Goal: Task Accomplishment & Management: Complete application form

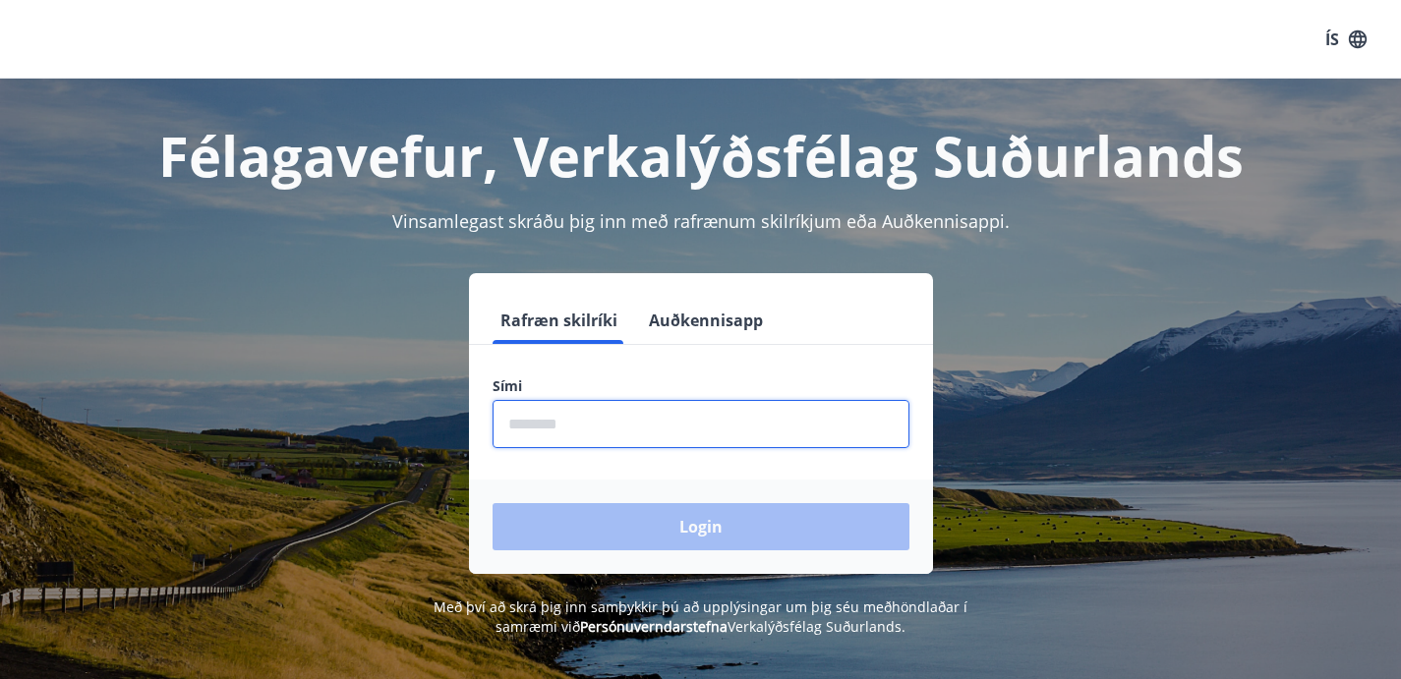
click at [579, 437] on input "phone" at bounding box center [701, 424] width 417 height 48
type input "********"
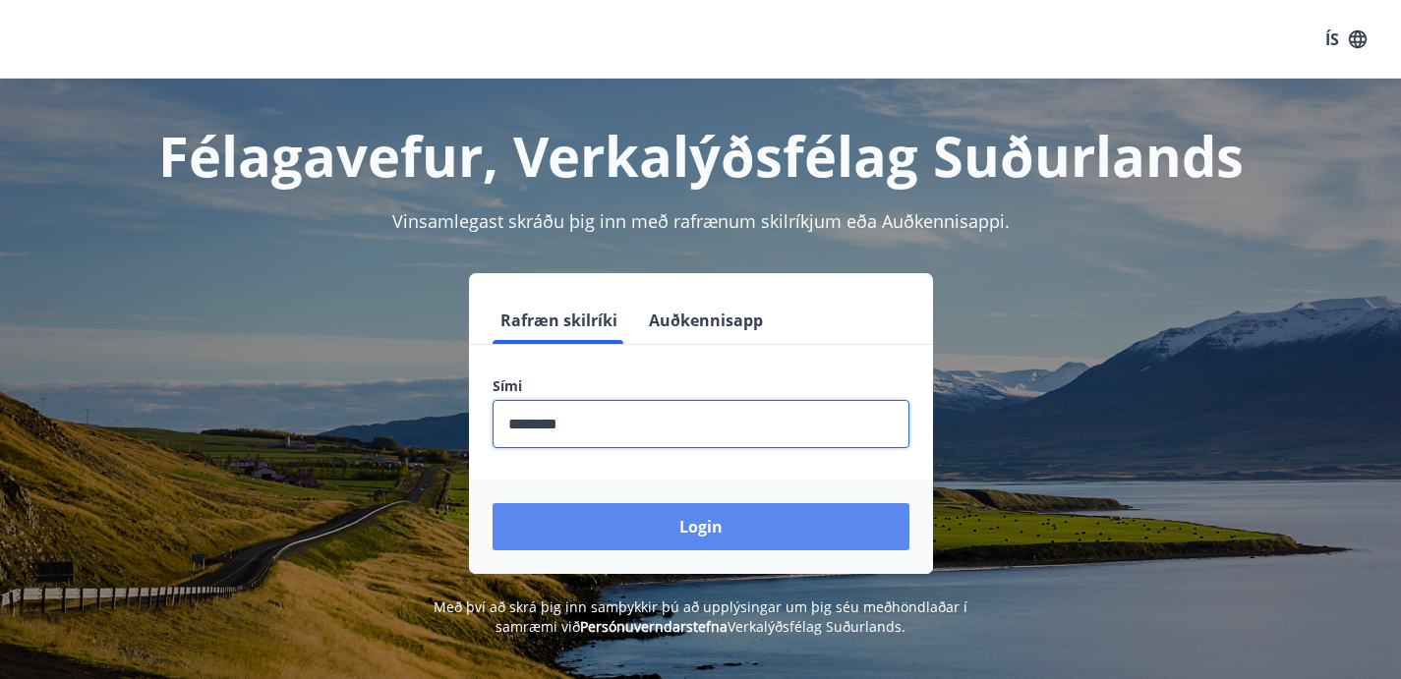
click at [634, 537] on button "Login" at bounding box center [701, 526] width 417 height 47
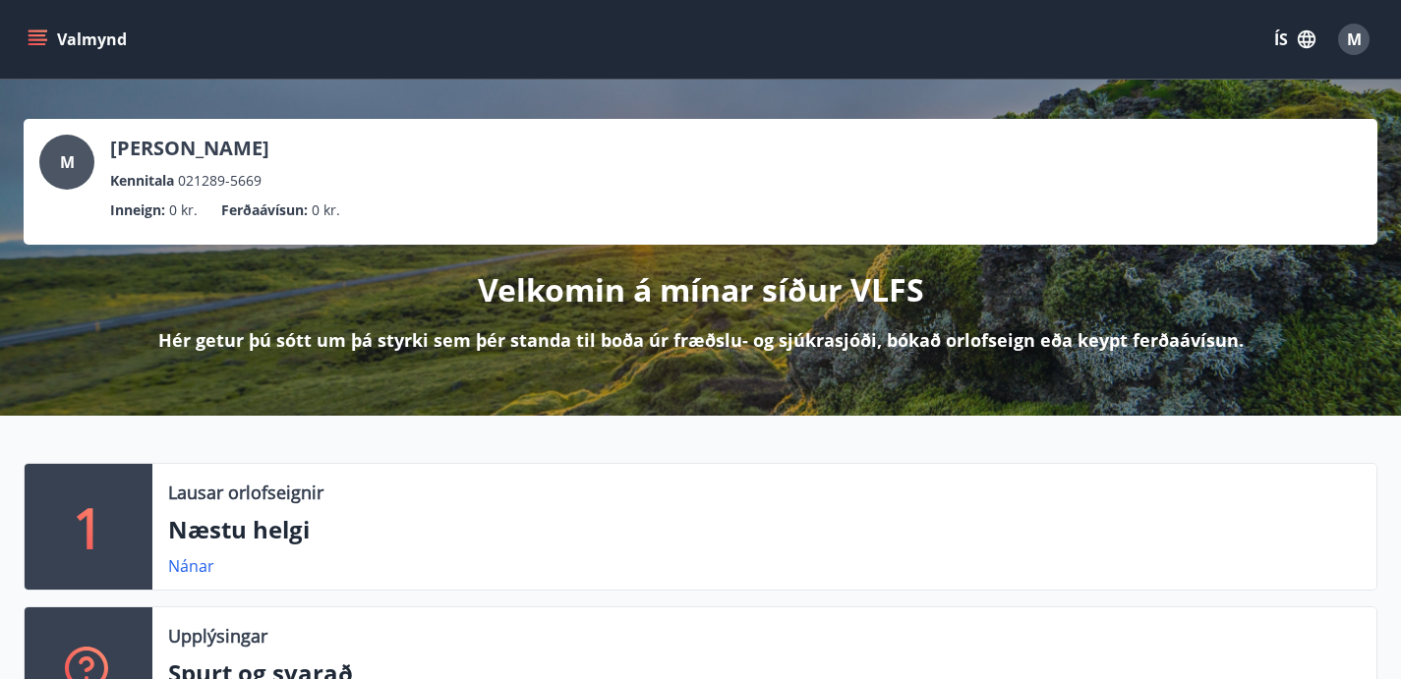
click at [1282, 38] on button "ÍS" at bounding box center [1295, 39] width 63 height 35
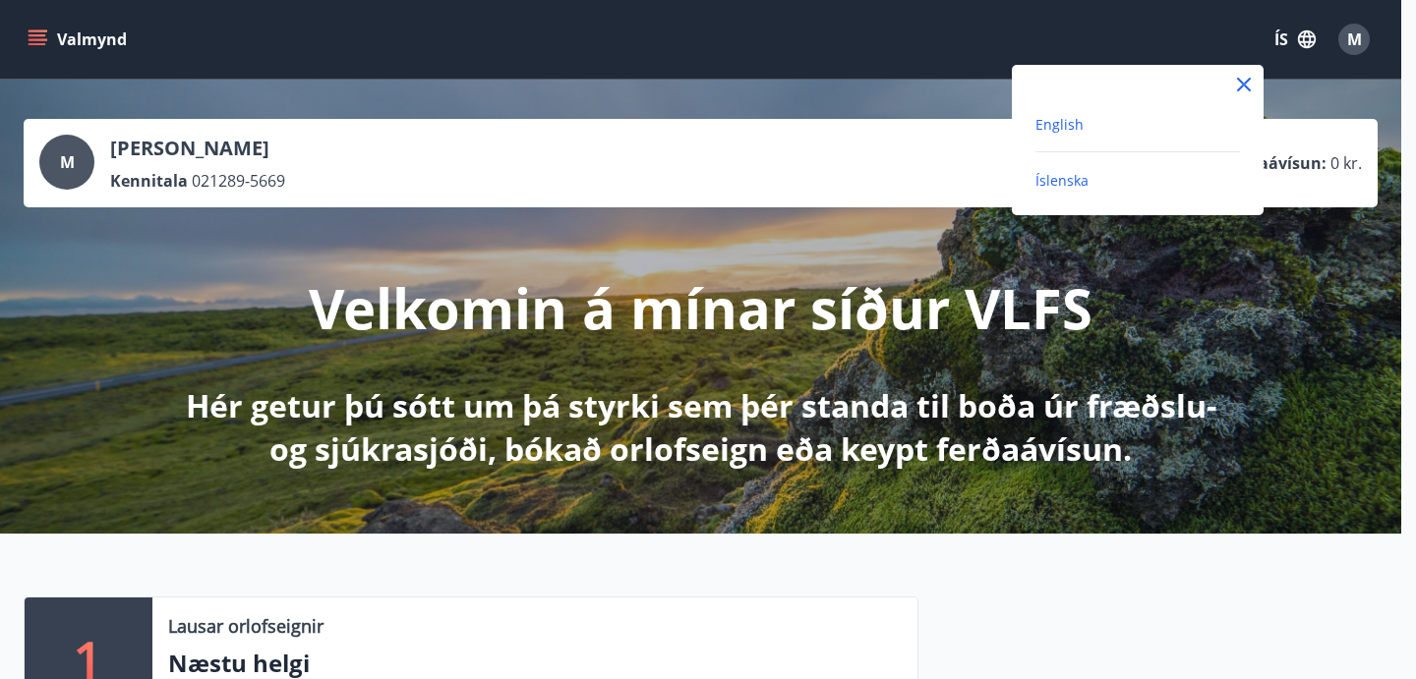
click at [1051, 131] on span "English" at bounding box center [1059, 124] width 48 height 19
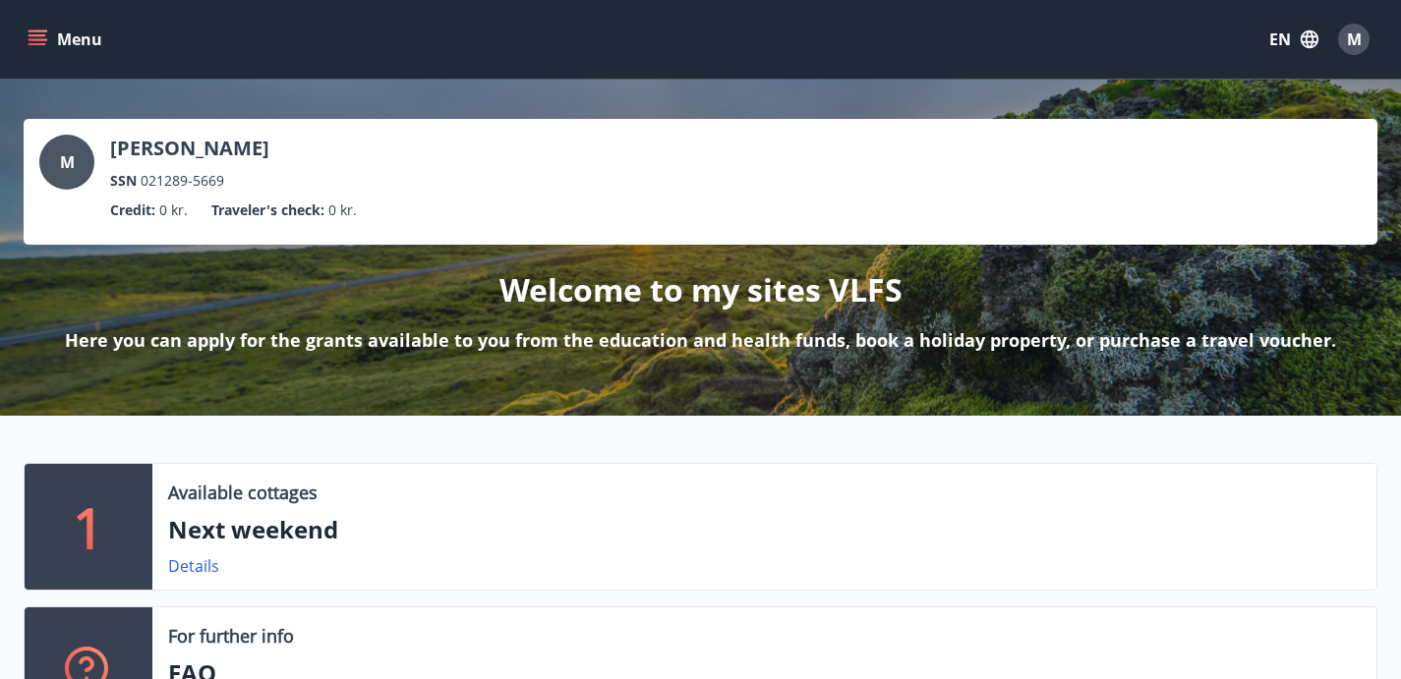
click at [1282, 38] on button "EN" at bounding box center [1294, 39] width 65 height 35
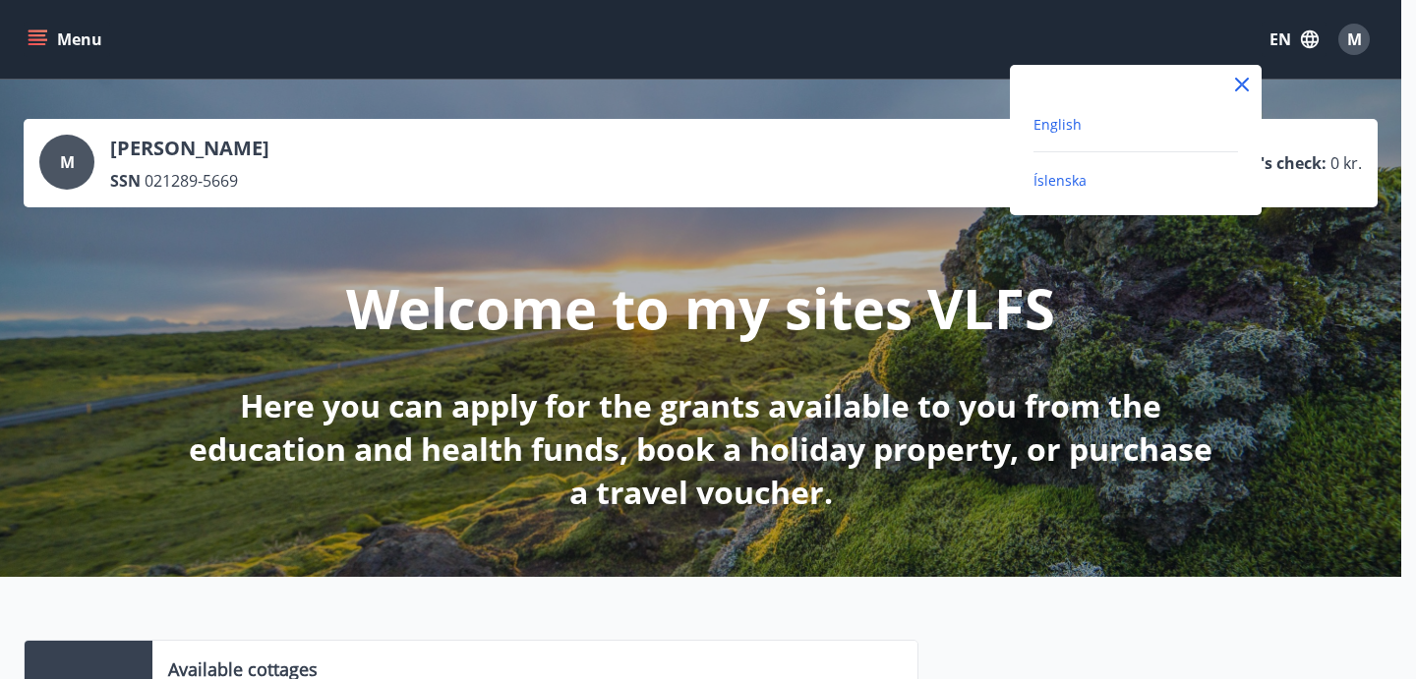
click at [1071, 178] on span "Íslenska" at bounding box center [1059, 180] width 53 height 19
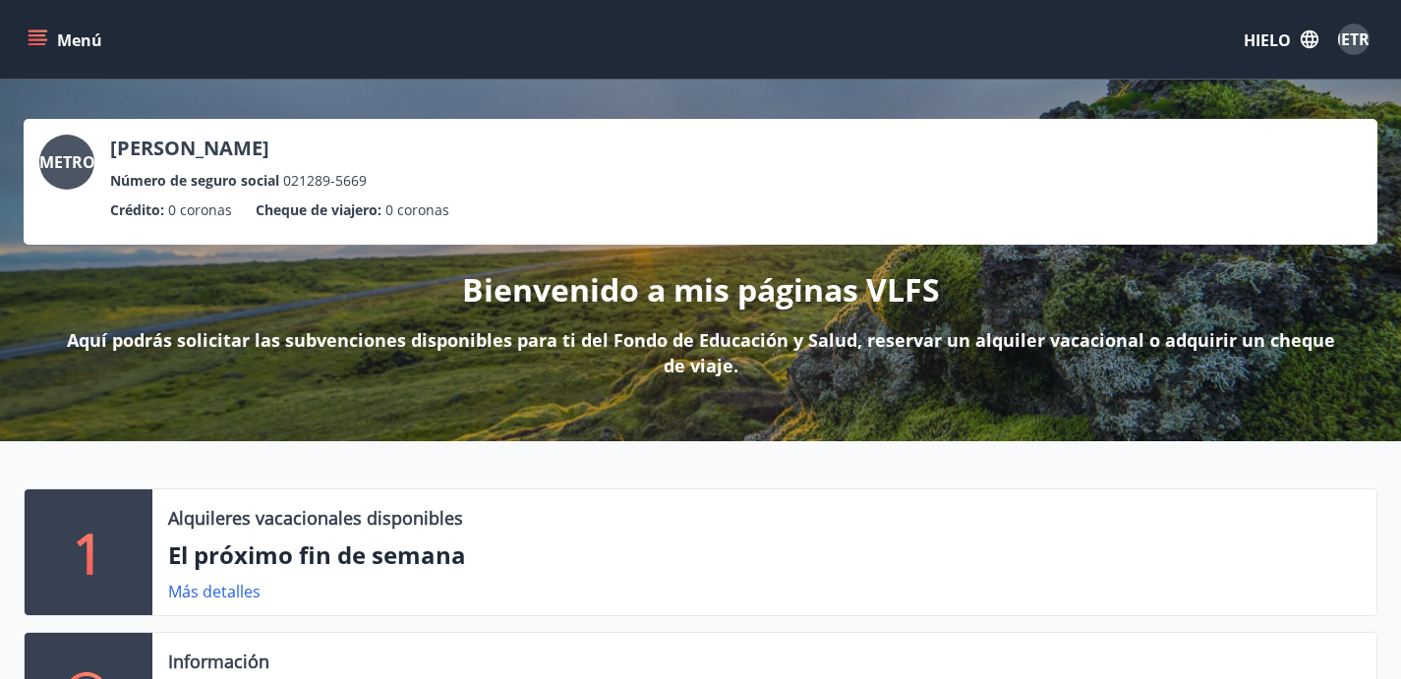
click at [44, 47] on icon "menú" at bounding box center [38, 39] width 20 height 20
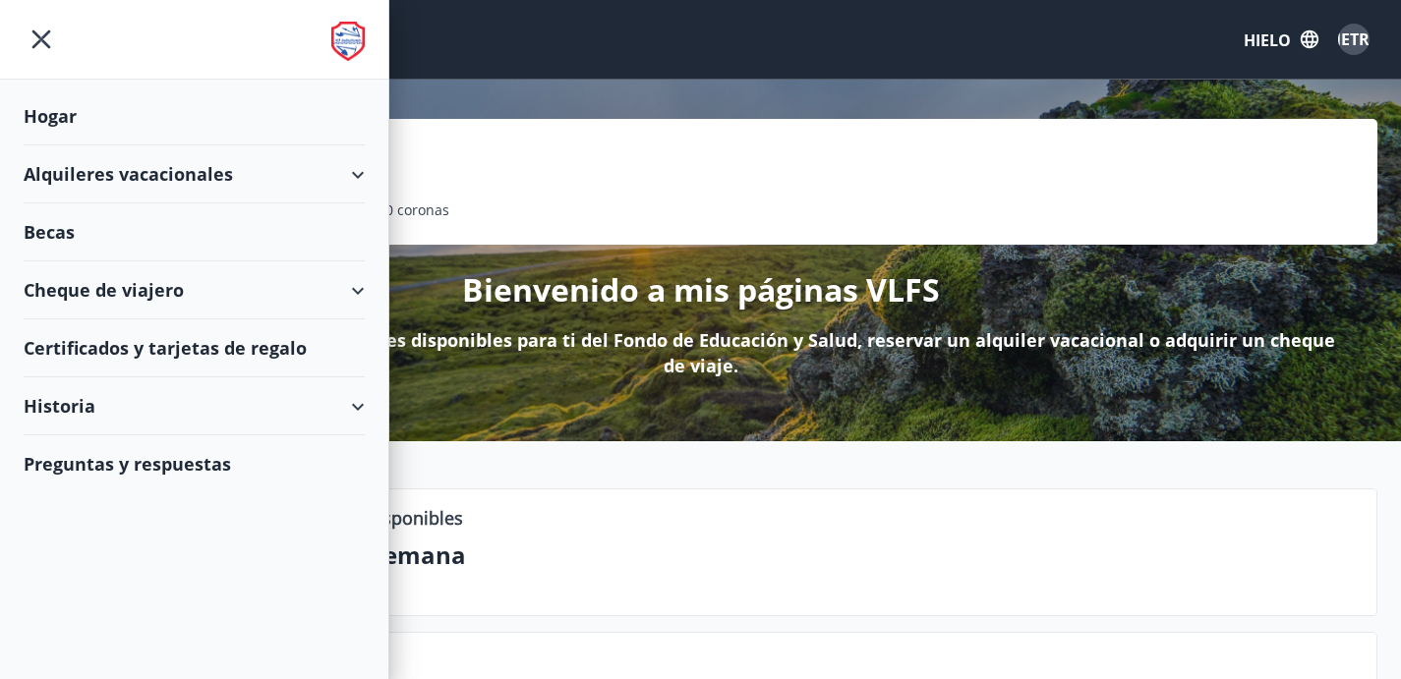
click at [58, 235] on font "Becas" at bounding box center [49, 232] width 51 height 24
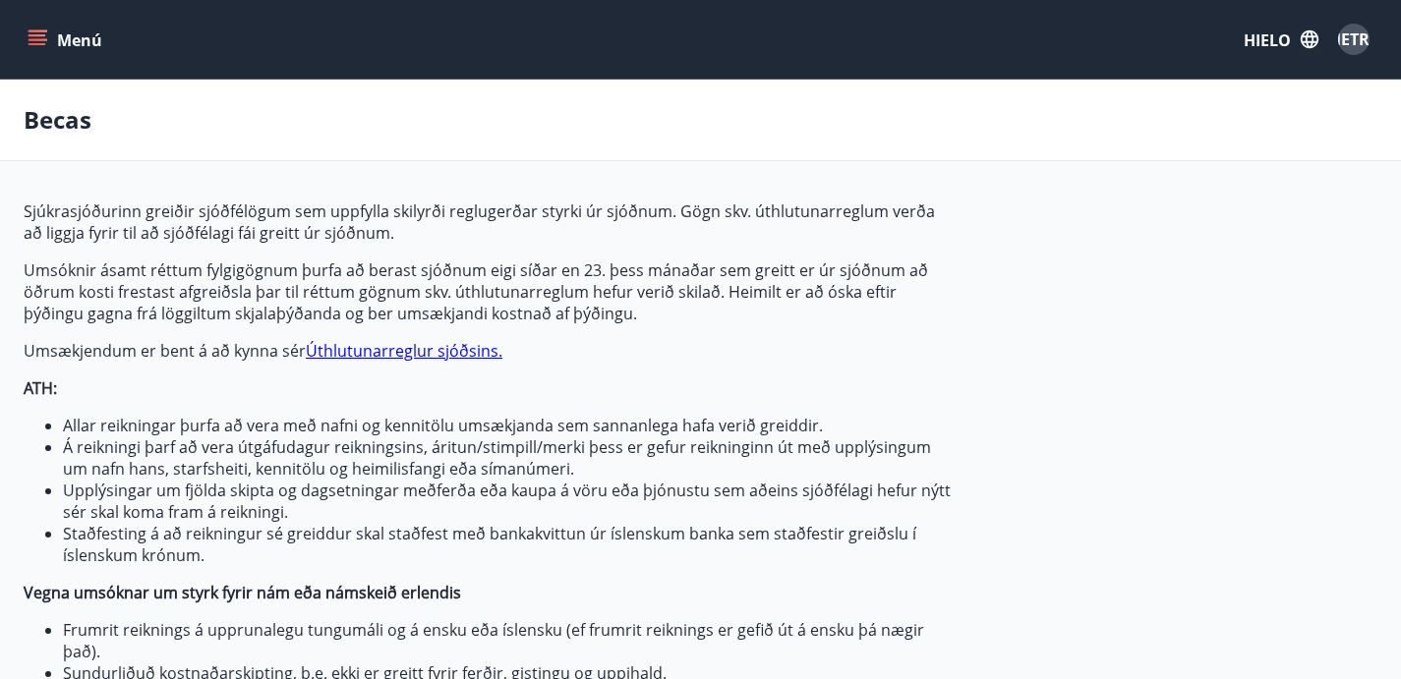
type input "***"
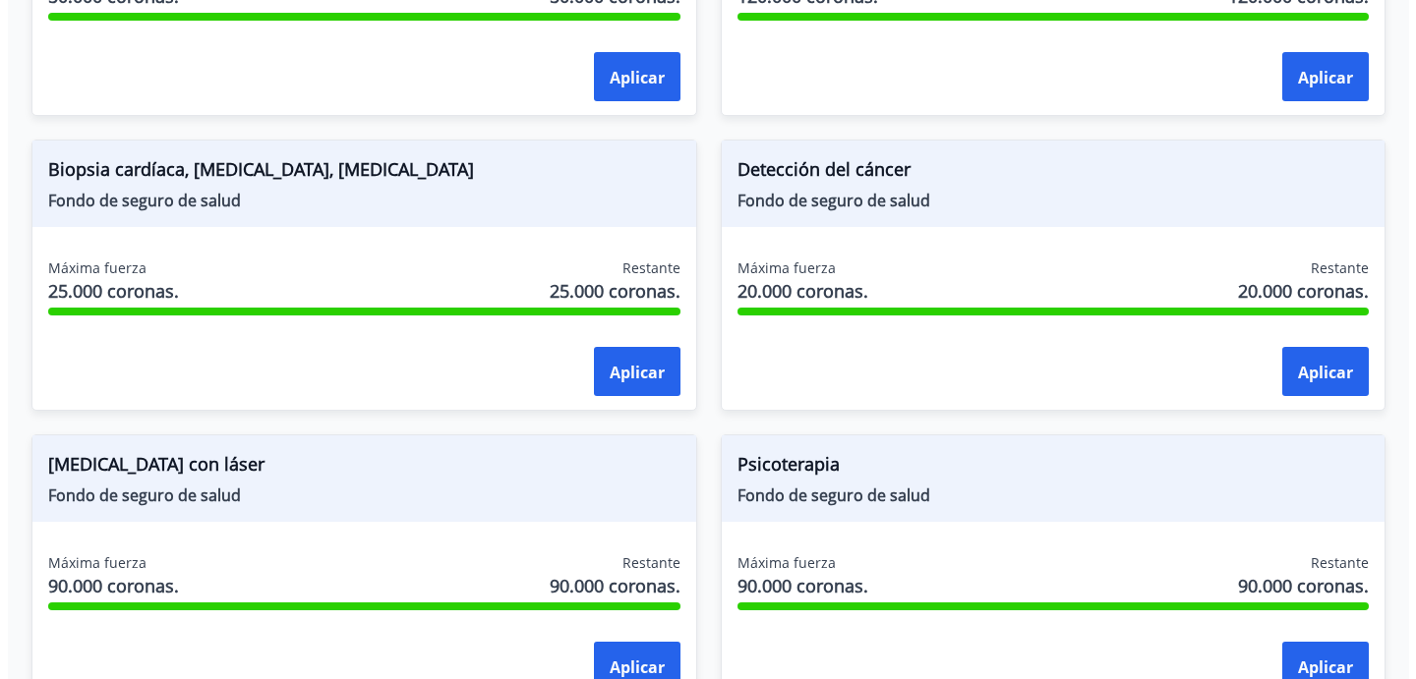
scroll to position [1990, 0]
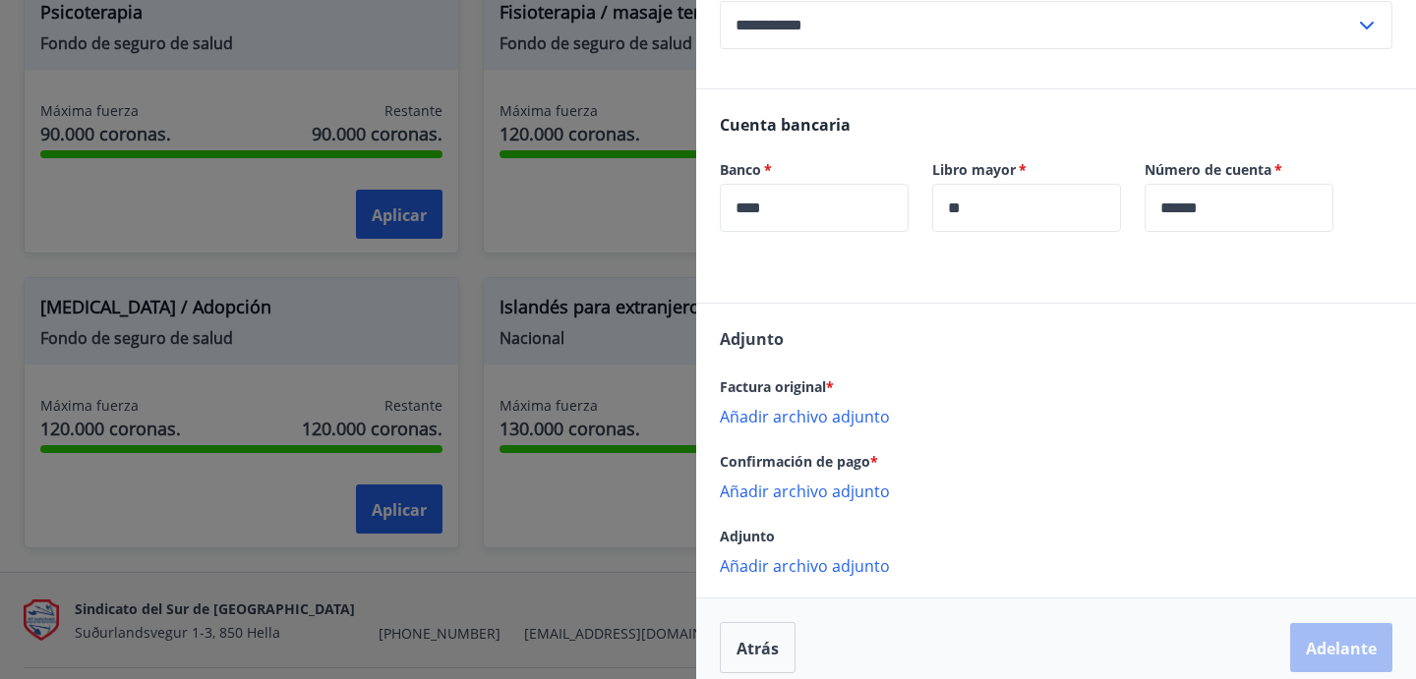
scroll to position [398, 0]
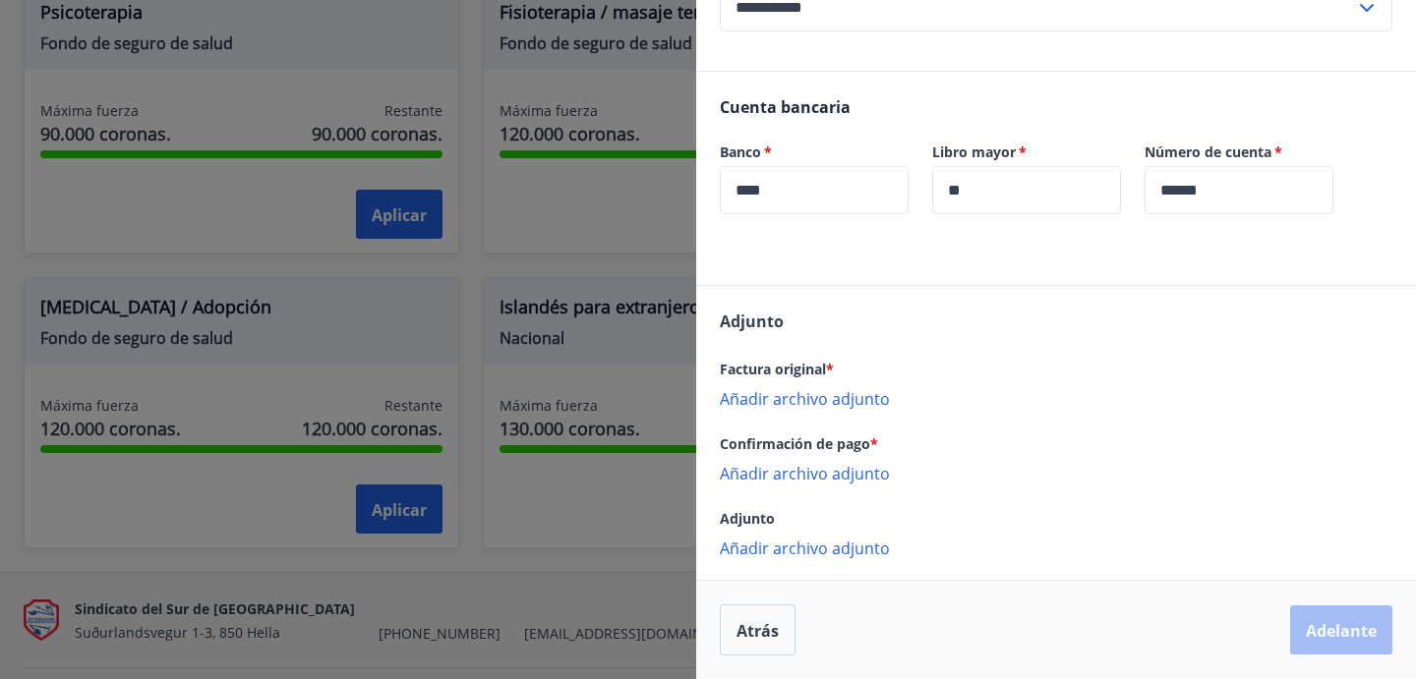
click at [797, 401] on font "Añadir archivo adjunto" at bounding box center [805, 399] width 170 height 22
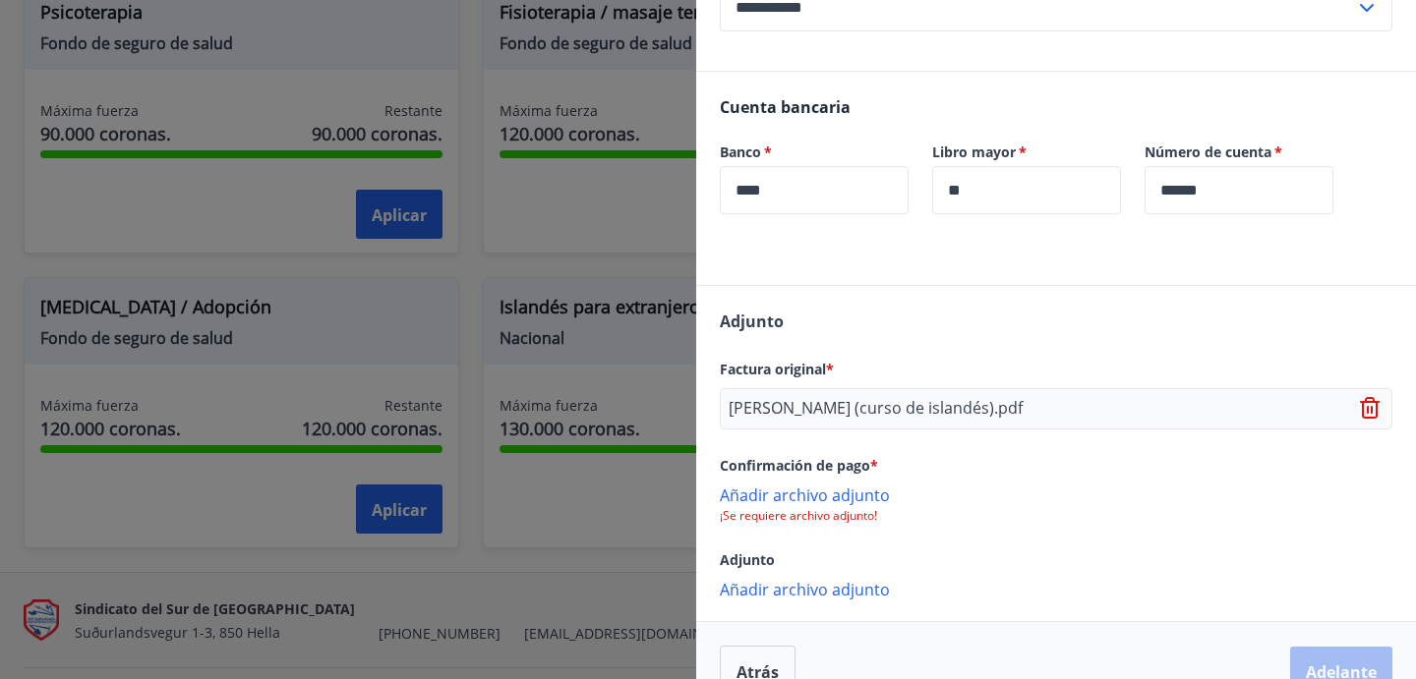
click at [791, 499] on font "Añadir archivo adjunto" at bounding box center [805, 496] width 170 height 22
click at [818, 498] on font "Añadir archivo adjunto" at bounding box center [805, 496] width 170 height 22
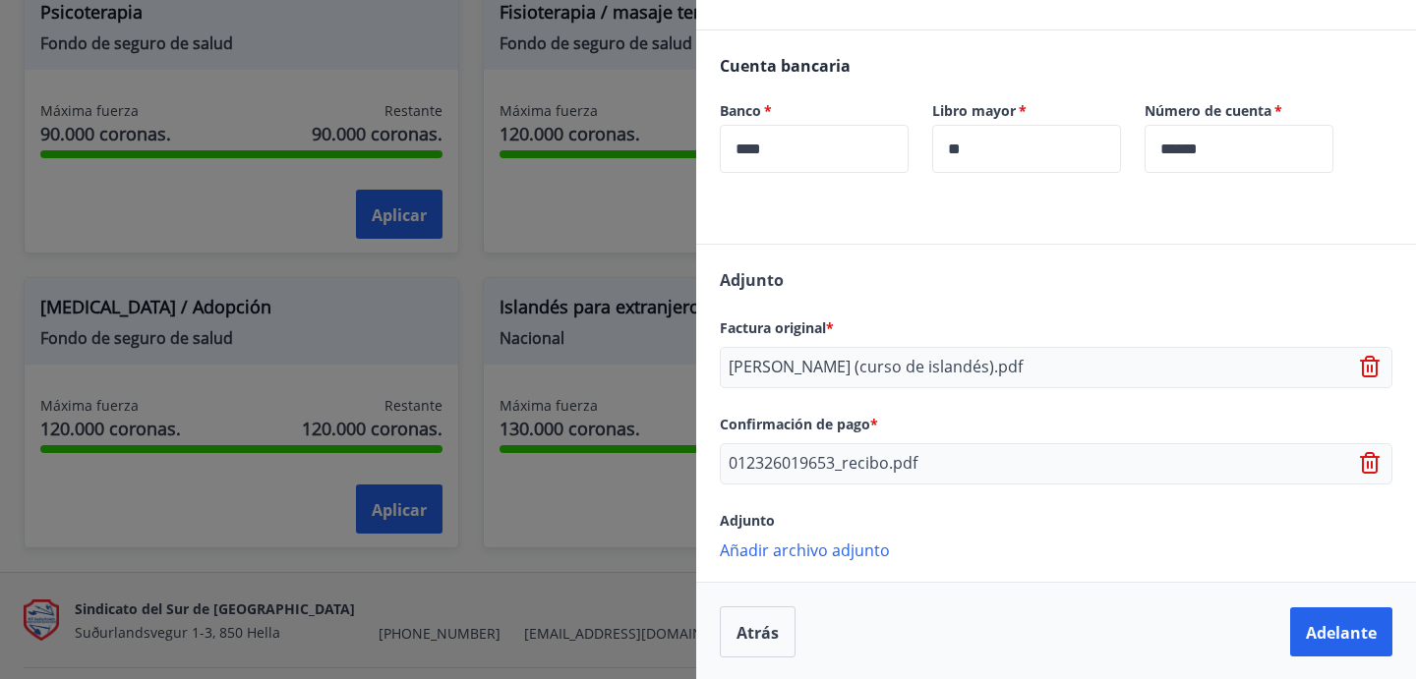
scroll to position [442, 0]
click at [1306, 623] on font "Adelante" at bounding box center [1341, 631] width 71 height 22
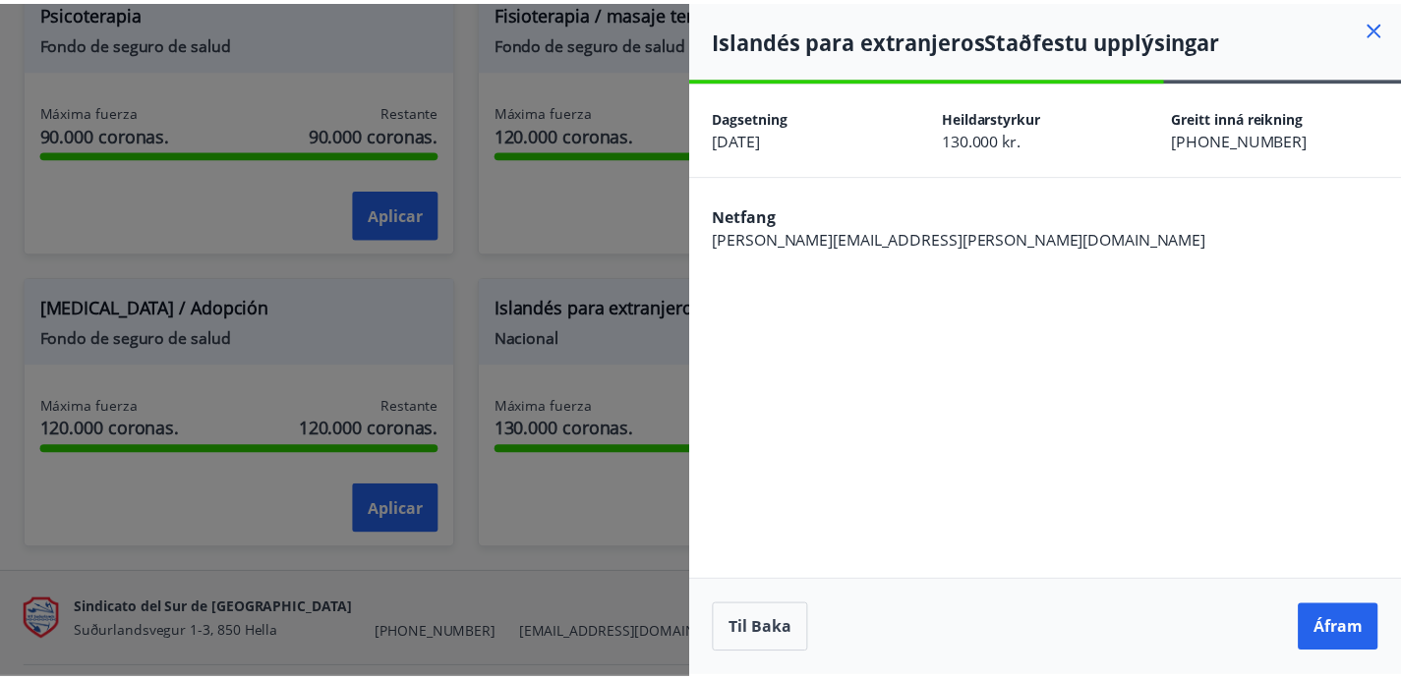
scroll to position [0, 0]
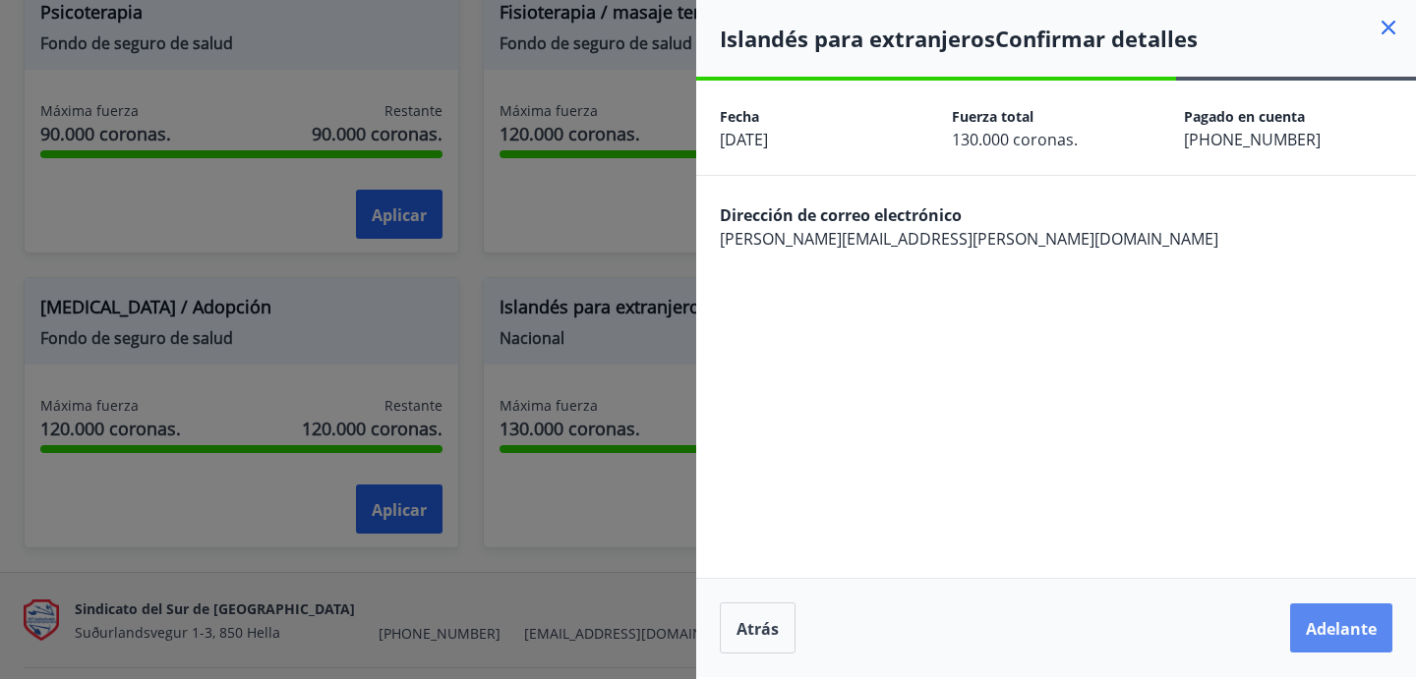
click at [1321, 623] on font "Adelante" at bounding box center [1341, 630] width 71 height 22
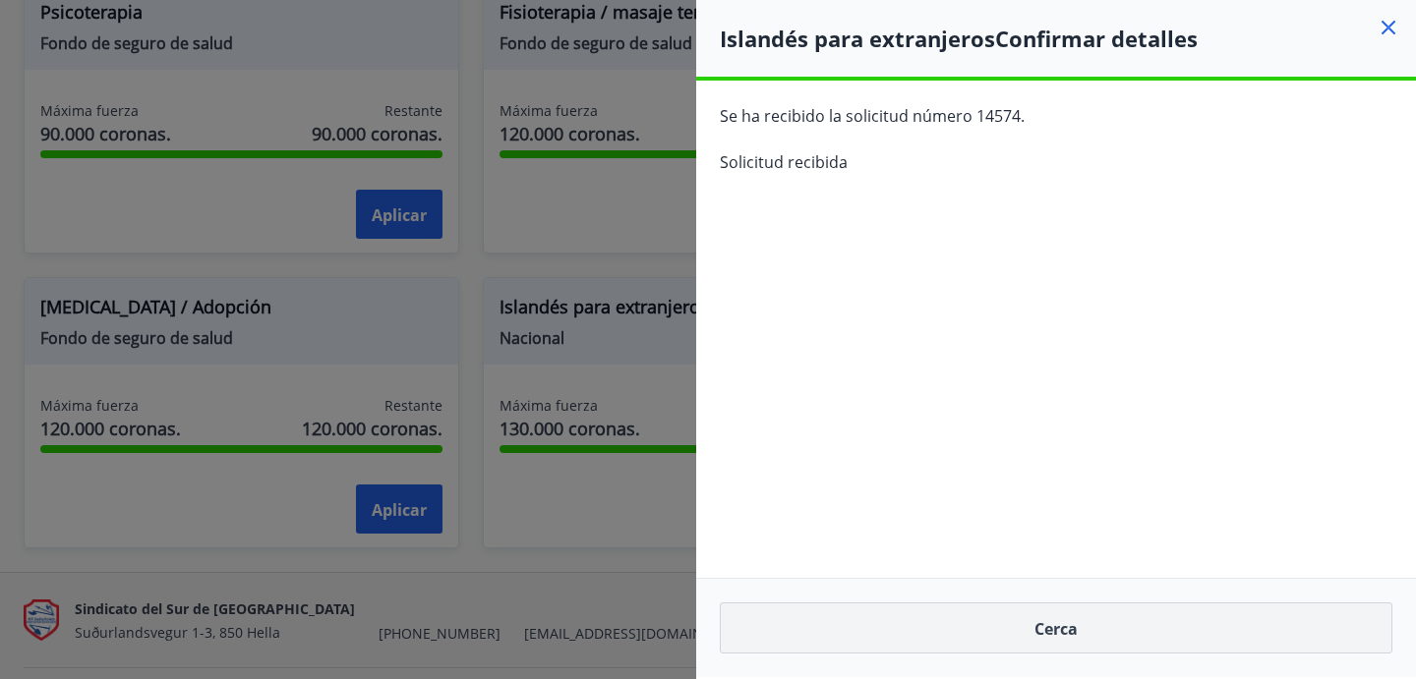
click at [1050, 629] on font "Cerca" at bounding box center [1055, 630] width 43 height 22
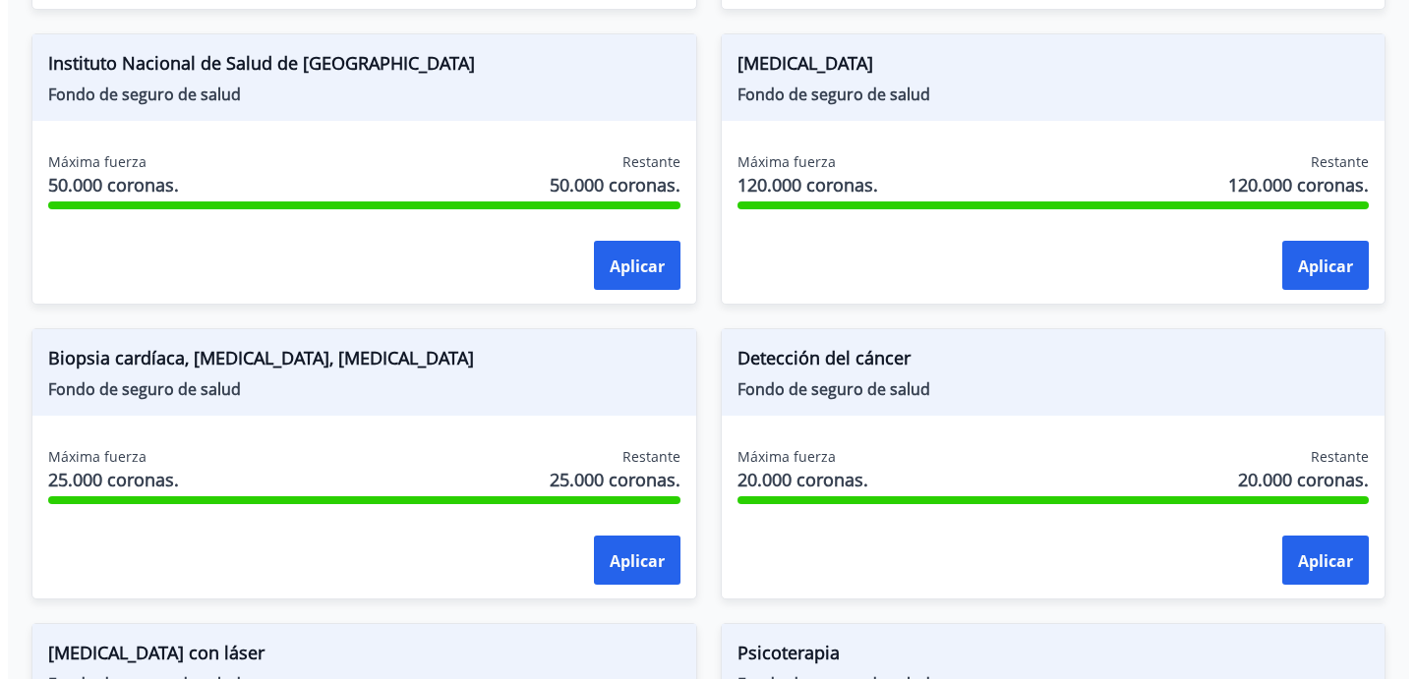
scroll to position [1552, 0]
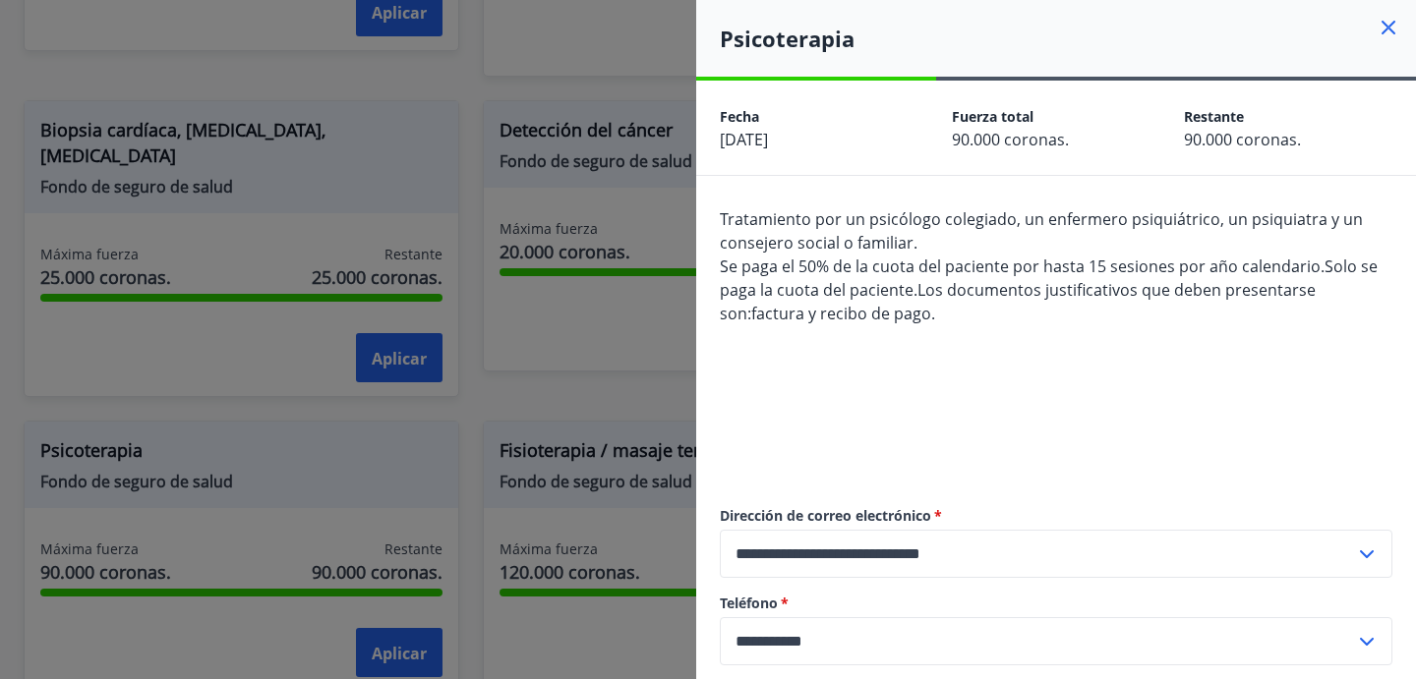
click at [1377, 27] on icon at bounding box center [1389, 28] width 24 height 24
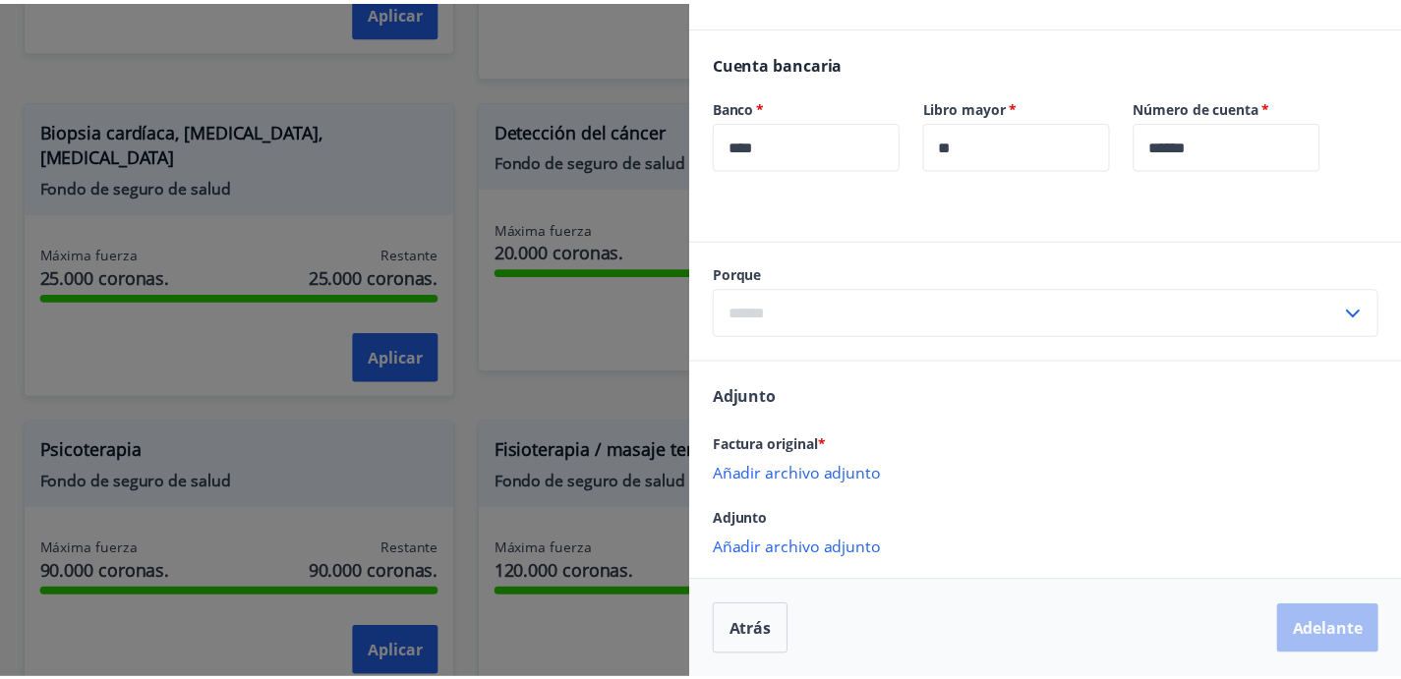
scroll to position [0, 0]
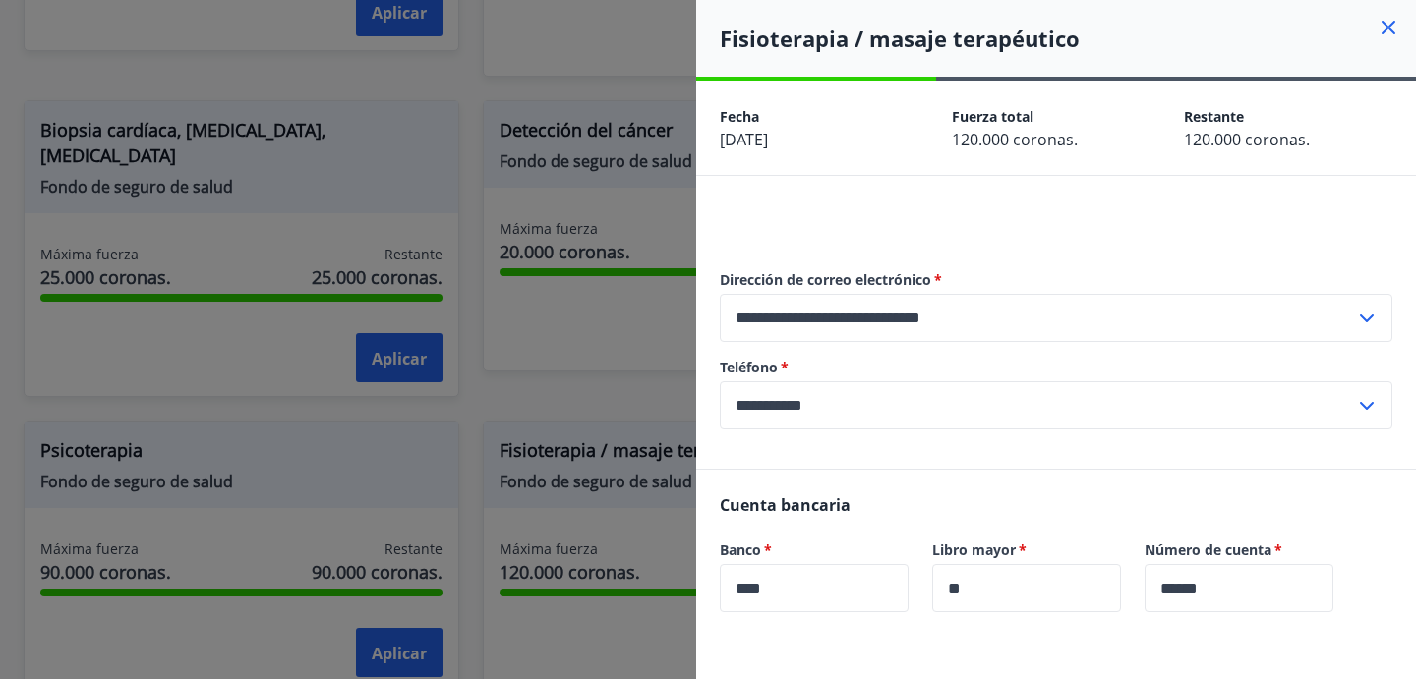
click at [1379, 28] on icon at bounding box center [1389, 28] width 24 height 24
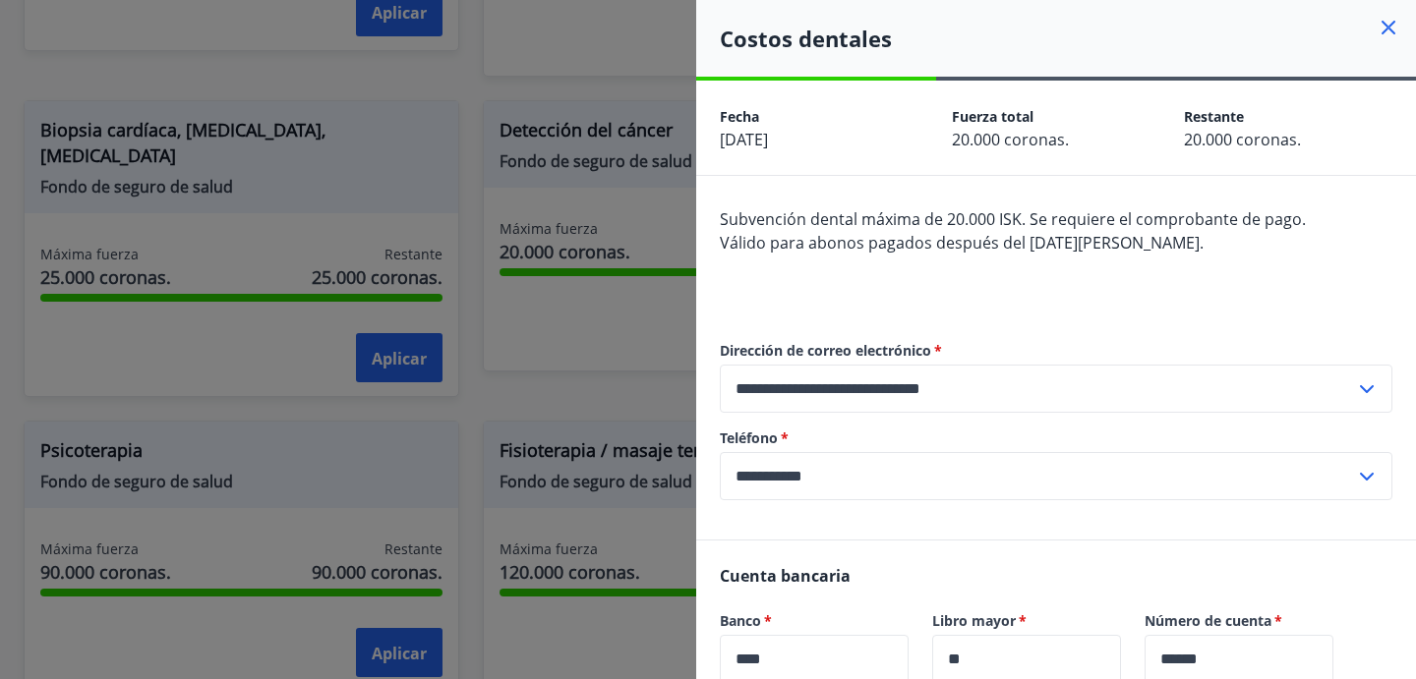
click at [1382, 24] on icon at bounding box center [1389, 28] width 14 height 14
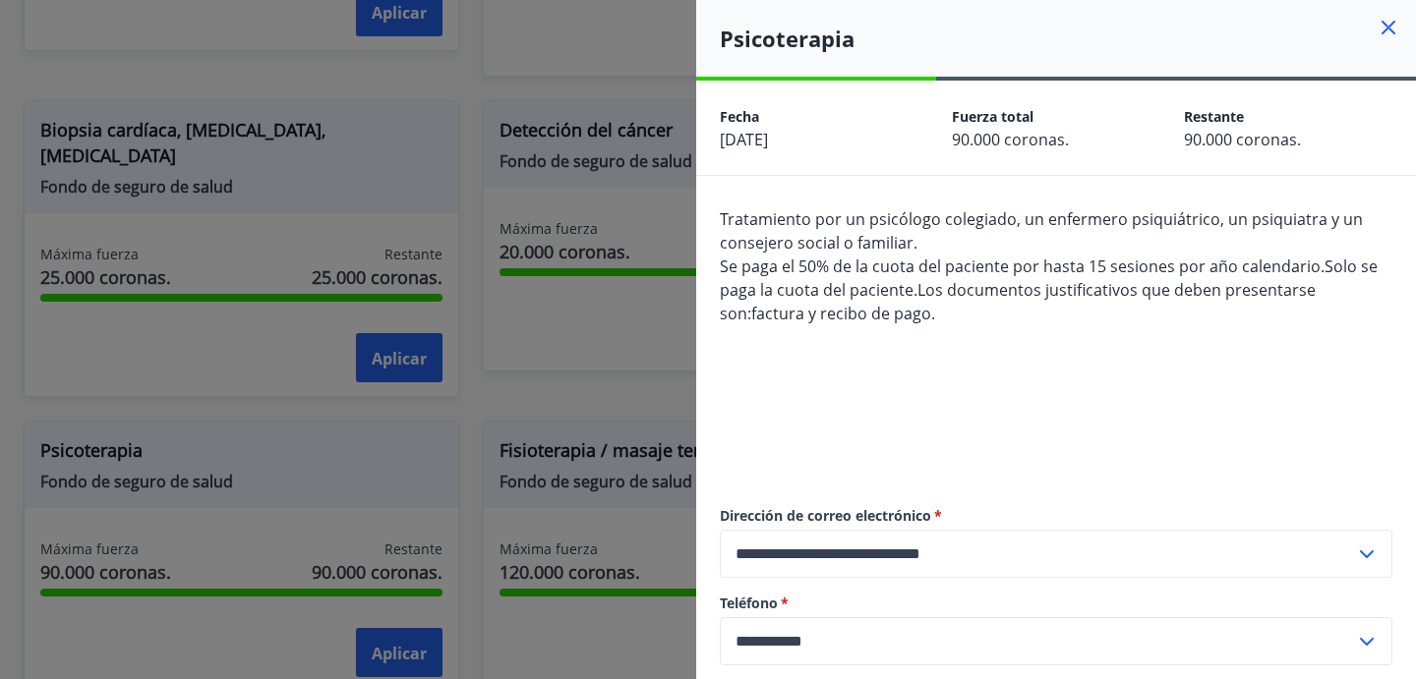
click at [1377, 25] on icon at bounding box center [1389, 28] width 24 height 24
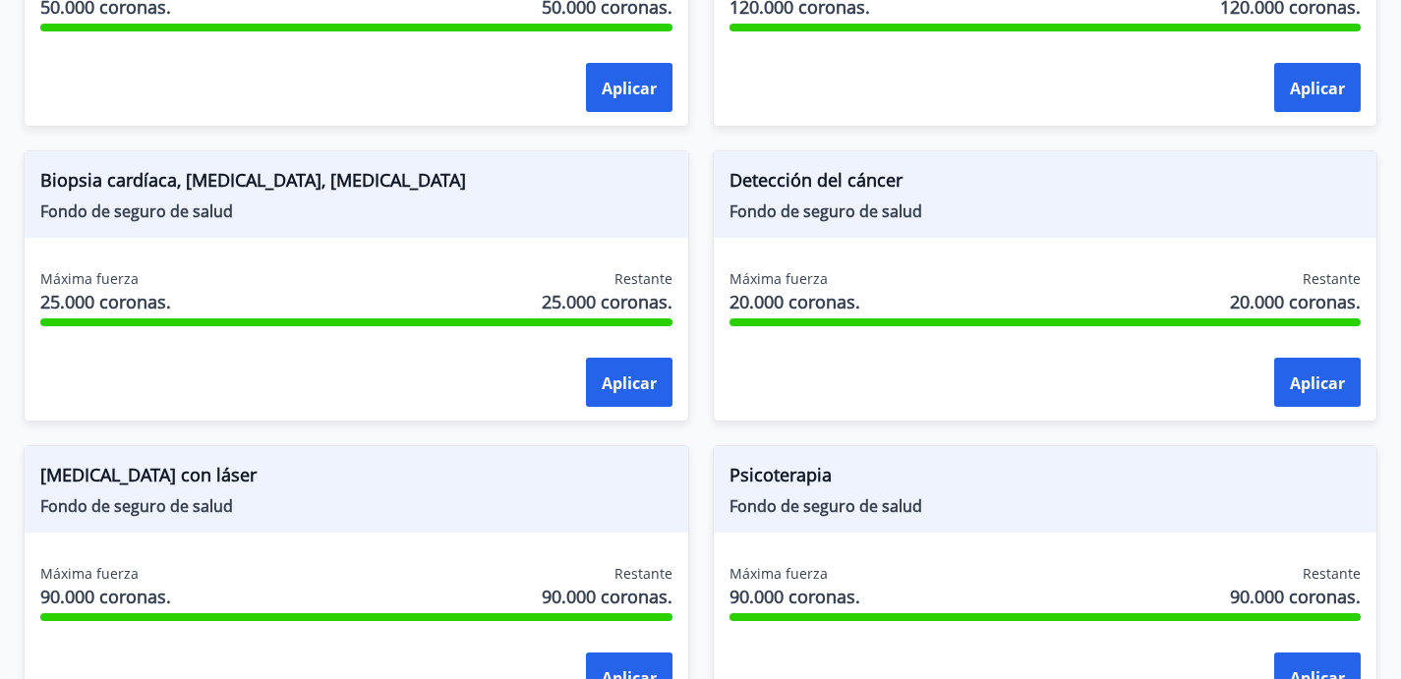
scroll to position [1997, 0]
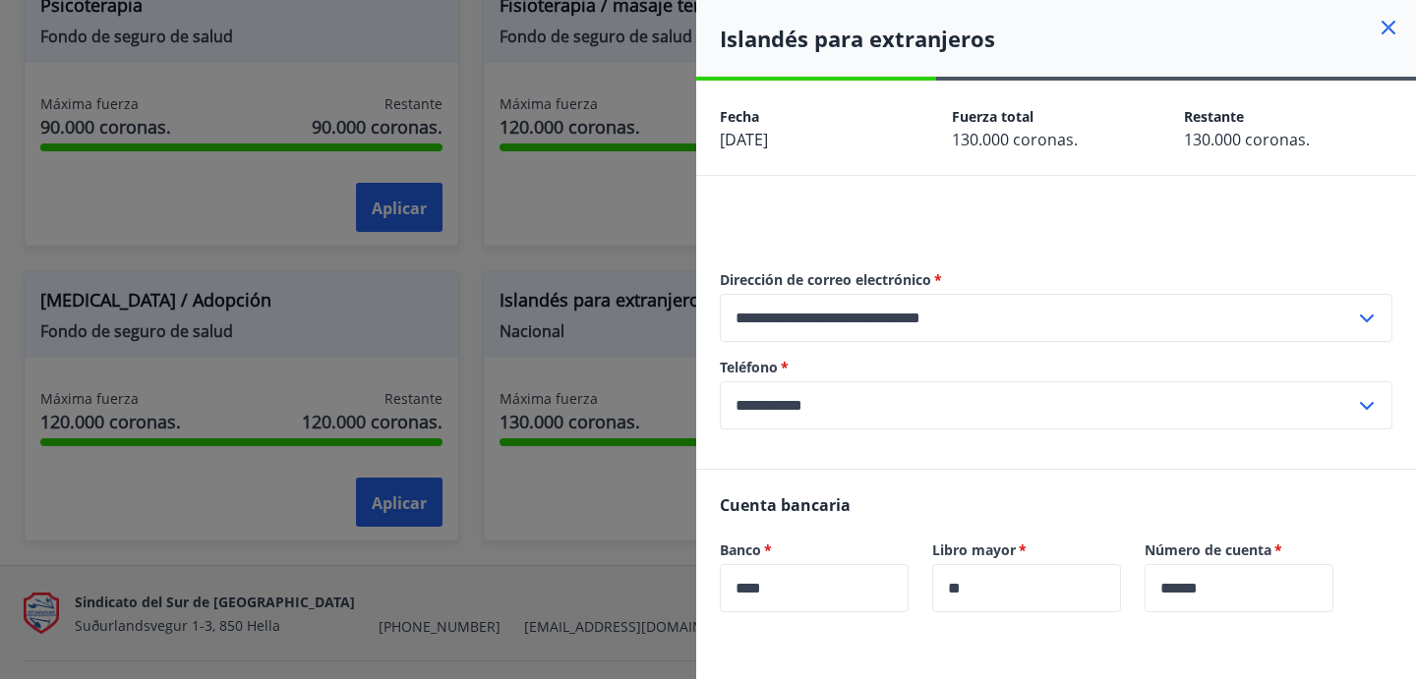
click at [1382, 33] on icon at bounding box center [1389, 28] width 14 height 14
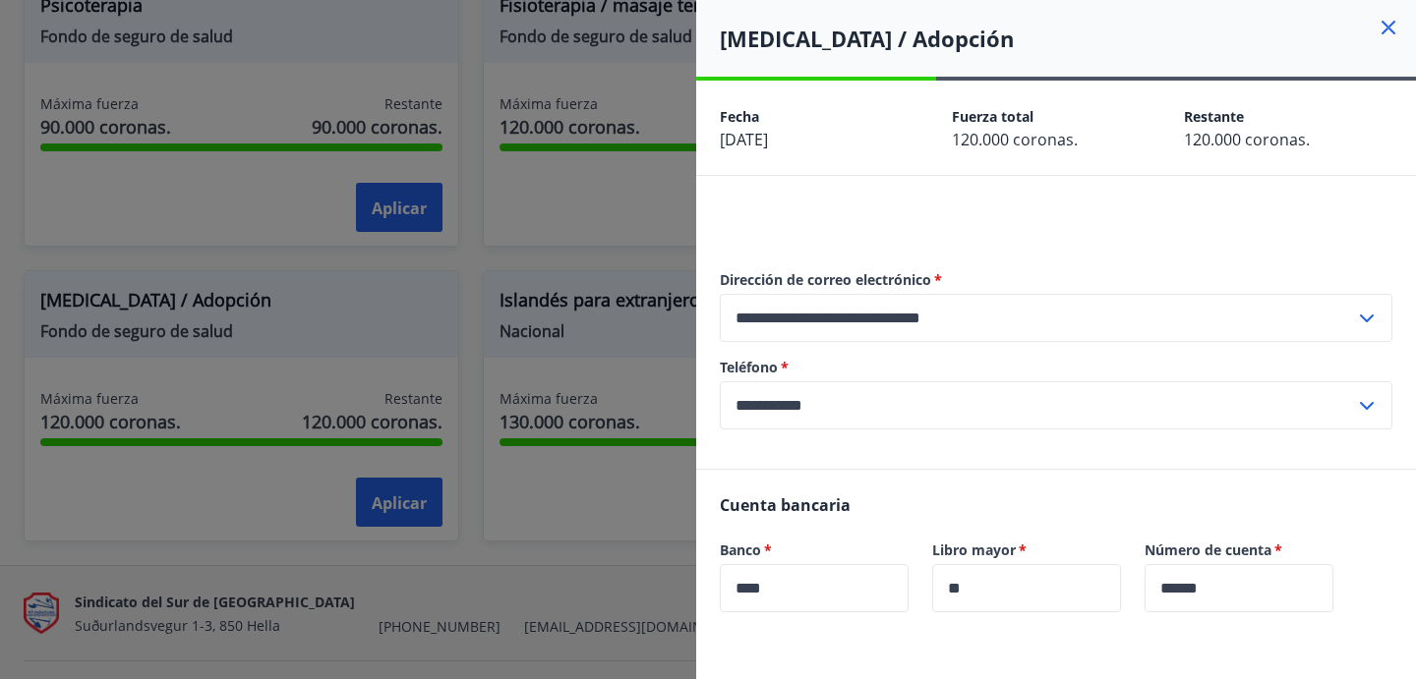
click at [1377, 31] on icon at bounding box center [1389, 28] width 24 height 24
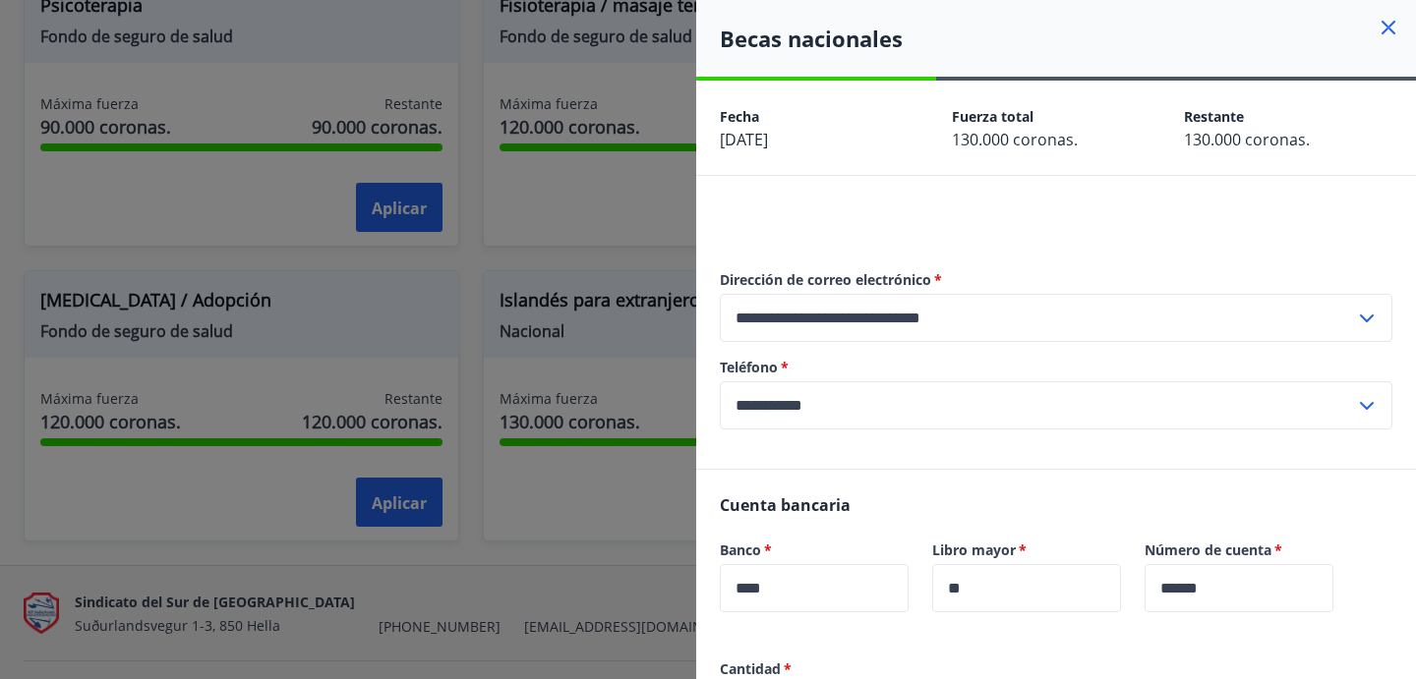
click at [1377, 31] on icon at bounding box center [1389, 28] width 24 height 24
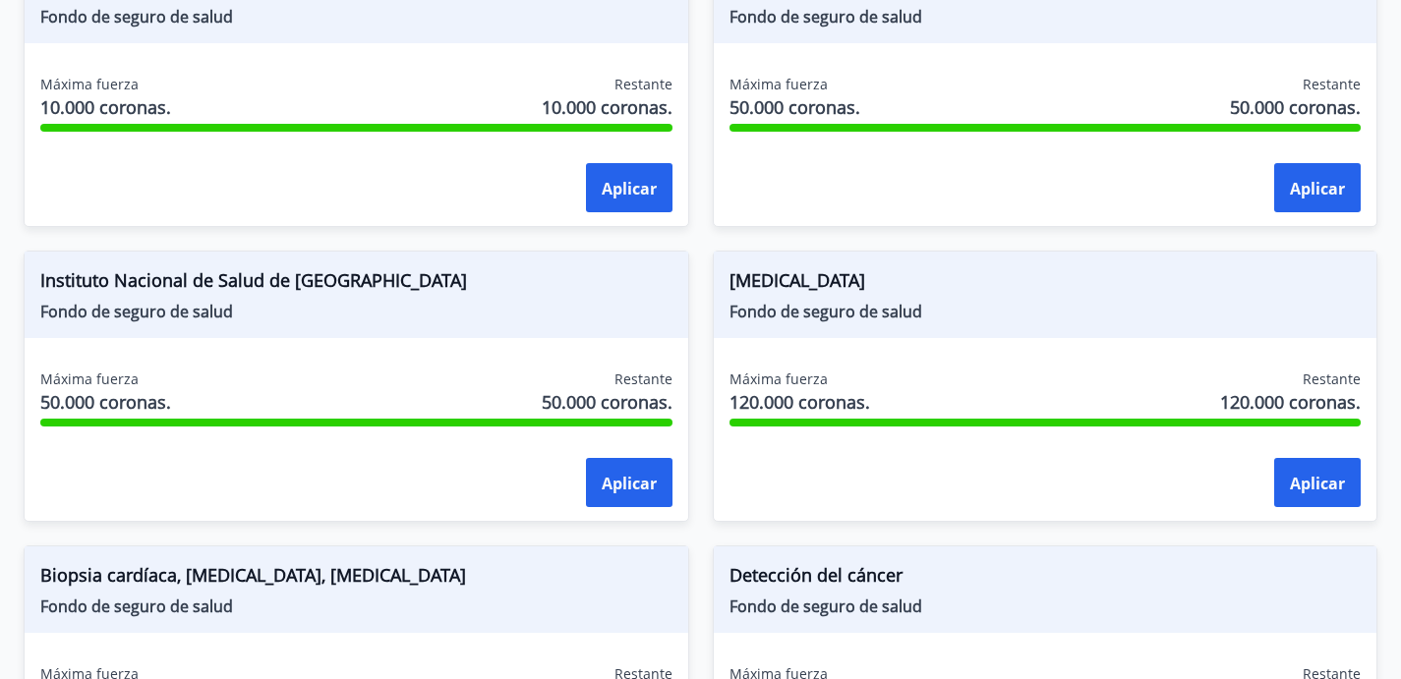
scroll to position [1268, 0]
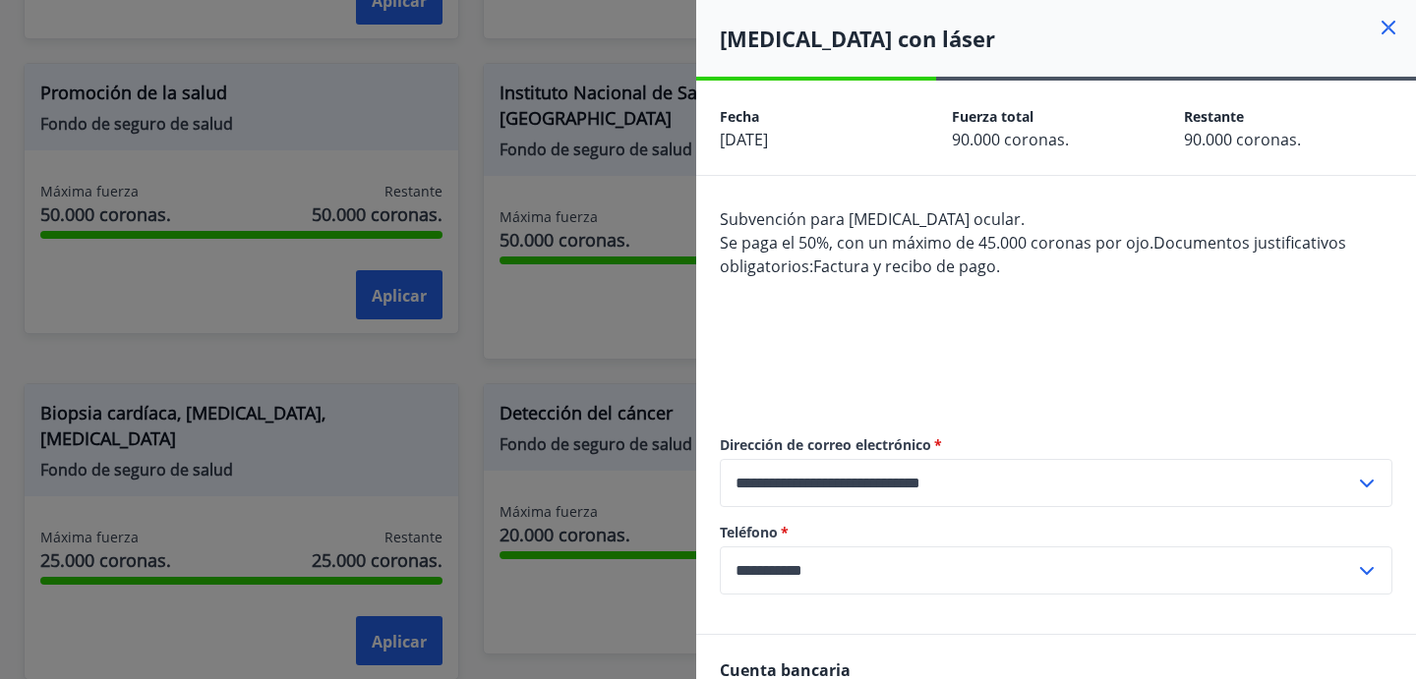
click at [1377, 33] on icon at bounding box center [1389, 28] width 24 height 24
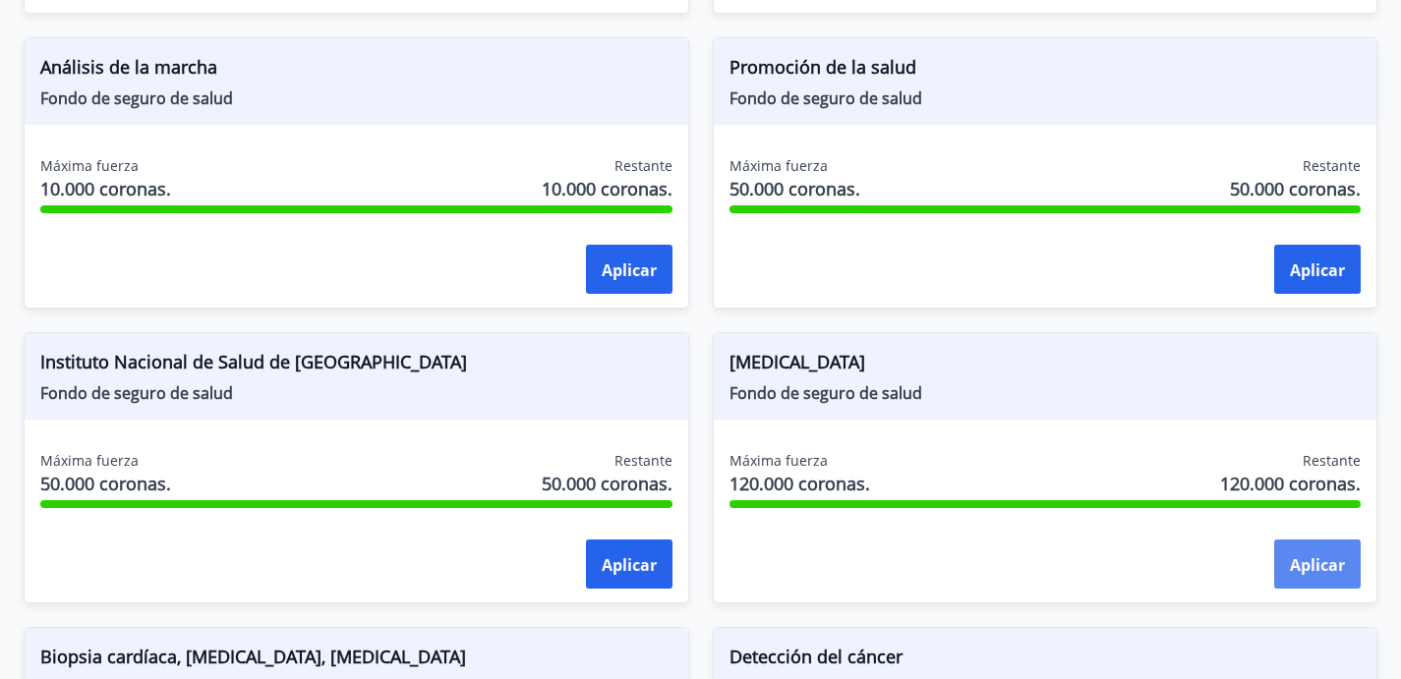
click at [1328, 555] on font "Aplicar" at bounding box center [1317, 566] width 55 height 22
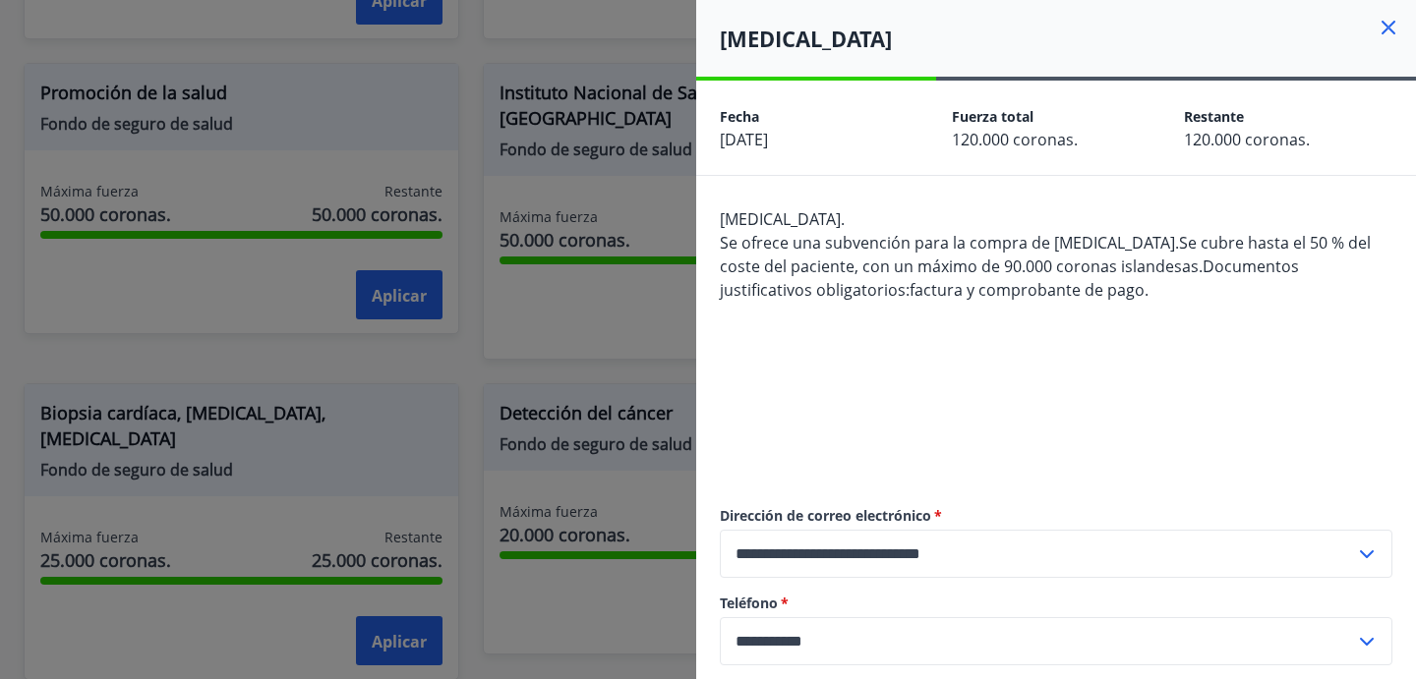
click at [1377, 22] on icon at bounding box center [1389, 28] width 24 height 24
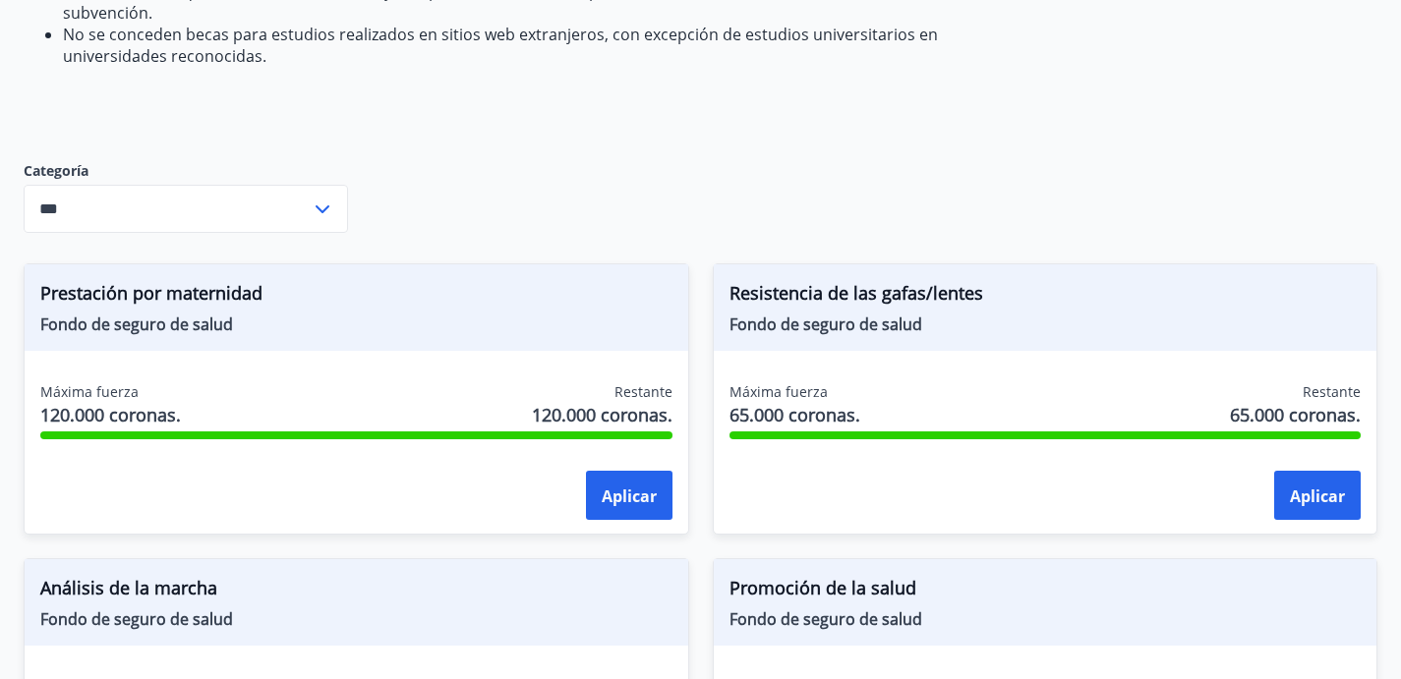
scroll to position [769, 0]
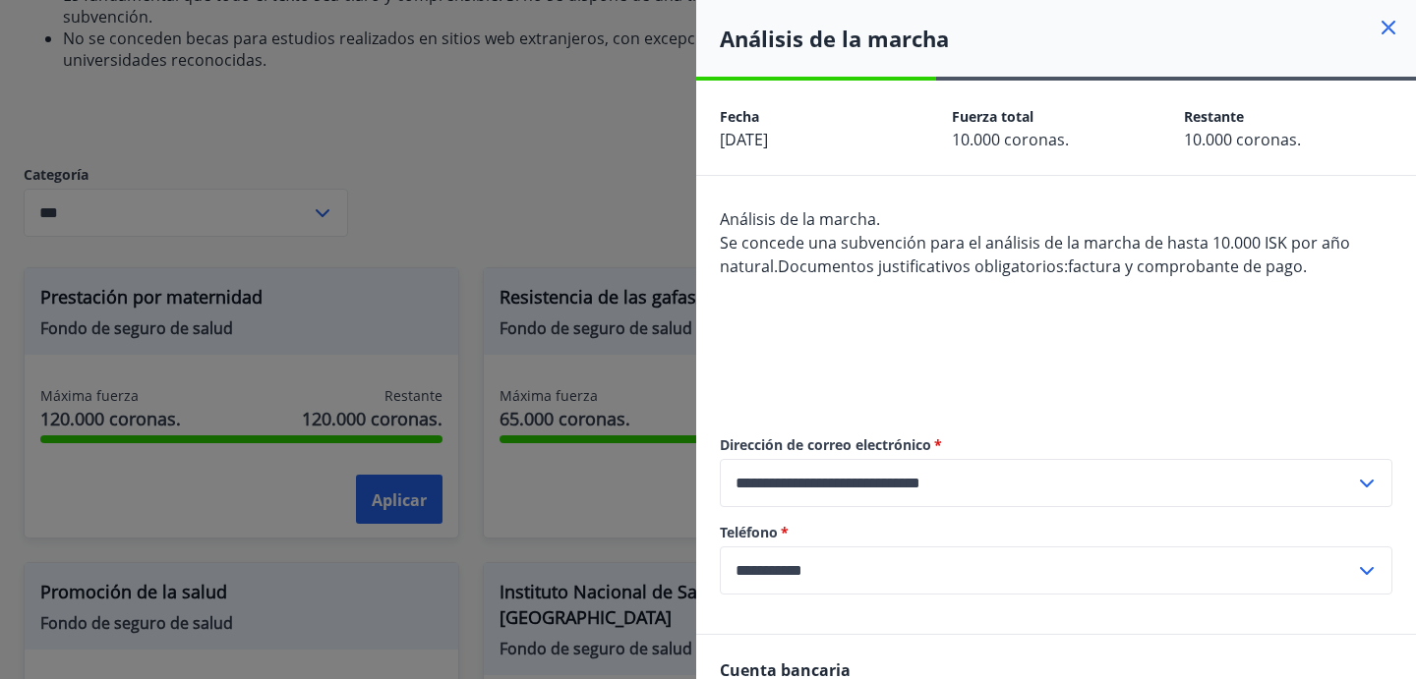
click at [555, 271] on div at bounding box center [708, 339] width 1416 height 679
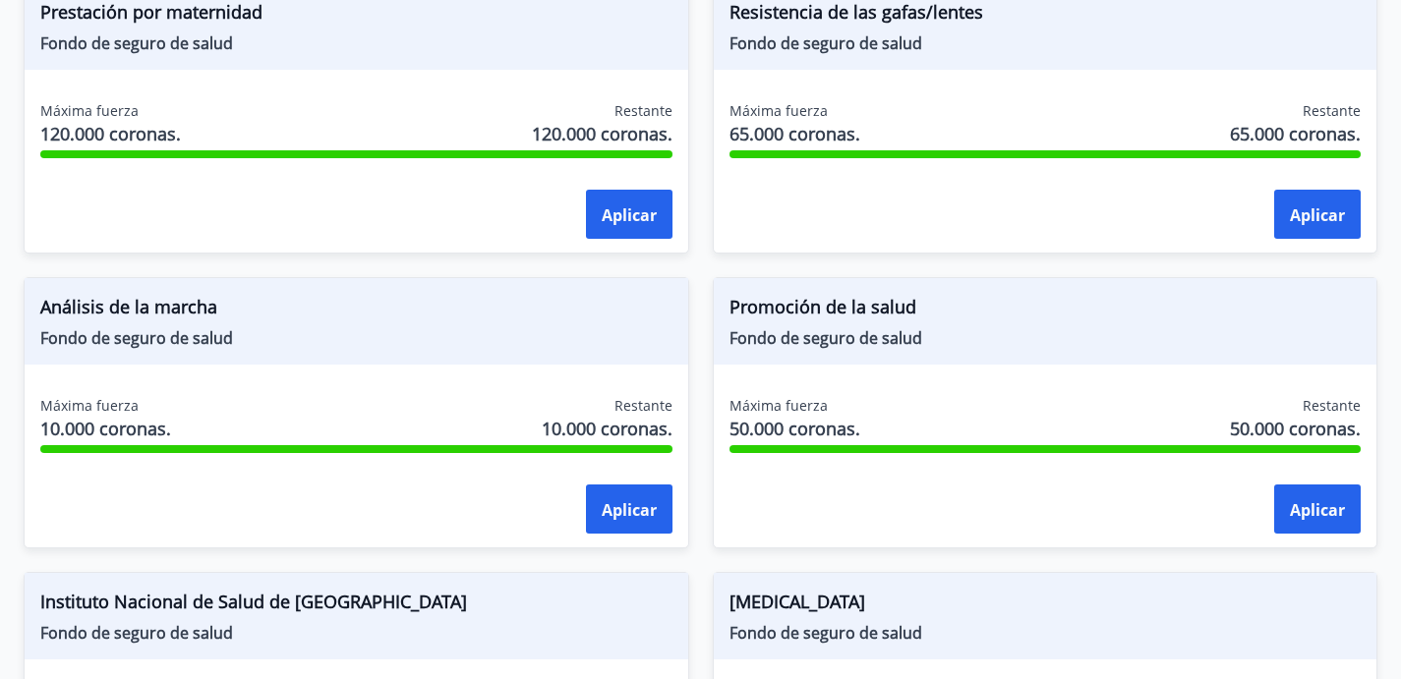
scroll to position [1049, 0]
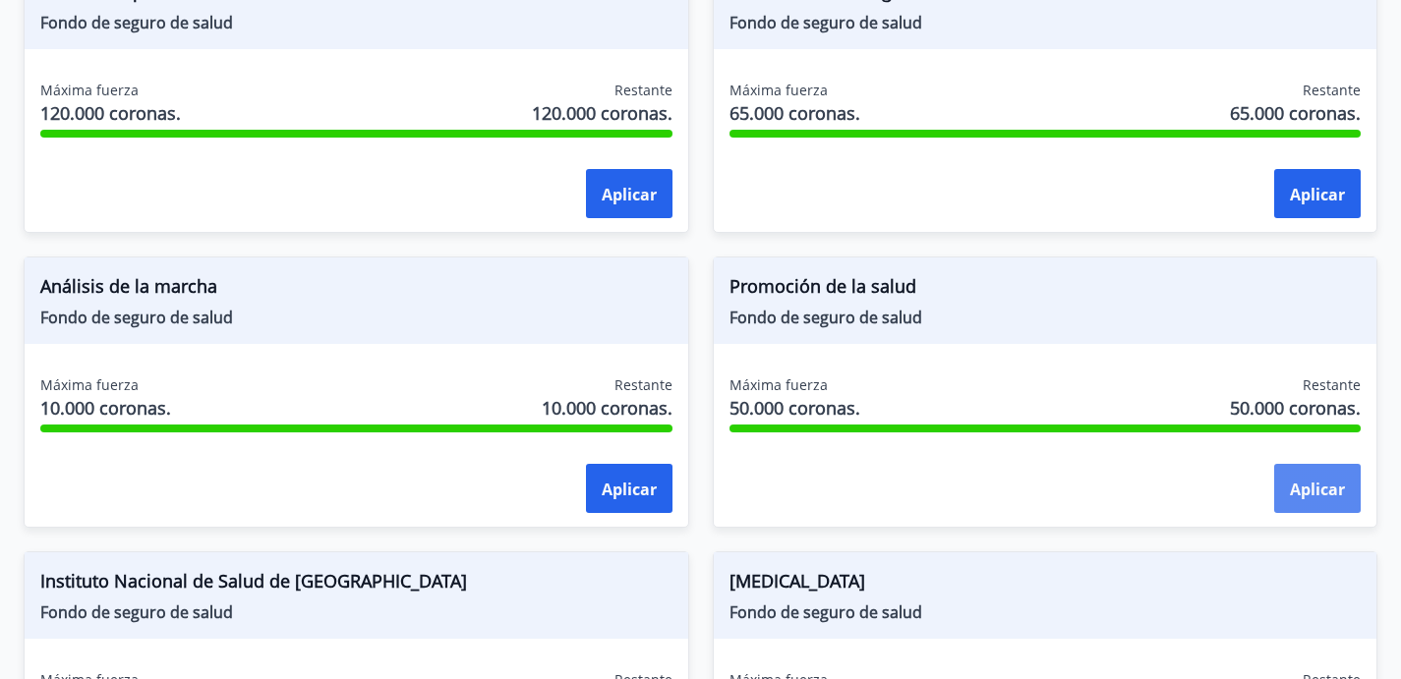
click at [1290, 501] on font "Aplicar" at bounding box center [1317, 490] width 55 height 22
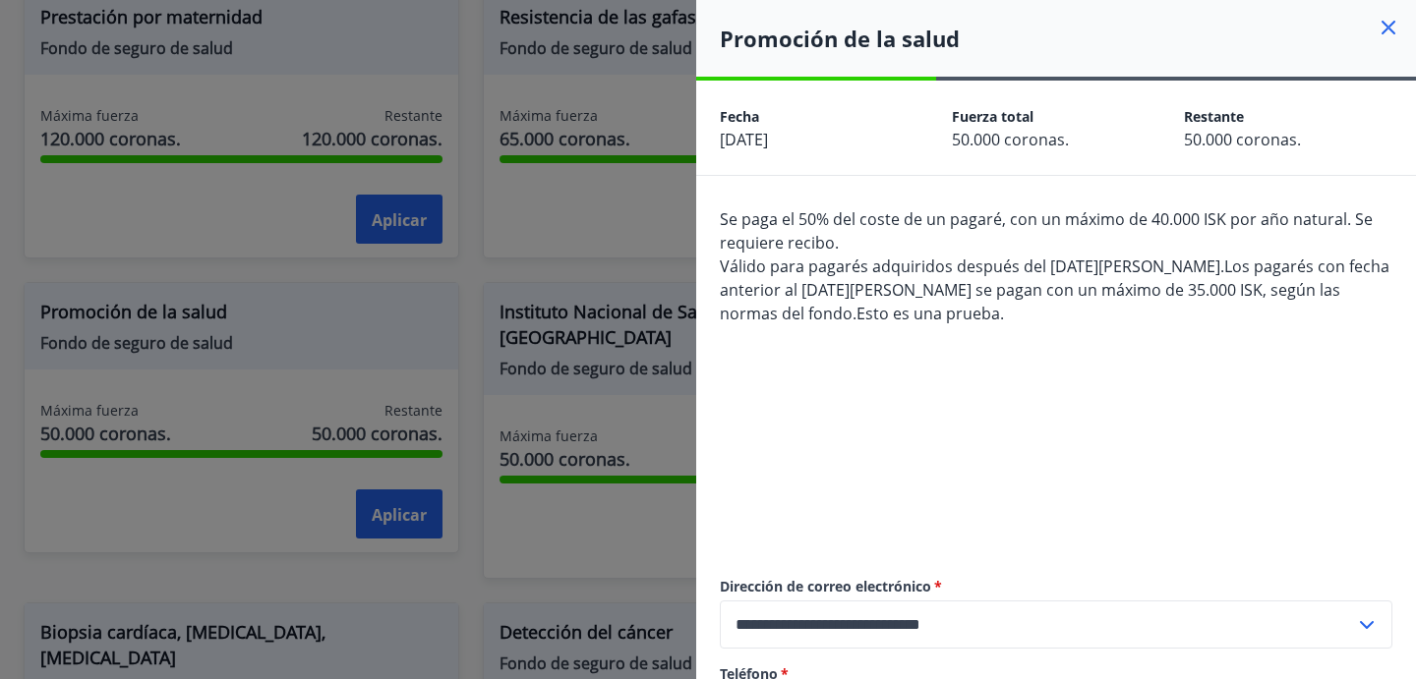
click at [1382, 26] on icon at bounding box center [1389, 28] width 14 height 14
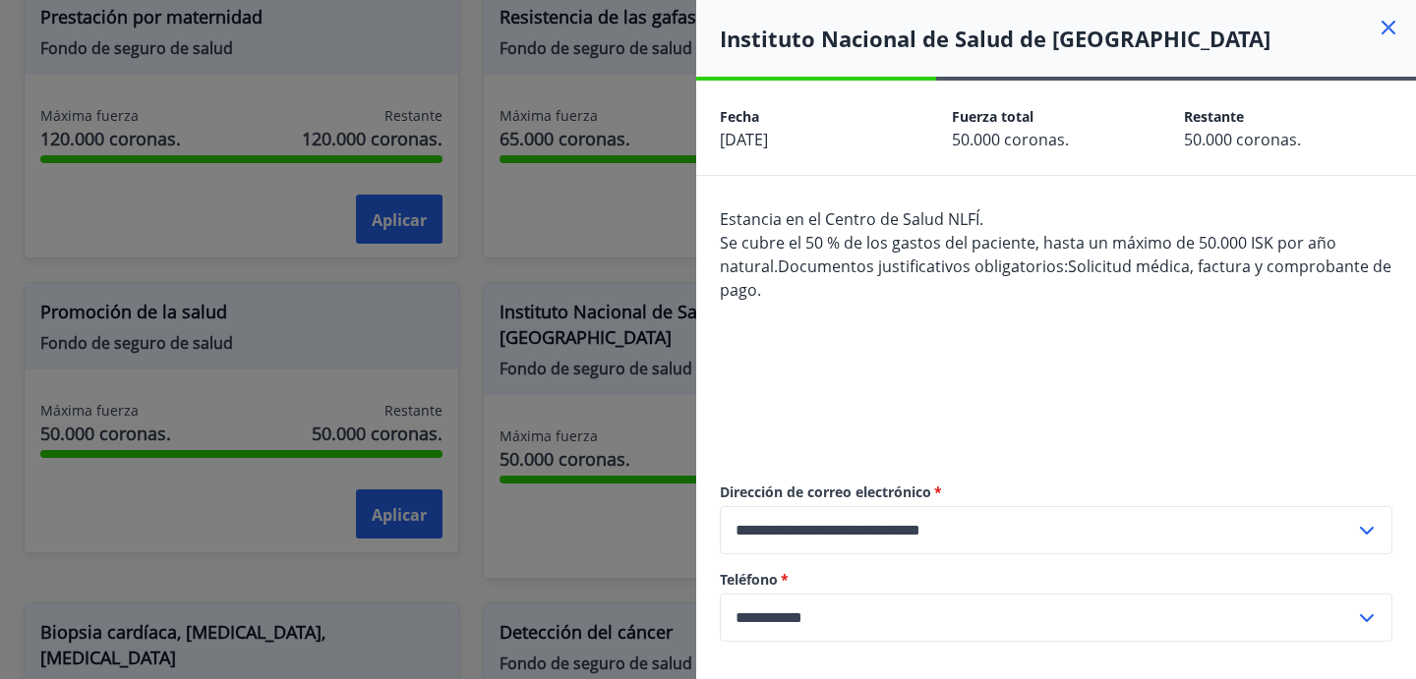
click at [1378, 29] on icon at bounding box center [1389, 28] width 24 height 24
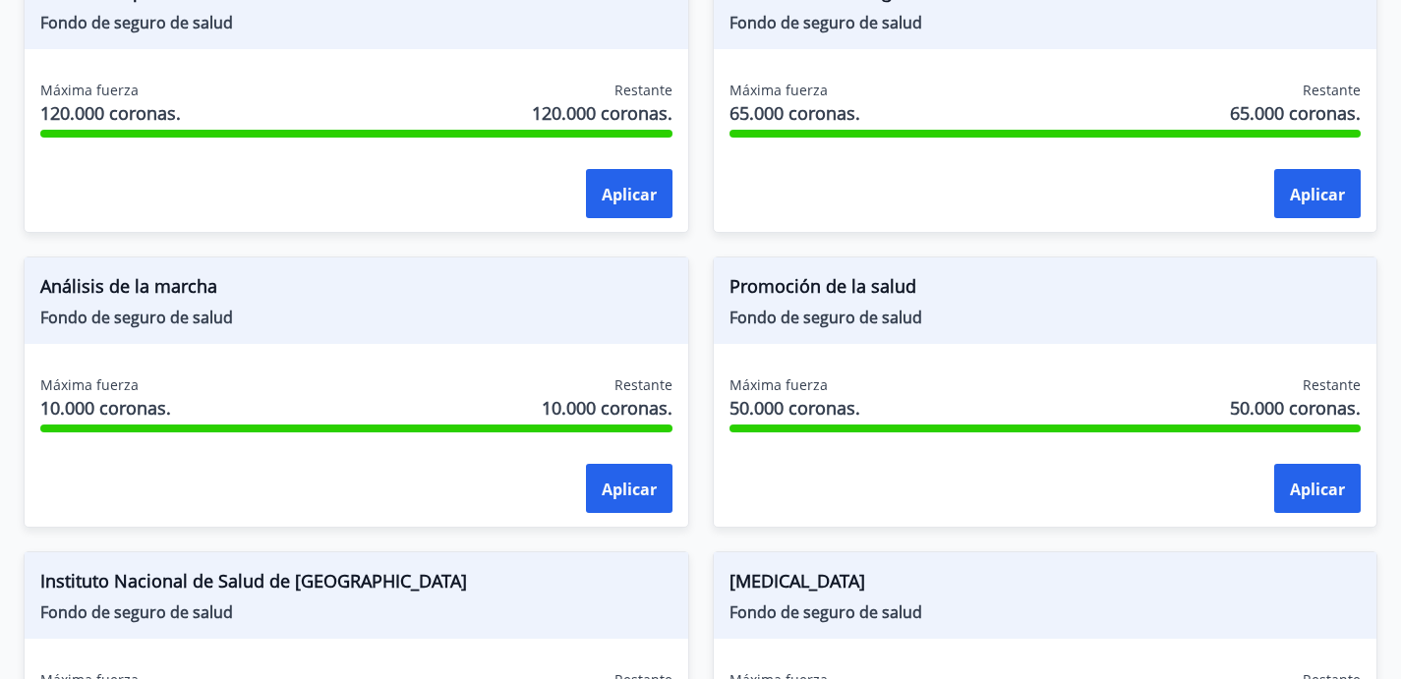
scroll to position [1425, 0]
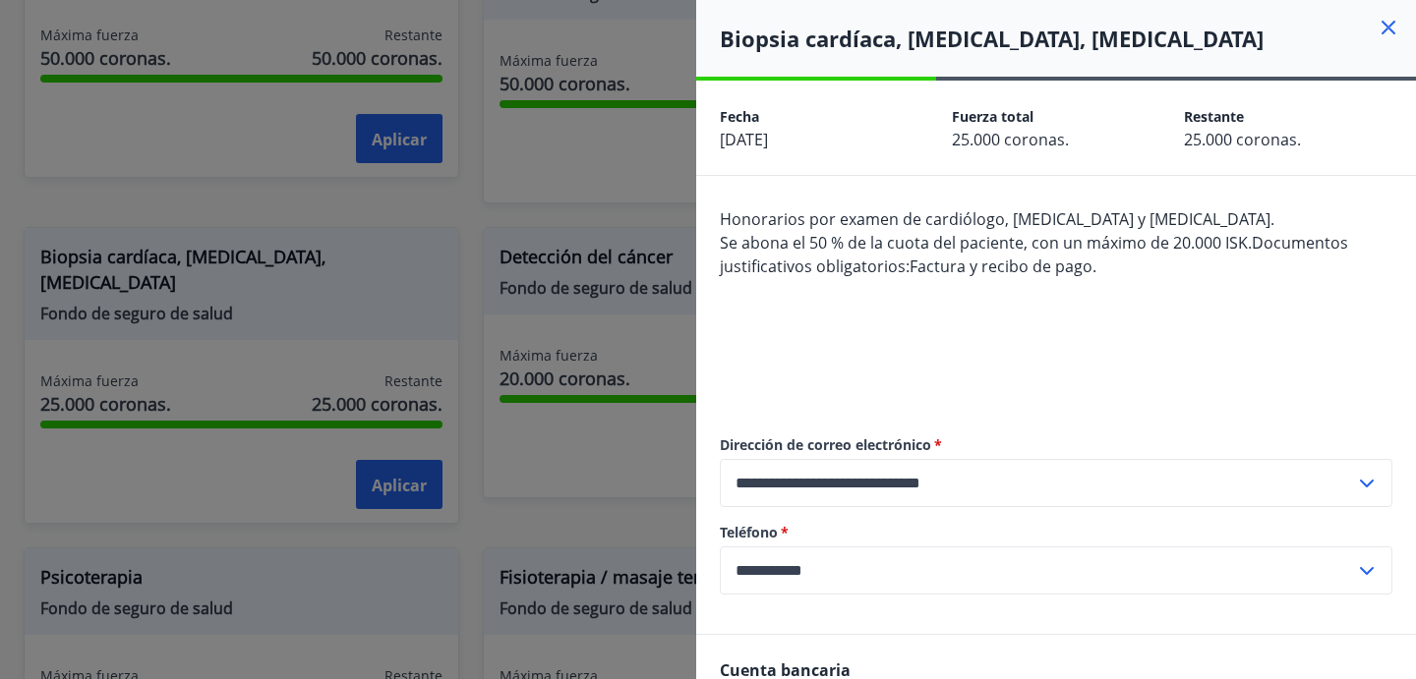
click at [1377, 27] on icon at bounding box center [1389, 28] width 24 height 24
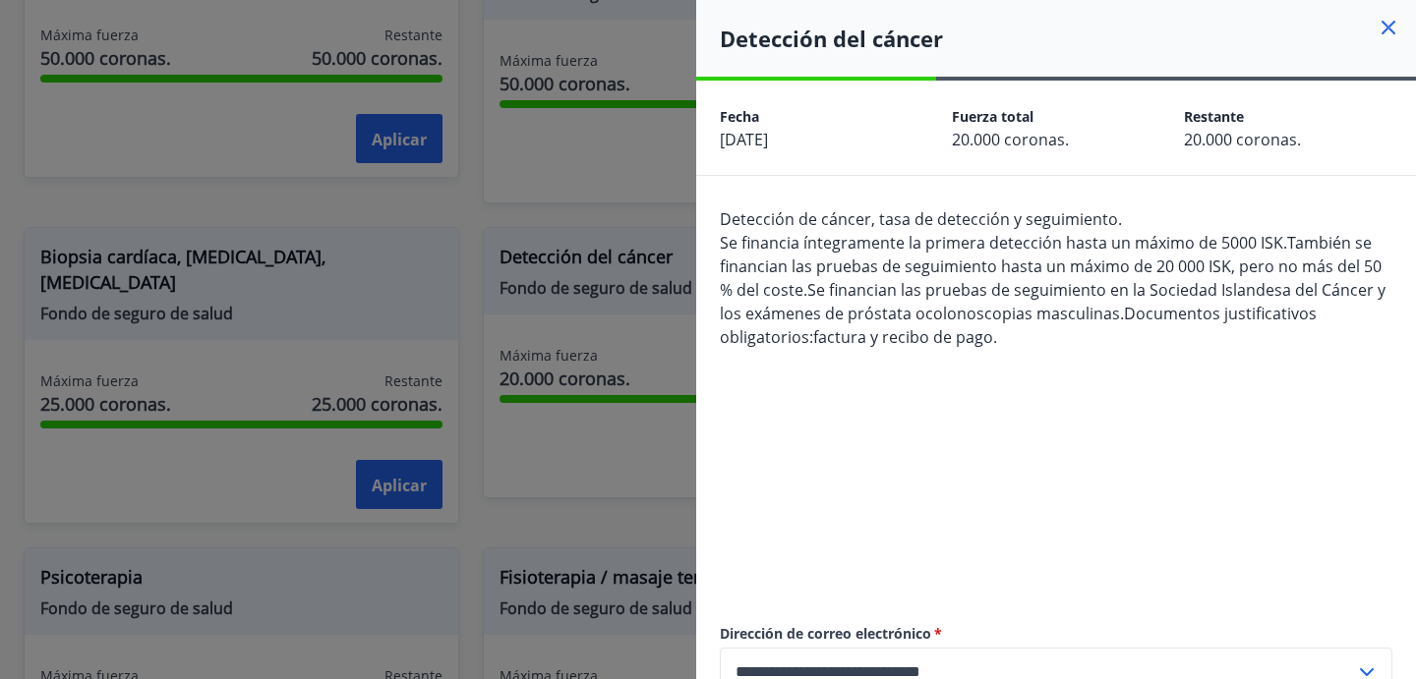
click at [1384, 31] on icon at bounding box center [1389, 28] width 24 height 24
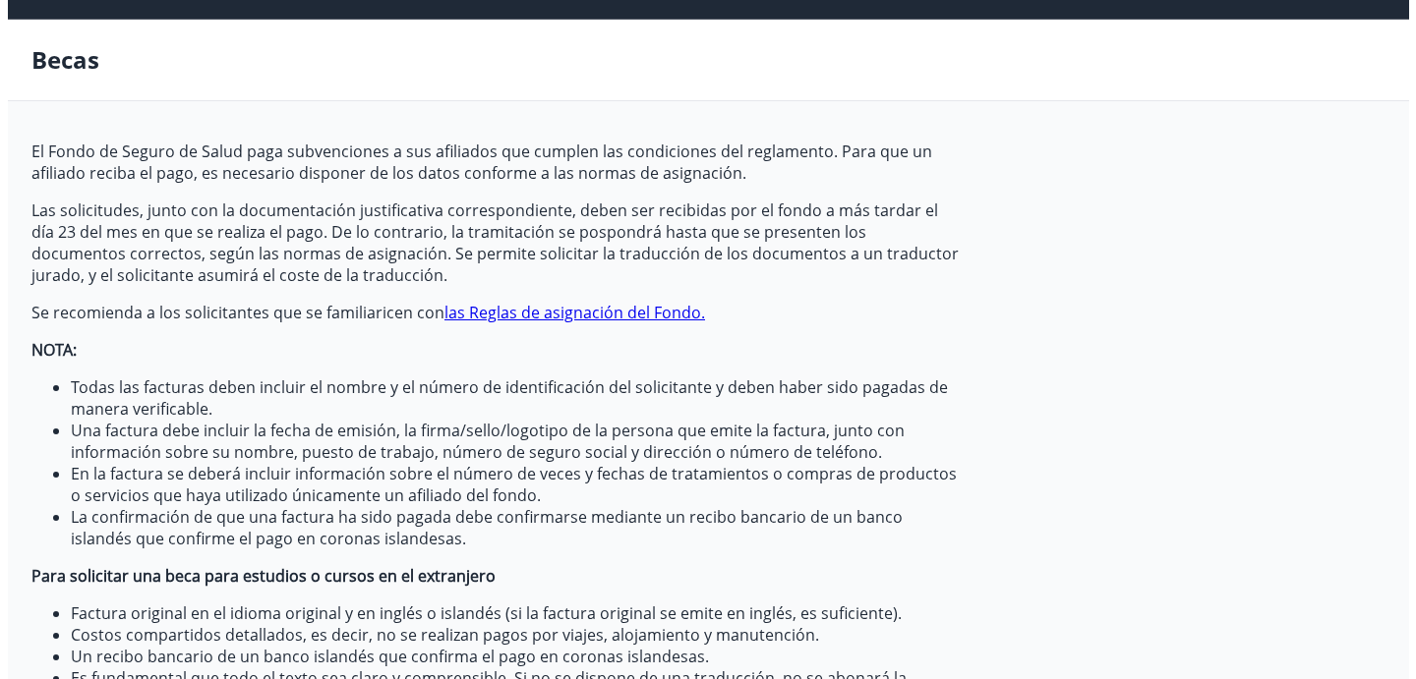
scroll to position [0, 0]
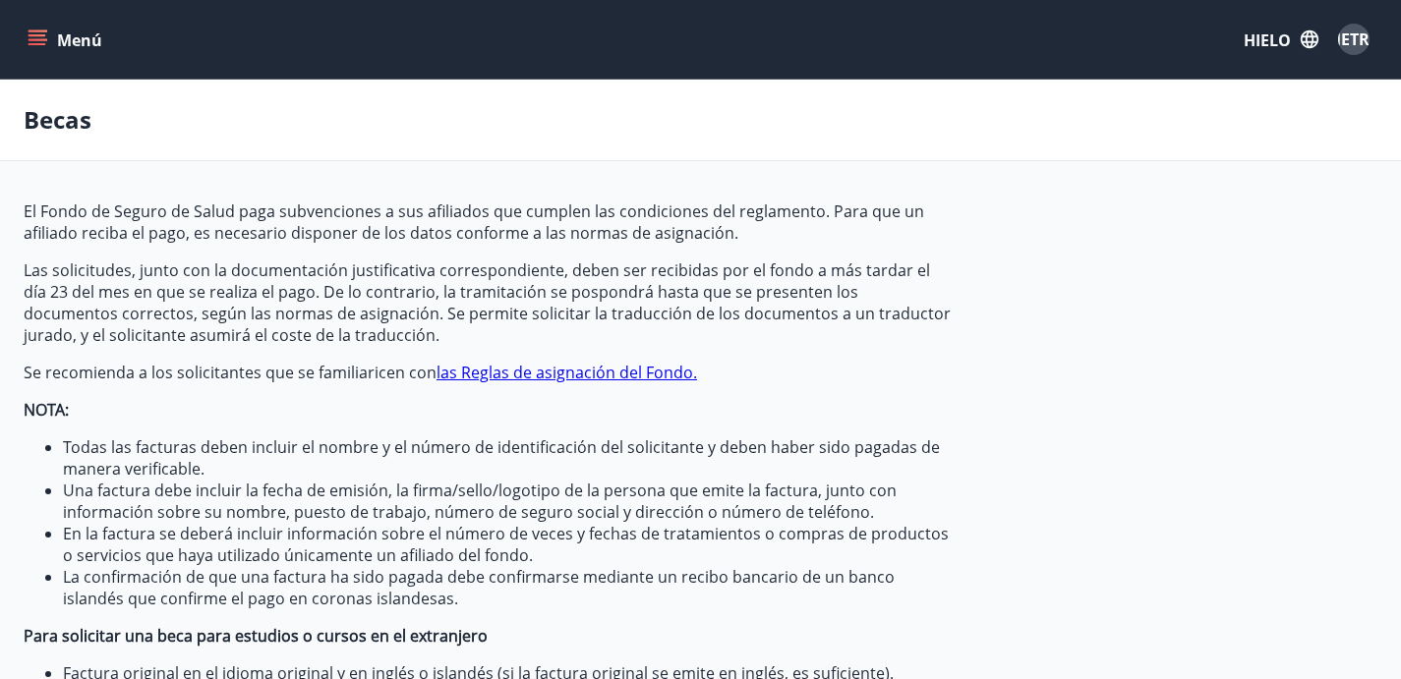
click at [1344, 46] on font "METRO" at bounding box center [1355, 40] width 56 height 22
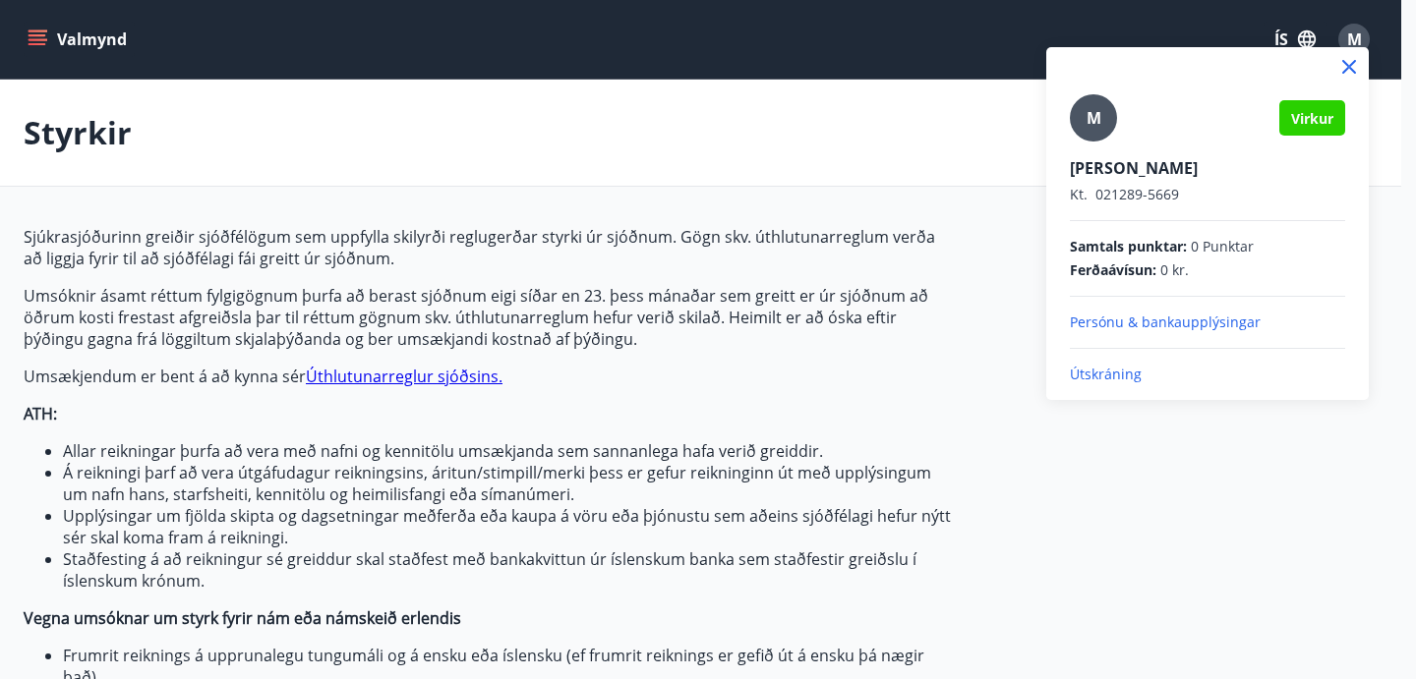
click at [1105, 379] on p "Útskráning" at bounding box center [1207, 375] width 275 height 20
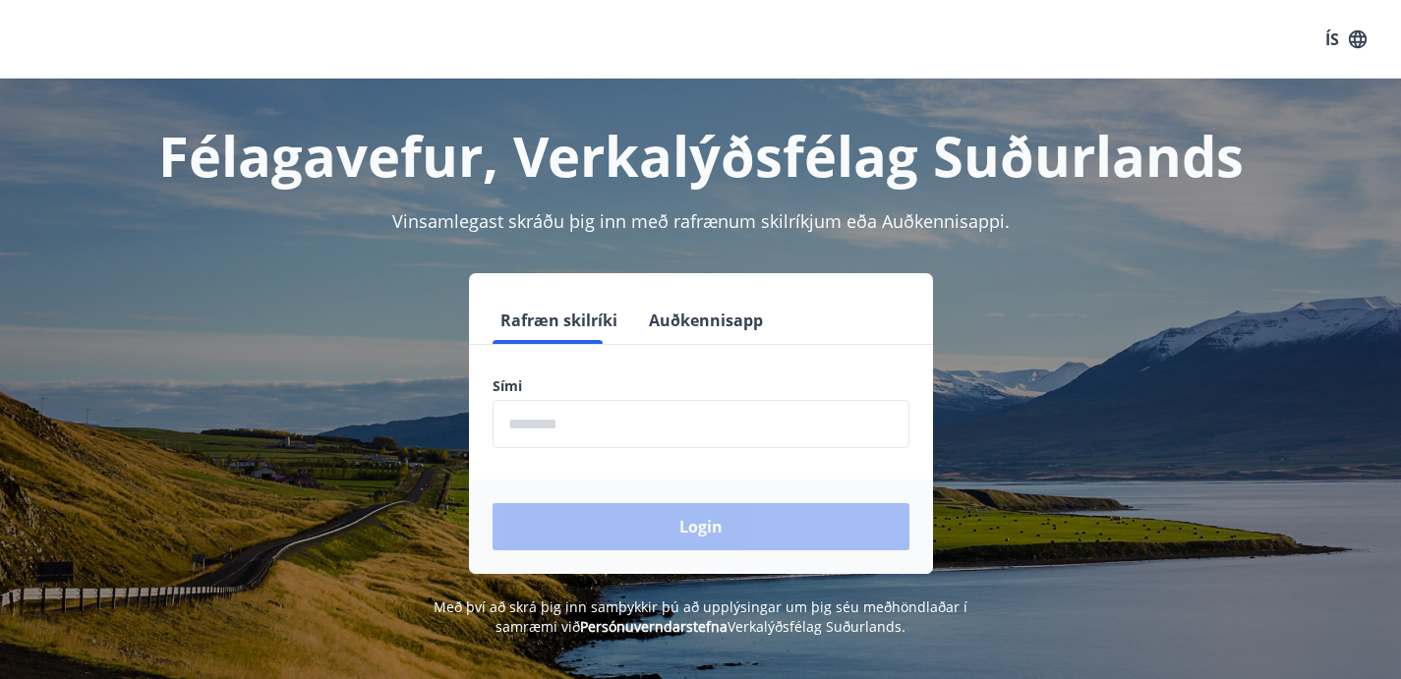
click at [579, 431] on input "phone" at bounding box center [701, 424] width 417 height 48
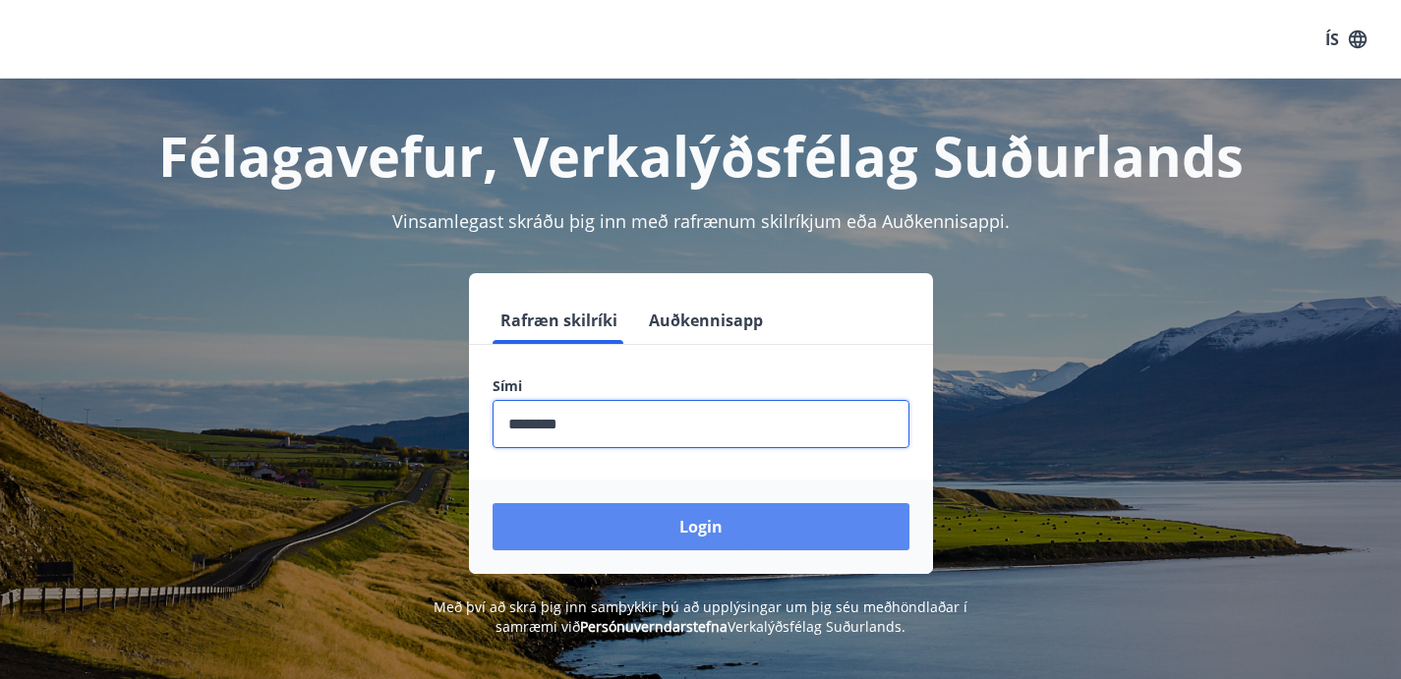
type input "********"
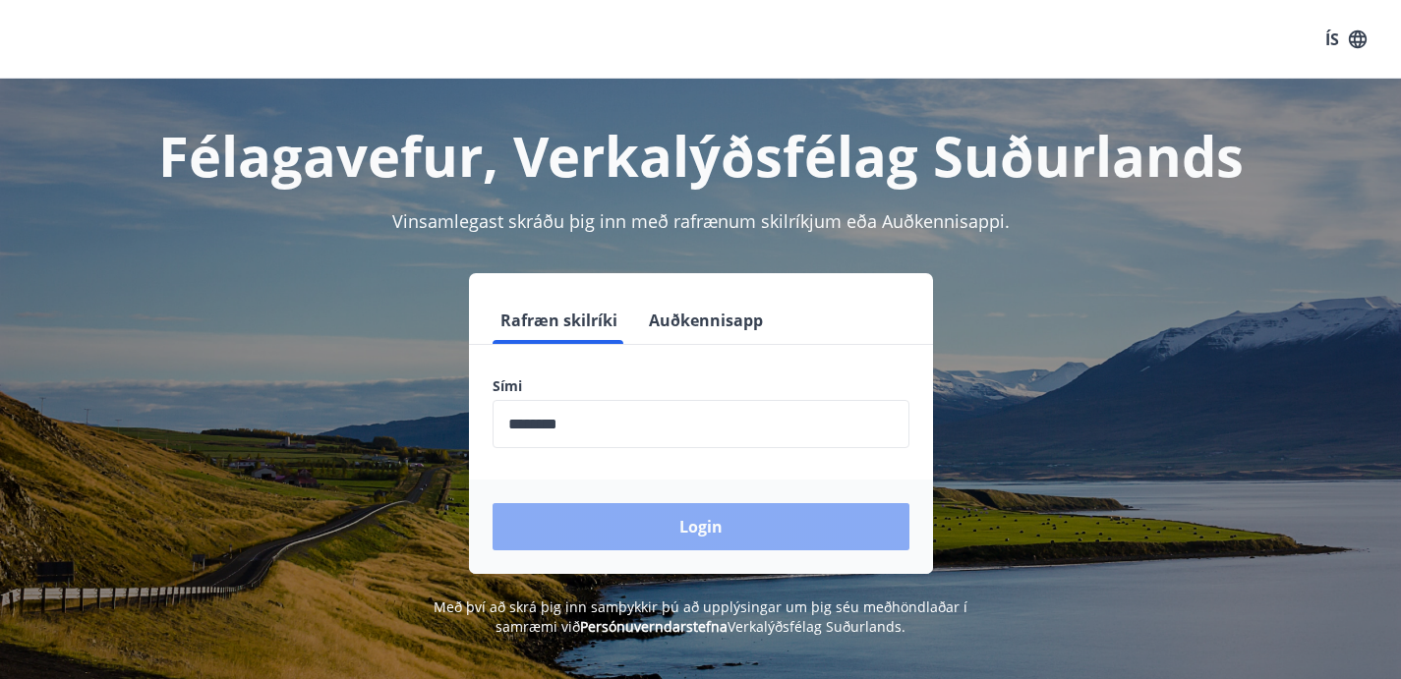
click at [712, 541] on button "Login" at bounding box center [701, 526] width 417 height 47
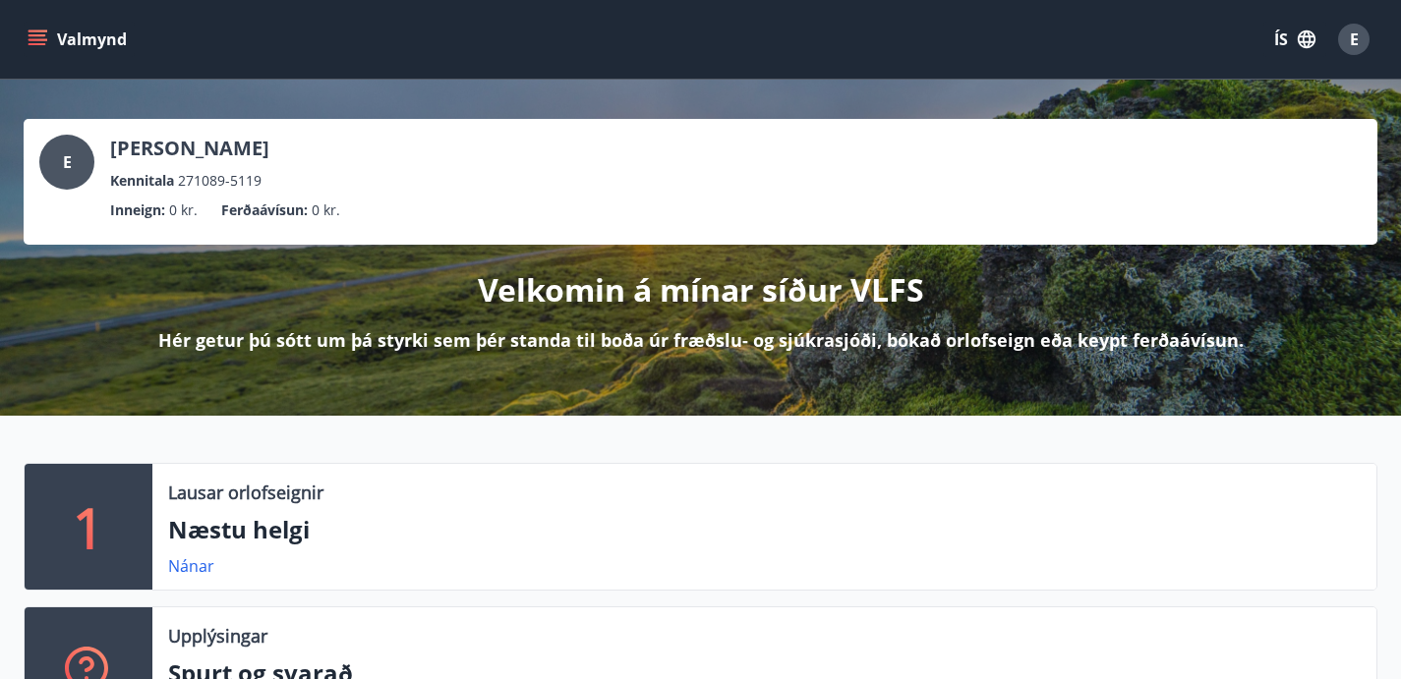
click at [46, 35] on icon "menu" at bounding box center [38, 39] width 20 height 20
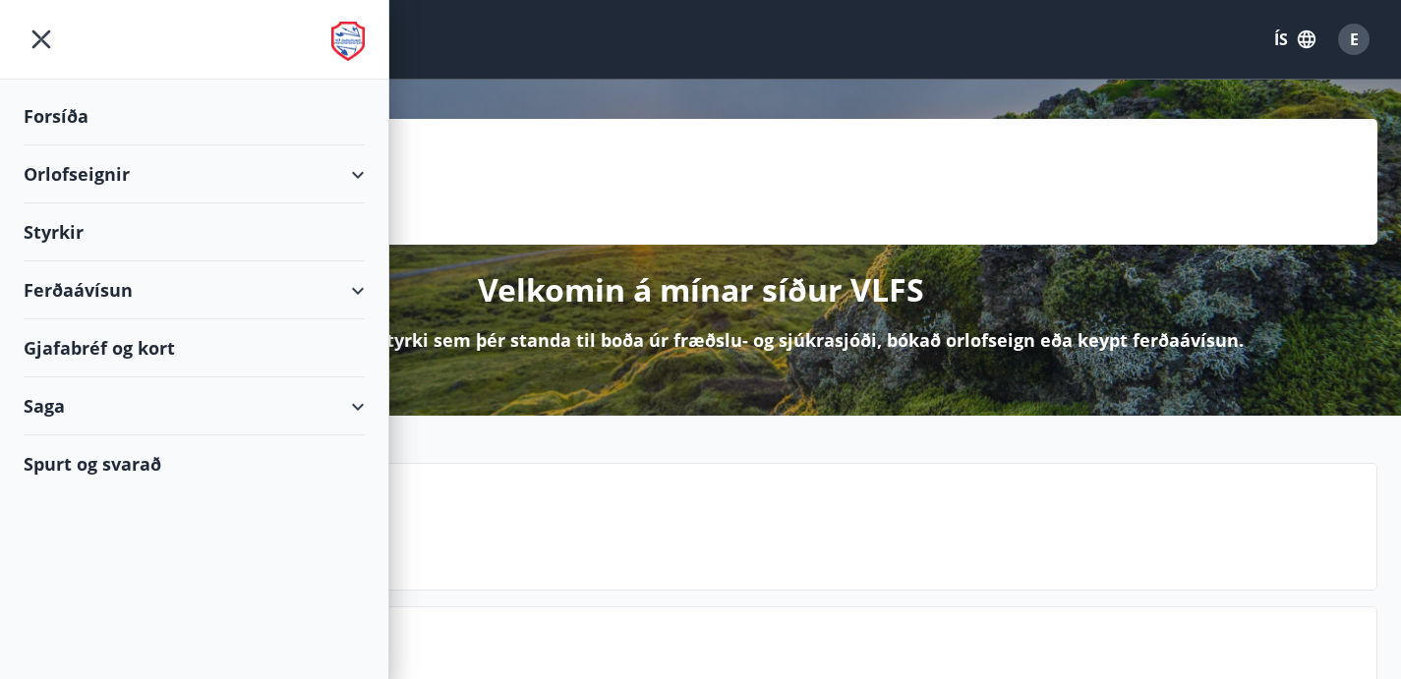
click at [72, 232] on div "Styrkir" at bounding box center [194, 233] width 341 height 58
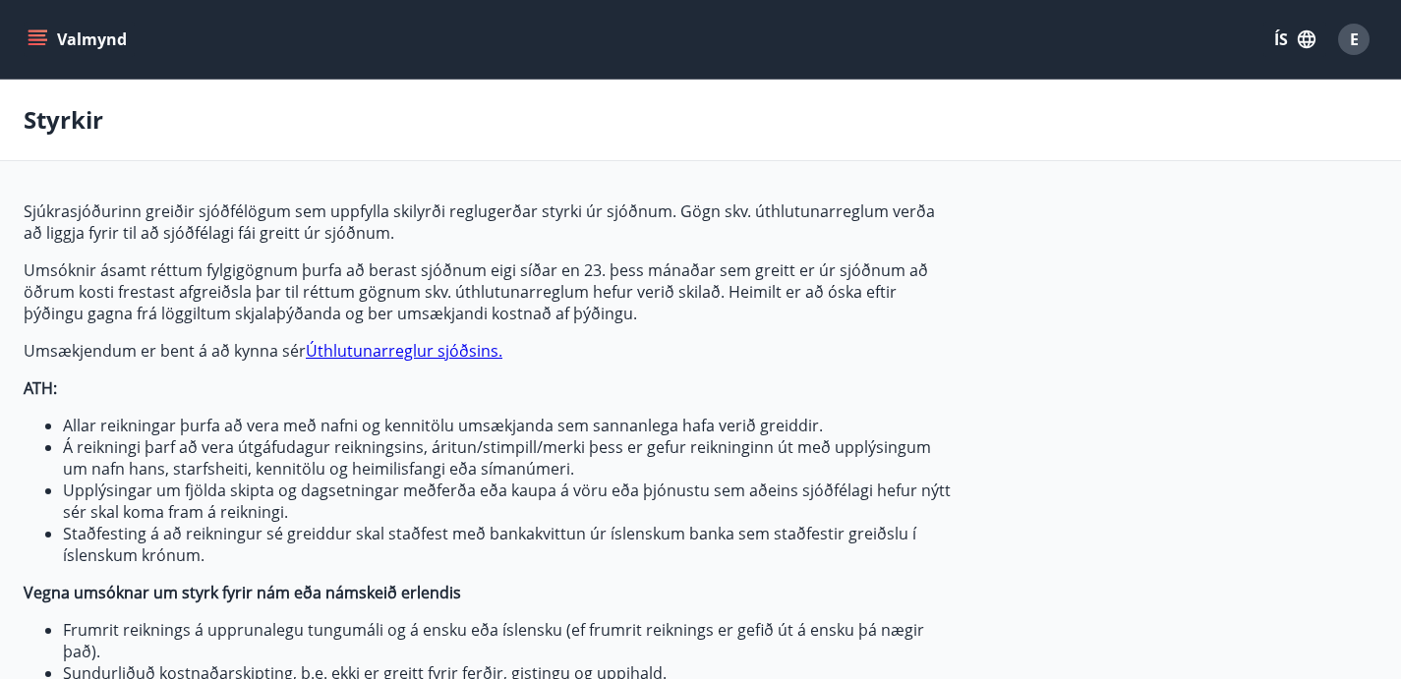
type input "***"
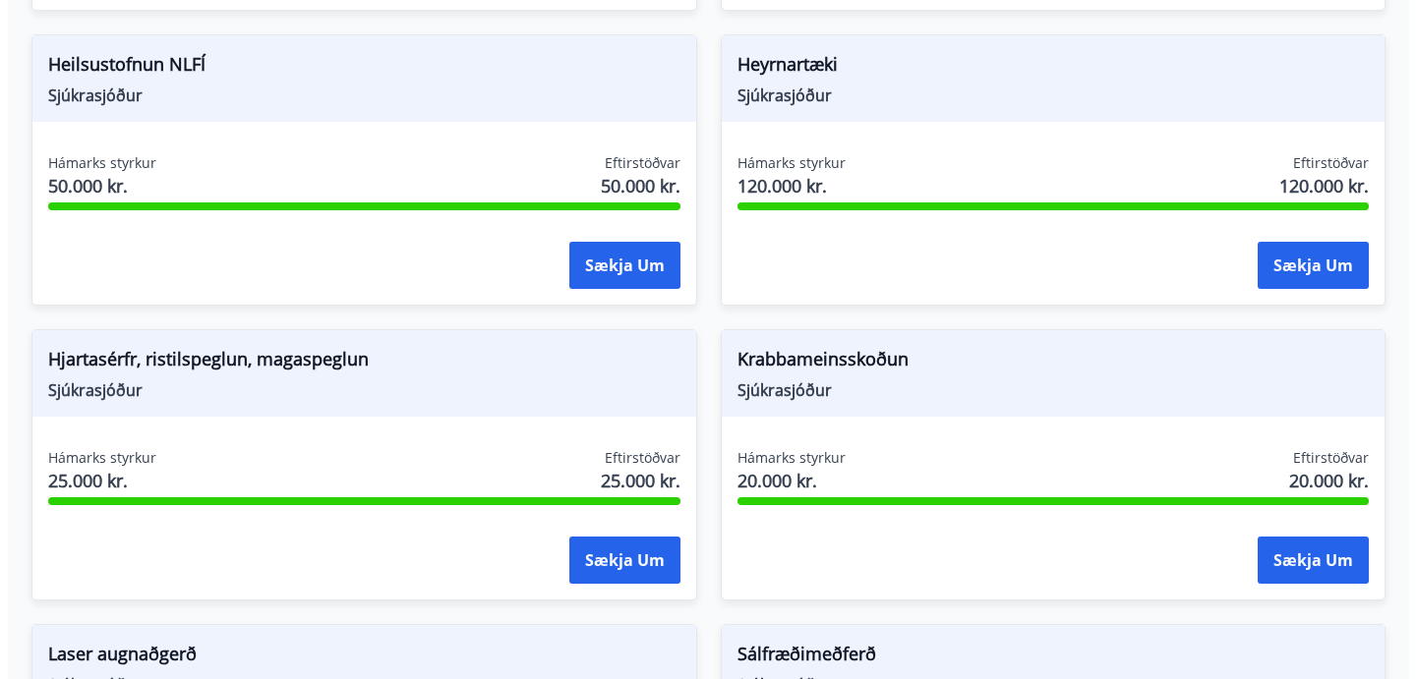
scroll to position [1954, 0]
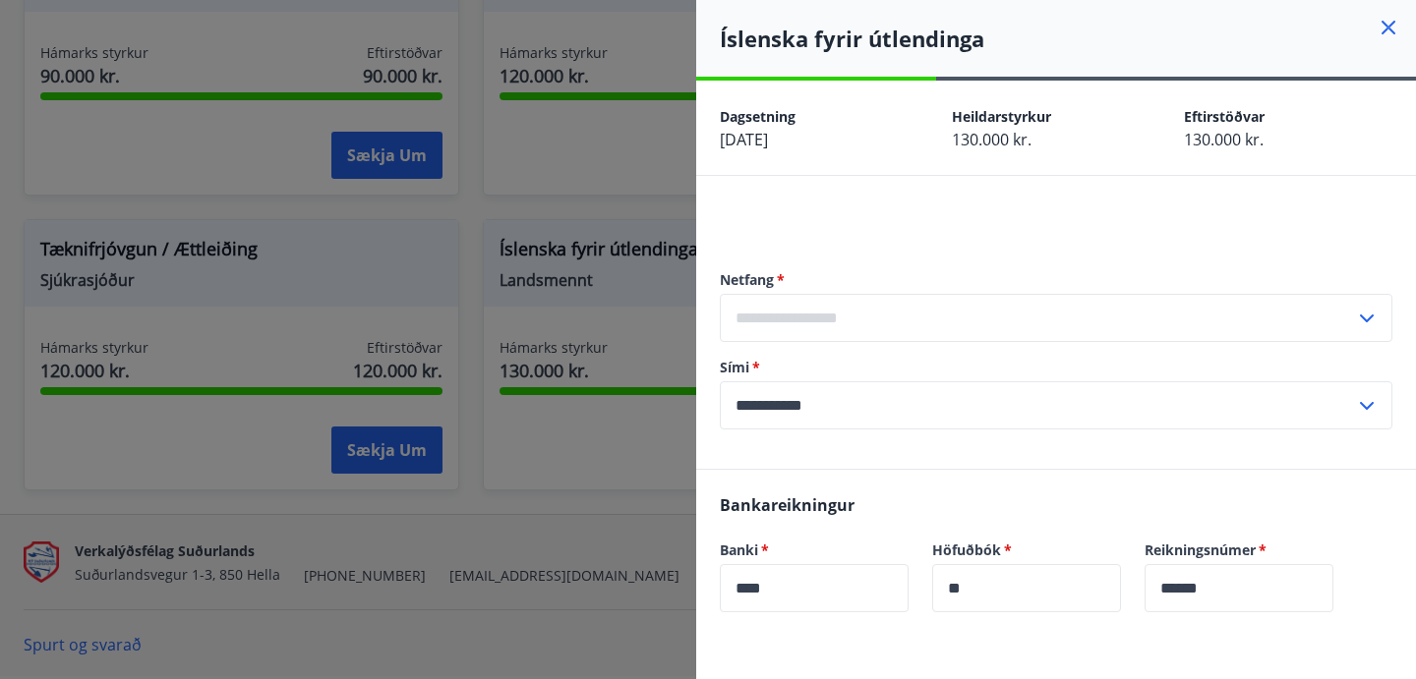
click at [1109, 318] on input "text" at bounding box center [1037, 318] width 635 height 48
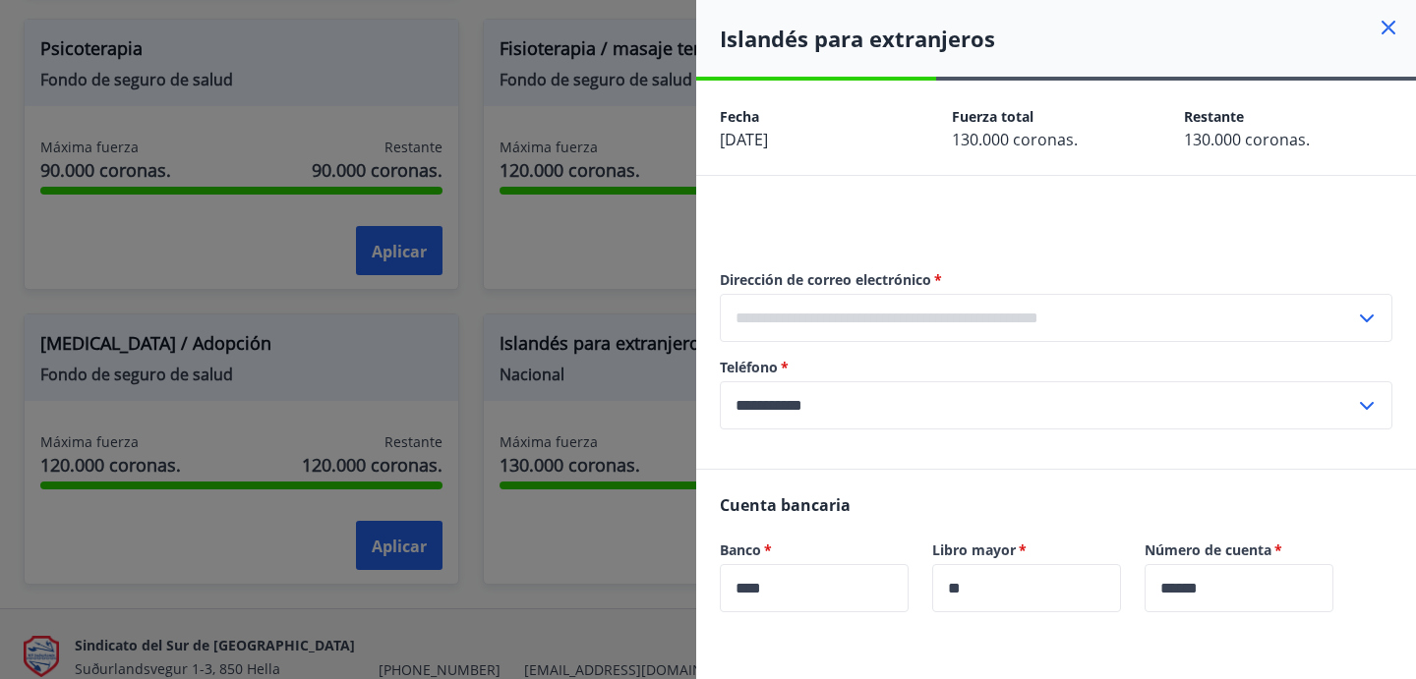
scroll to position [1997, 0]
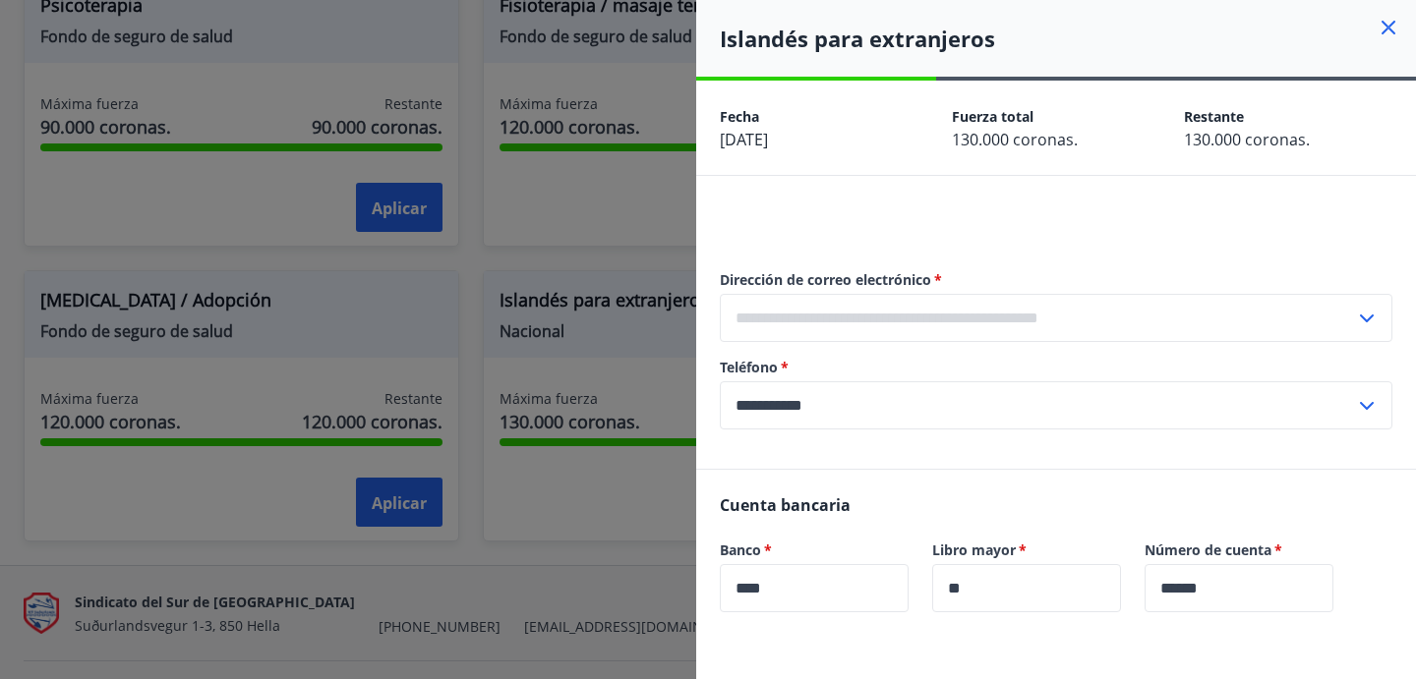
click at [855, 321] on input "text" at bounding box center [1037, 318] width 635 height 48
click at [952, 321] on input "text" at bounding box center [1037, 318] width 635 height 48
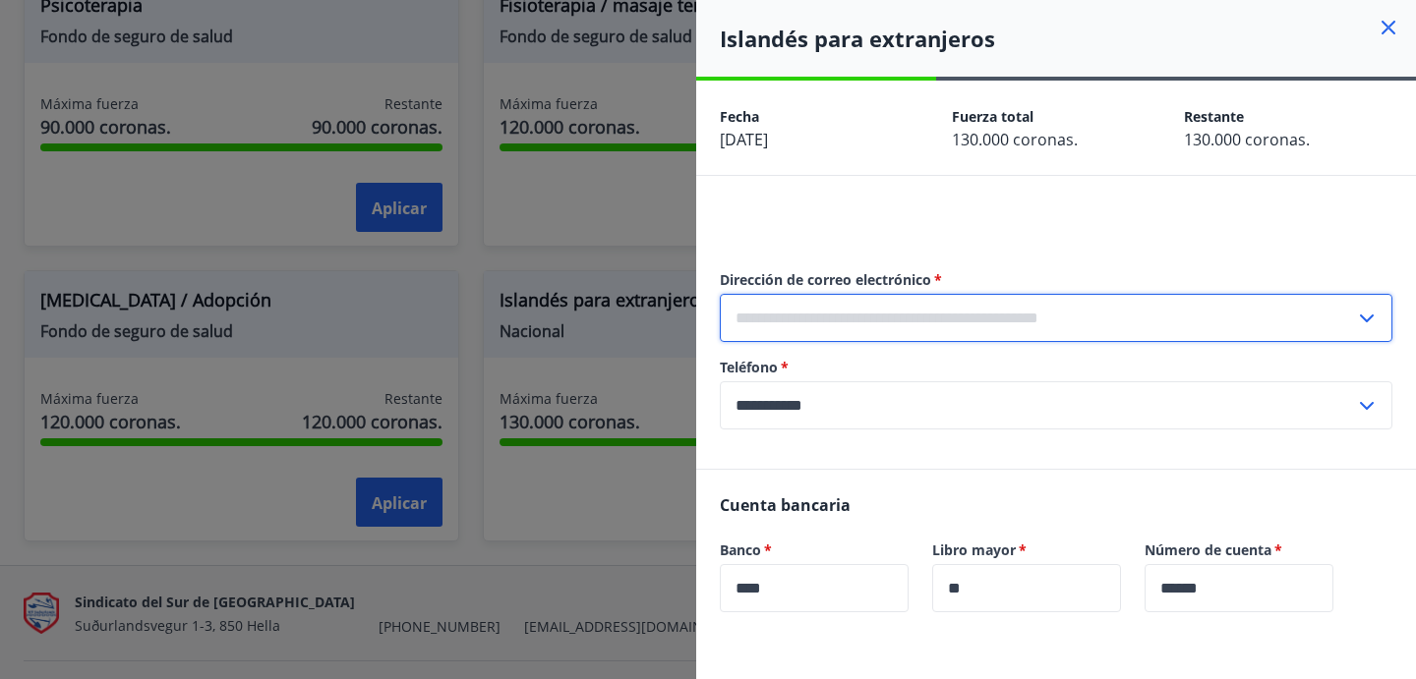
click at [918, 320] on input "text" at bounding box center [1037, 318] width 635 height 48
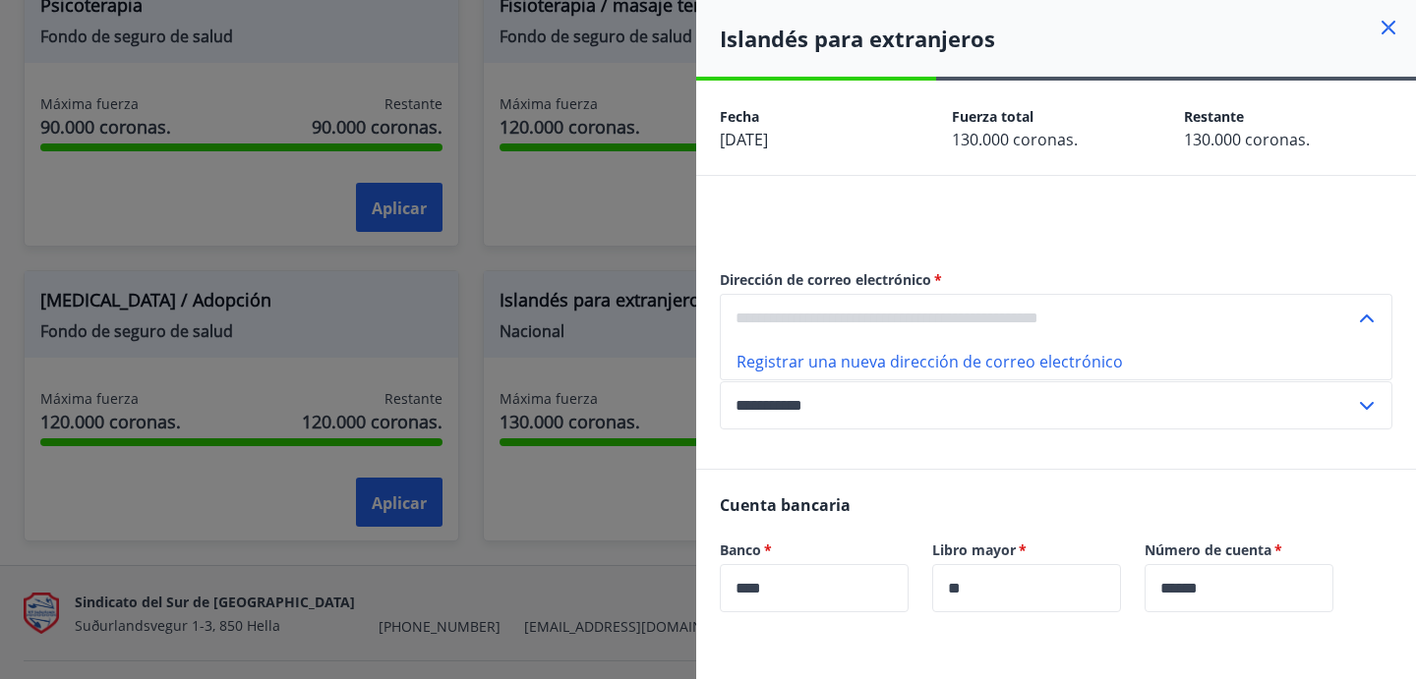
click at [828, 316] on input "text" at bounding box center [1037, 318] width 635 height 48
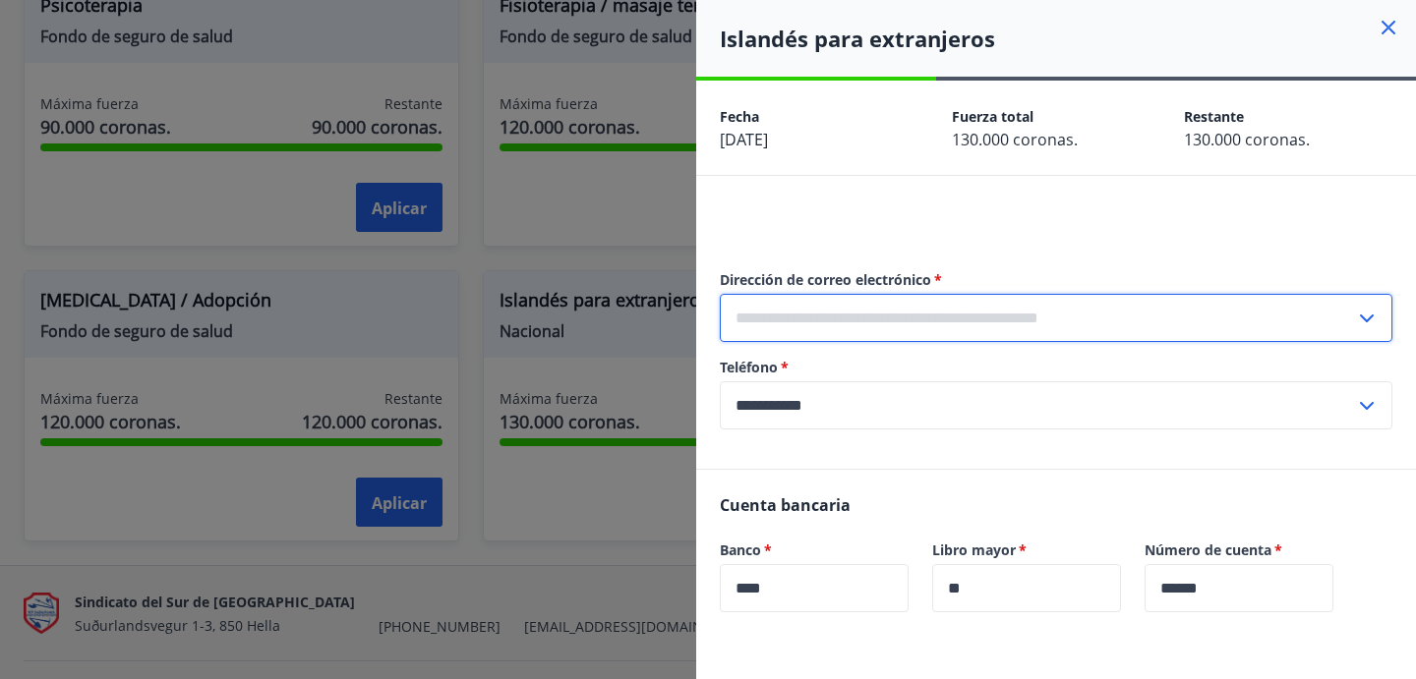
click at [836, 326] on input "text" at bounding box center [1037, 318] width 635 height 48
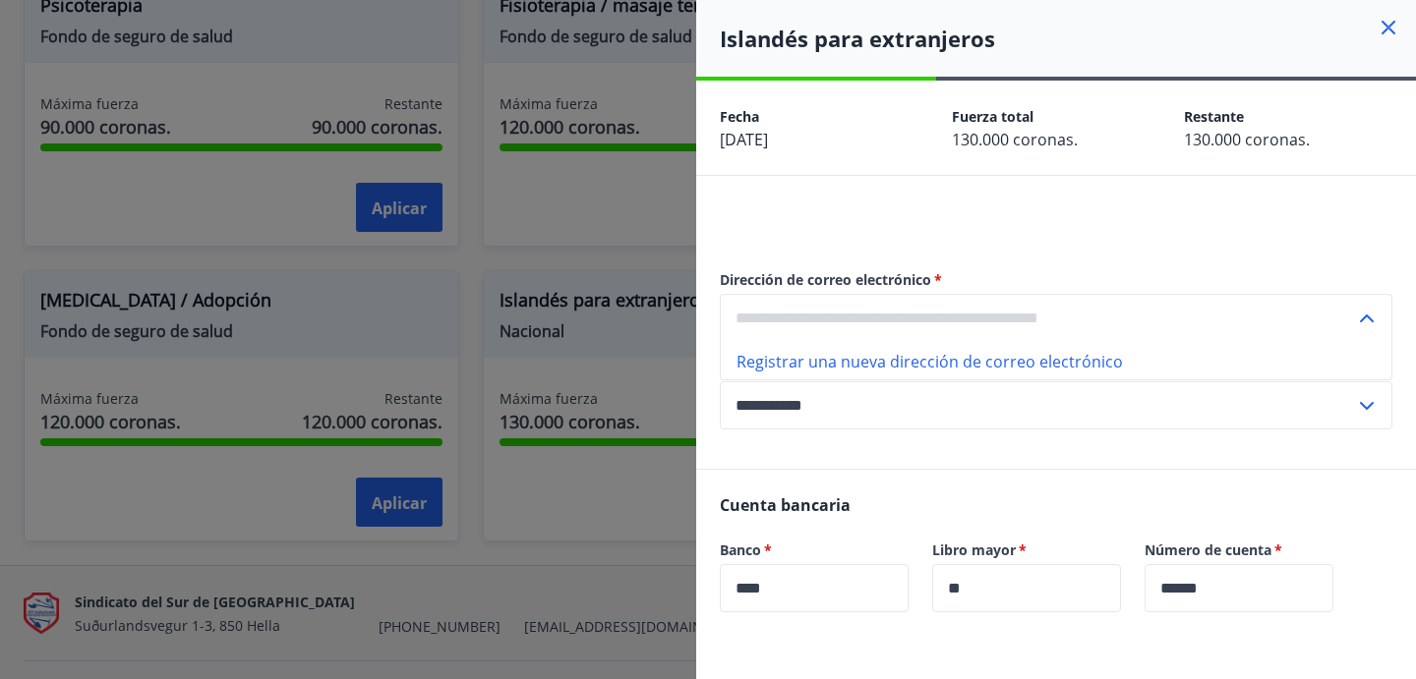
click at [824, 365] on font "Registrar una nueva dirección de correo electrónico" at bounding box center [930, 362] width 386 height 22
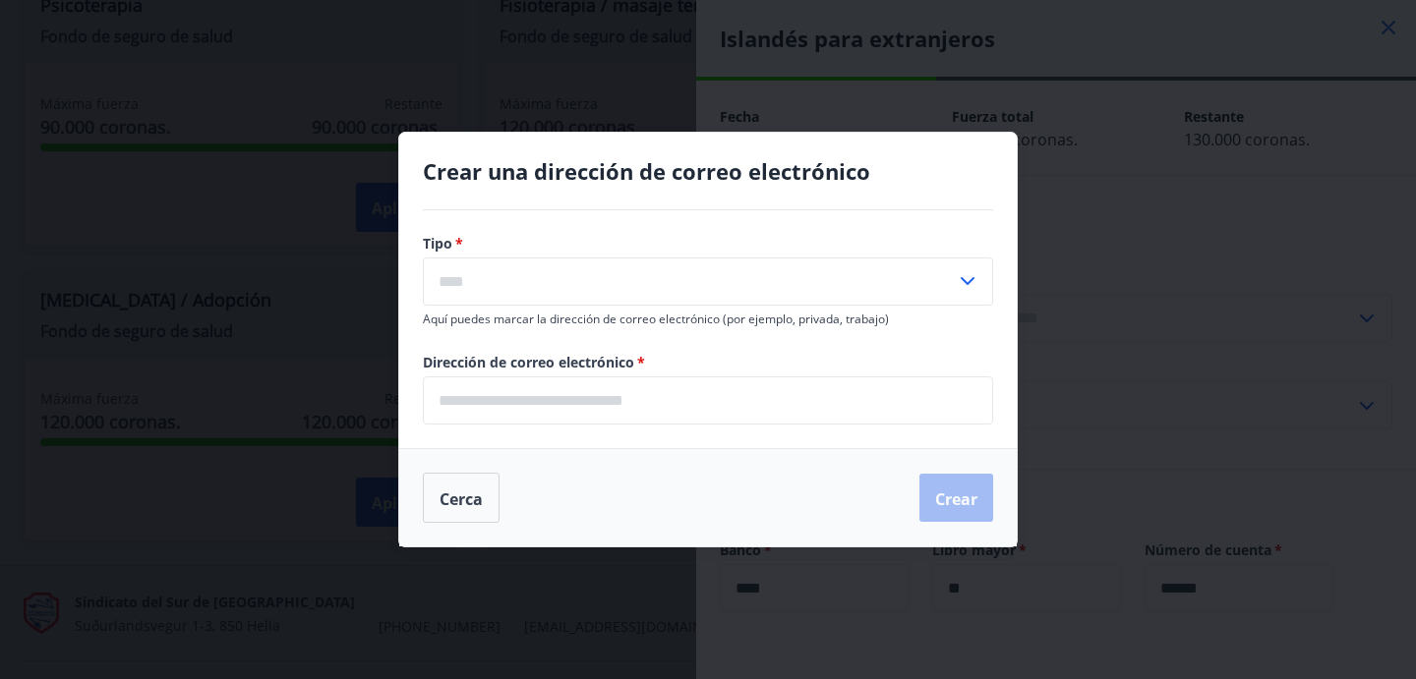
click at [603, 279] on input "text" at bounding box center [689, 282] width 533 height 48
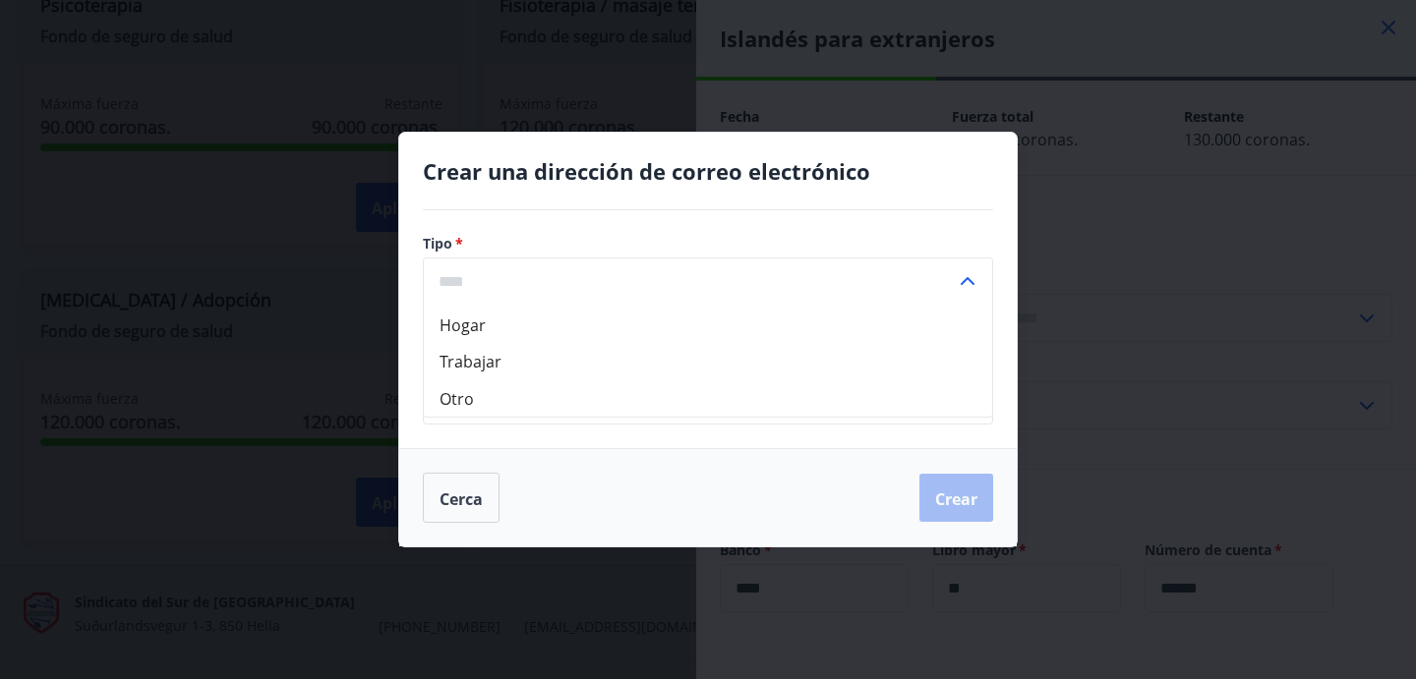
click at [505, 401] on li "Otro" at bounding box center [708, 398] width 568 height 37
type input "*****"
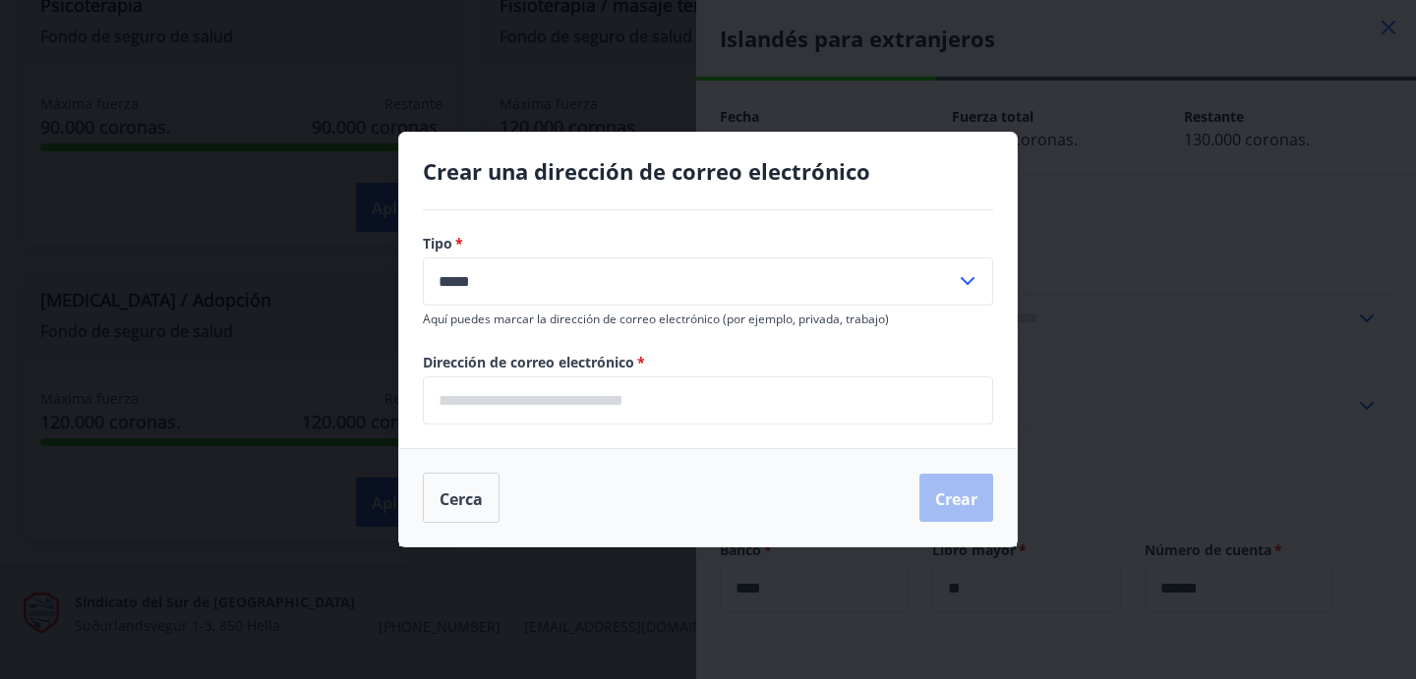
click at [533, 416] on input "email" at bounding box center [708, 401] width 570 height 48
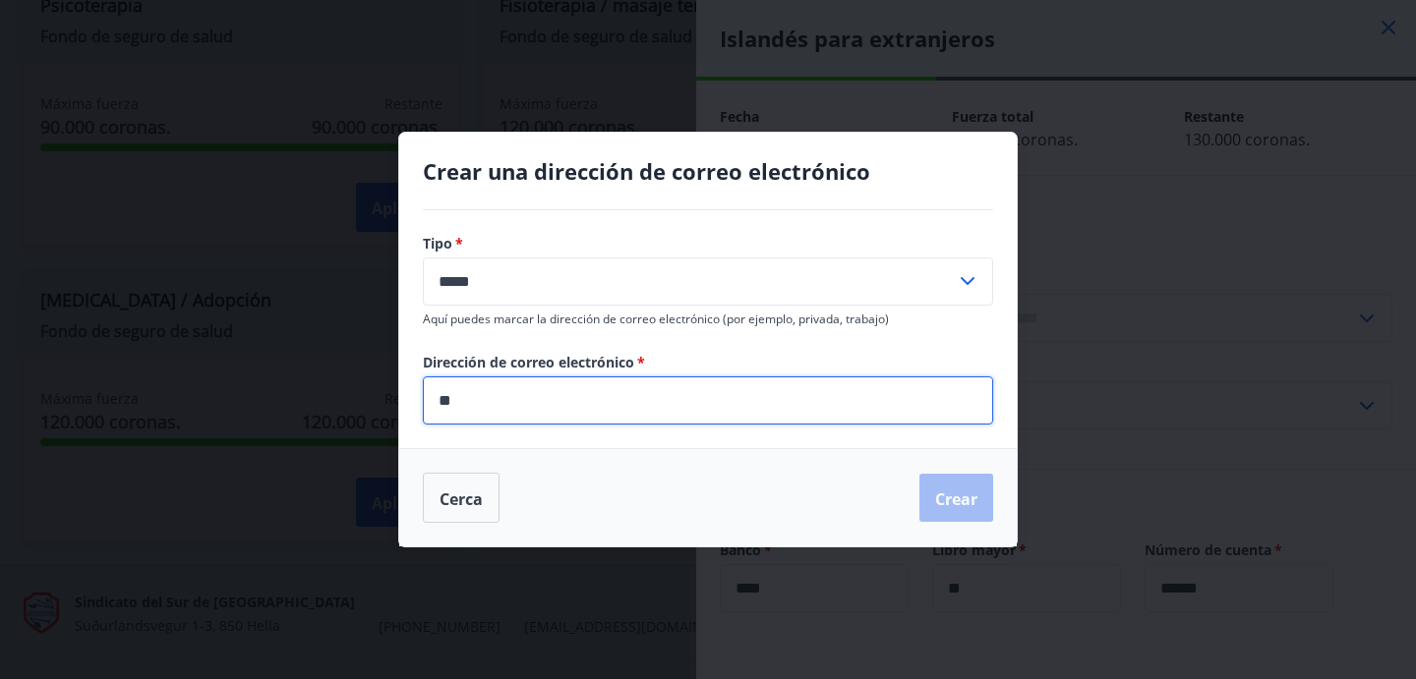
type input "*"
type input "**********"
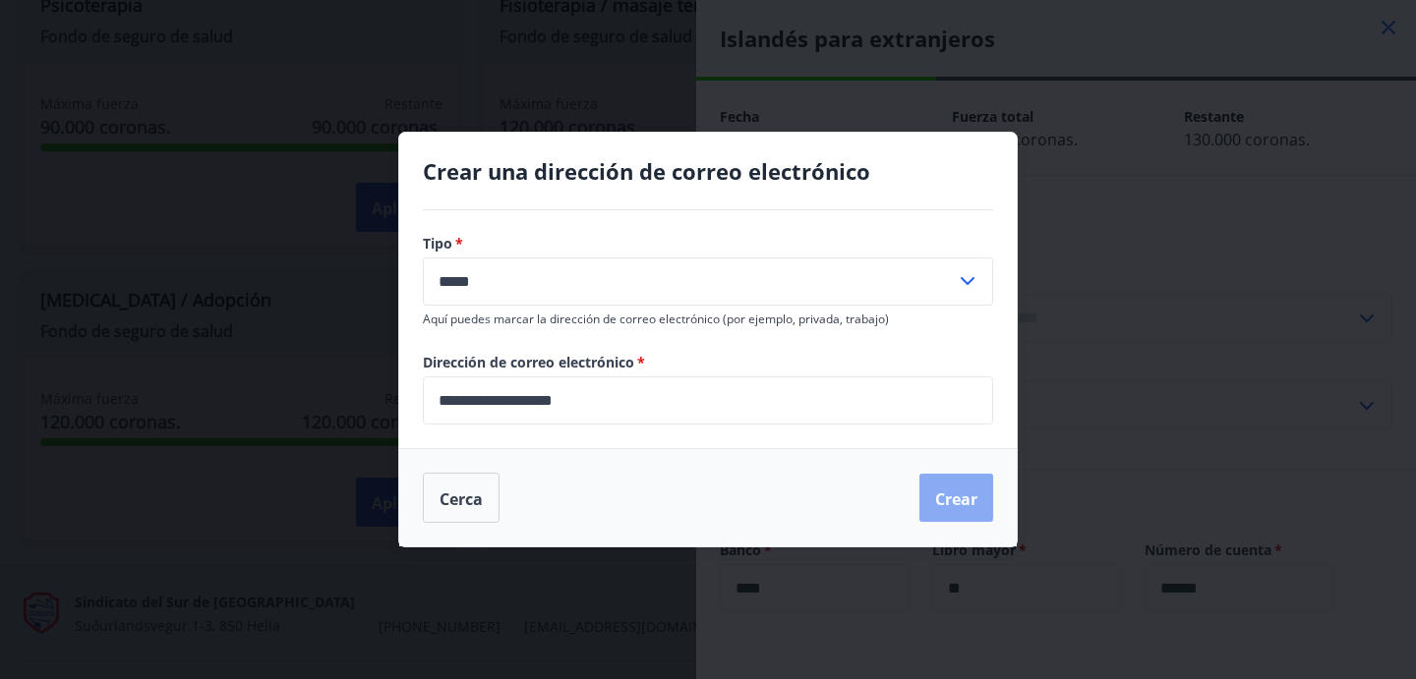
click at [952, 501] on font "Crear" at bounding box center [956, 499] width 42 height 22
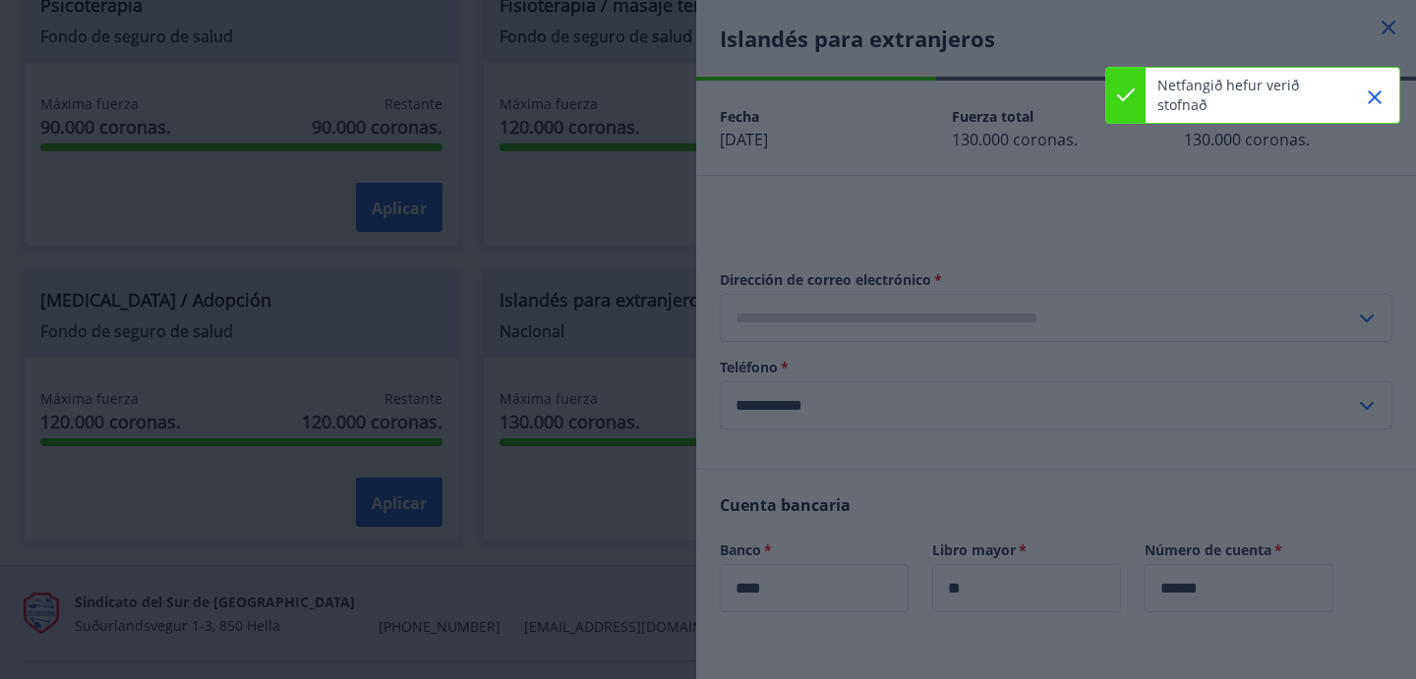
type input "**********"
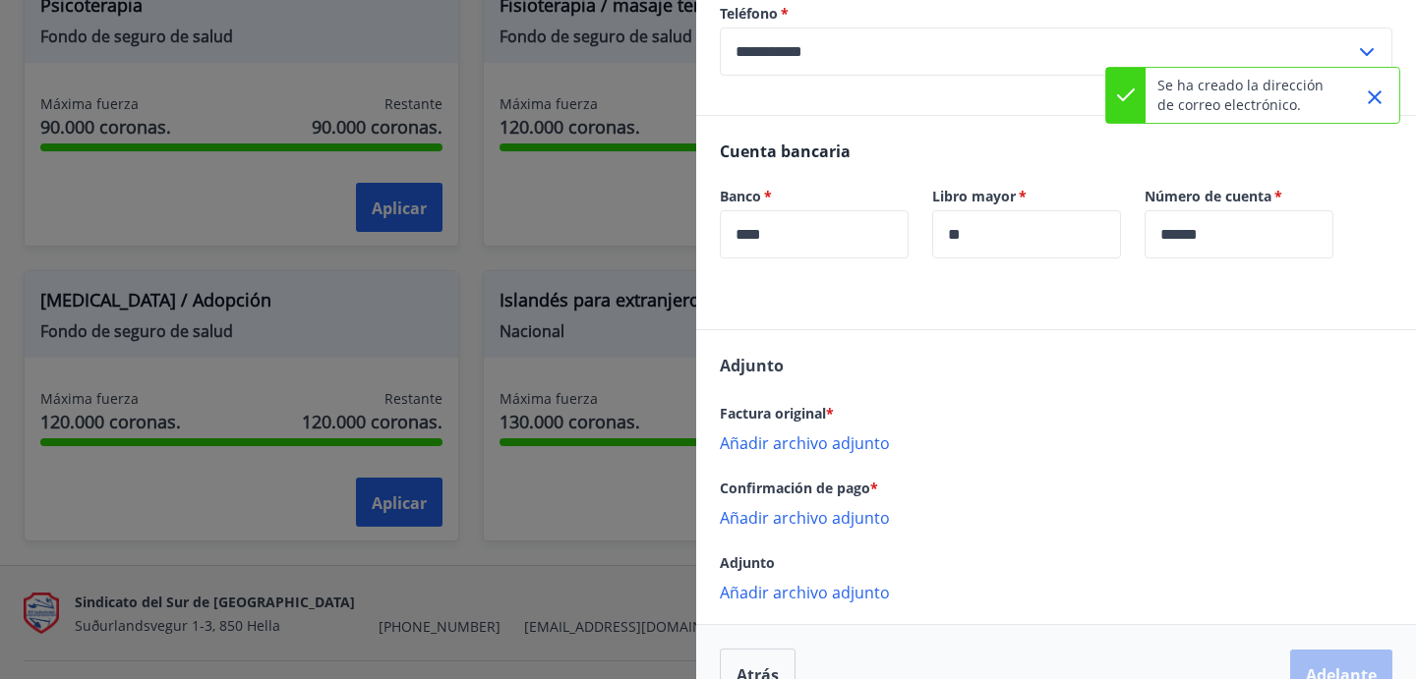
scroll to position [398, 0]
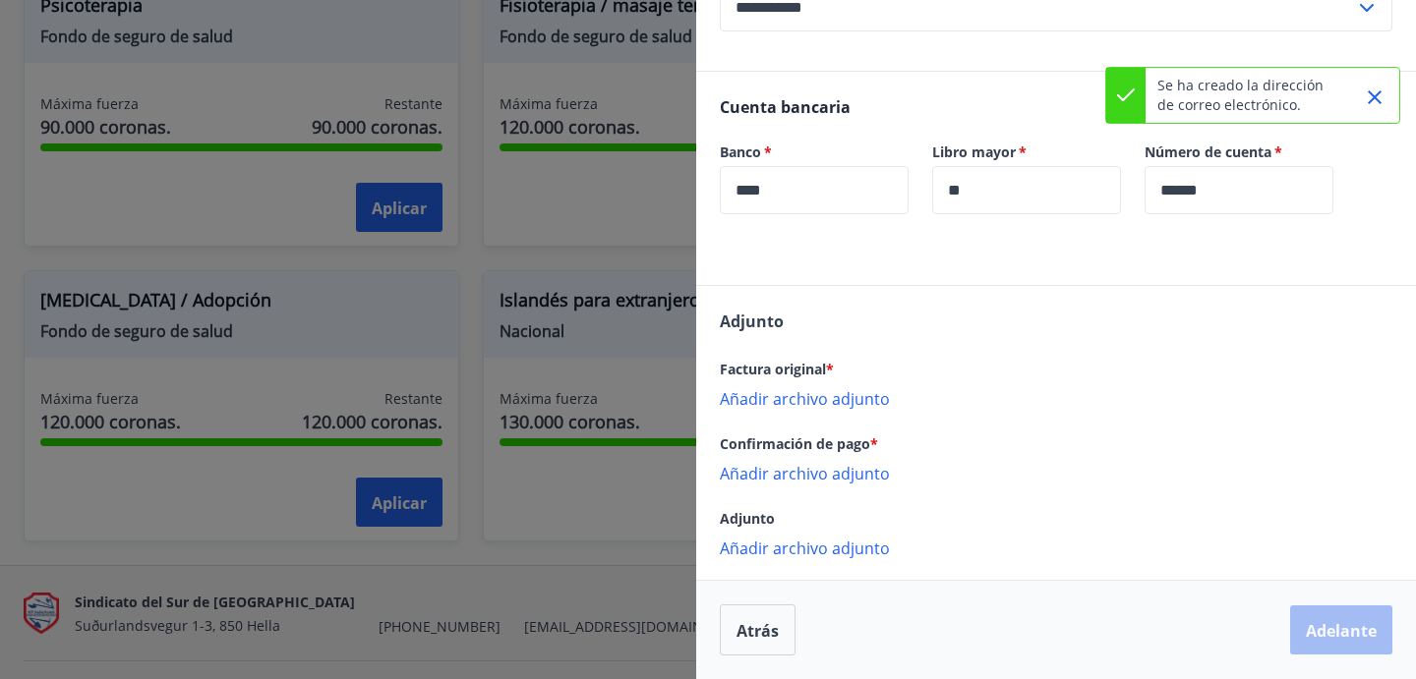
click at [823, 403] on font "Añadir archivo adjunto" at bounding box center [805, 399] width 170 height 22
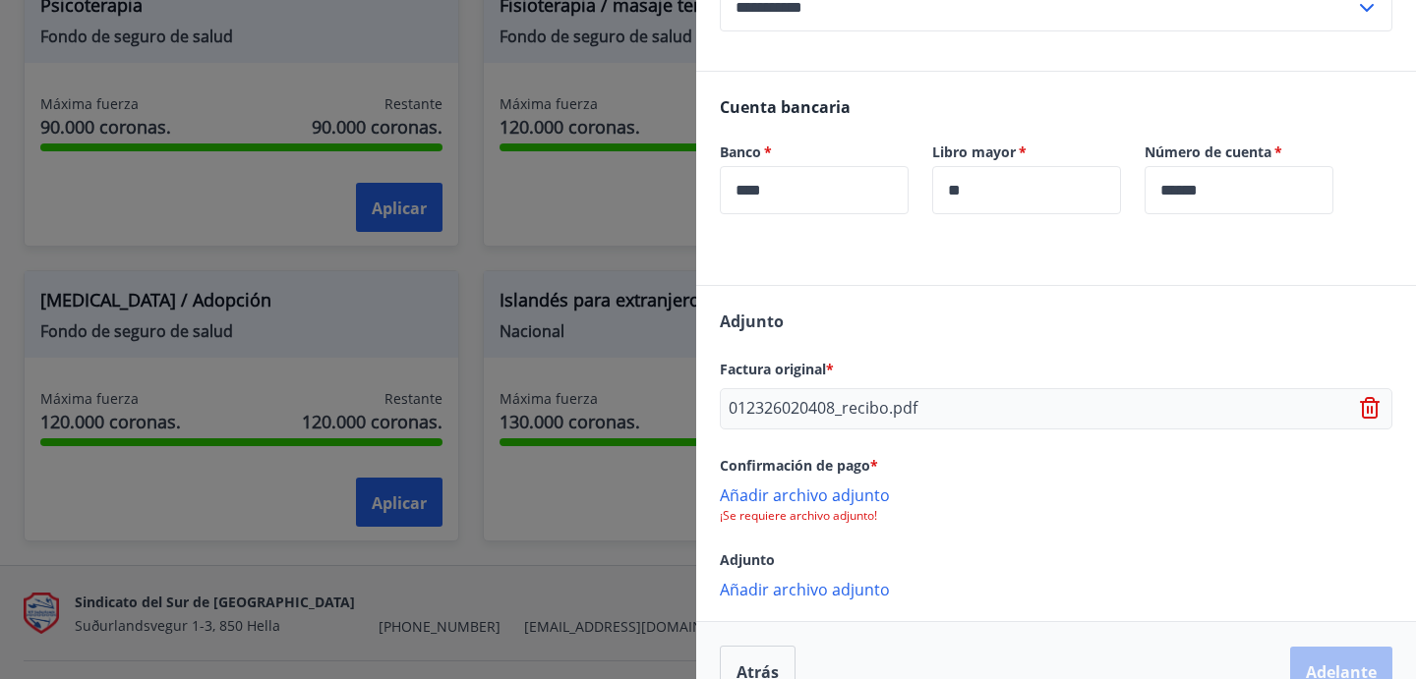
click at [830, 499] on font "Añadir archivo adjunto" at bounding box center [805, 496] width 170 height 22
click at [832, 498] on font "Añadir archivo adjunto" at bounding box center [805, 496] width 170 height 22
click at [858, 414] on font "012326020408_recibo.pdf" at bounding box center [823, 408] width 189 height 22
click at [1360, 409] on icon at bounding box center [1372, 409] width 24 height 24
click at [807, 398] on font "Añadir archivo adjunto" at bounding box center [805, 399] width 170 height 22
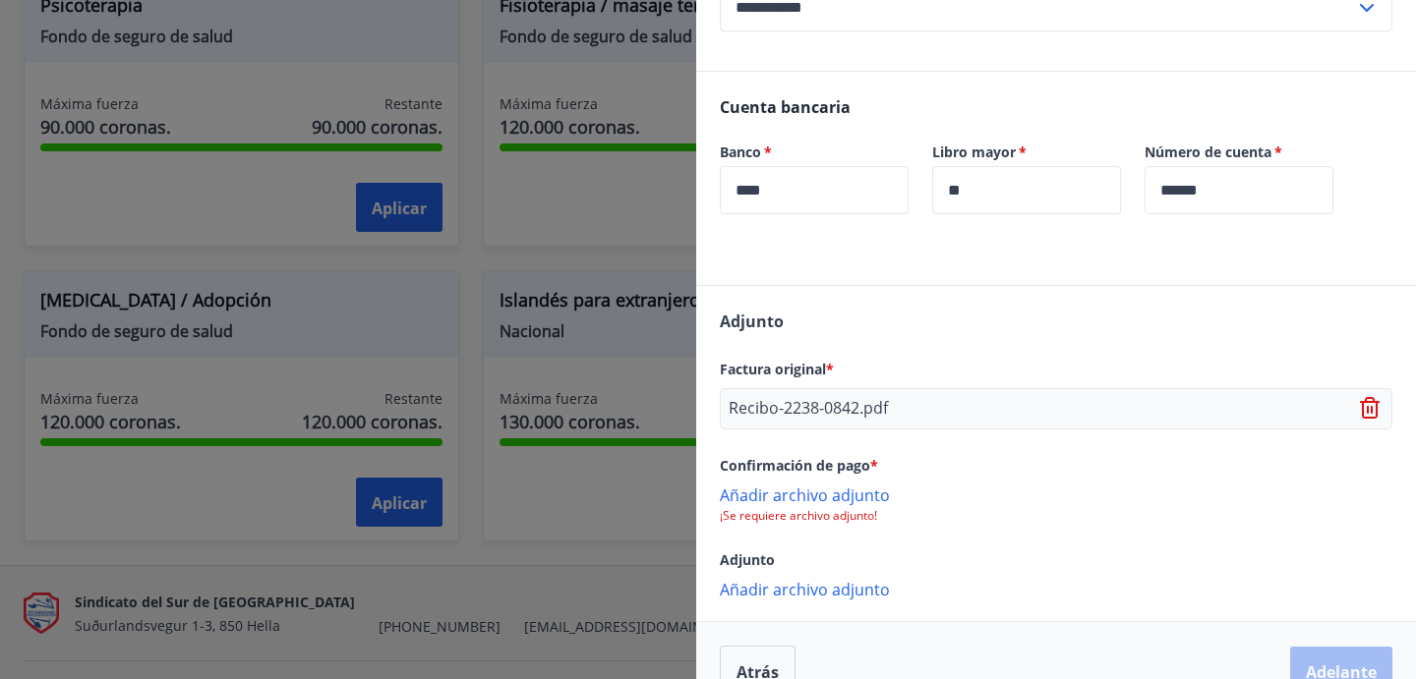
click at [842, 501] on font "Añadir archivo adjunto" at bounding box center [805, 496] width 170 height 22
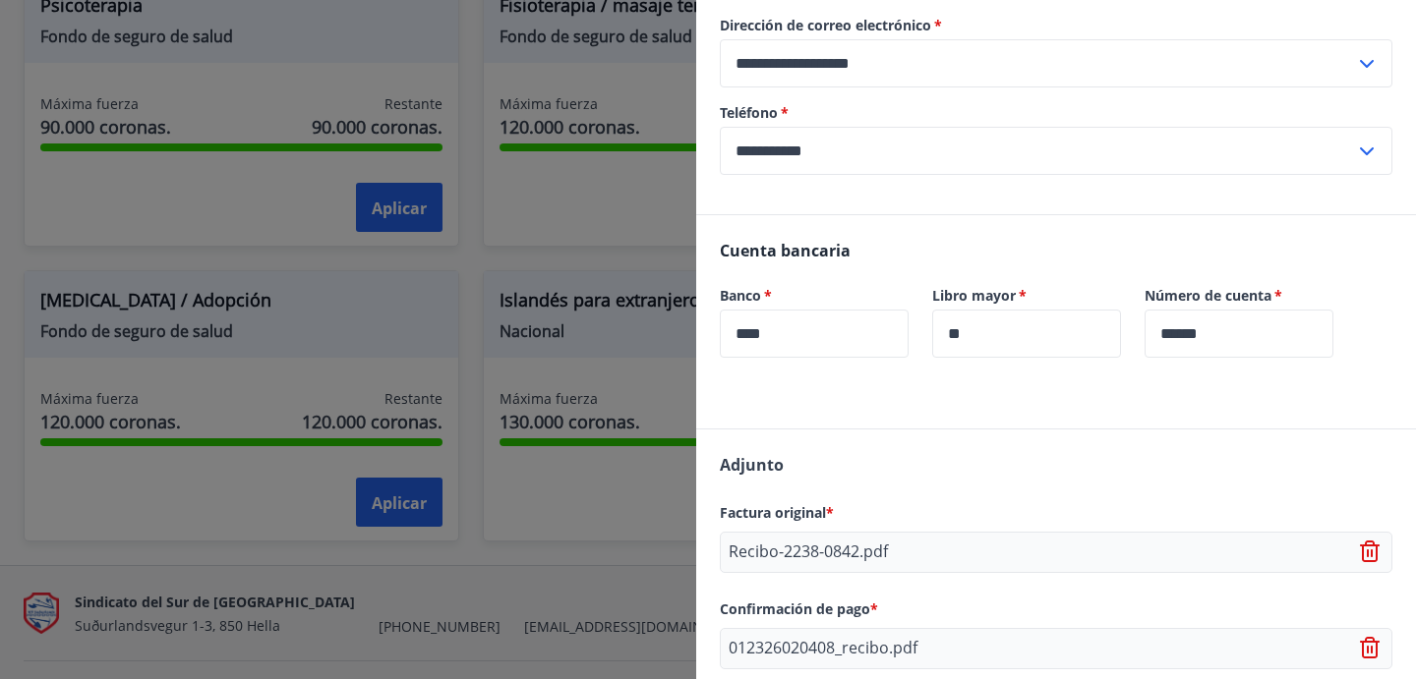
scroll to position [442, 0]
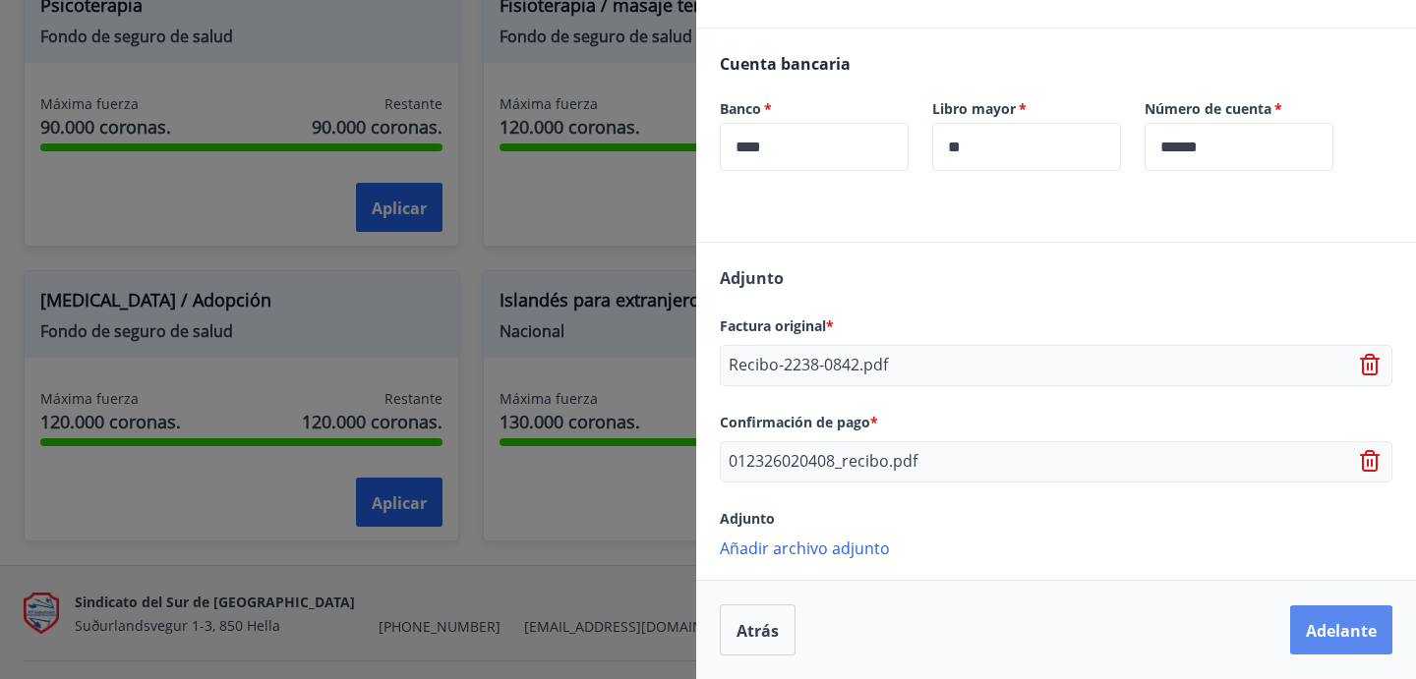
click at [1290, 618] on button "Adelante" at bounding box center [1341, 630] width 102 height 49
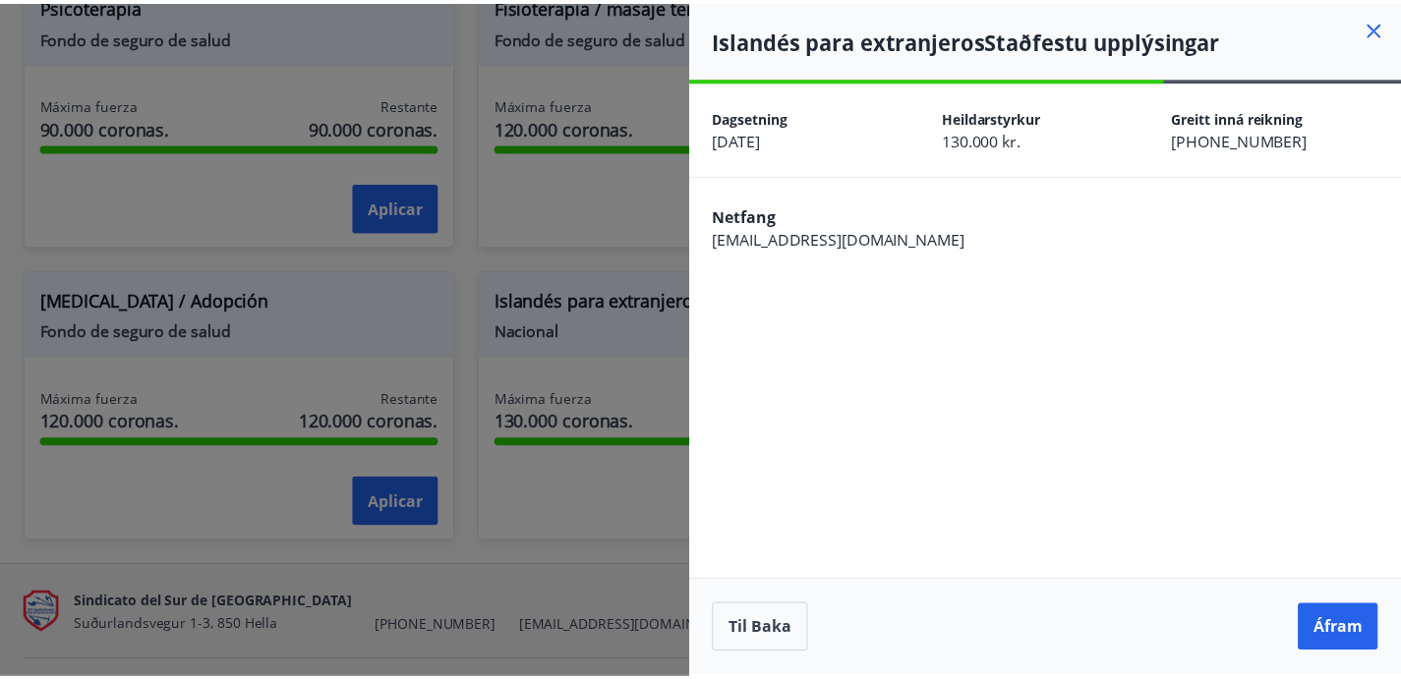
scroll to position [0, 0]
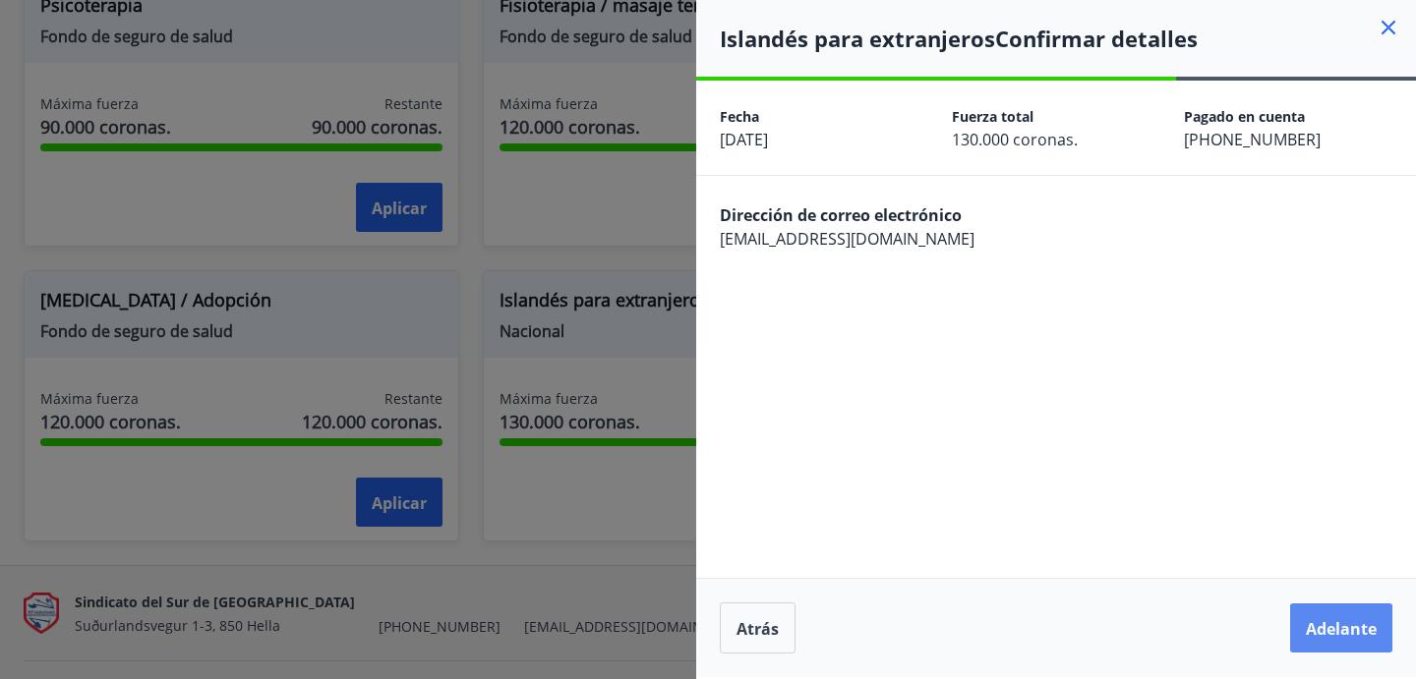
click at [1308, 624] on font "Adelante" at bounding box center [1341, 630] width 71 height 22
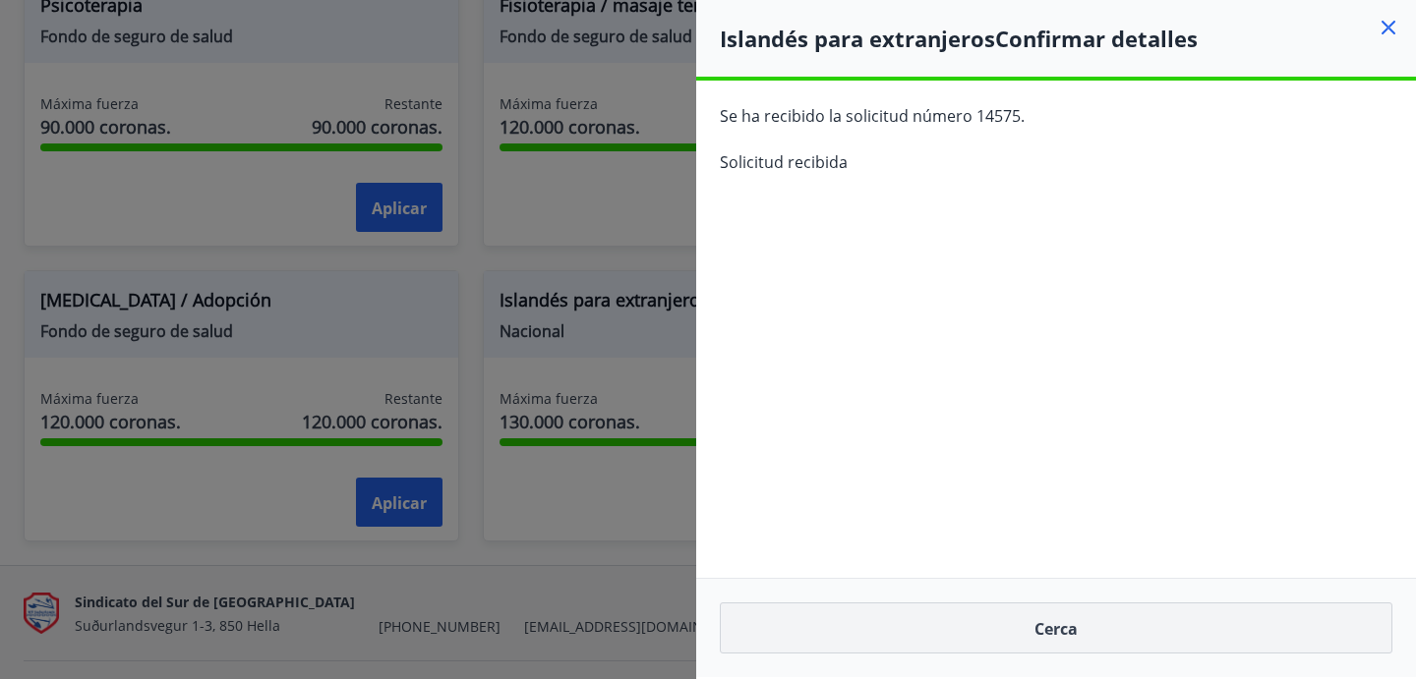
click at [1267, 619] on button "Cerca" at bounding box center [1056, 628] width 673 height 51
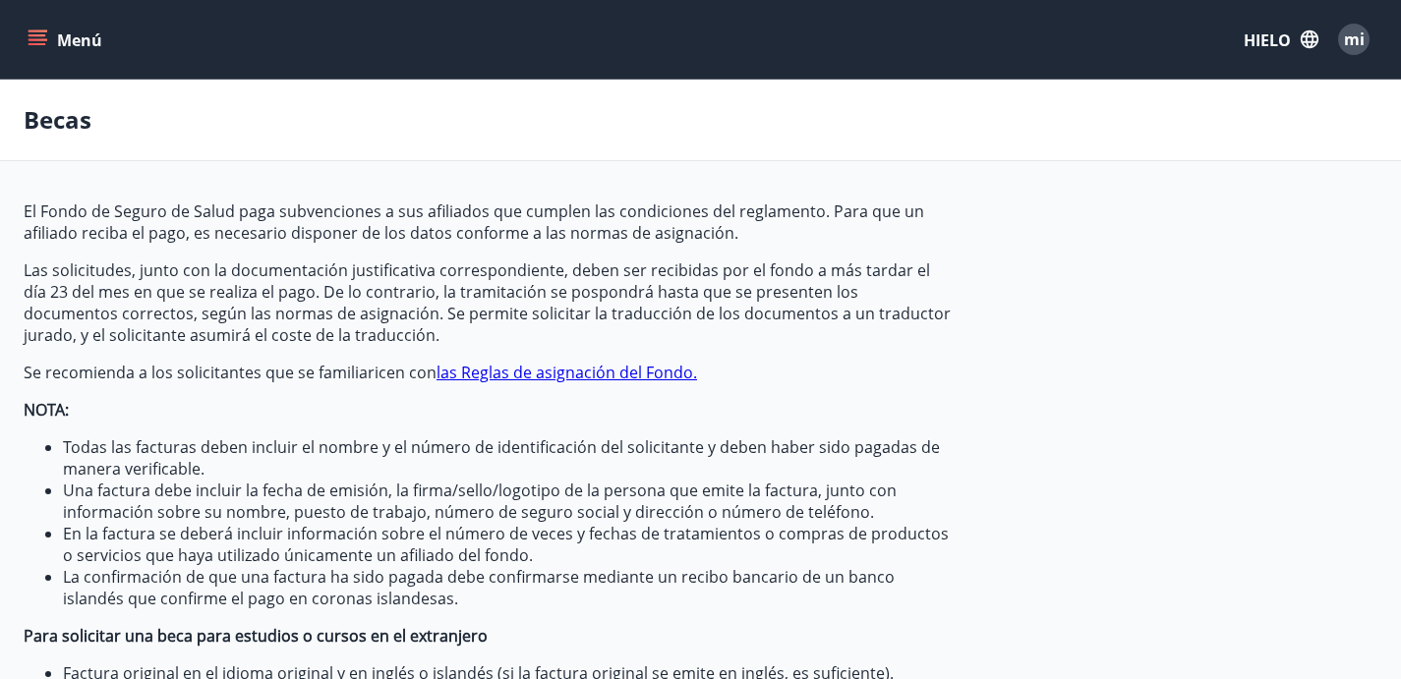
click at [41, 36] on icon "menú" at bounding box center [38, 39] width 20 height 20
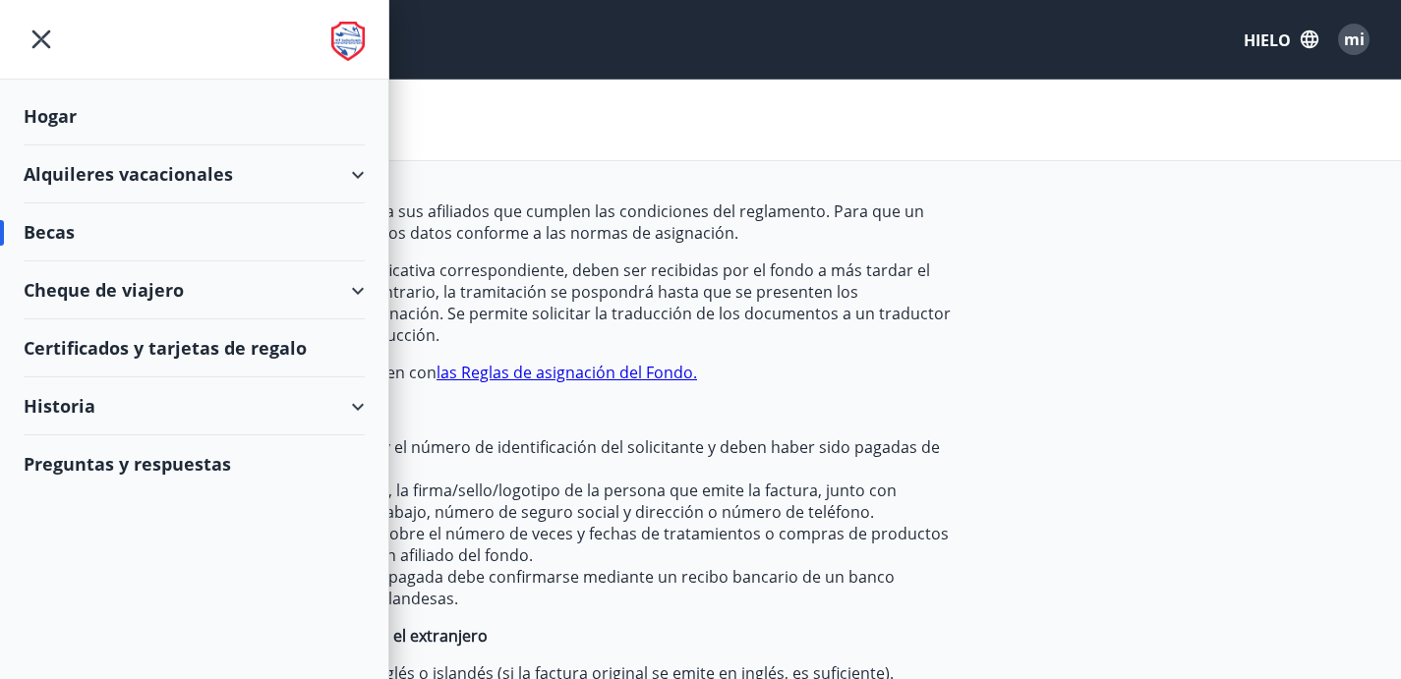
click at [191, 295] on div "Cheque de viajero" at bounding box center [194, 291] width 341 height 58
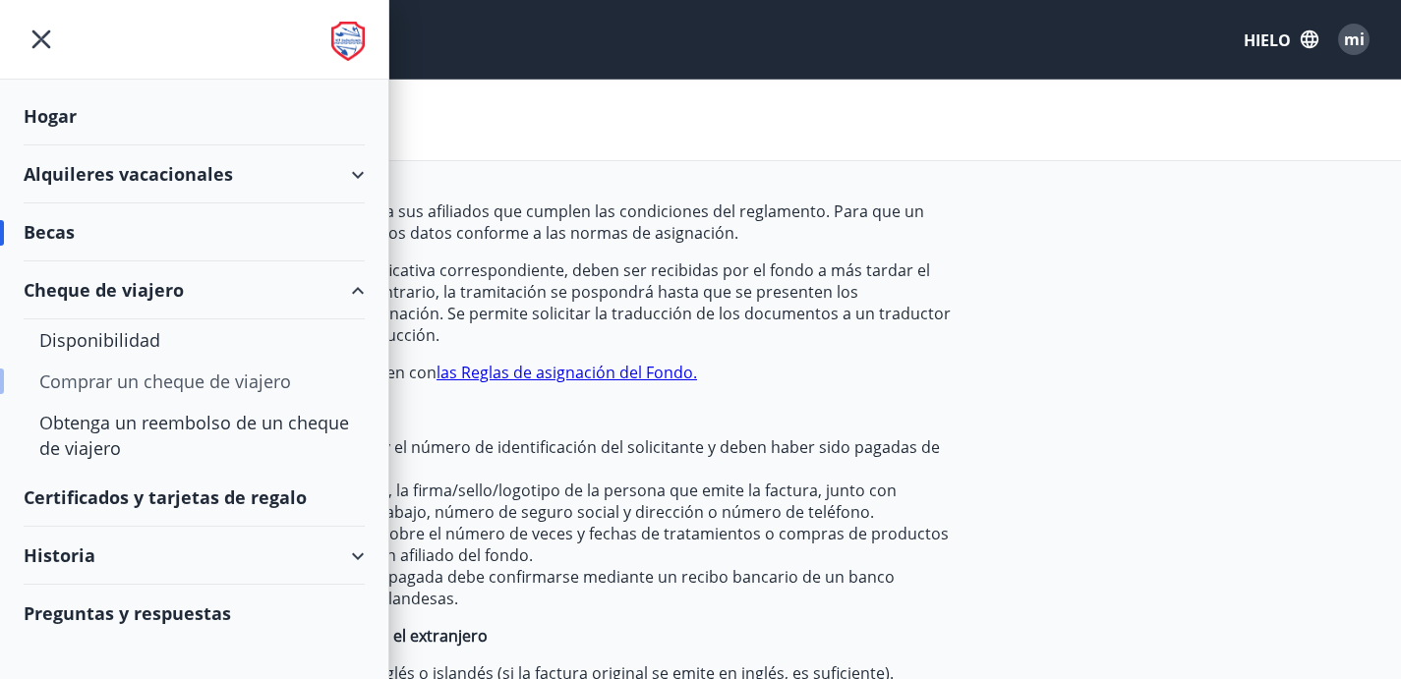
click at [155, 380] on font "Comprar un cheque de viajero" at bounding box center [165, 382] width 252 height 24
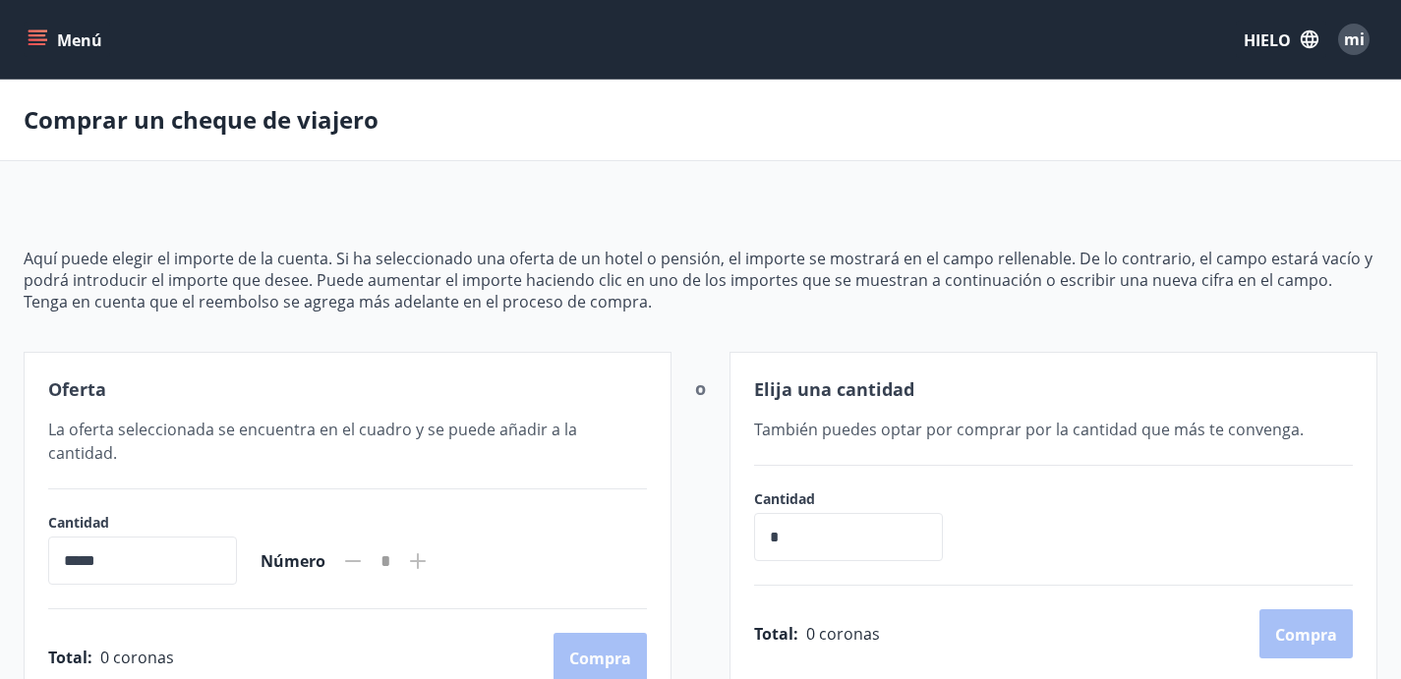
click at [46, 47] on icon "menú" at bounding box center [38, 39] width 20 height 20
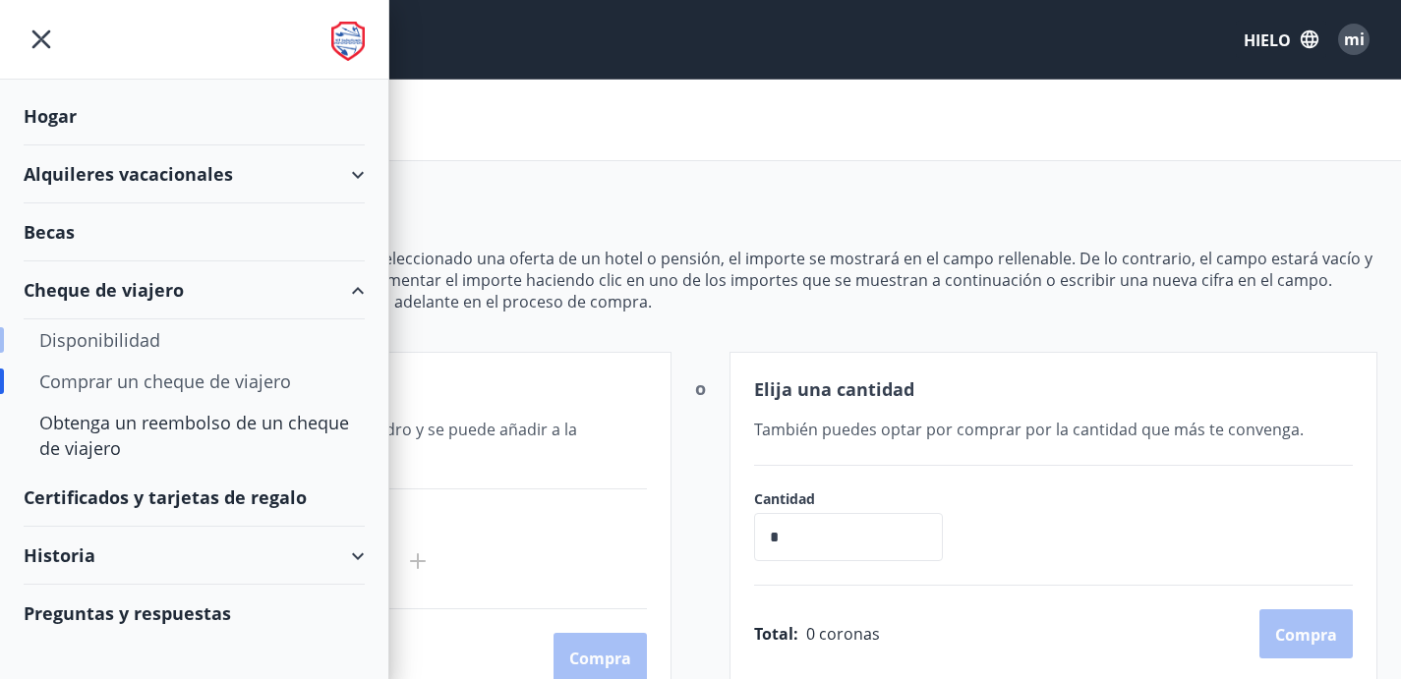
click at [100, 341] on font "Disponibilidad" at bounding box center [99, 340] width 121 height 24
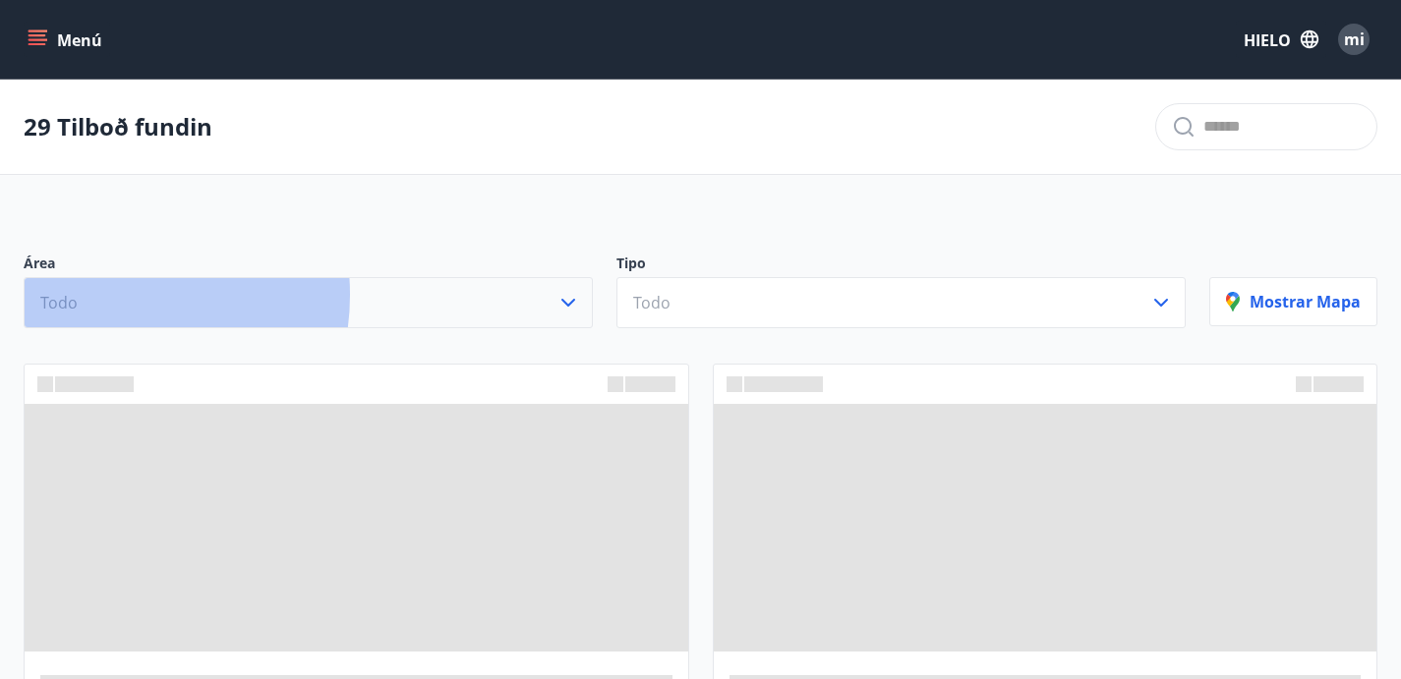
click at [98, 311] on button "Todo" at bounding box center [308, 302] width 569 height 51
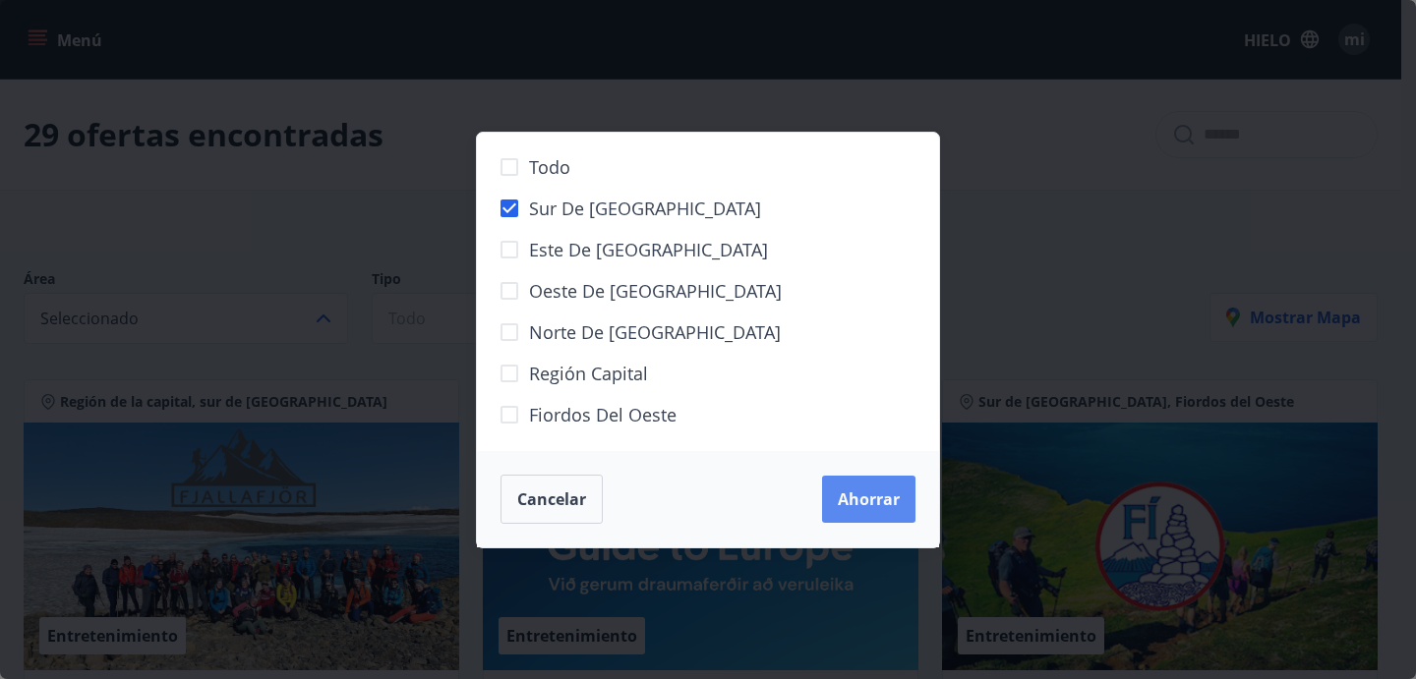
click at [897, 503] on font "Ahorrar" at bounding box center [869, 500] width 62 height 22
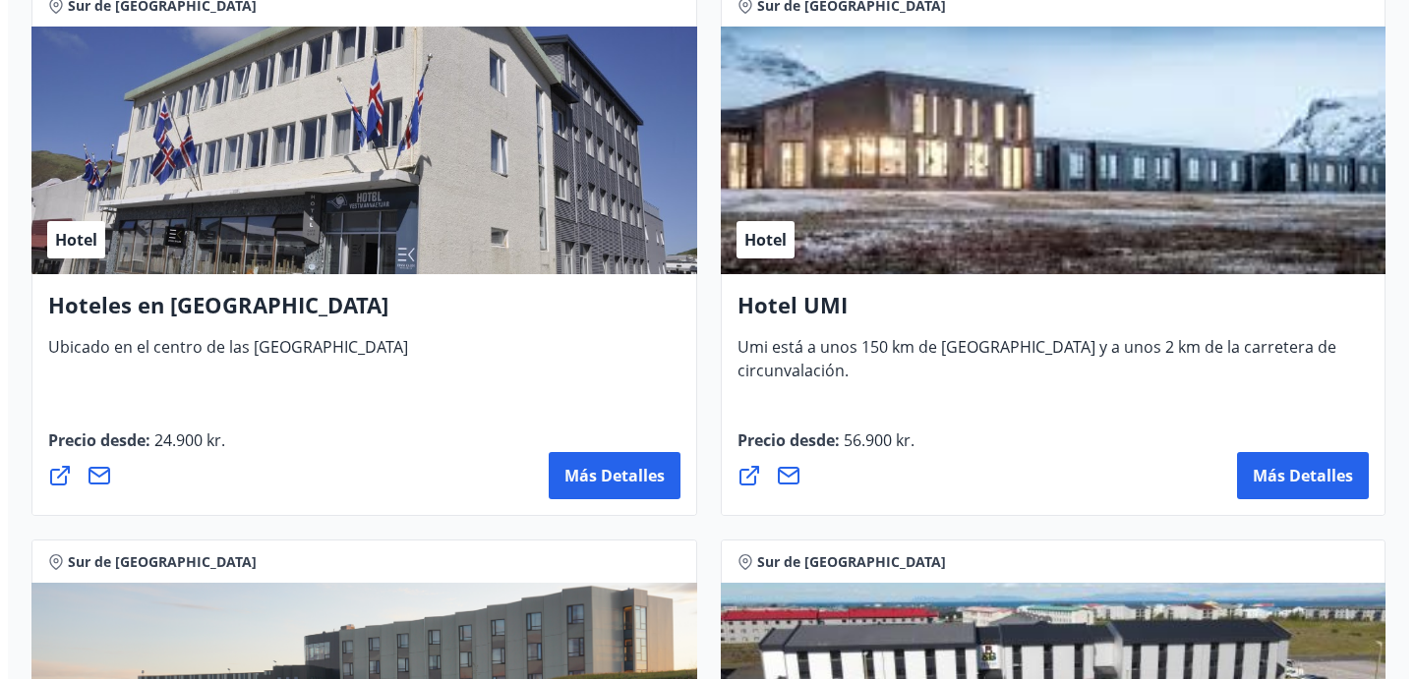
scroll to position [2175, 0]
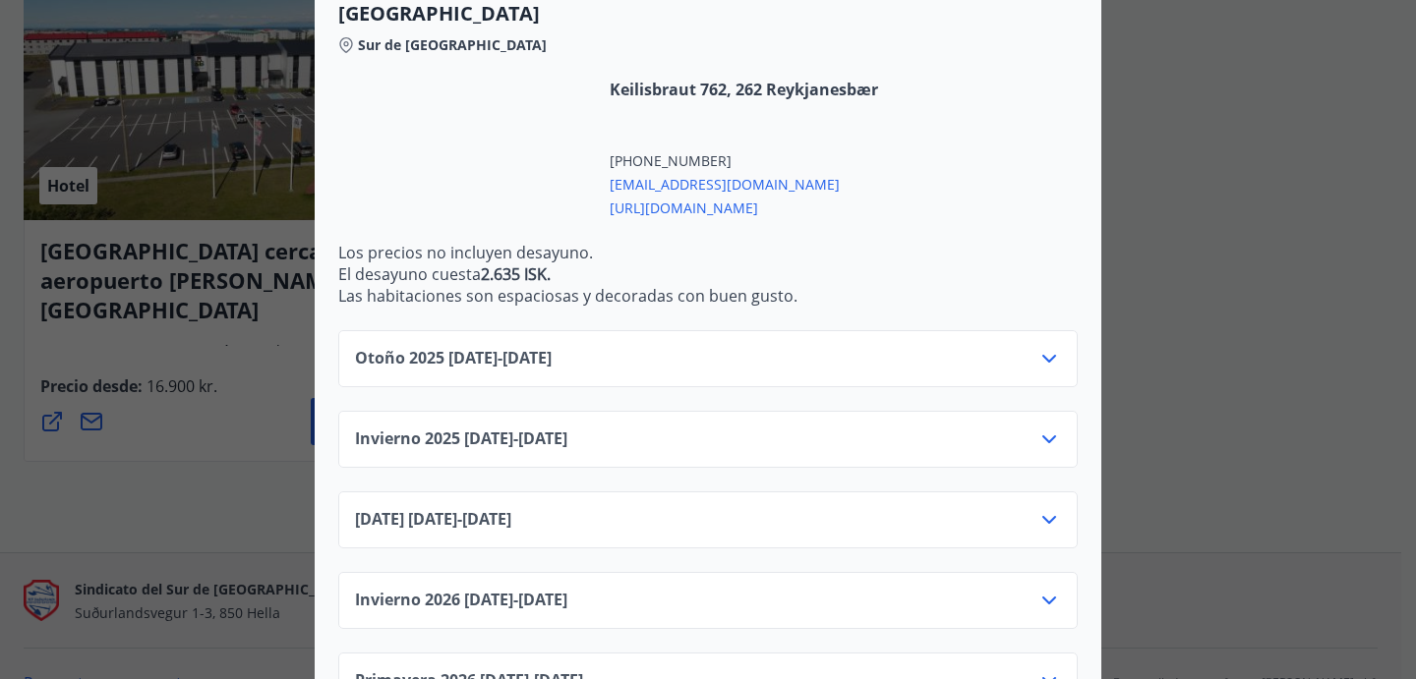
scroll to position [606, 0]
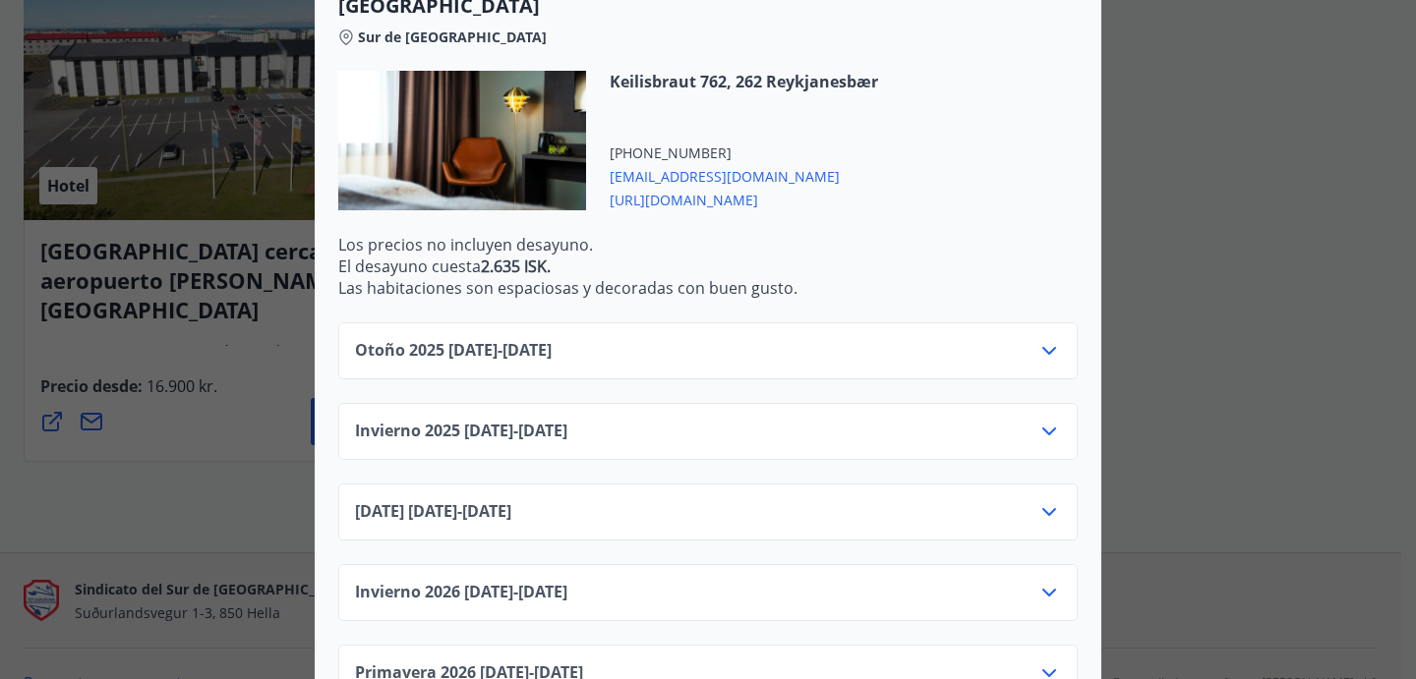
click at [483, 339] on font "10.09.25" at bounding box center [472, 350] width 49 height 22
click at [1045, 347] on icon at bounding box center [1049, 351] width 14 height 8
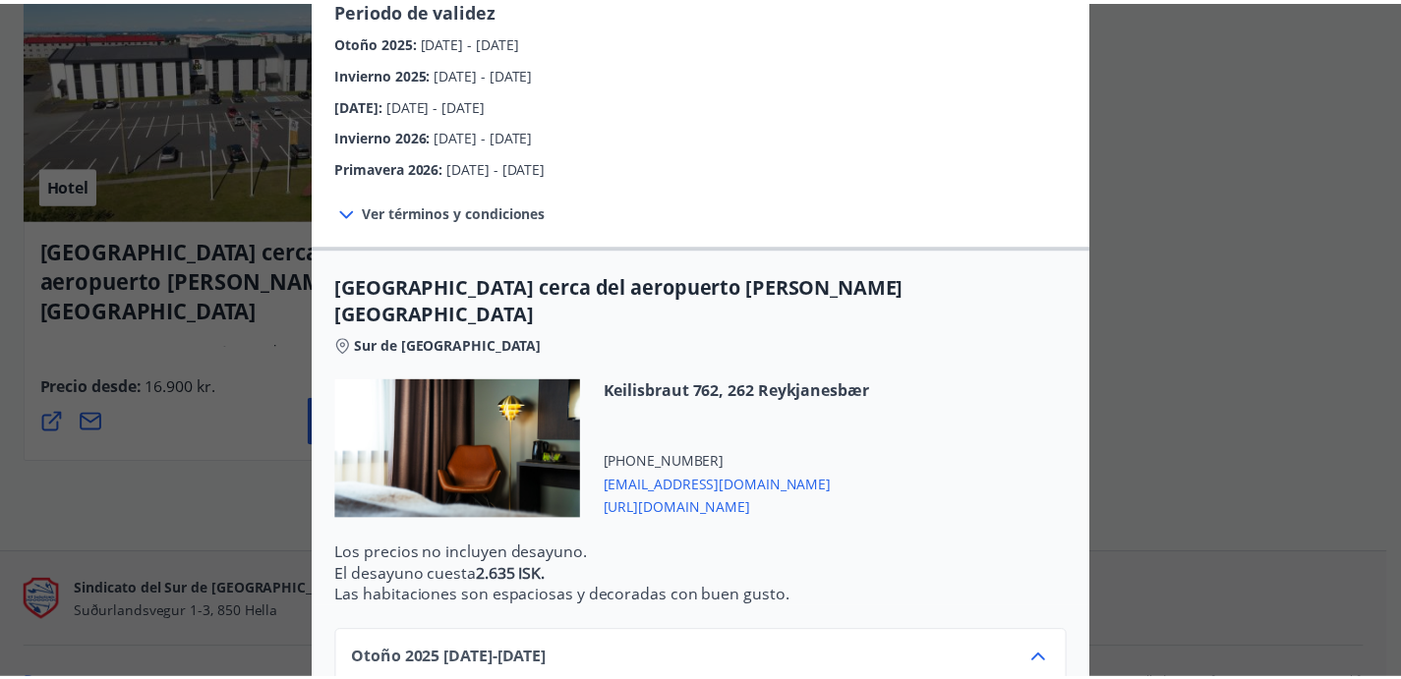
scroll to position [0, 0]
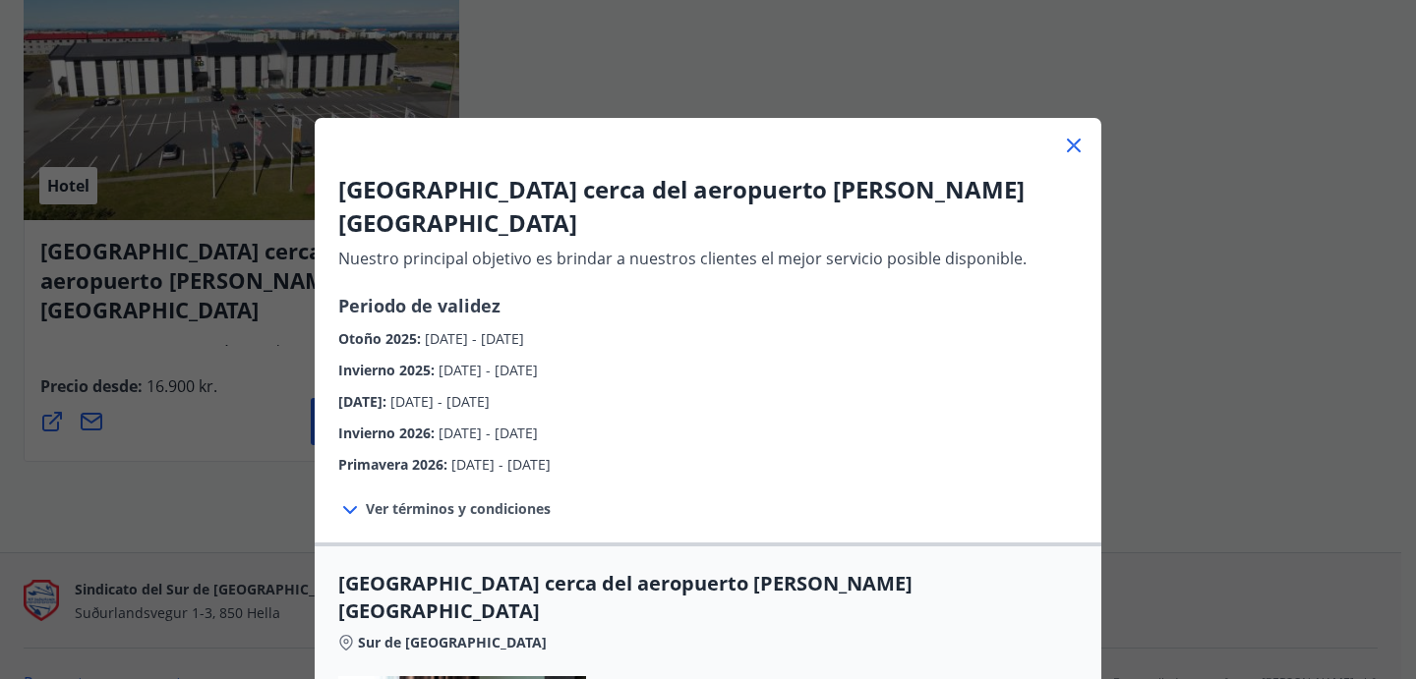
click at [1064, 149] on icon at bounding box center [1074, 146] width 24 height 24
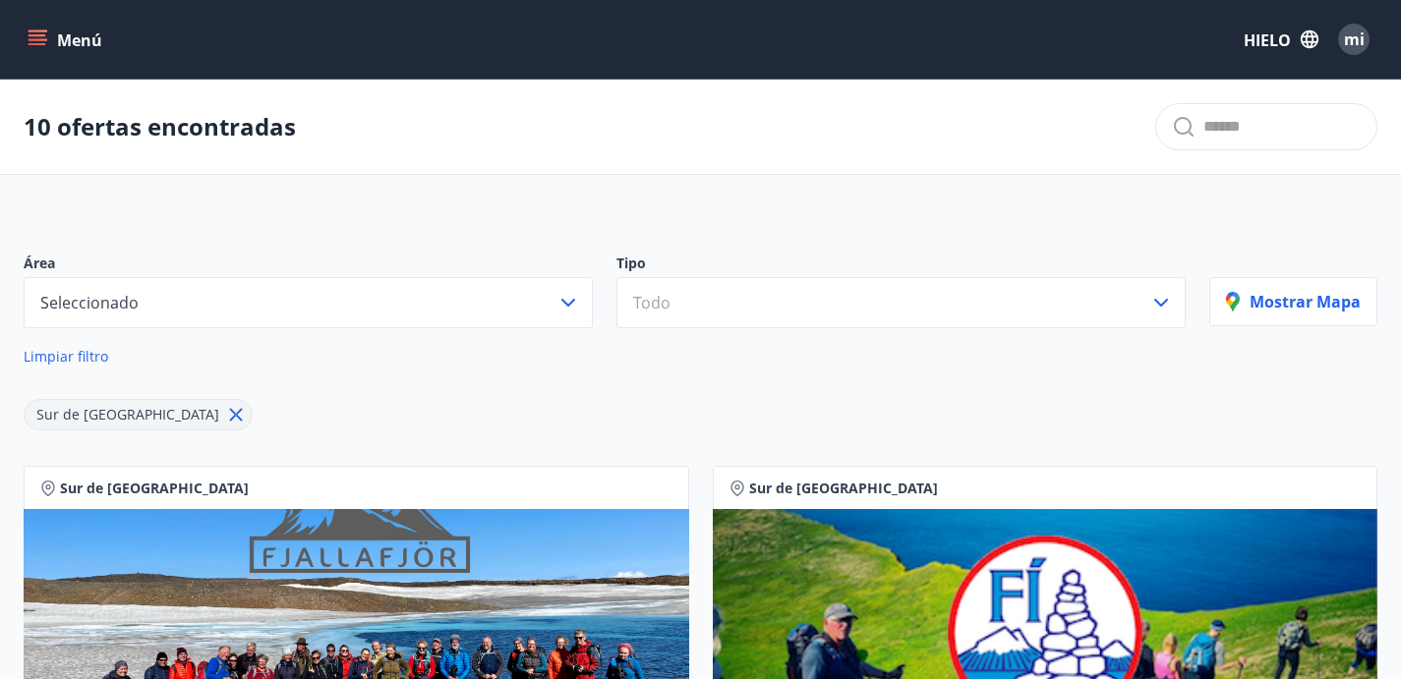
click at [47, 35] on button "Menú" at bounding box center [67, 39] width 87 height 35
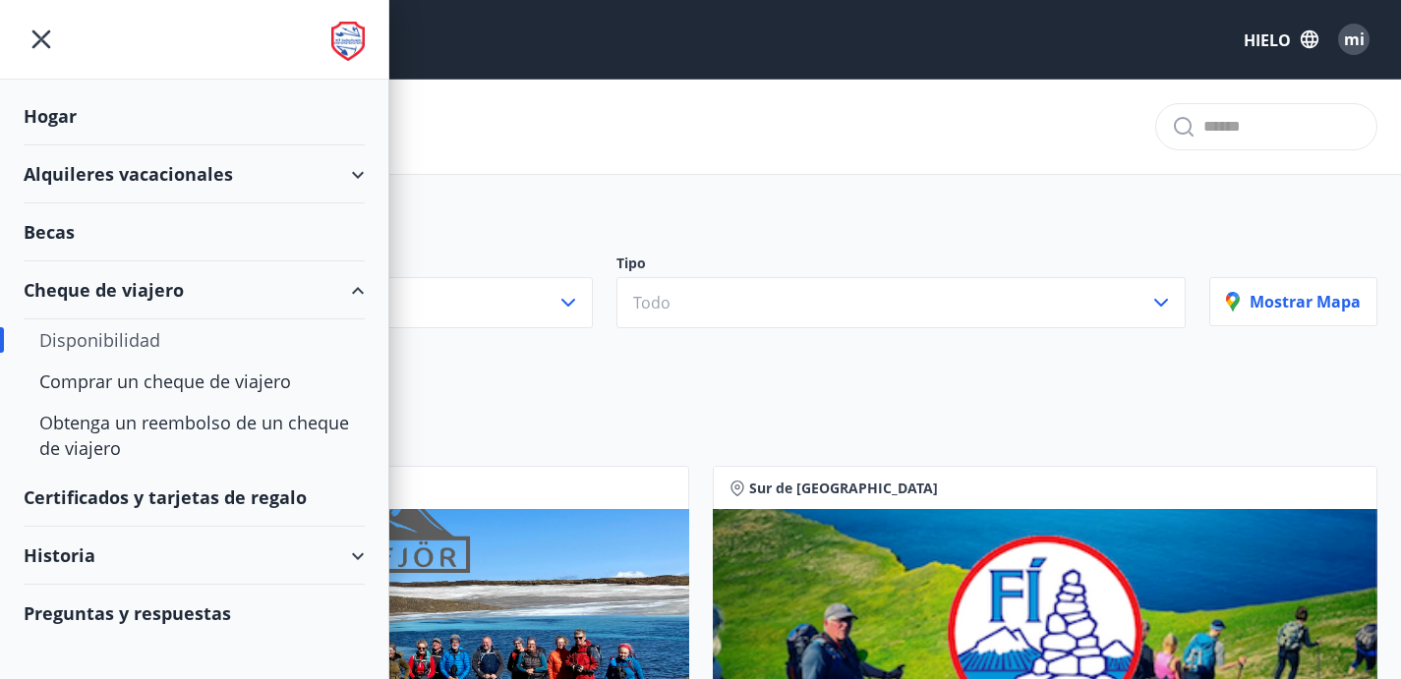
click at [78, 118] on div "Hogar" at bounding box center [194, 117] width 341 height 58
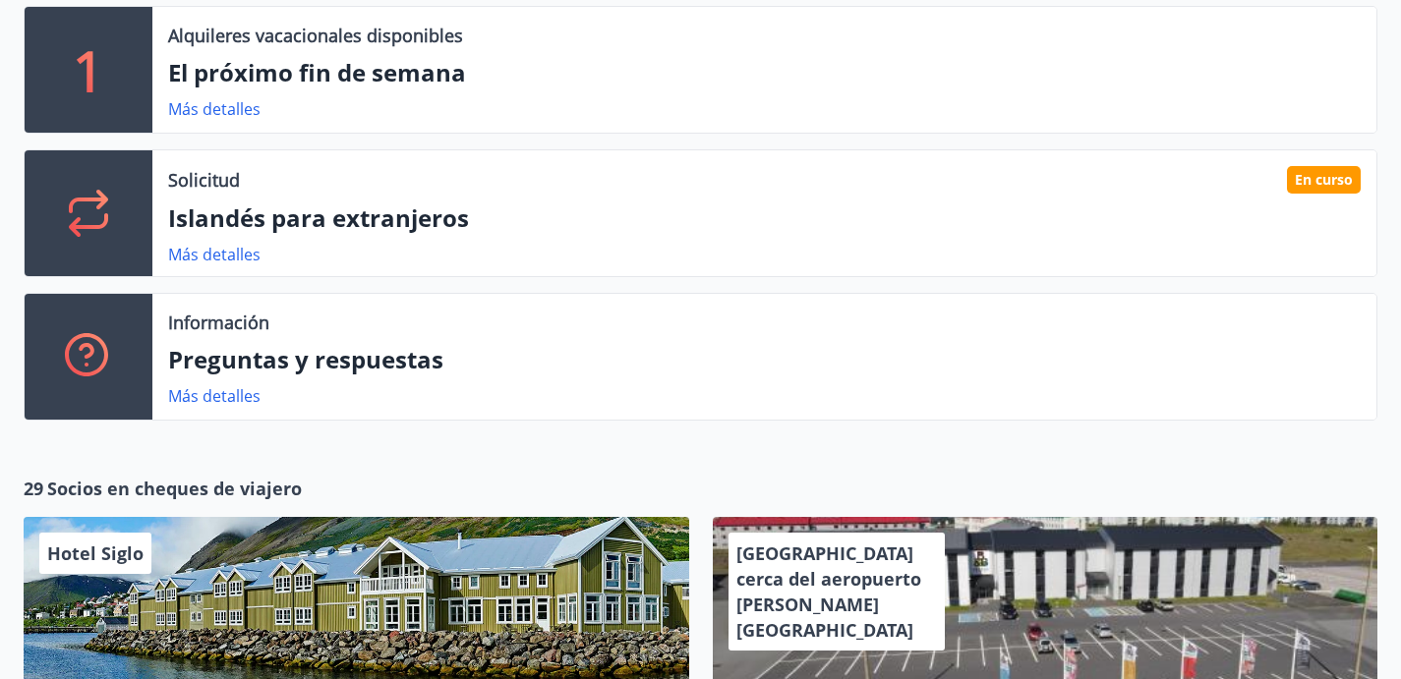
scroll to position [543, 0]
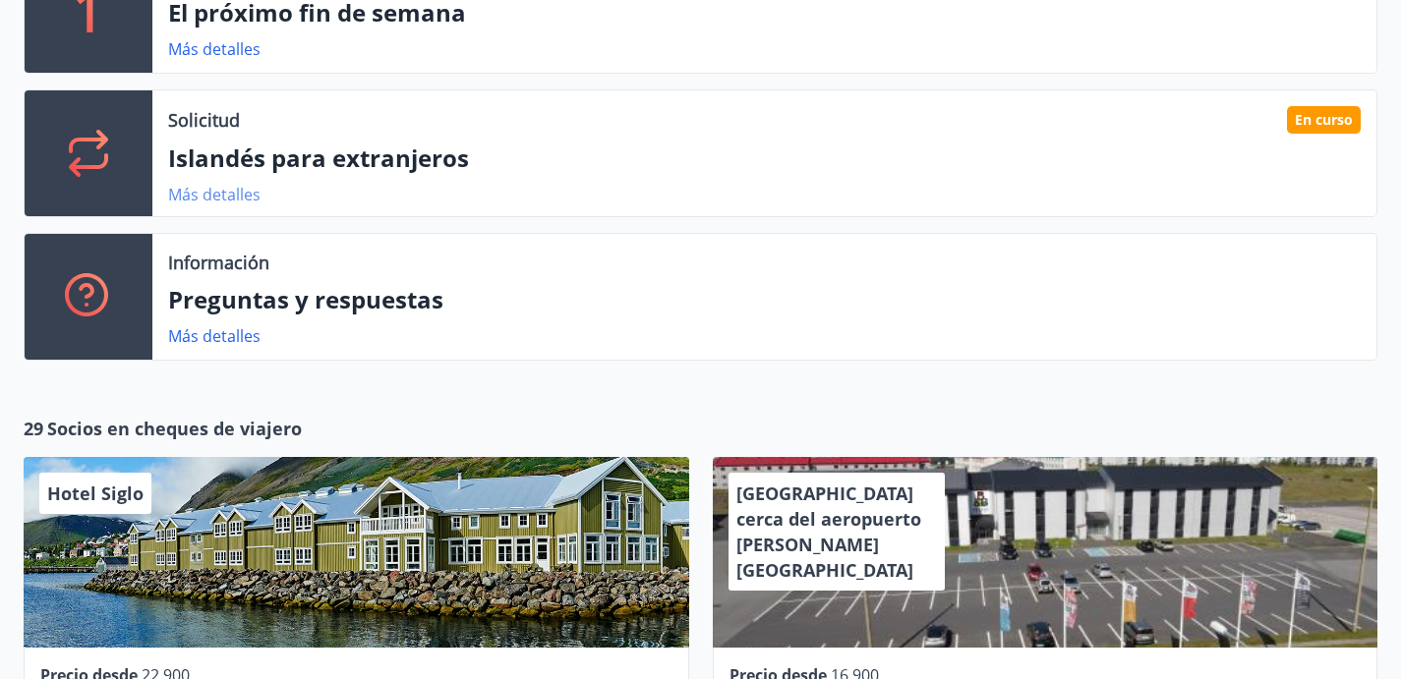
click at [227, 206] on font "Más detalles" at bounding box center [214, 195] width 92 height 22
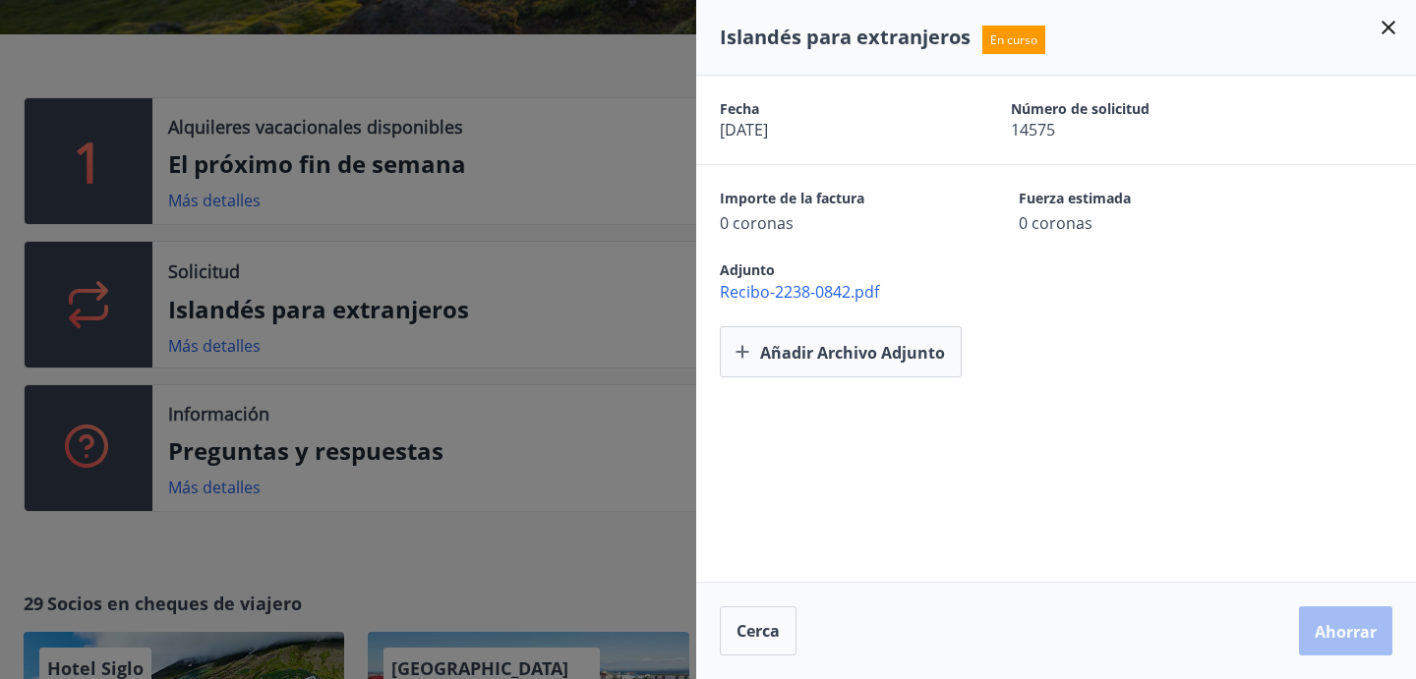
click at [322, 383] on div at bounding box center [708, 339] width 1416 height 679
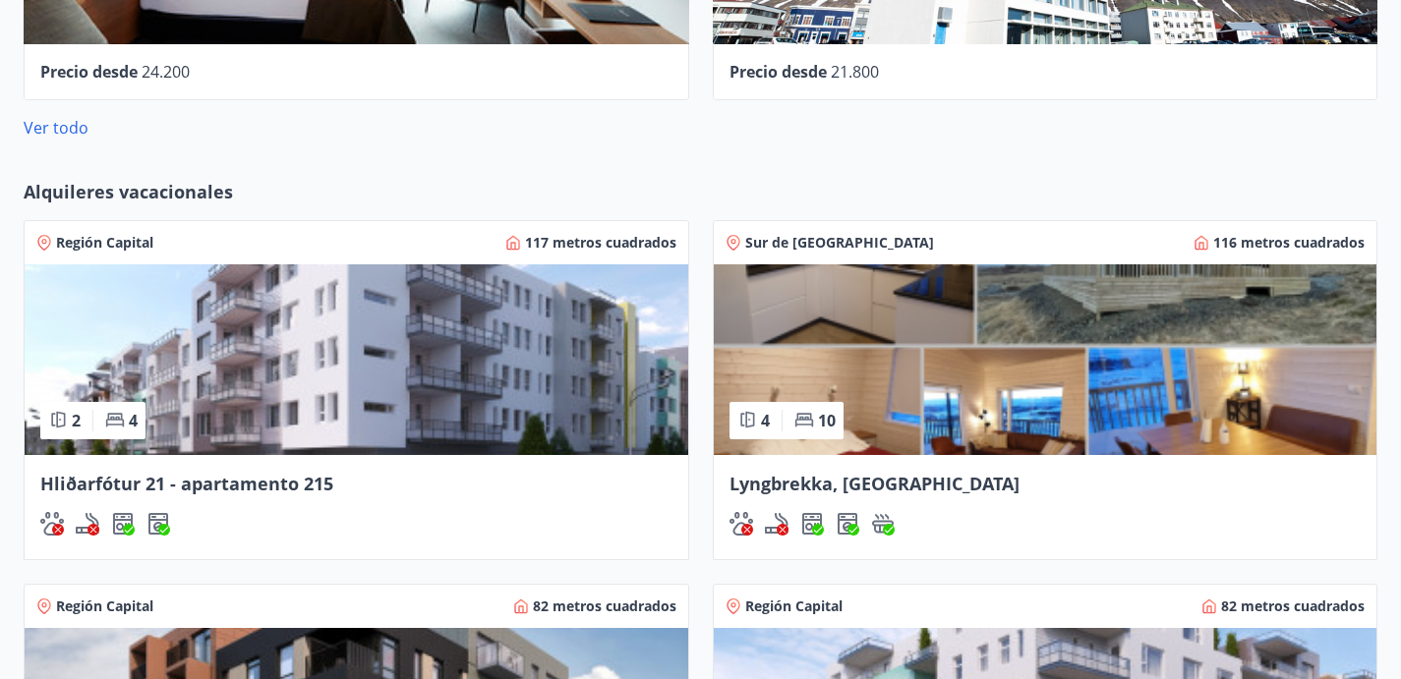
scroll to position [1415, 0]
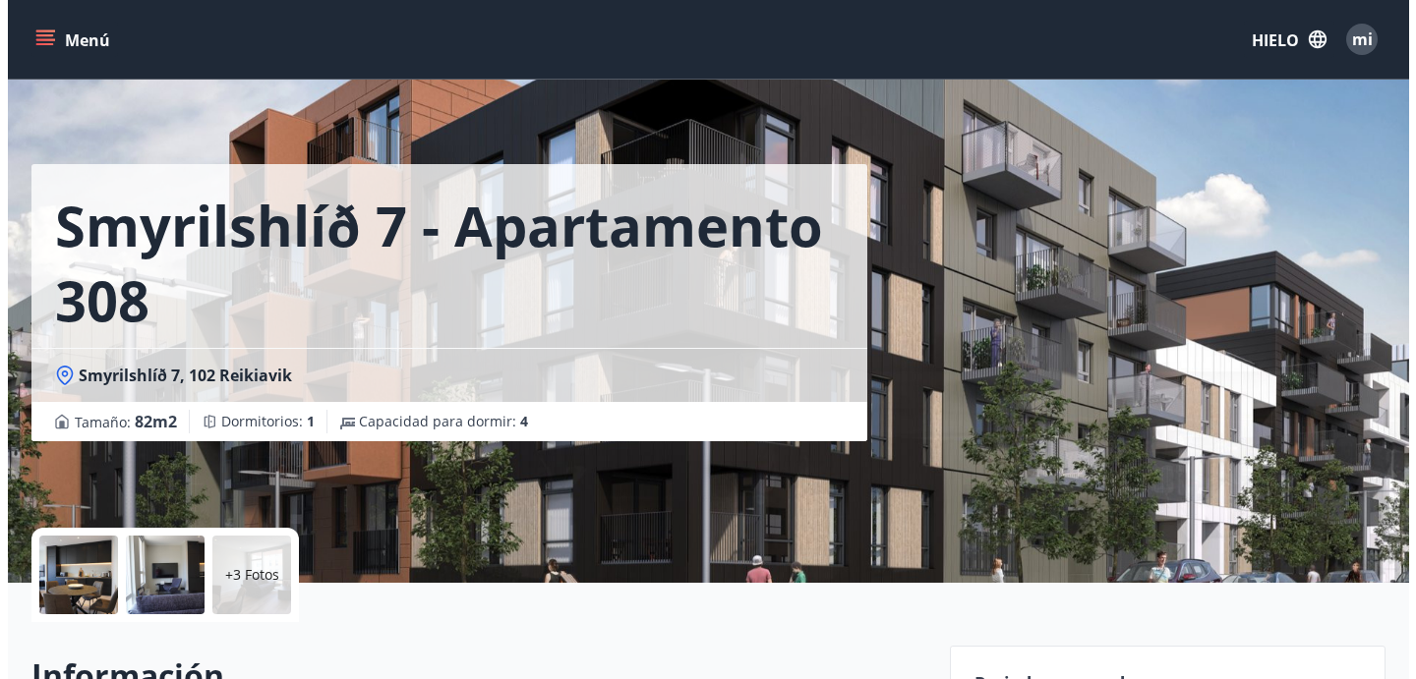
scroll to position [8, 0]
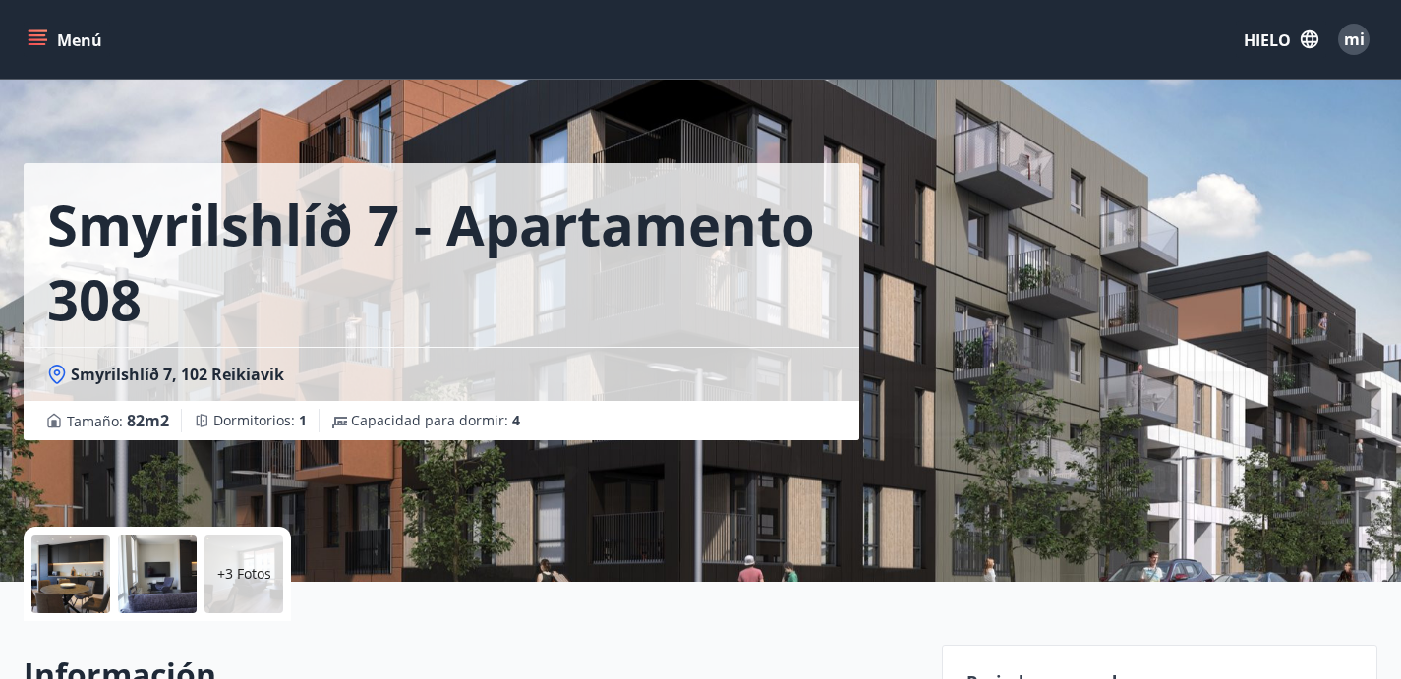
click at [43, 577] on div at bounding box center [70, 574] width 79 height 79
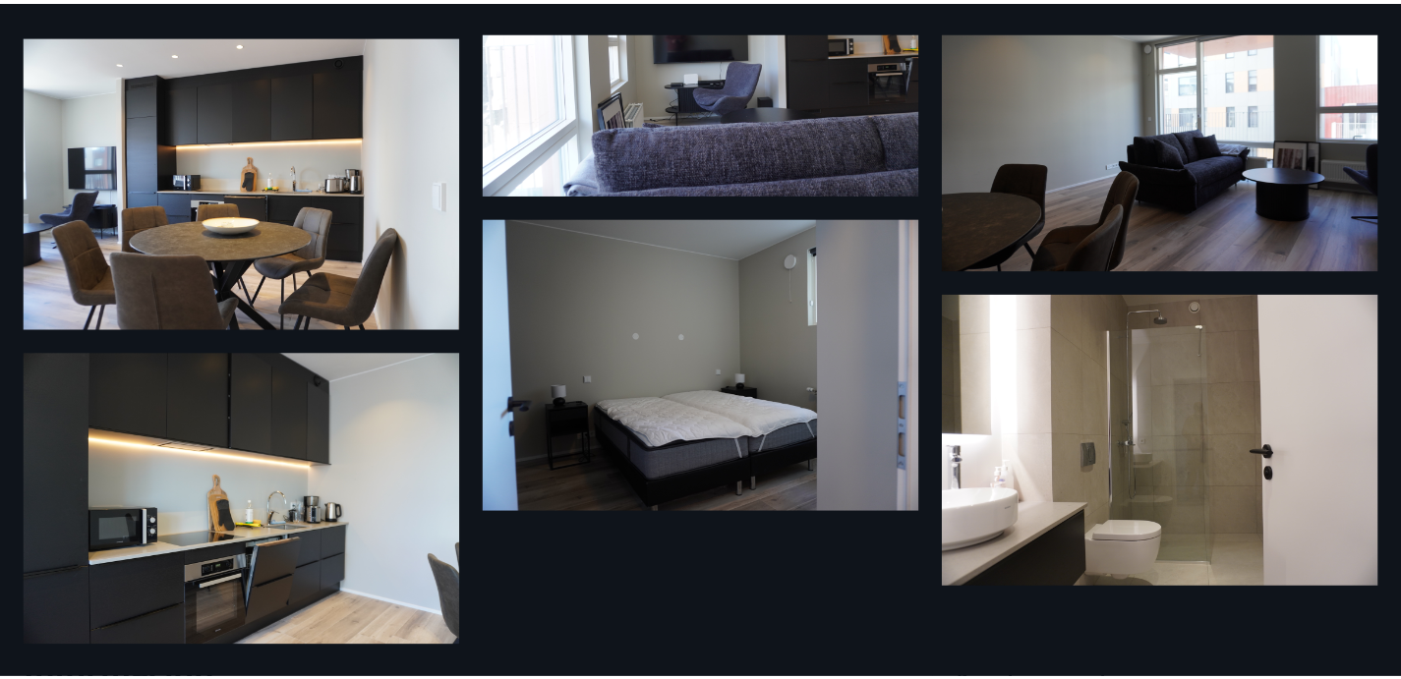
scroll to position [0, 0]
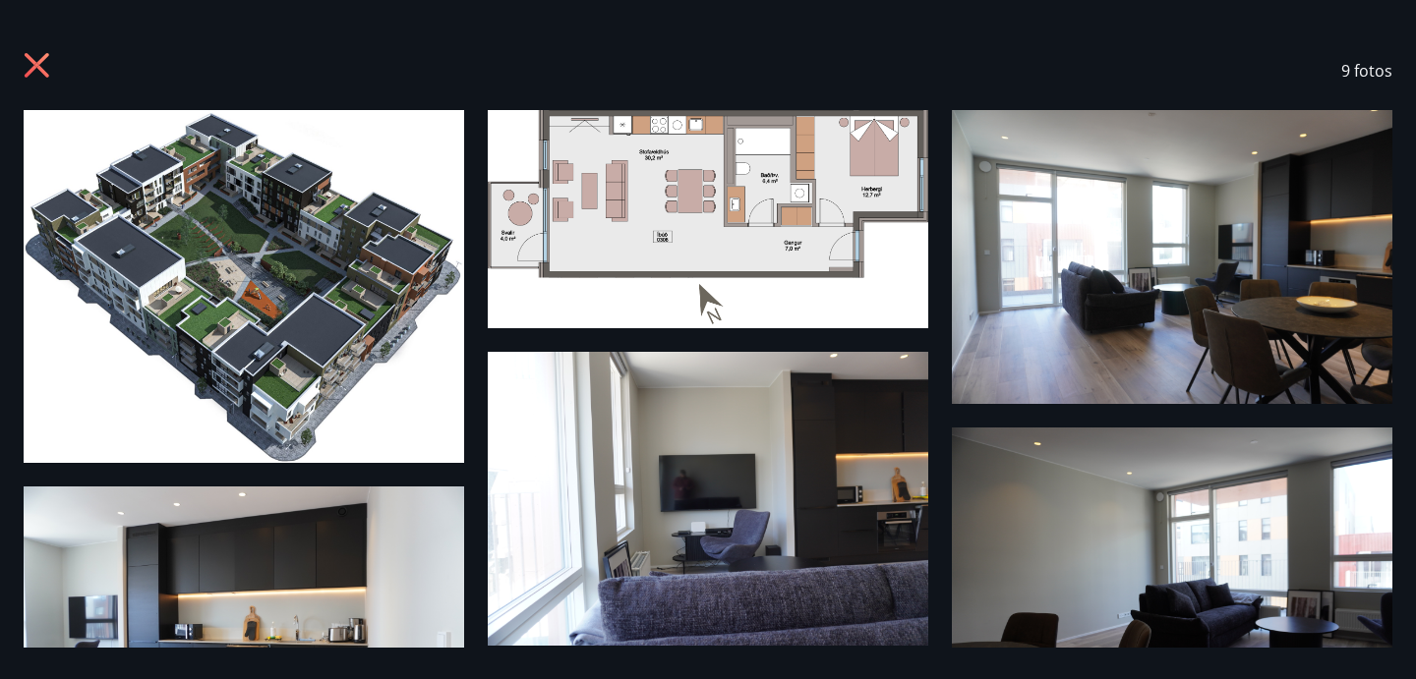
click at [29, 55] on icon at bounding box center [39, 67] width 31 height 31
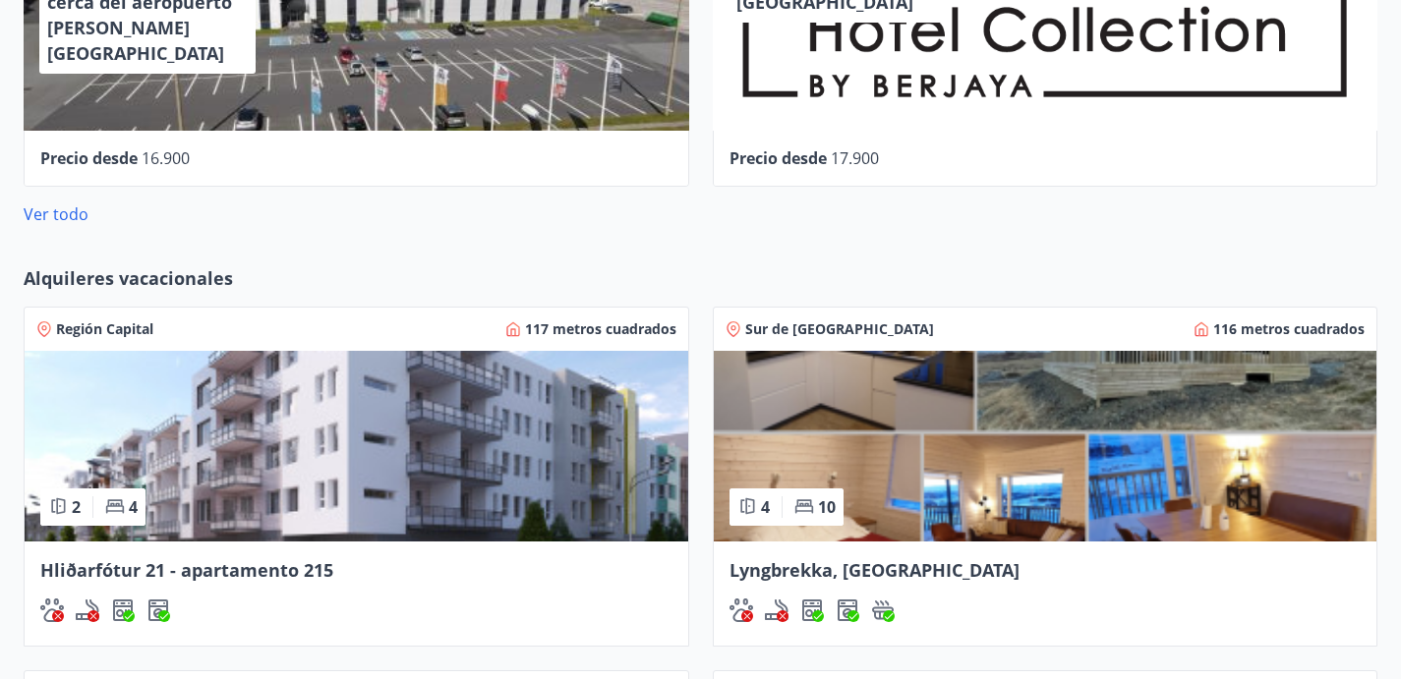
scroll to position [1370, 0]
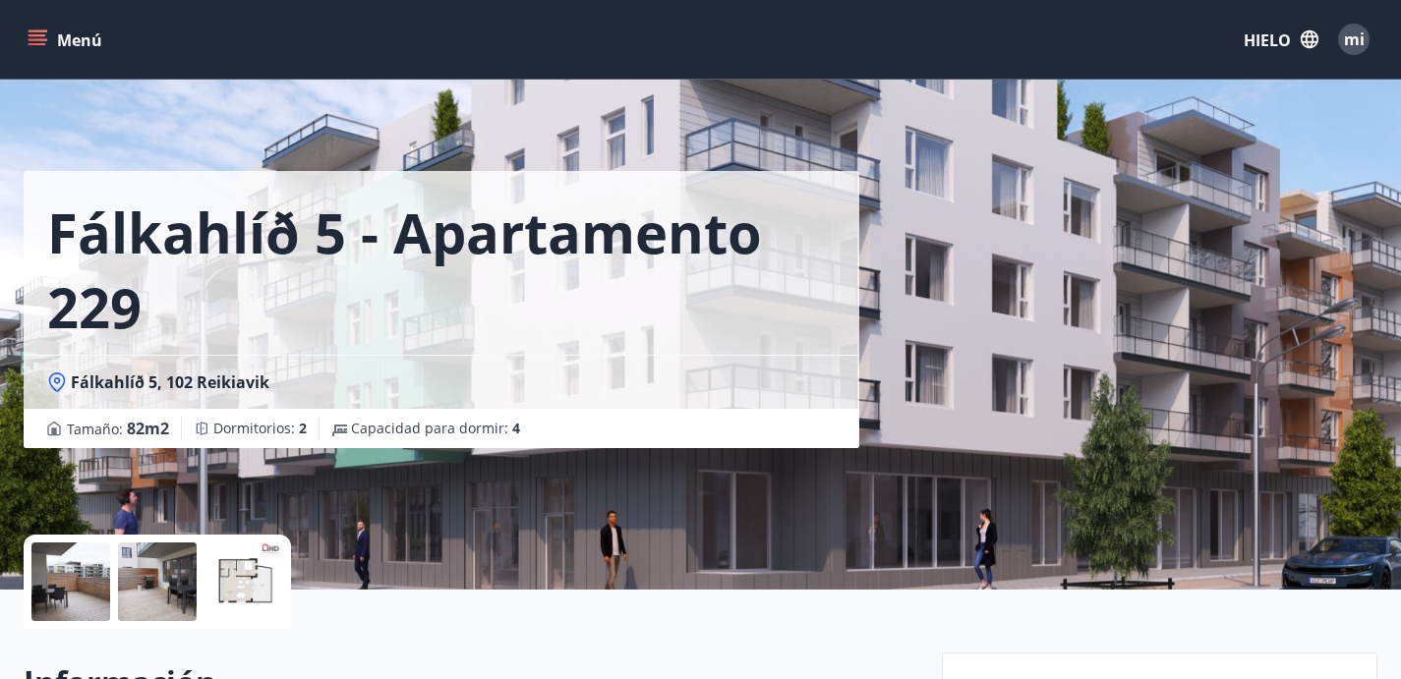
click at [56, 594] on div at bounding box center [70, 582] width 79 height 79
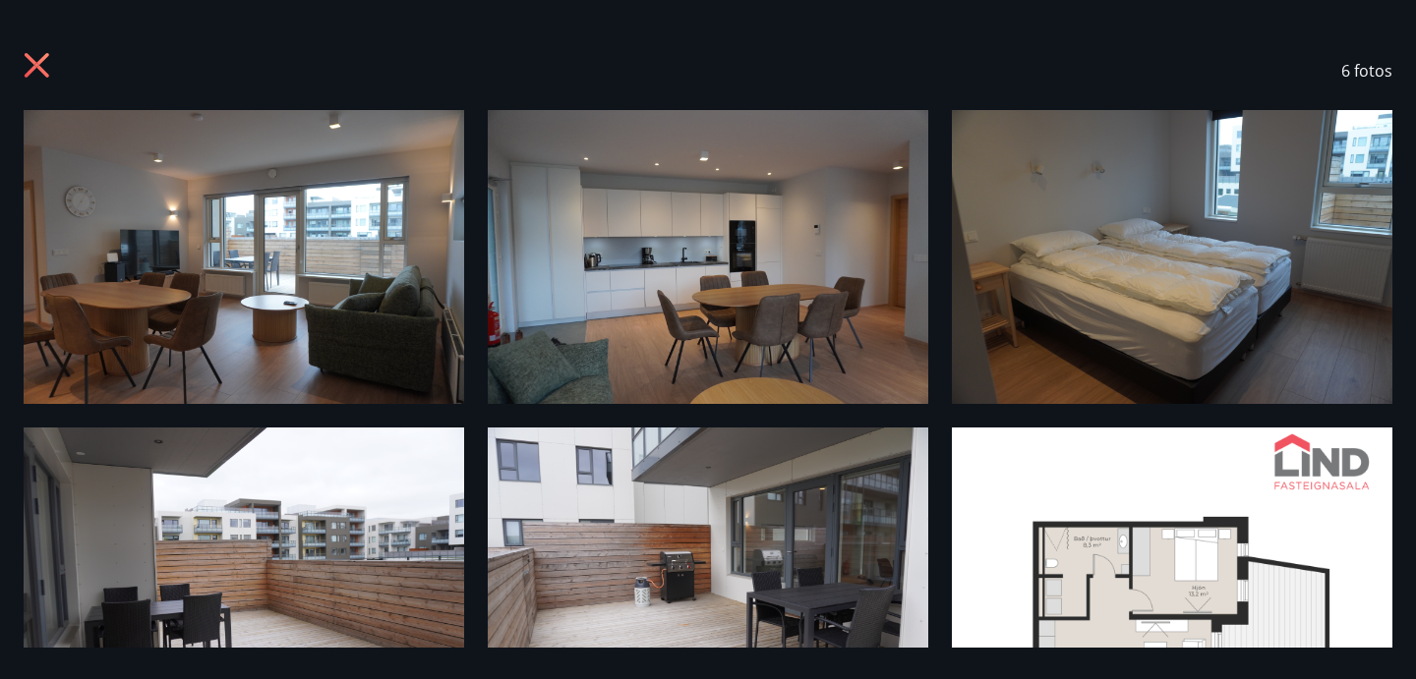
click at [35, 66] on icon at bounding box center [36, 65] width 5 height 5
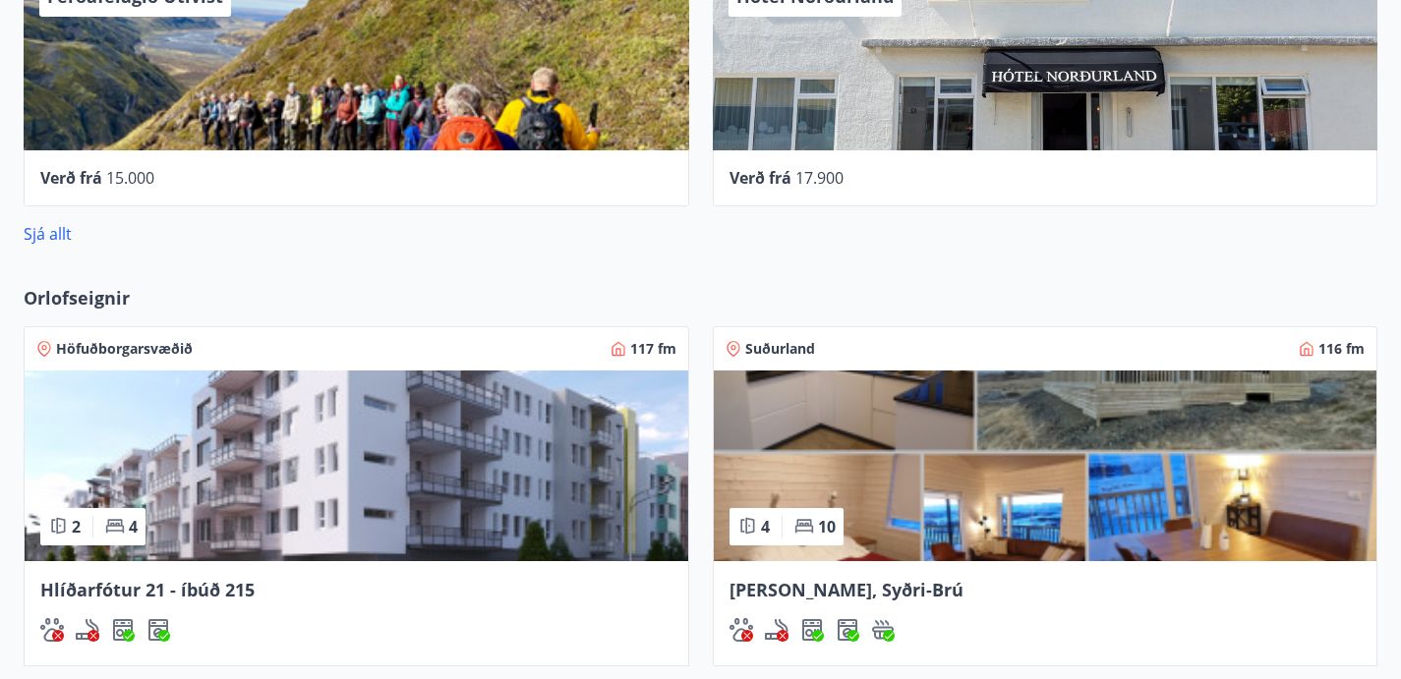
scroll to position [1328, 0]
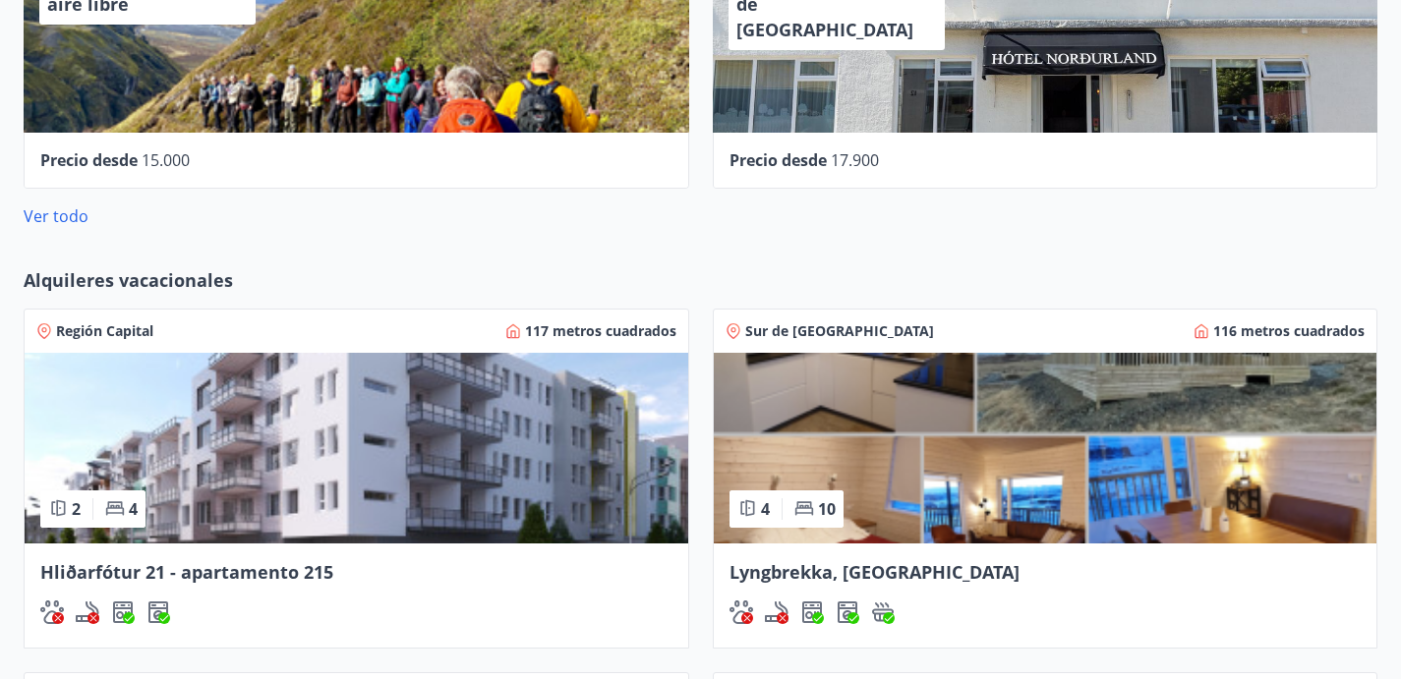
click at [192, 353] on img at bounding box center [357, 448] width 664 height 191
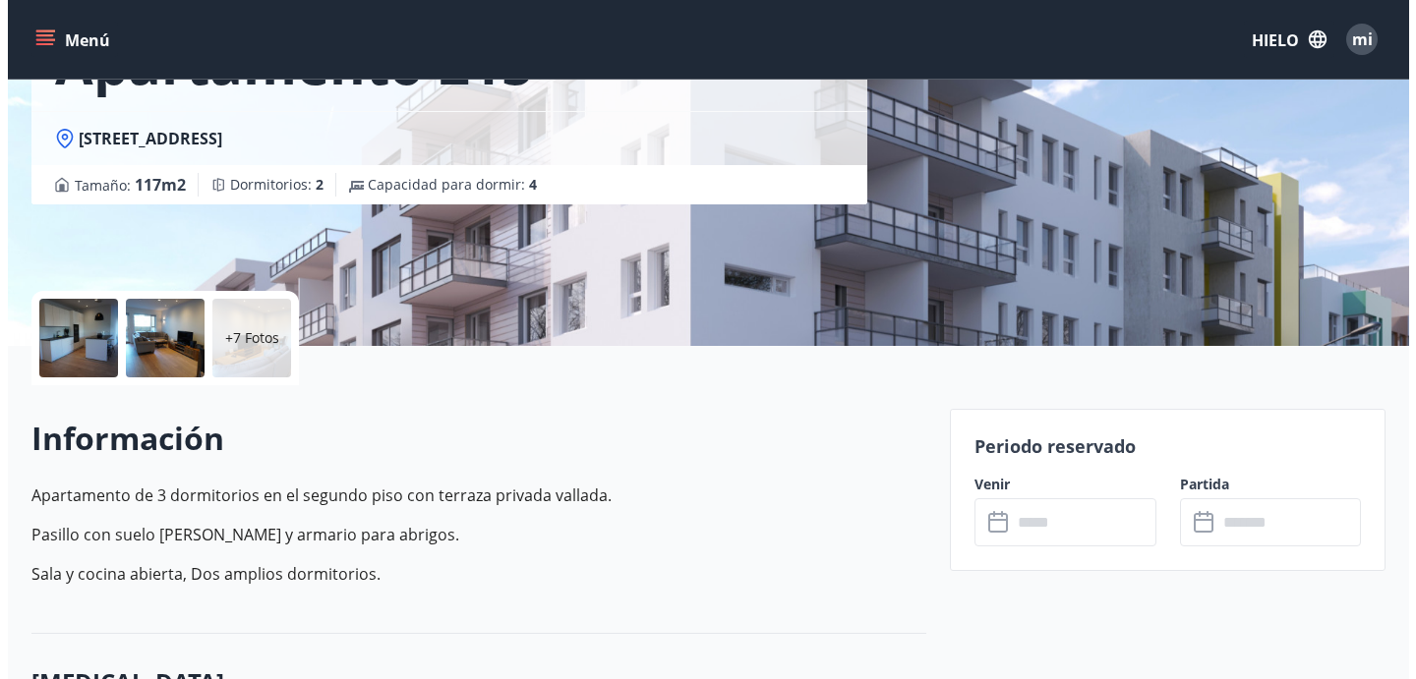
scroll to position [376, 0]
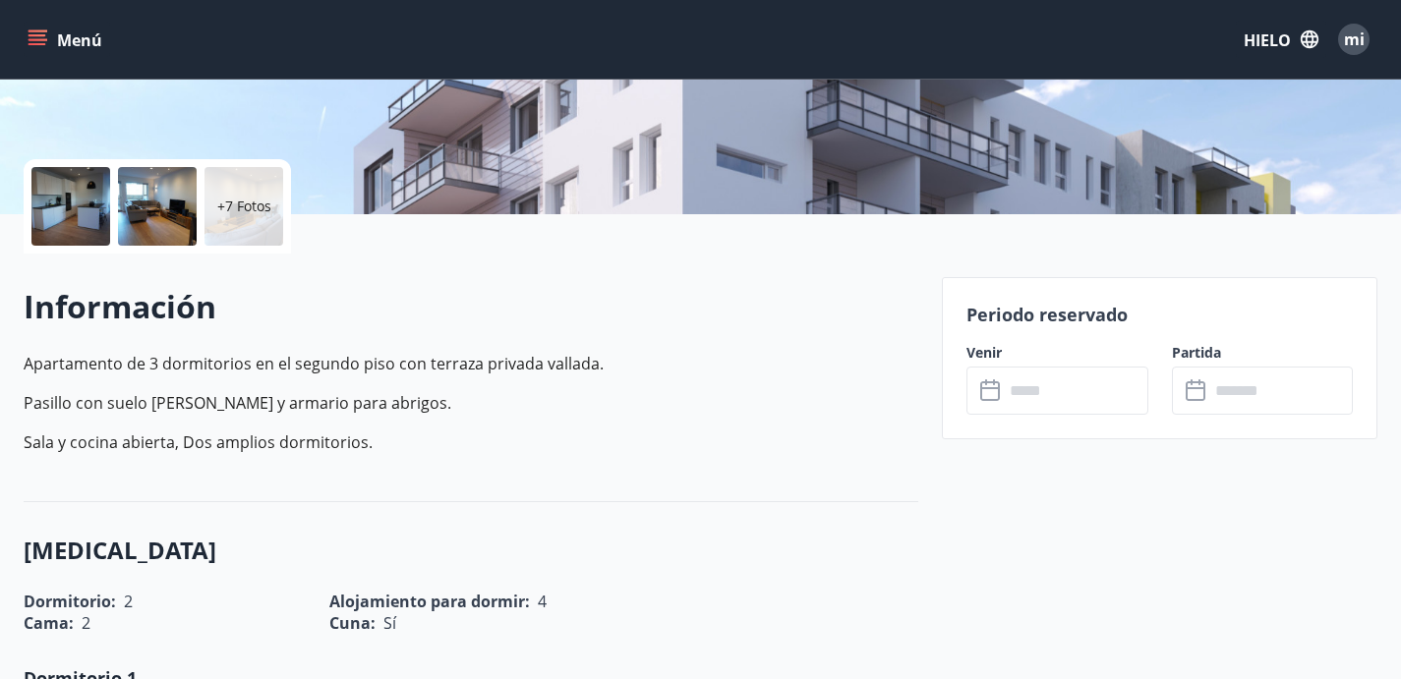
click at [248, 226] on div "+7 Fotos" at bounding box center [244, 206] width 79 height 79
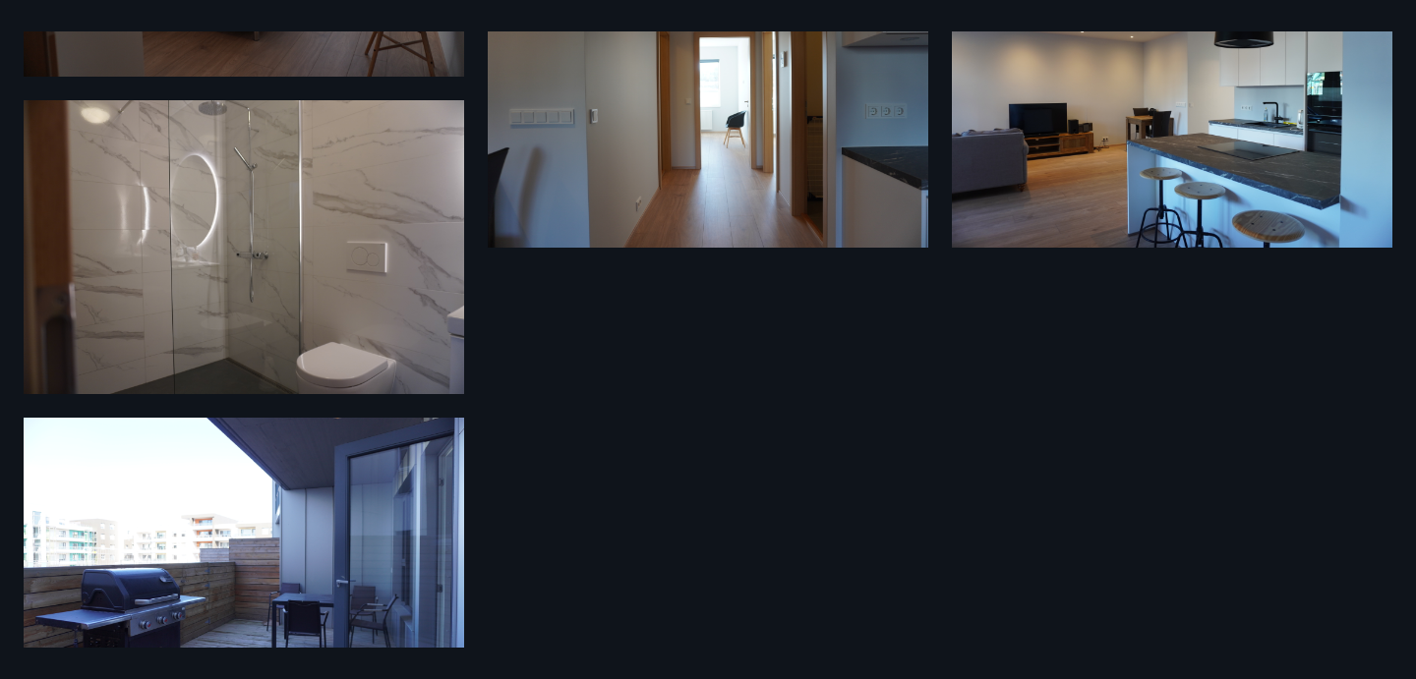
scroll to position [1178, 0]
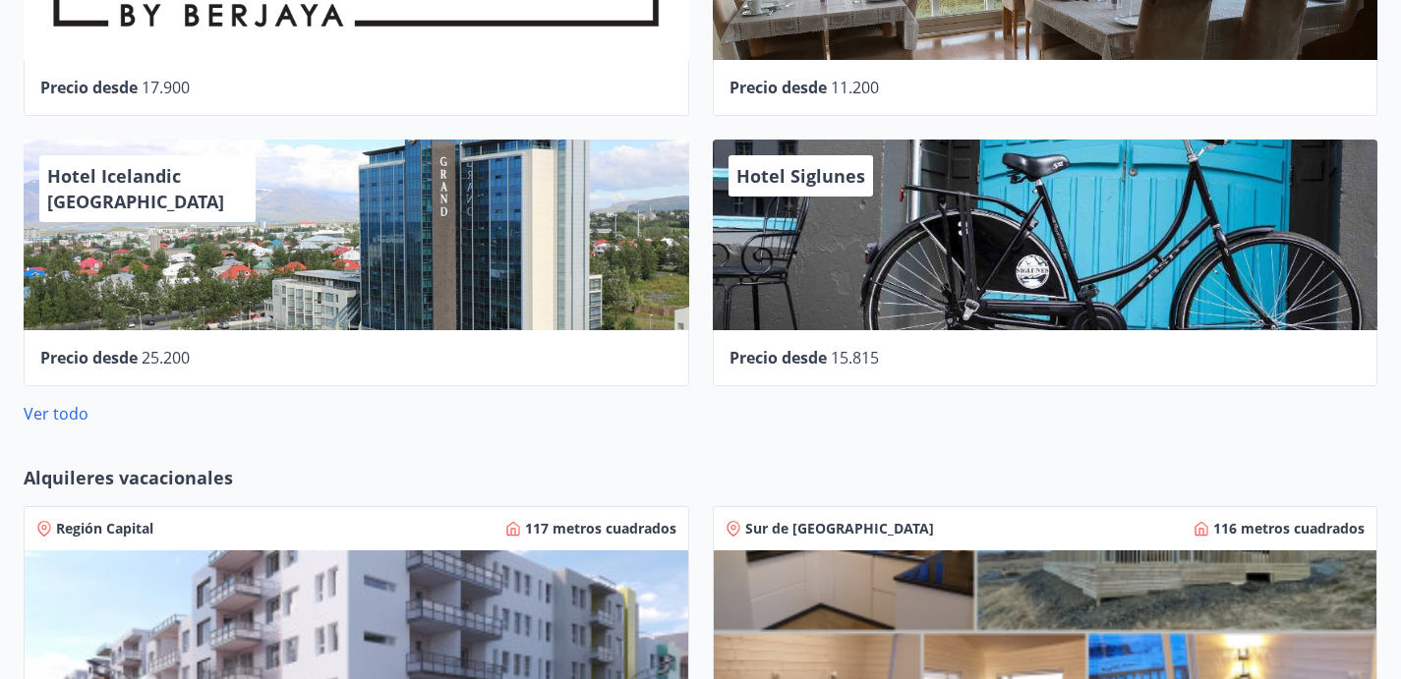
scroll to position [1180, 0]
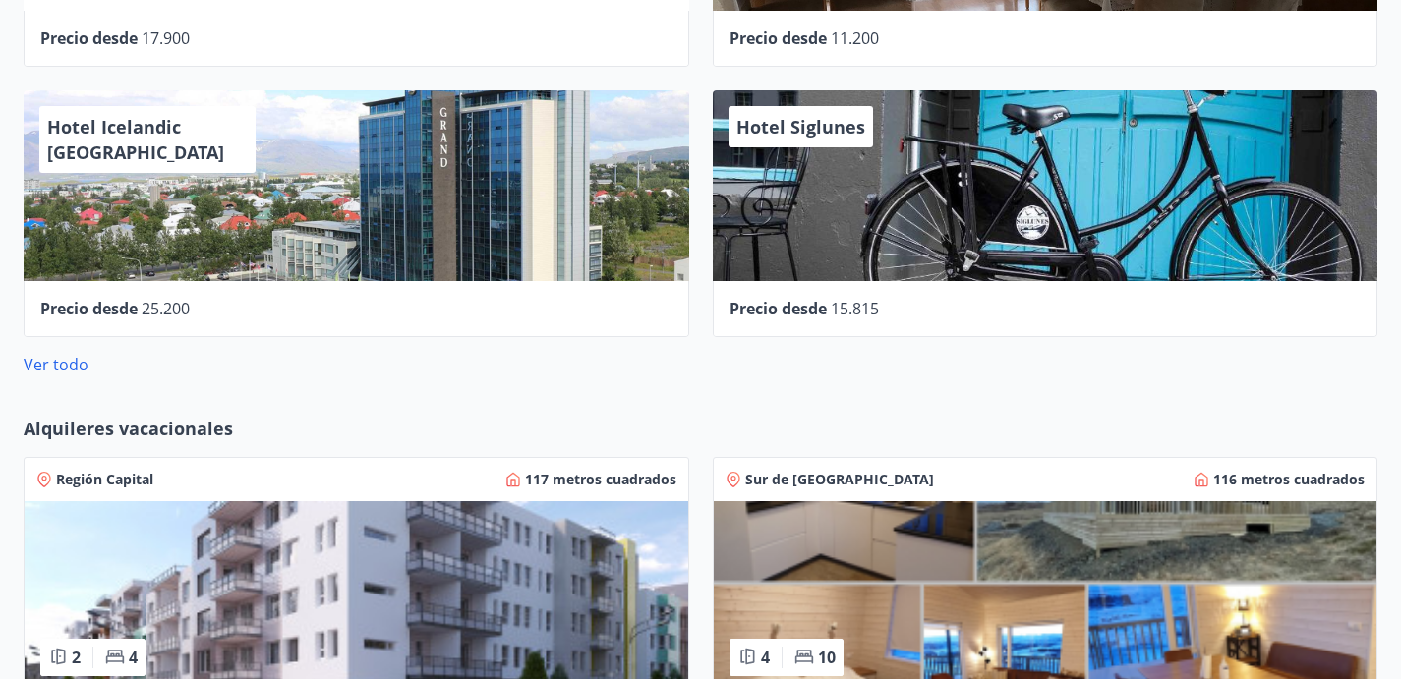
click at [149, 417] on font "Alquileres vacacionales" at bounding box center [128, 429] width 209 height 24
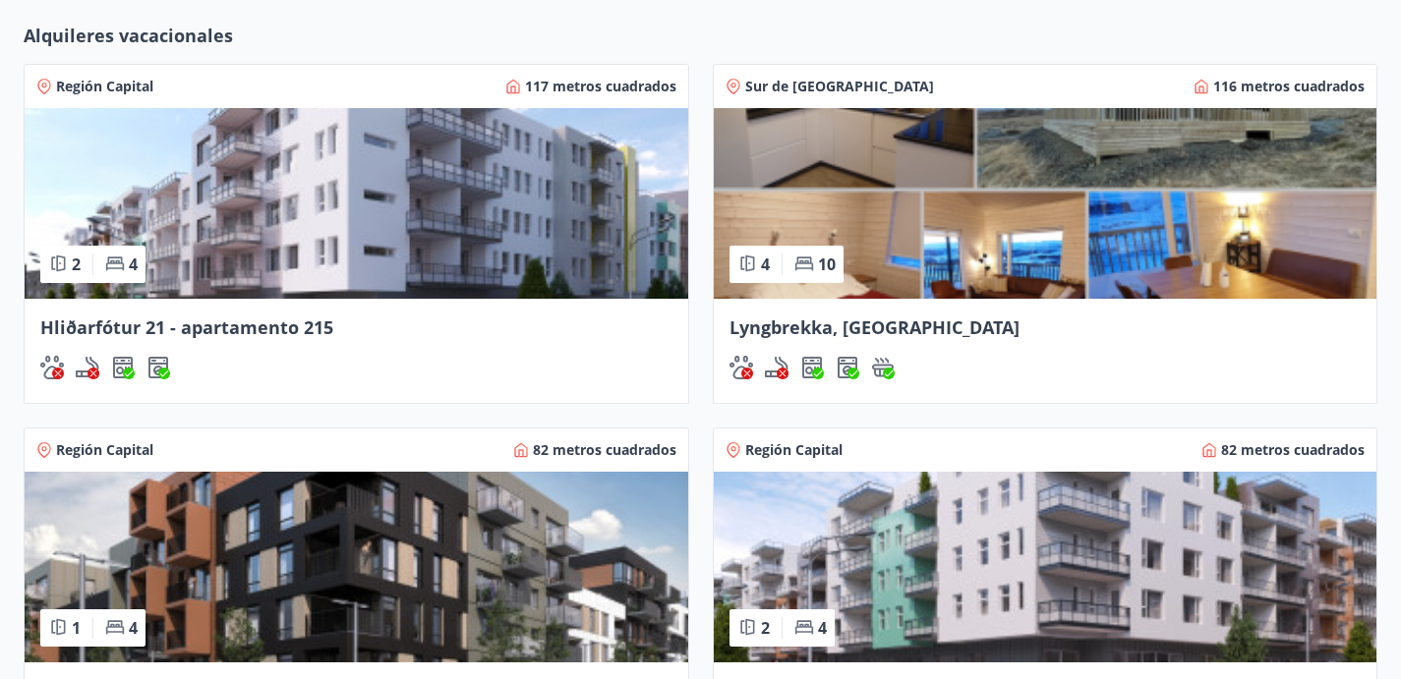
scroll to position [1579, 0]
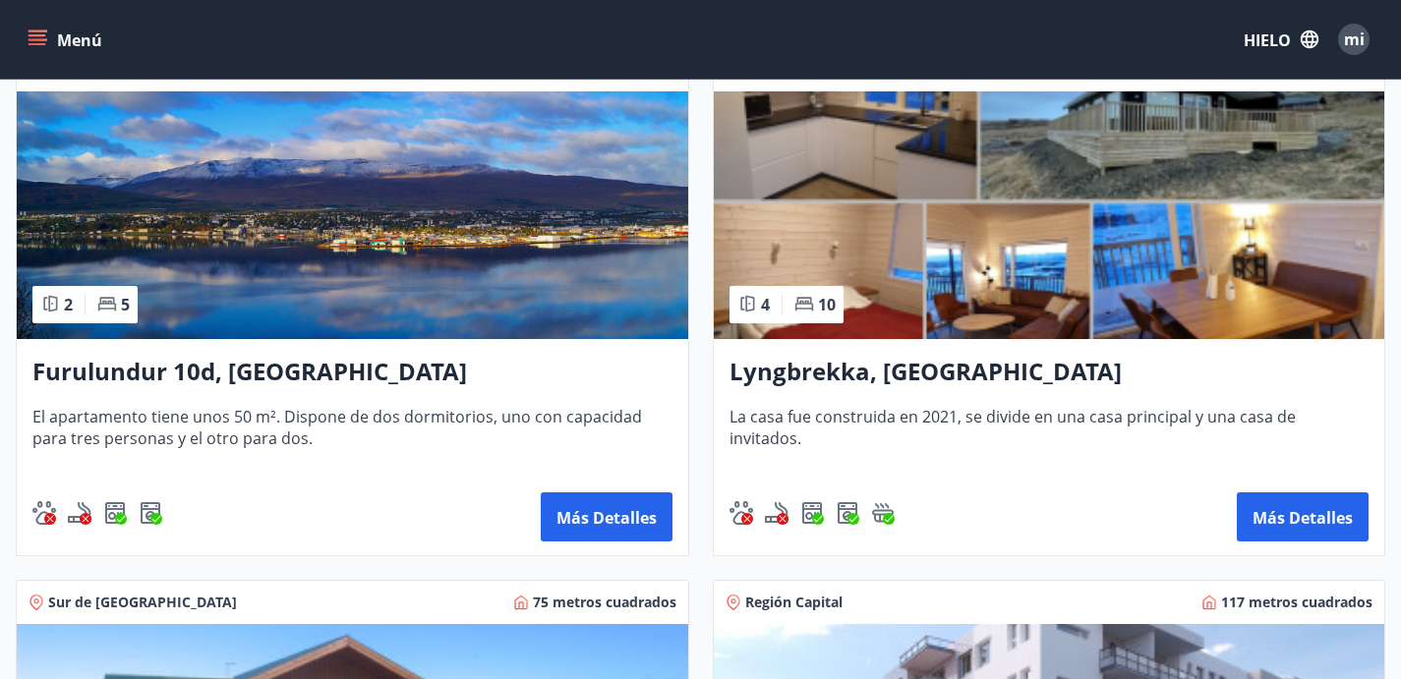
scroll to position [405, 0]
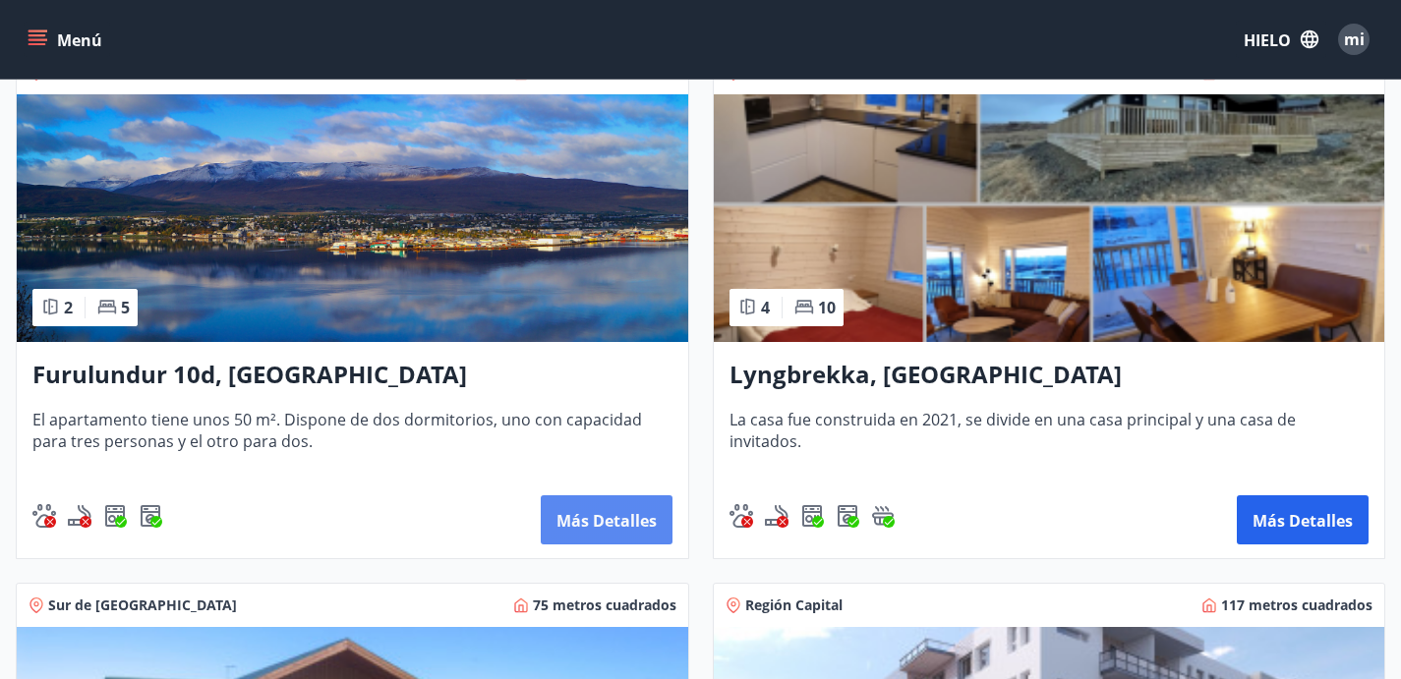
click at [541, 523] on button "Más detalles" at bounding box center [607, 520] width 132 height 49
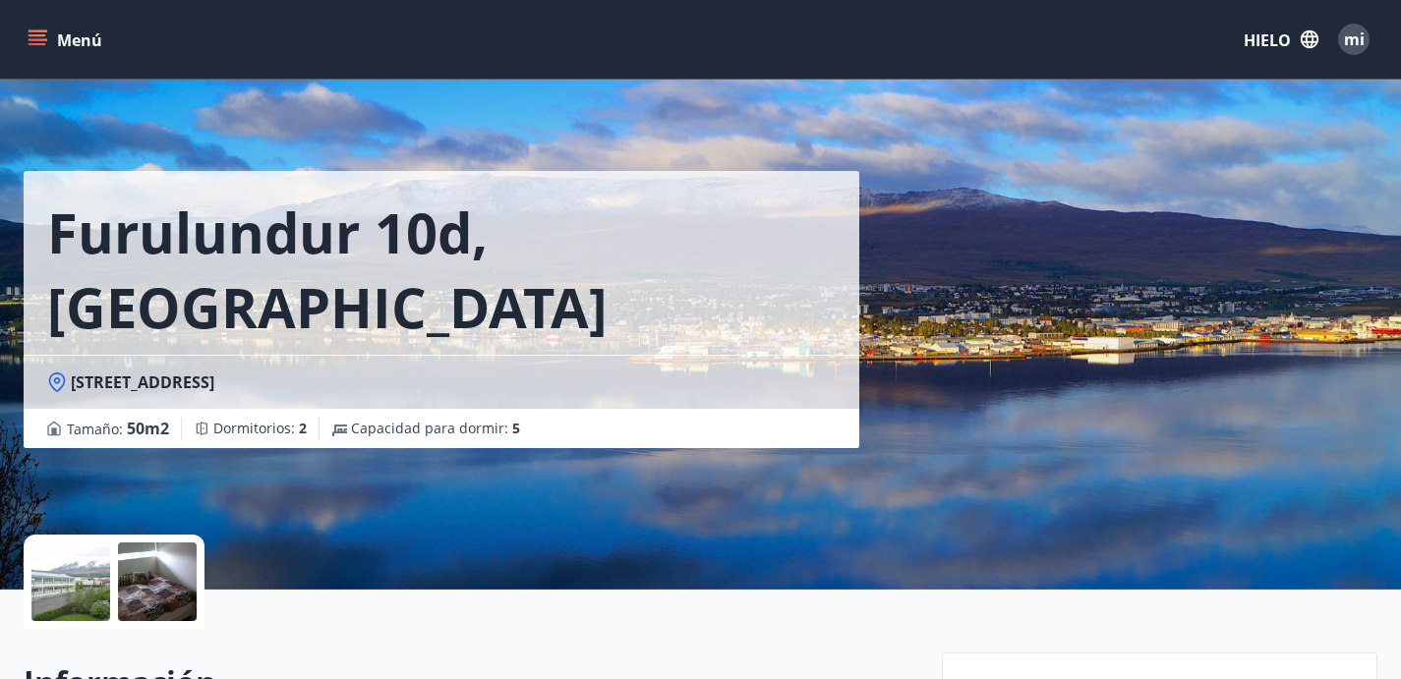
click at [97, 566] on div at bounding box center [70, 582] width 79 height 79
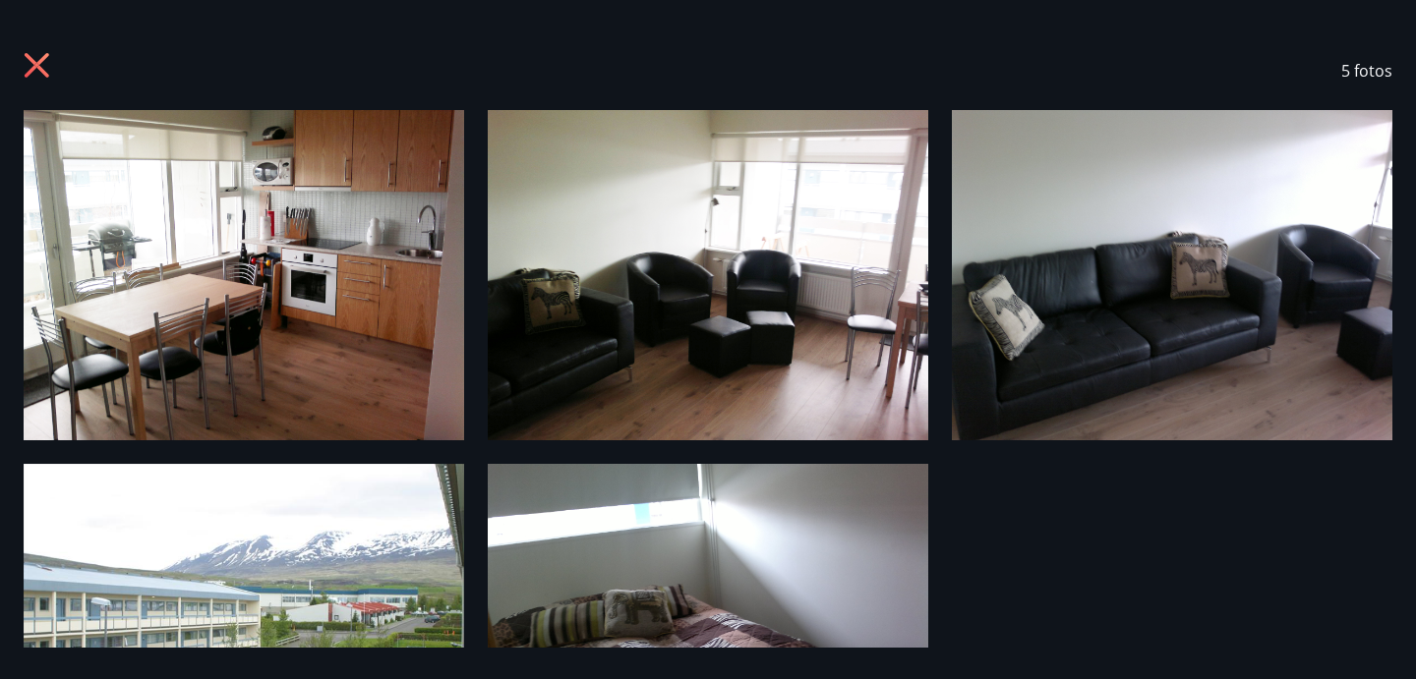
click at [40, 65] on icon at bounding box center [39, 67] width 31 height 31
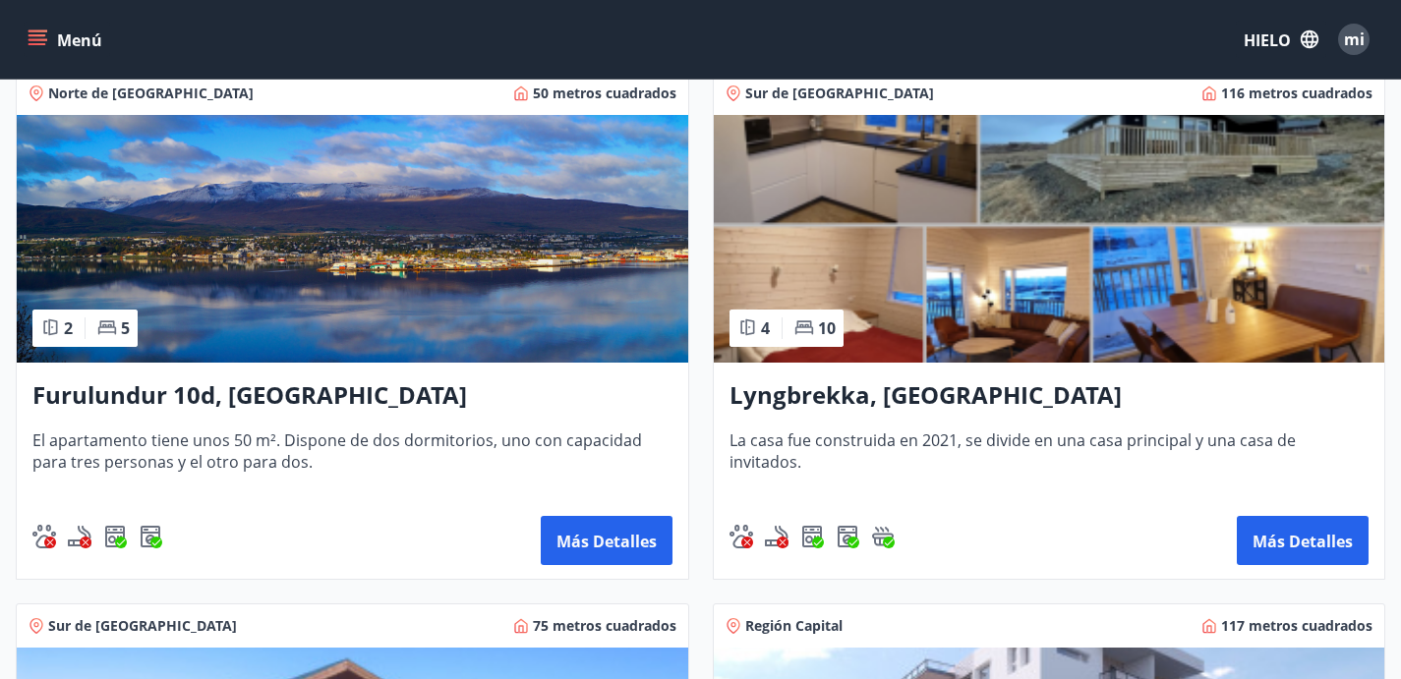
scroll to position [380, 0]
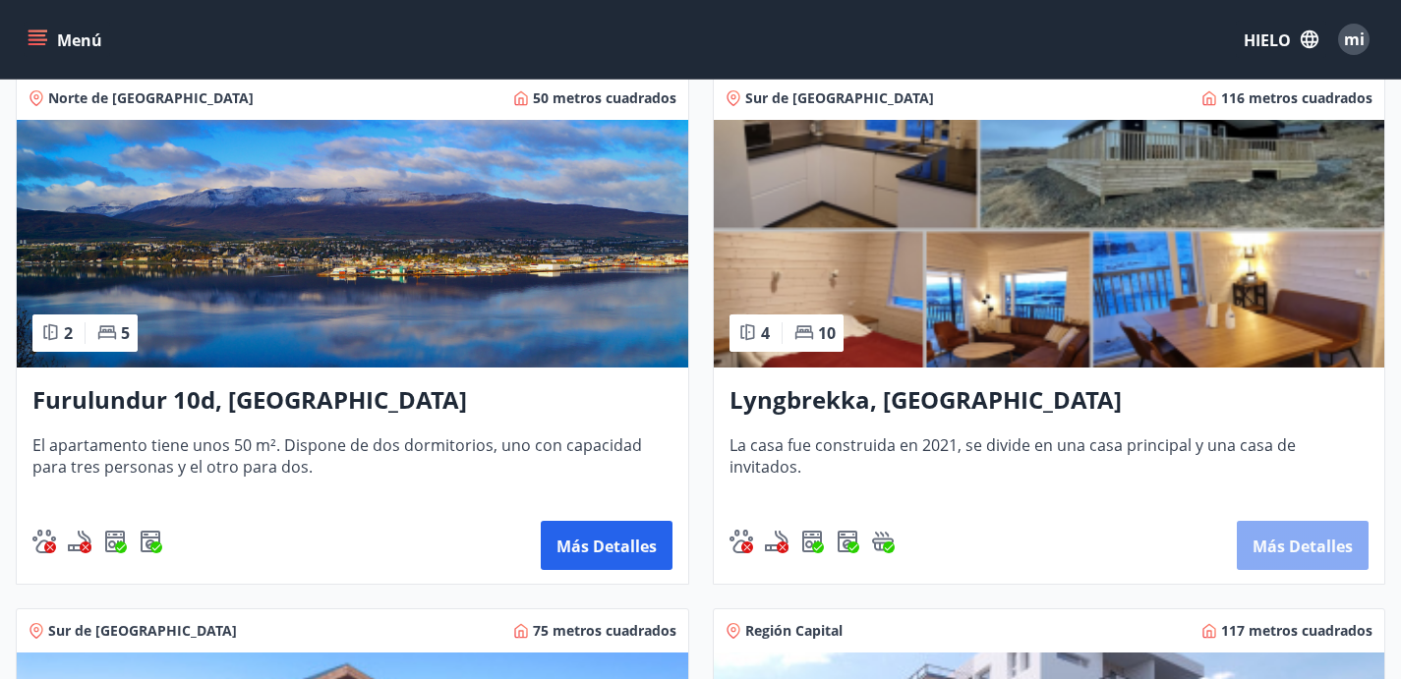
click at [1253, 550] on font "Más detalles" at bounding box center [1303, 546] width 100 height 24
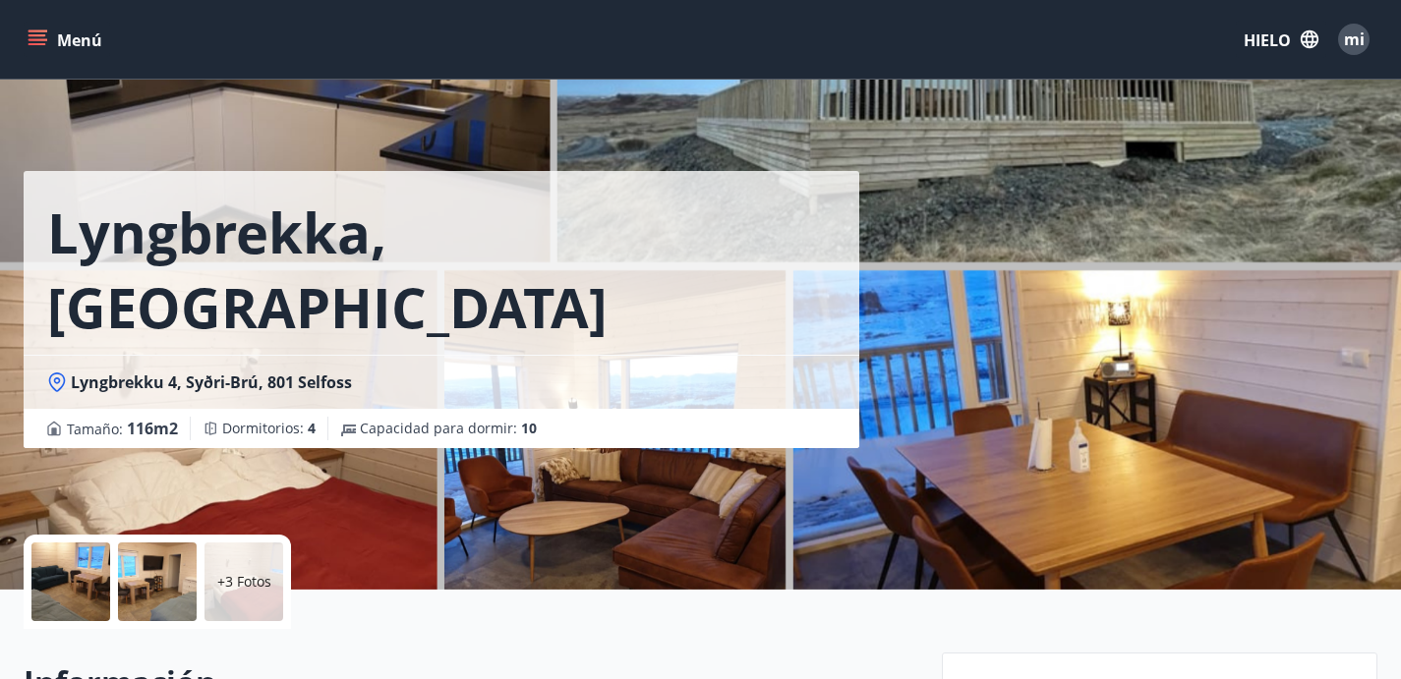
click at [920, 356] on div "Lyngbrekka, Puente Sur Lyngbrekku 4, Syðri-Brú, 801 Selfoss Tamaño : 116 m2 Dor…" at bounding box center [475, 224] width 903 height 448
click at [277, 548] on div "+3 Fotos" at bounding box center [244, 582] width 79 height 79
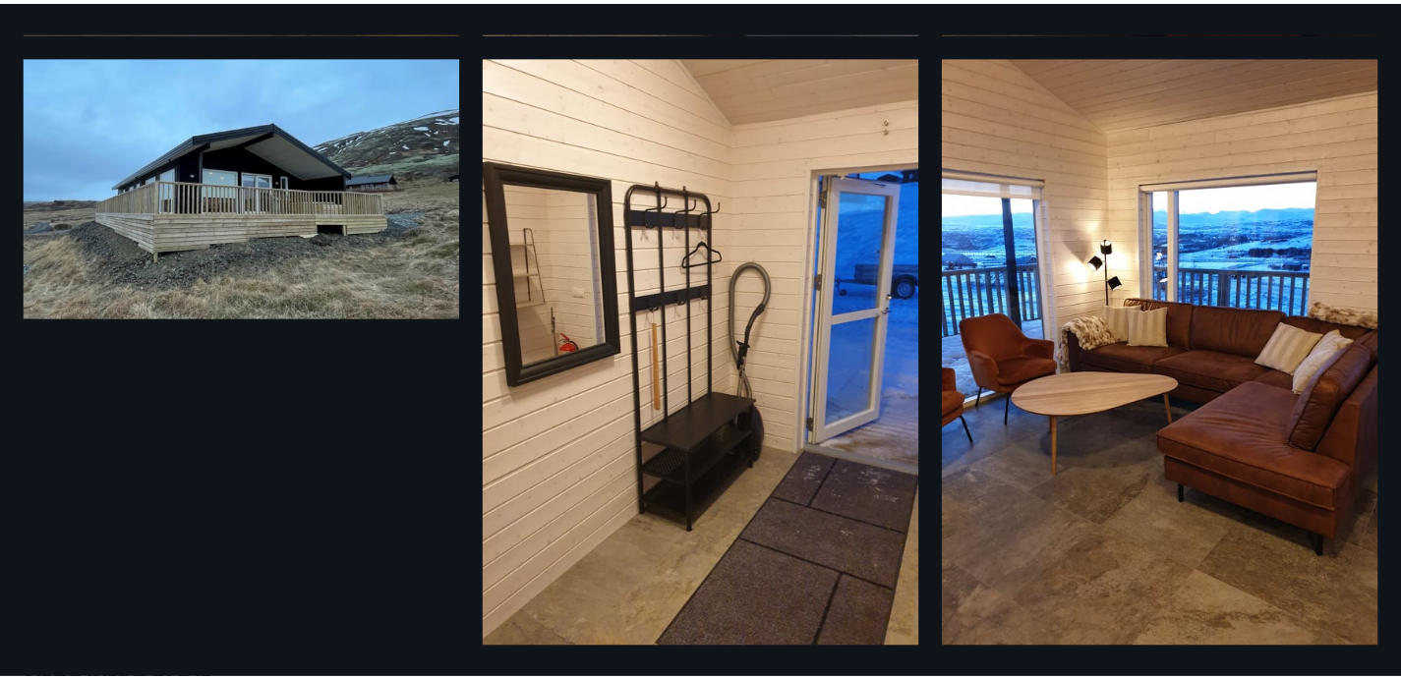
scroll to position [1300, 0]
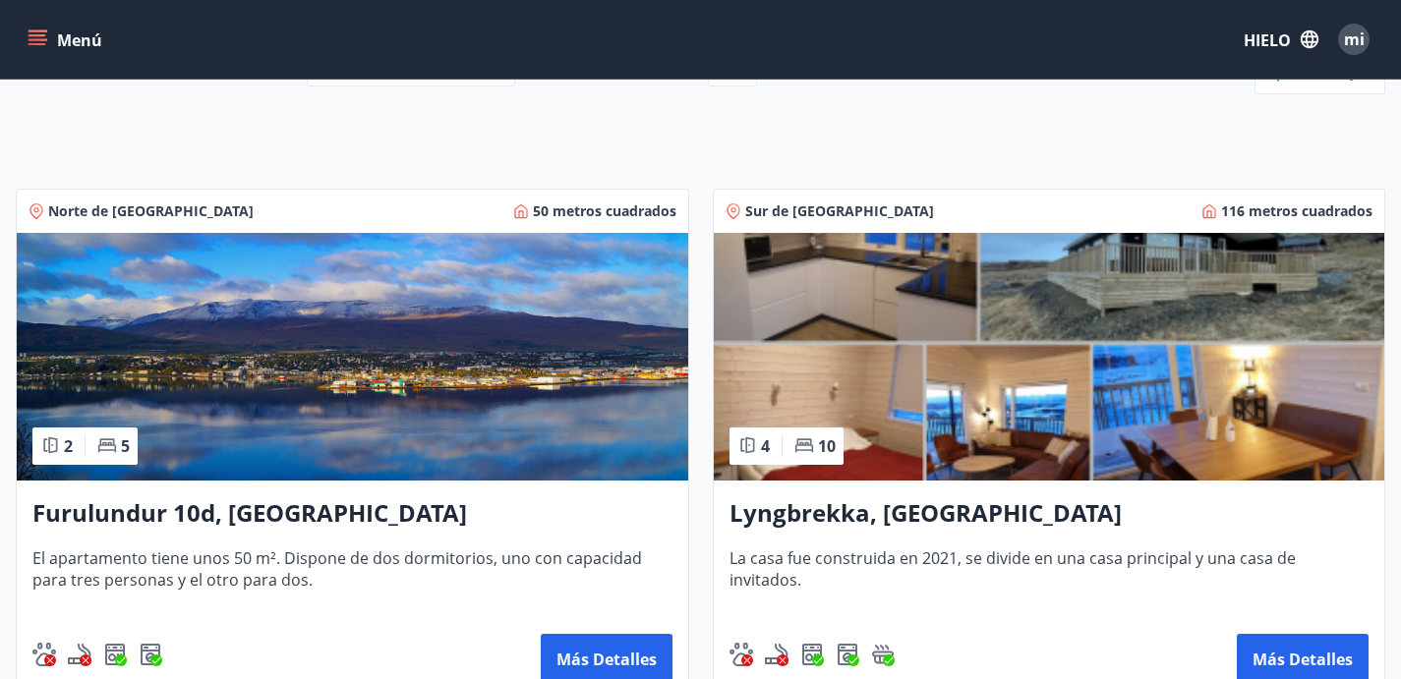
scroll to position [276, 0]
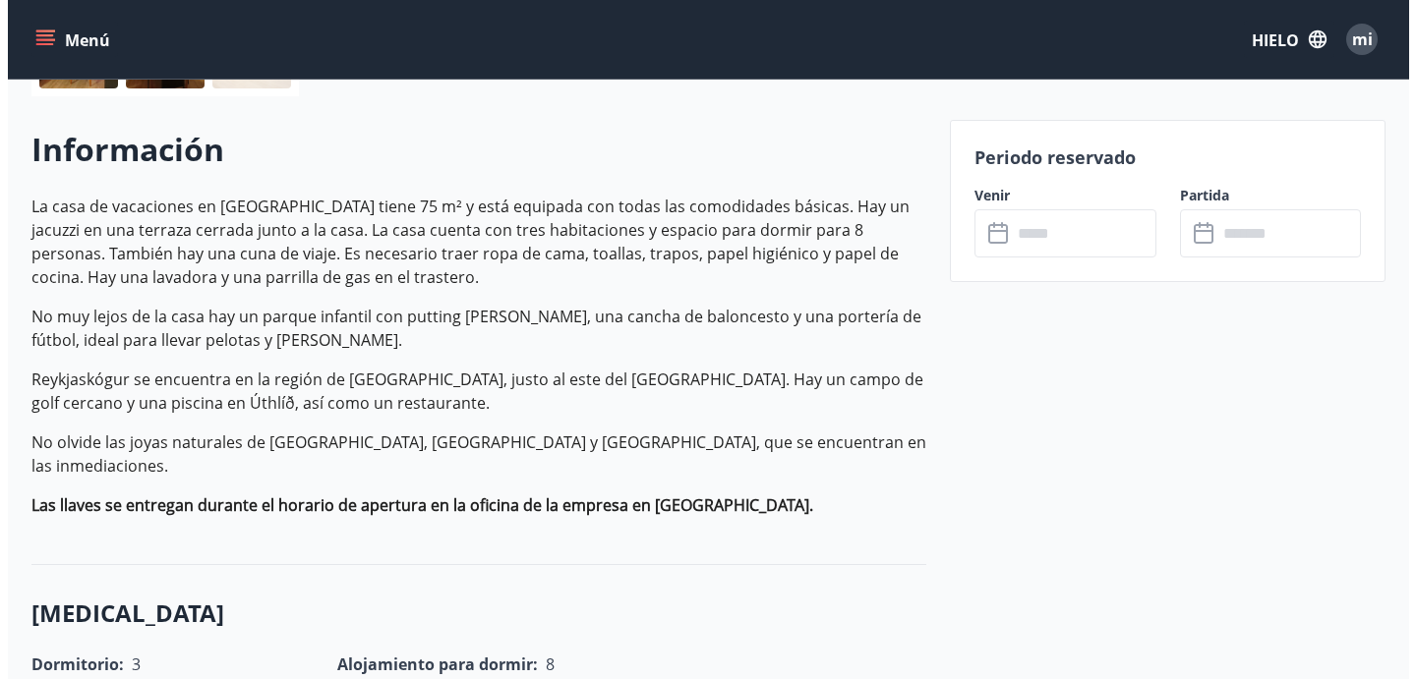
scroll to position [201, 0]
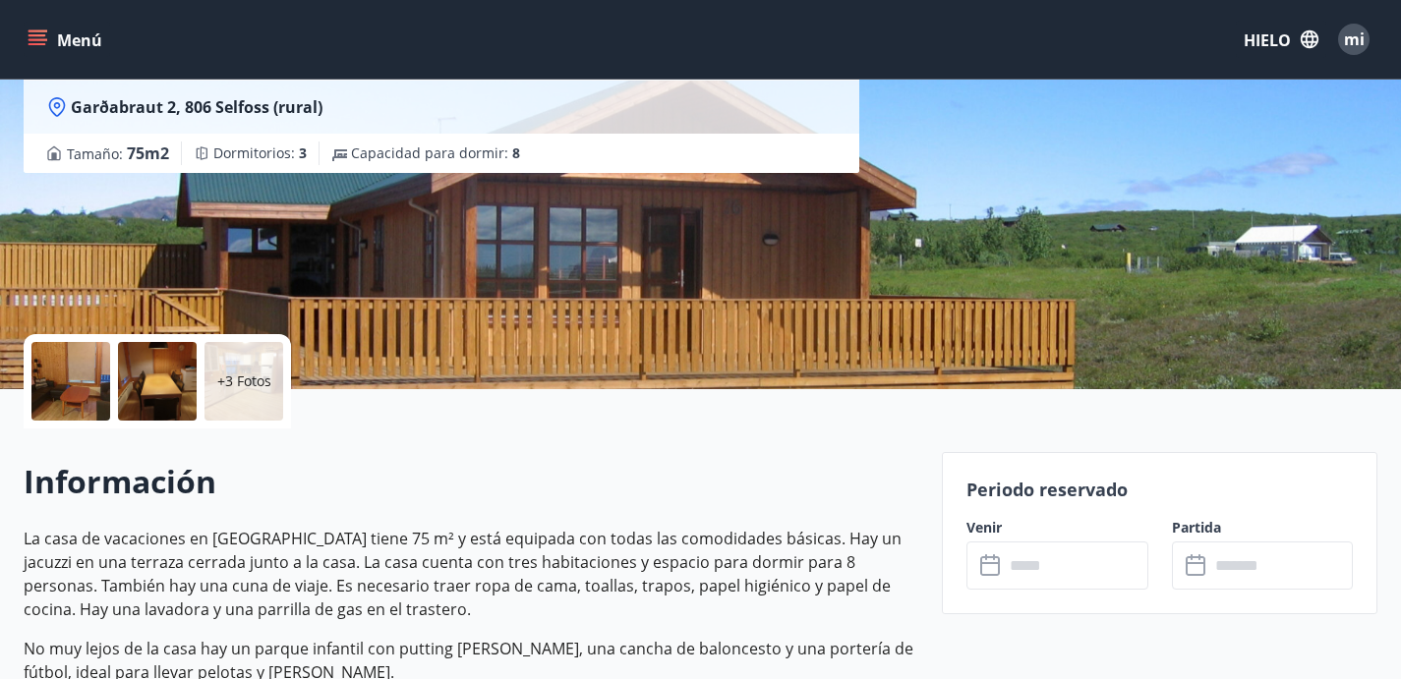
click at [254, 382] on font "+3 Fotos" at bounding box center [244, 381] width 54 height 19
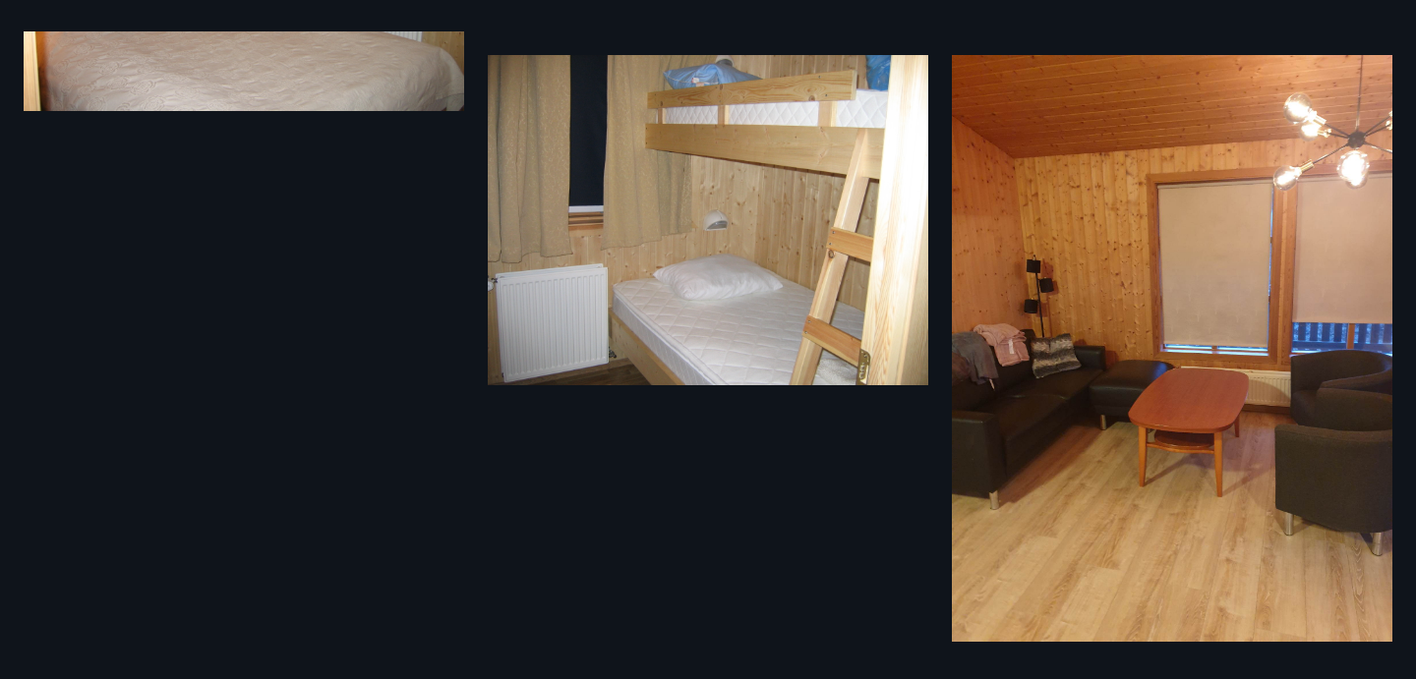
scroll to position [1276, 0]
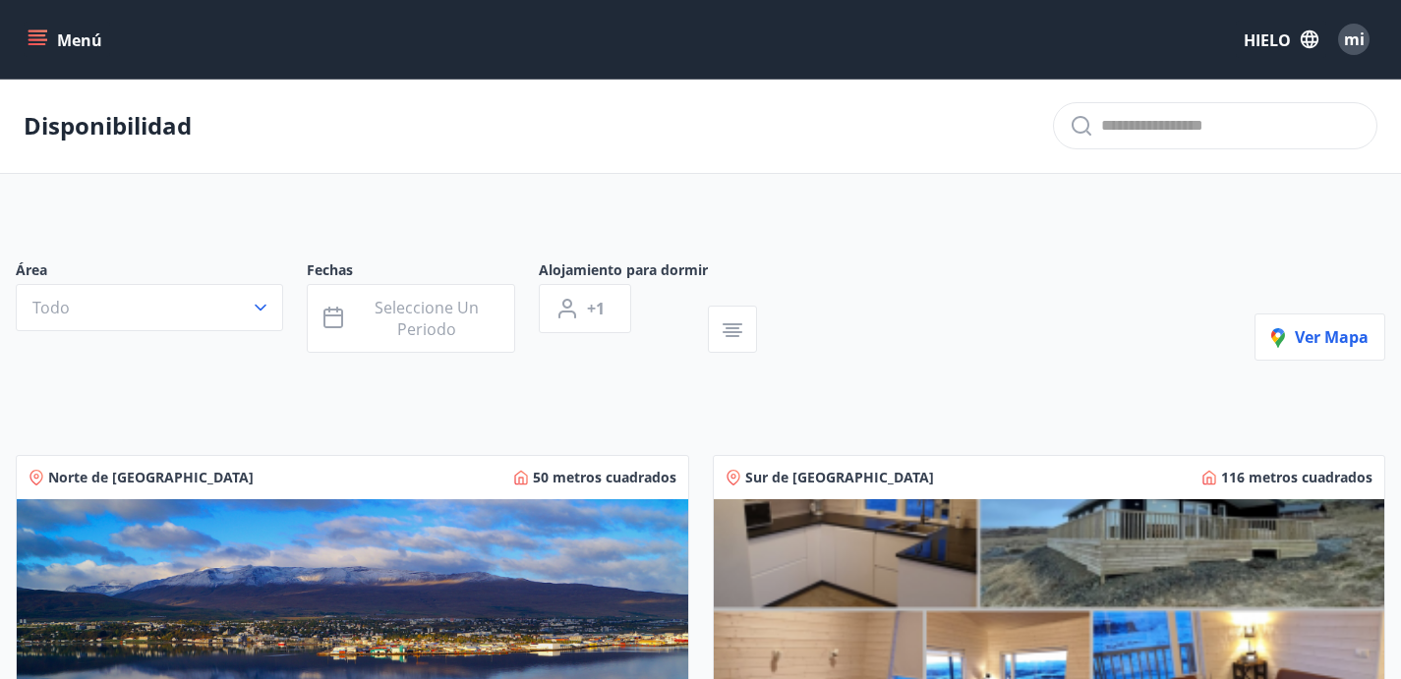
click at [89, 41] on font "Menú" at bounding box center [79, 40] width 45 height 22
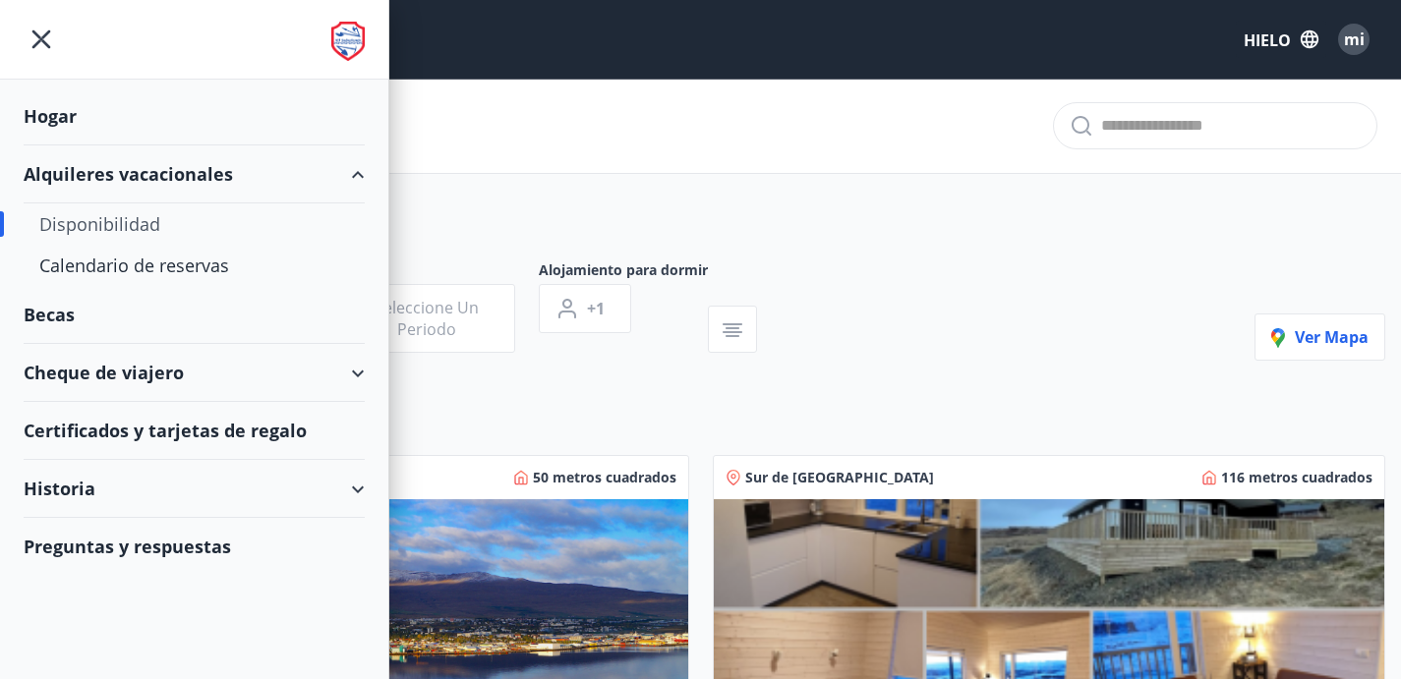
click at [263, 375] on div "Cheque de viajero" at bounding box center [194, 373] width 341 height 58
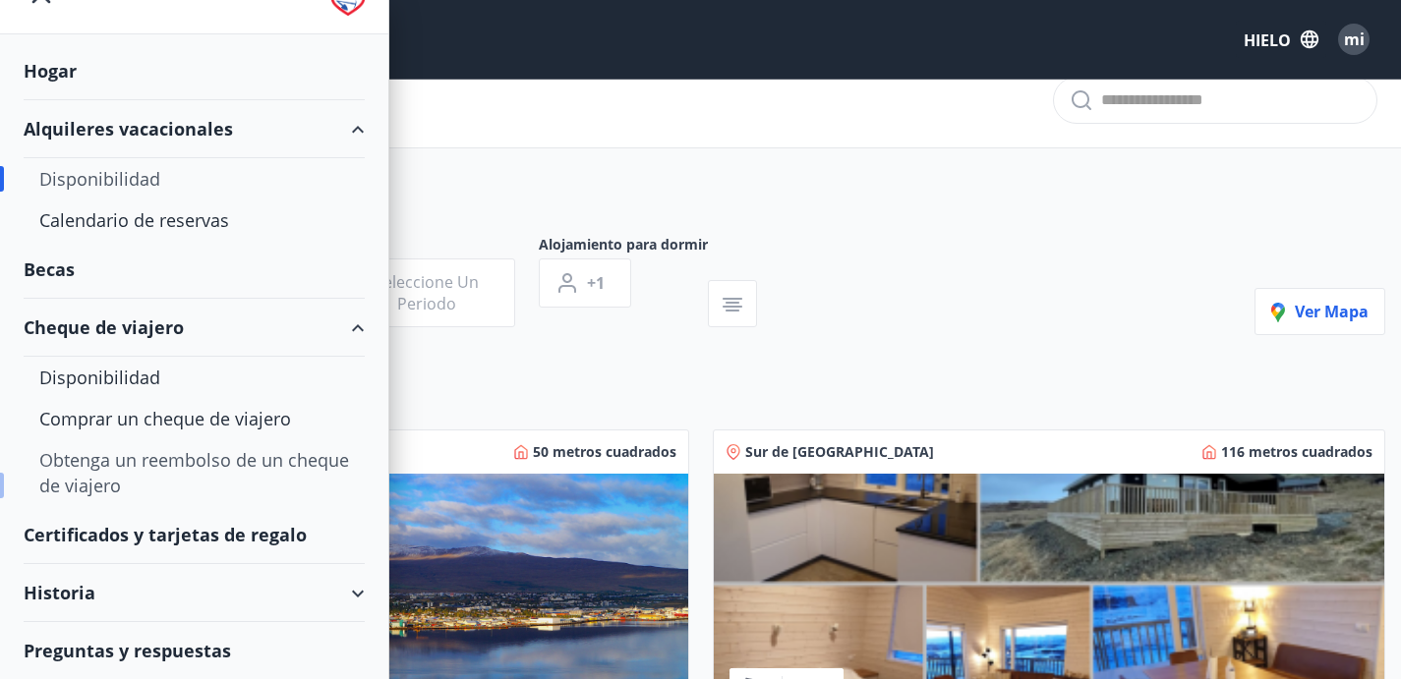
scroll to position [124, 0]
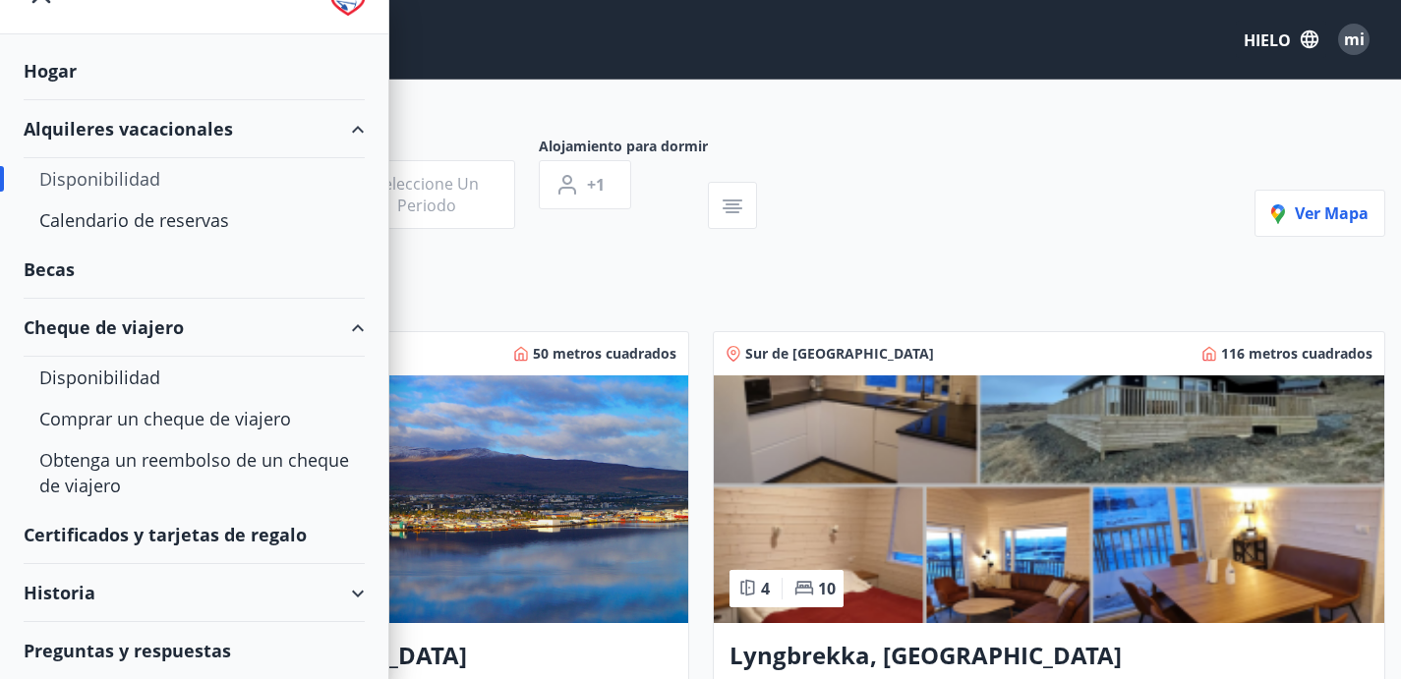
click at [145, 533] on font "Certificados y tarjetas de regalo" at bounding box center [165, 535] width 283 height 24
click at [92, 597] on font "Historia" at bounding box center [60, 593] width 72 height 24
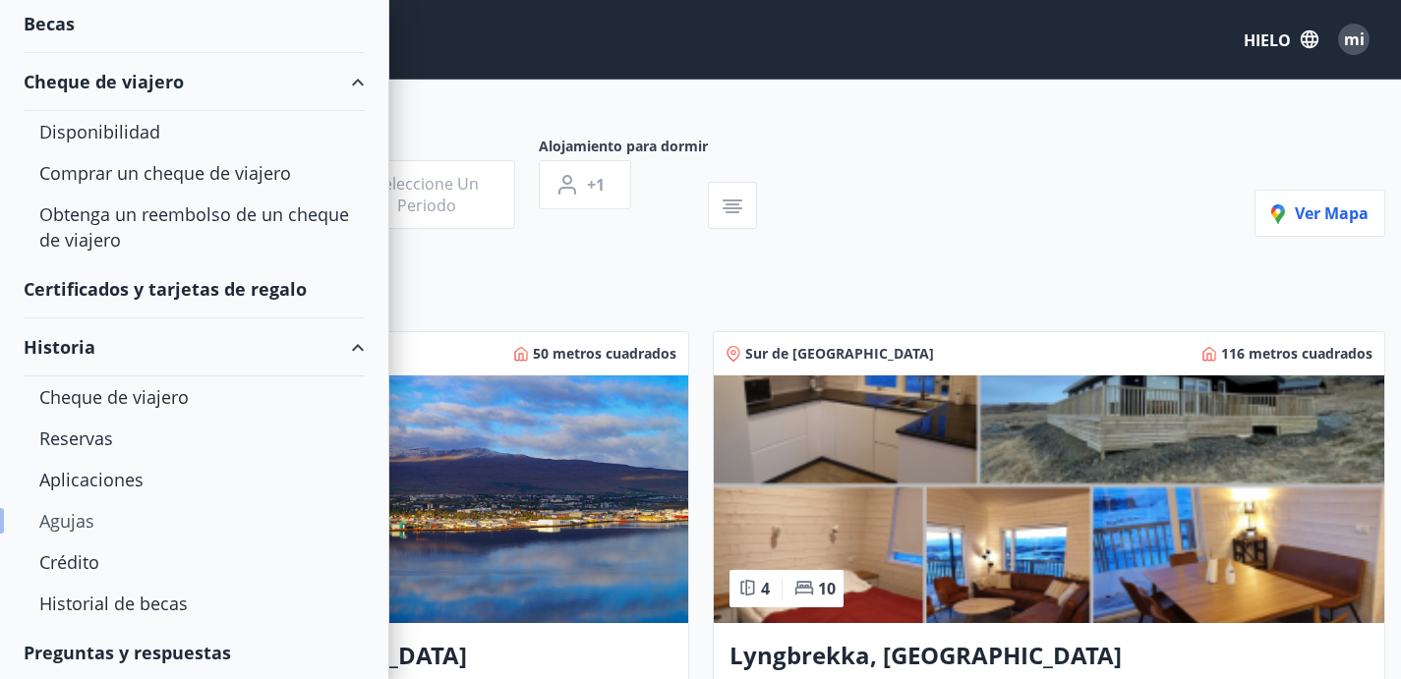
scroll to position [293, 0]
click at [105, 610] on font "Historial de becas" at bounding box center [113, 602] width 148 height 24
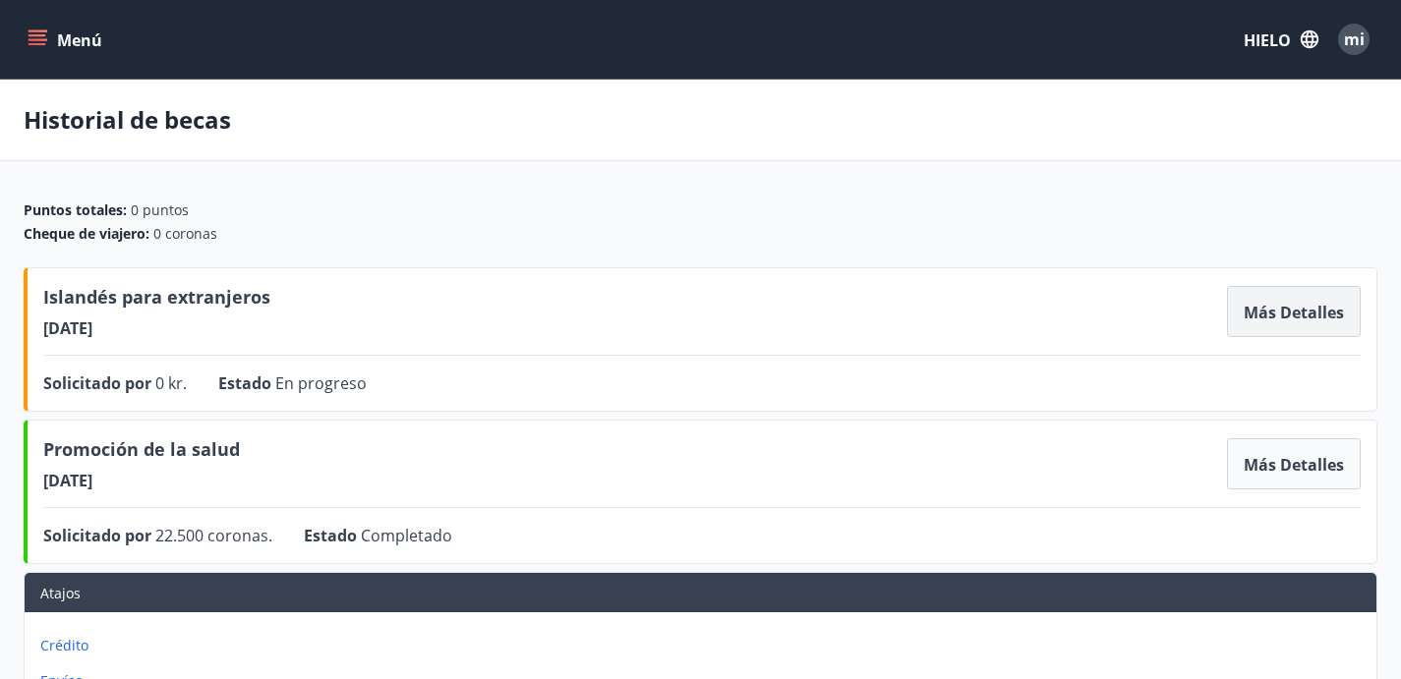
click at [1227, 337] on button "Más detalles" at bounding box center [1294, 311] width 134 height 51
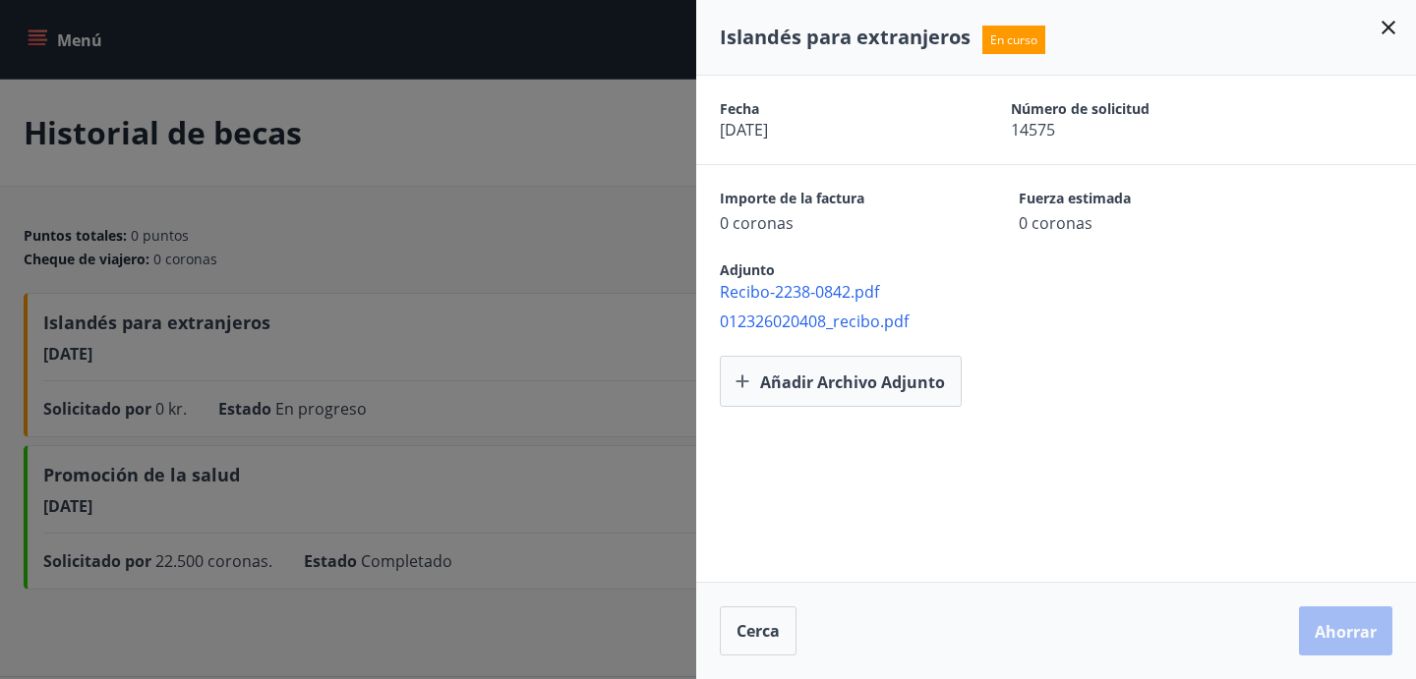
click at [1396, 30] on icon at bounding box center [1389, 28] width 24 height 24
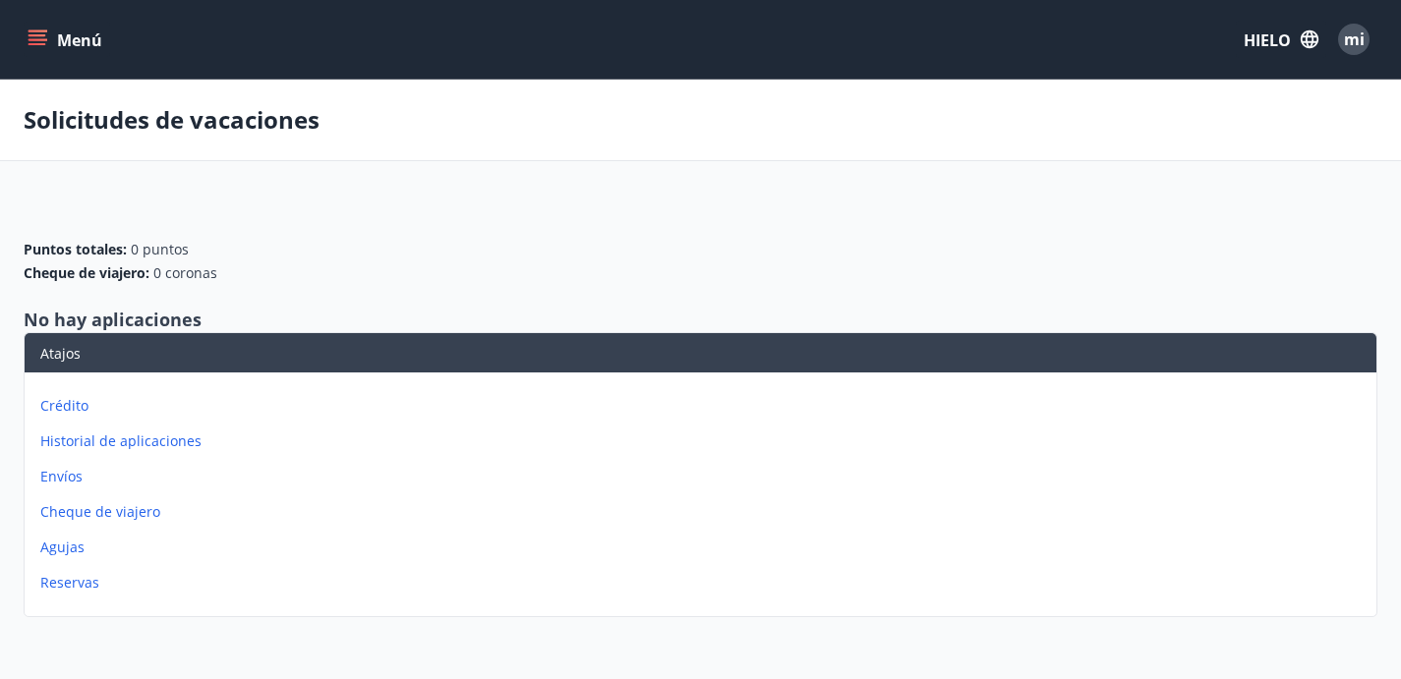
click at [85, 547] on font "Agujas" at bounding box center [62, 547] width 44 height 19
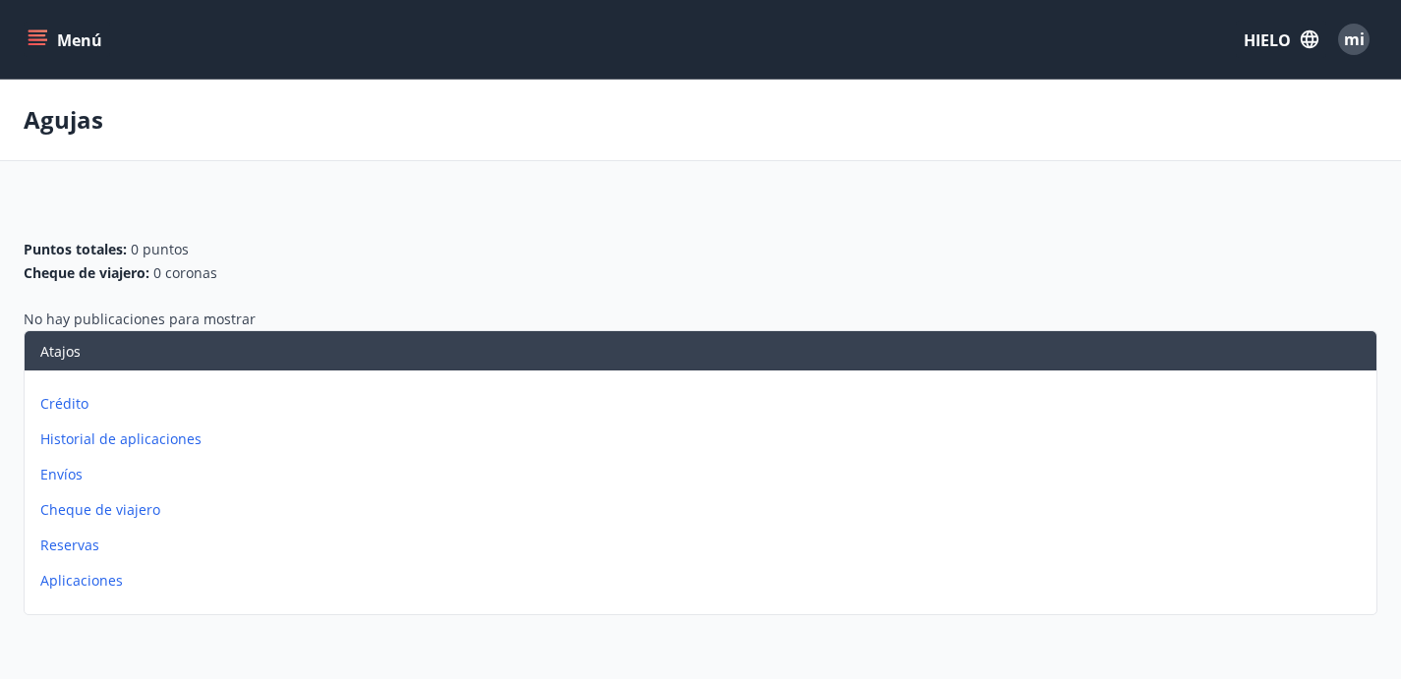
click at [160, 513] on font "Cheque de viajero" at bounding box center [100, 510] width 120 height 19
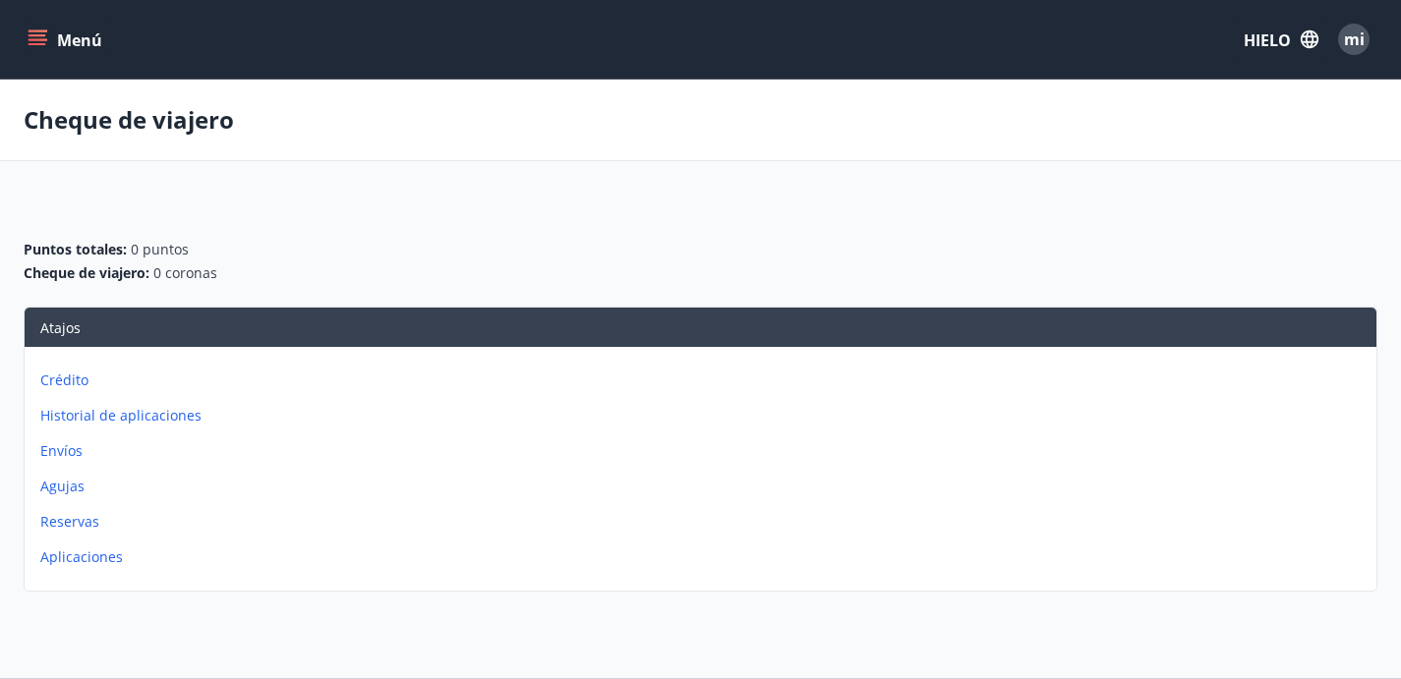
click at [83, 460] on font "Envíos" at bounding box center [61, 451] width 42 height 19
click at [202, 425] on font "Historial de aplicaciones" at bounding box center [120, 415] width 161 height 19
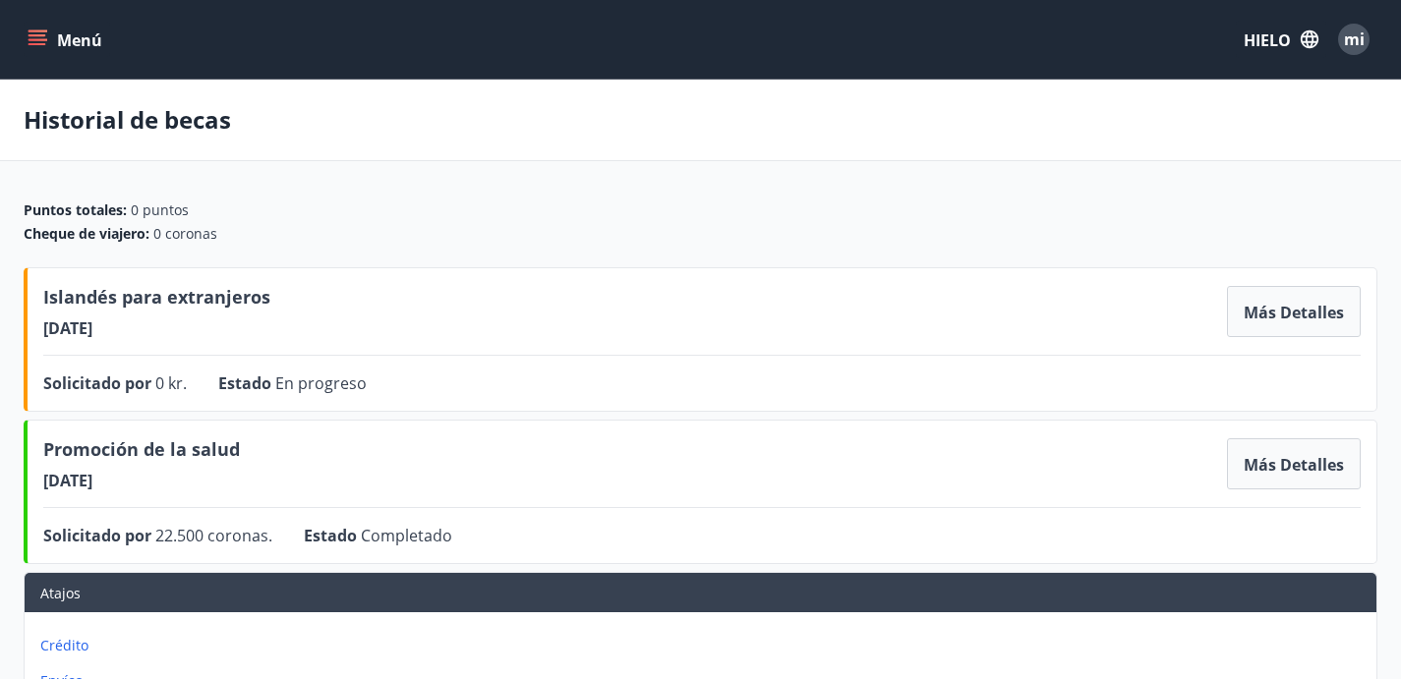
click at [83, 672] on font "Envíos" at bounding box center [61, 681] width 42 height 19
click at [61, 38] on font "Menú" at bounding box center [79, 40] width 45 height 22
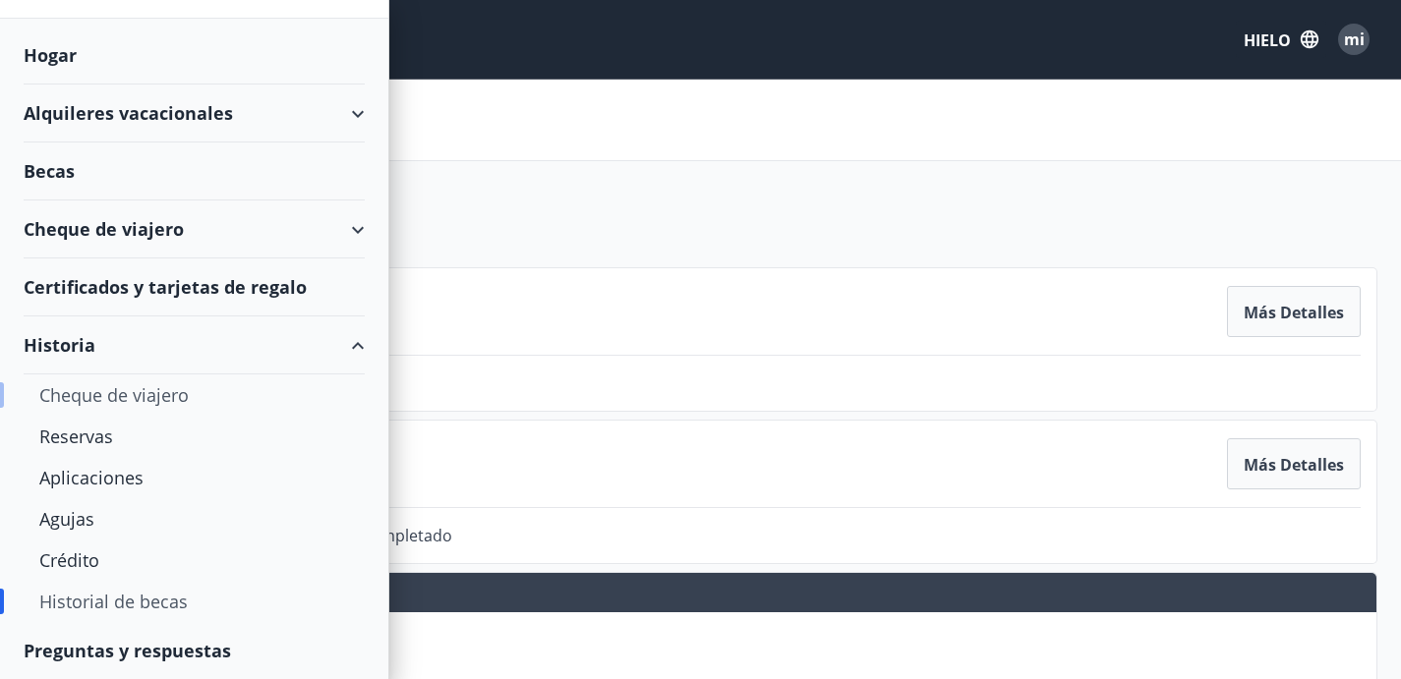
scroll to position [162, 0]
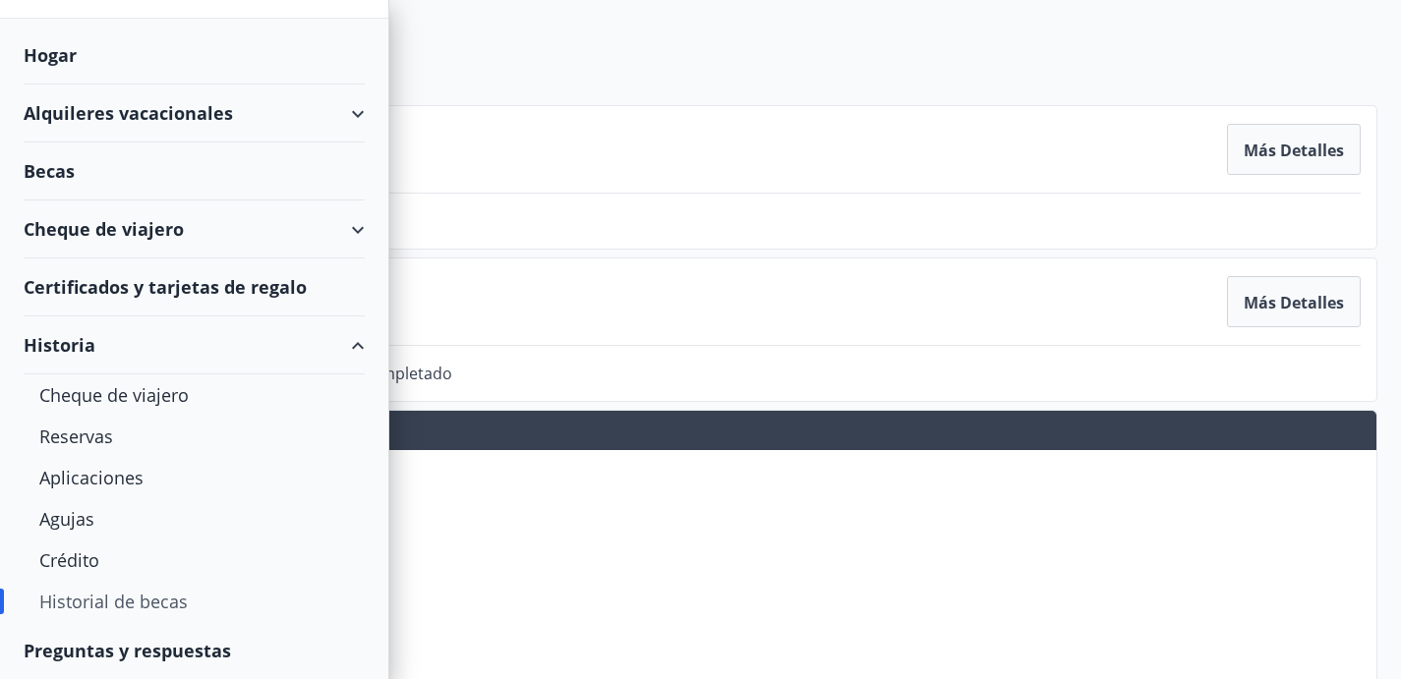
click at [197, 651] on font "Preguntas y respuestas" at bounding box center [127, 651] width 207 height 24
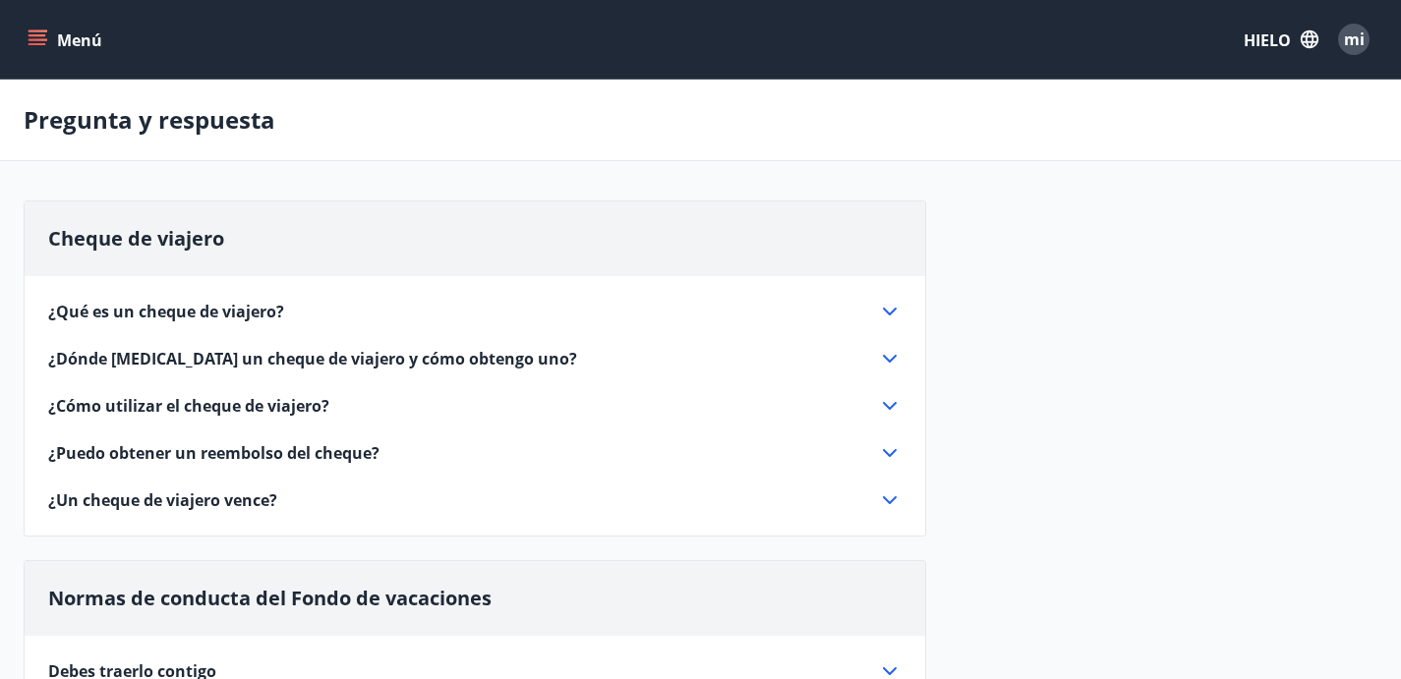
click at [901, 324] on icon at bounding box center [890, 312] width 24 height 24
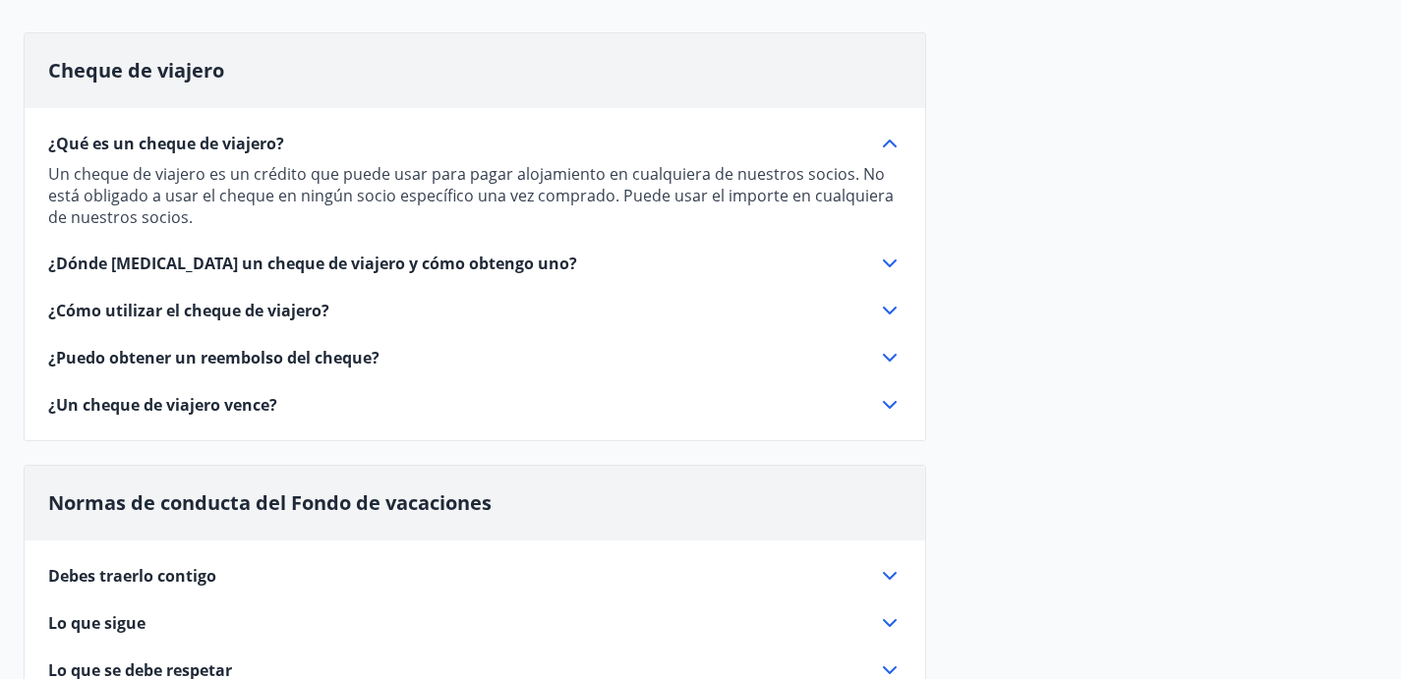
scroll to position [369, 0]
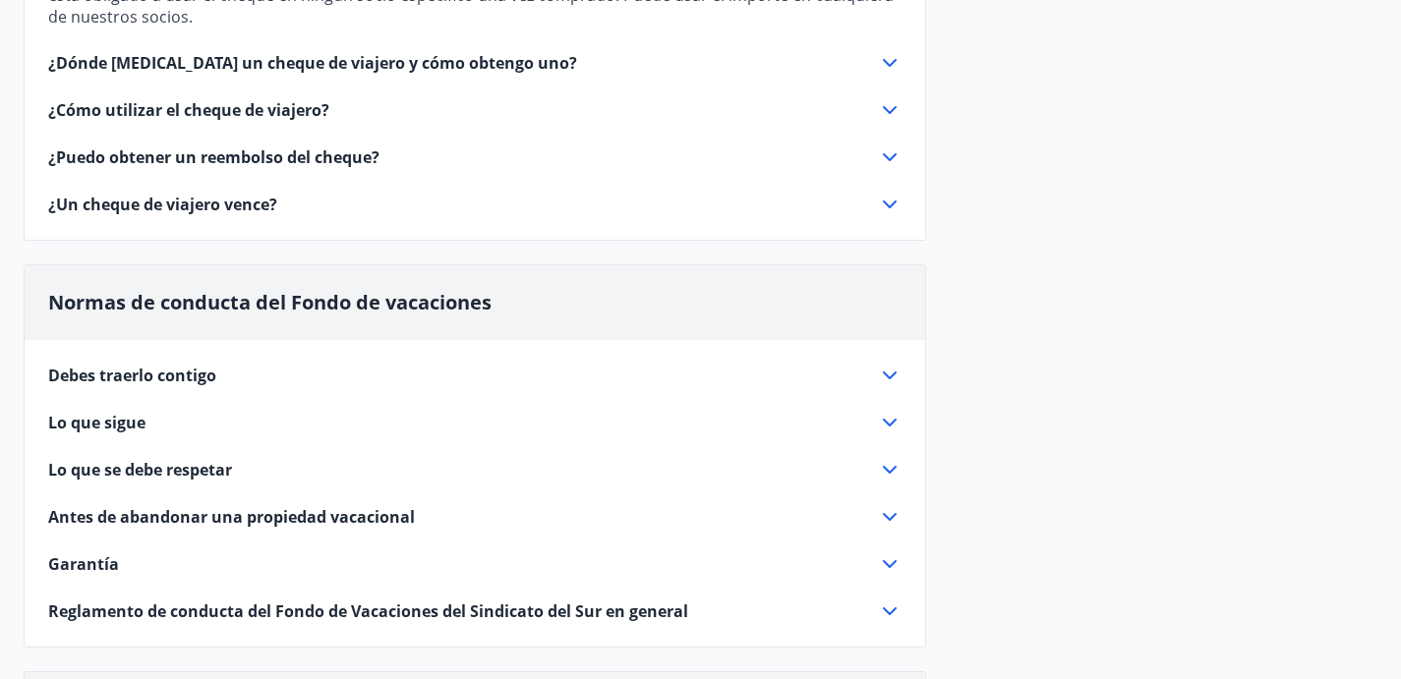
click at [872, 386] on div "Debes traerlo contigo" at bounding box center [463, 376] width 830 height 22
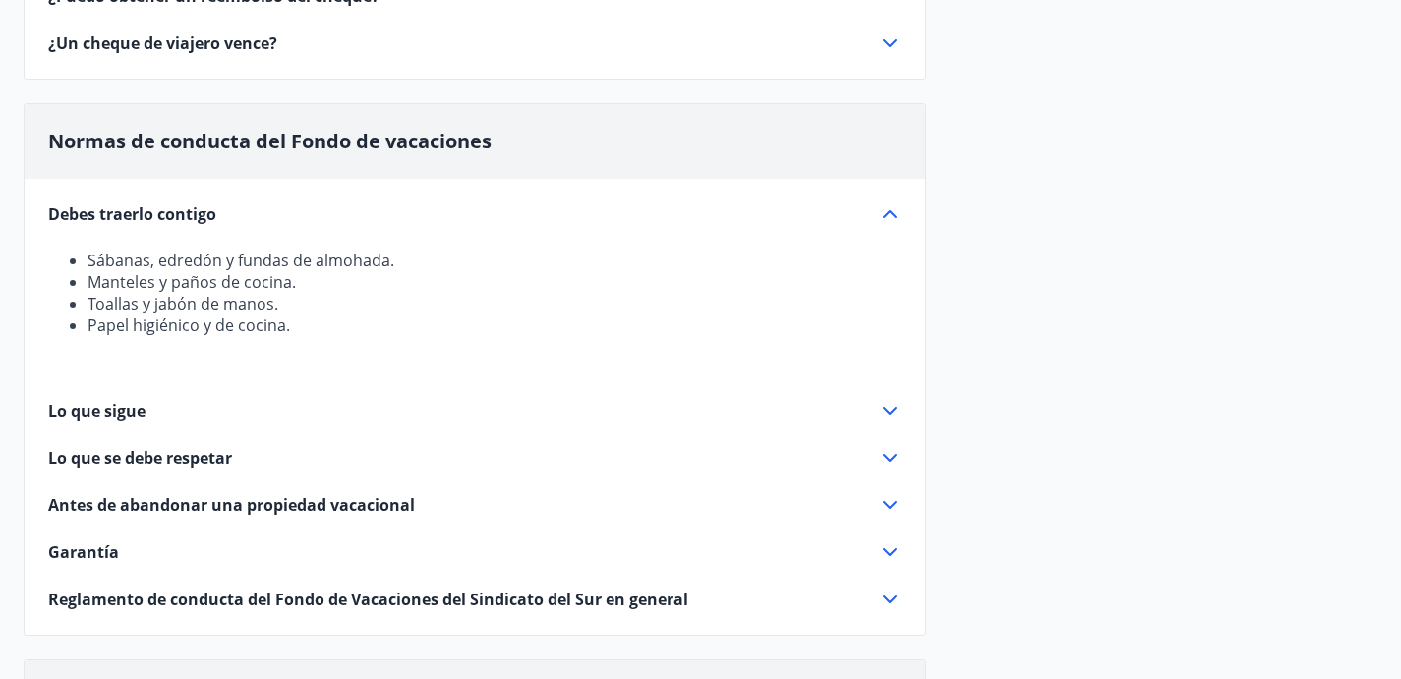
scroll to position [463, 0]
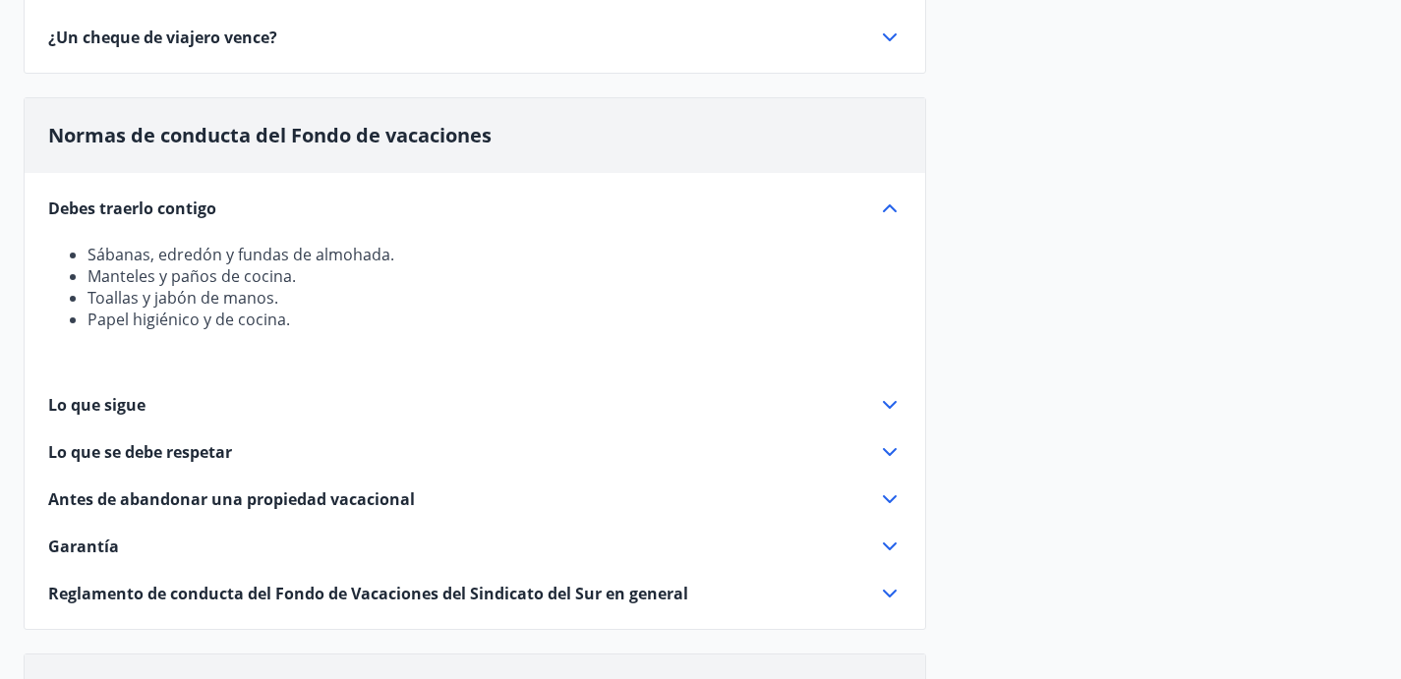
click at [881, 417] on icon at bounding box center [890, 405] width 24 height 24
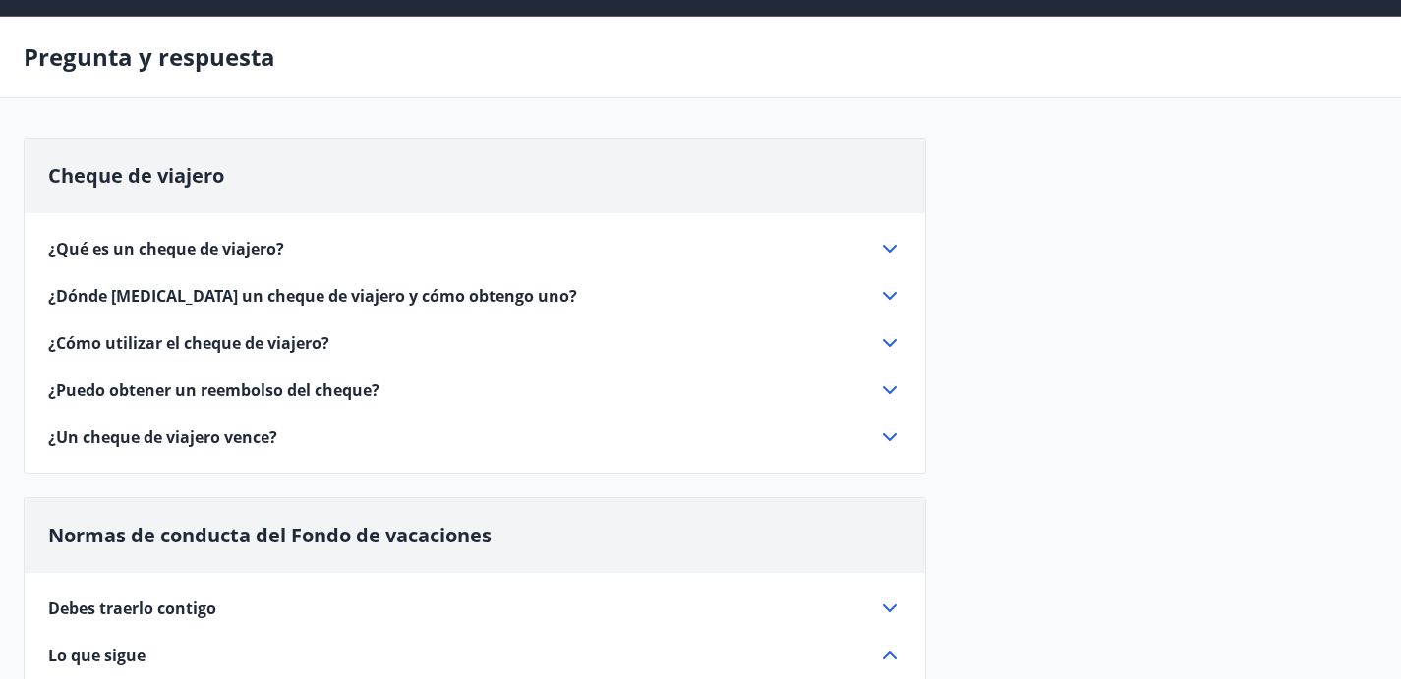
scroll to position [0, 0]
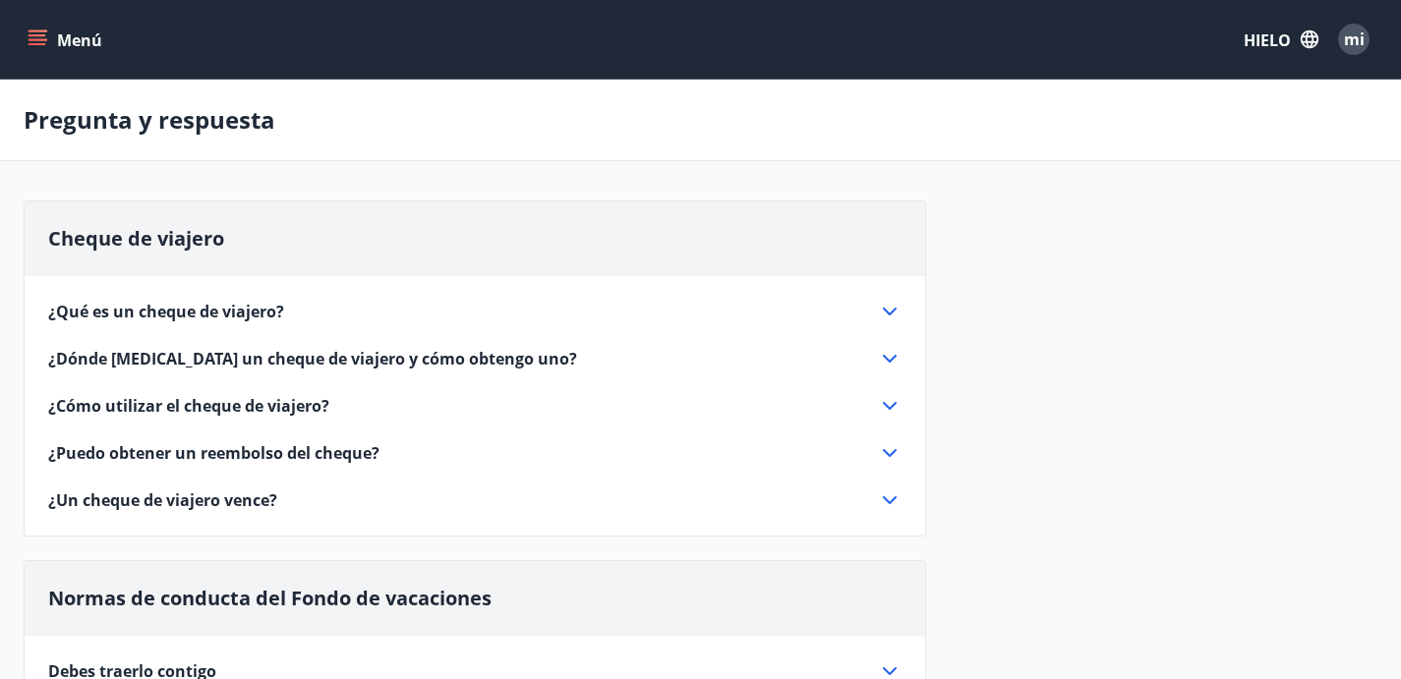
click at [55, 36] on button "Menú" at bounding box center [67, 39] width 87 height 35
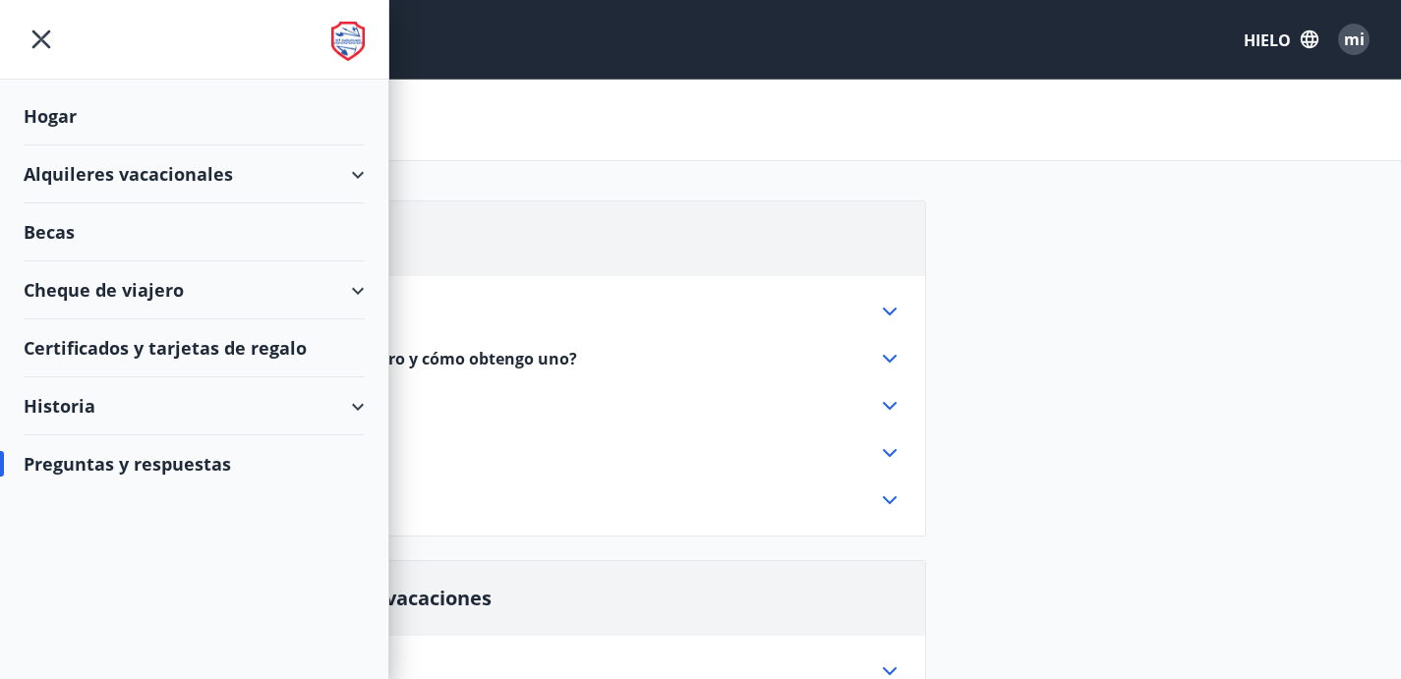
click at [347, 405] on icon at bounding box center [358, 407] width 24 height 24
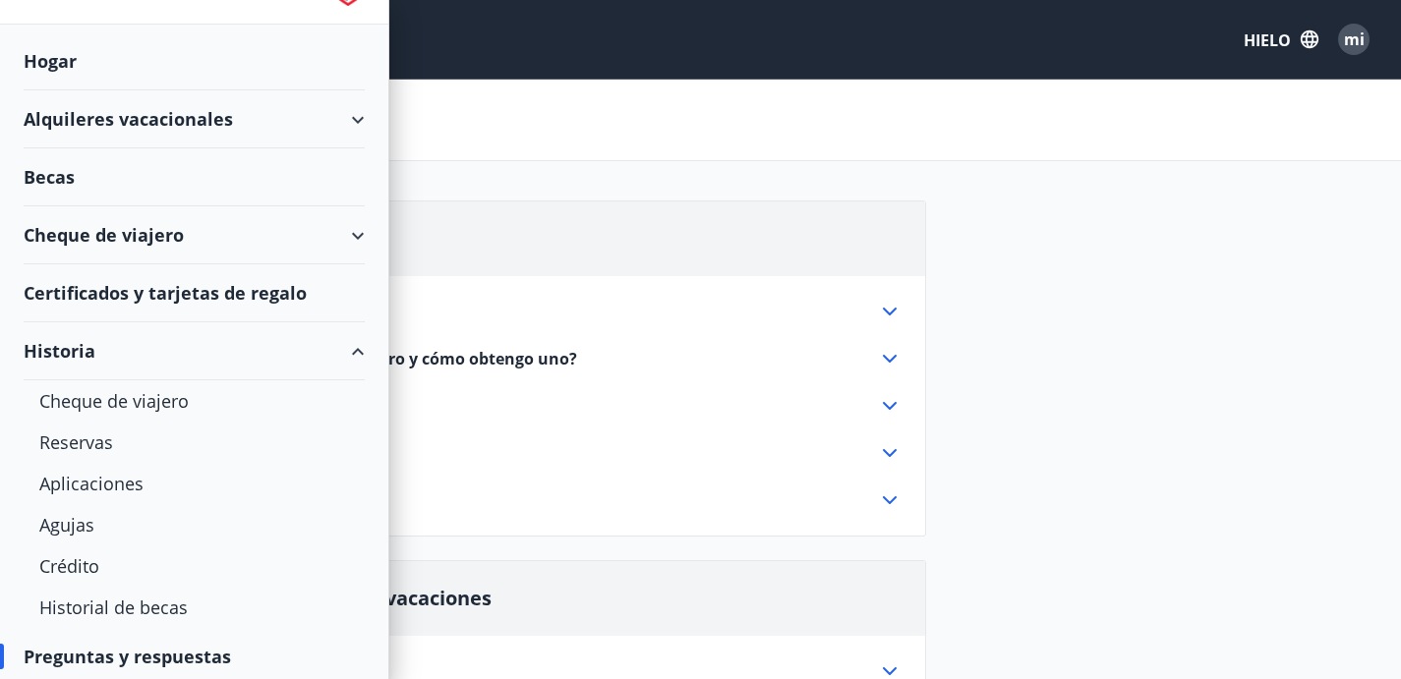
scroll to position [61, 0]
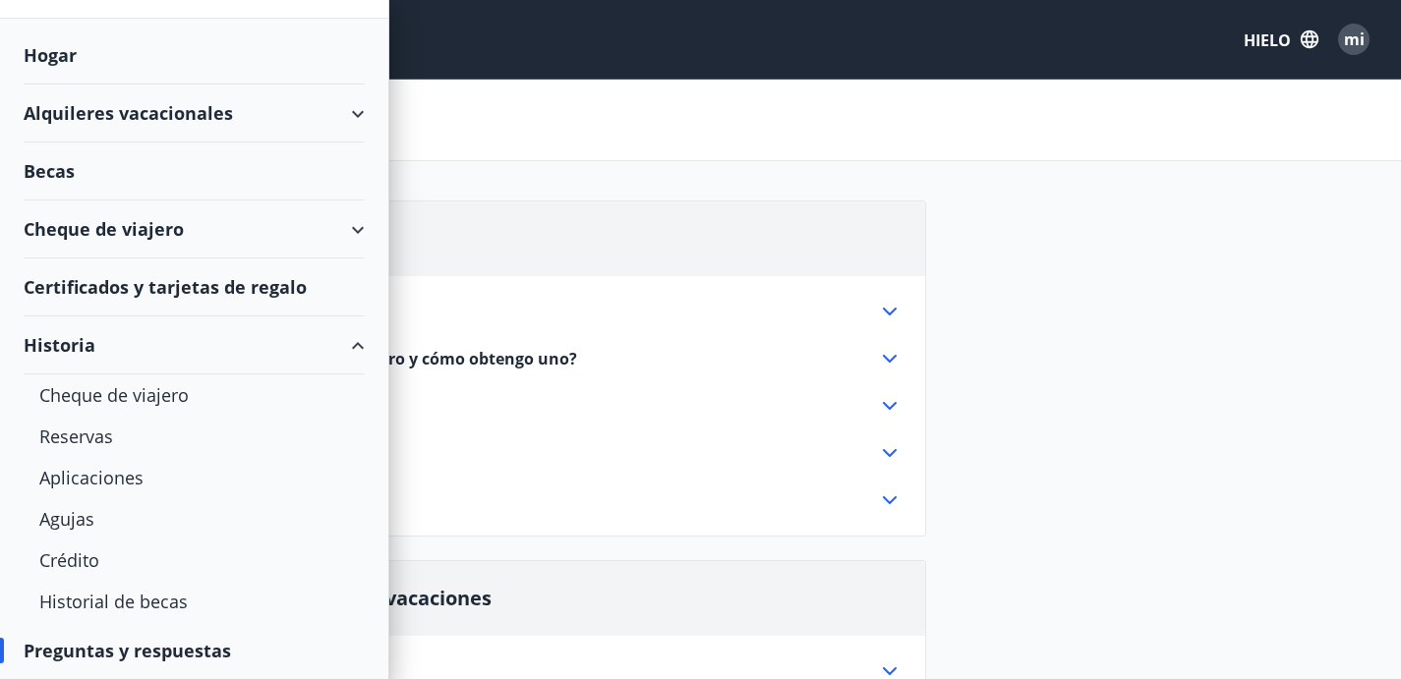
click at [68, 346] on font "Historia" at bounding box center [60, 345] width 72 height 24
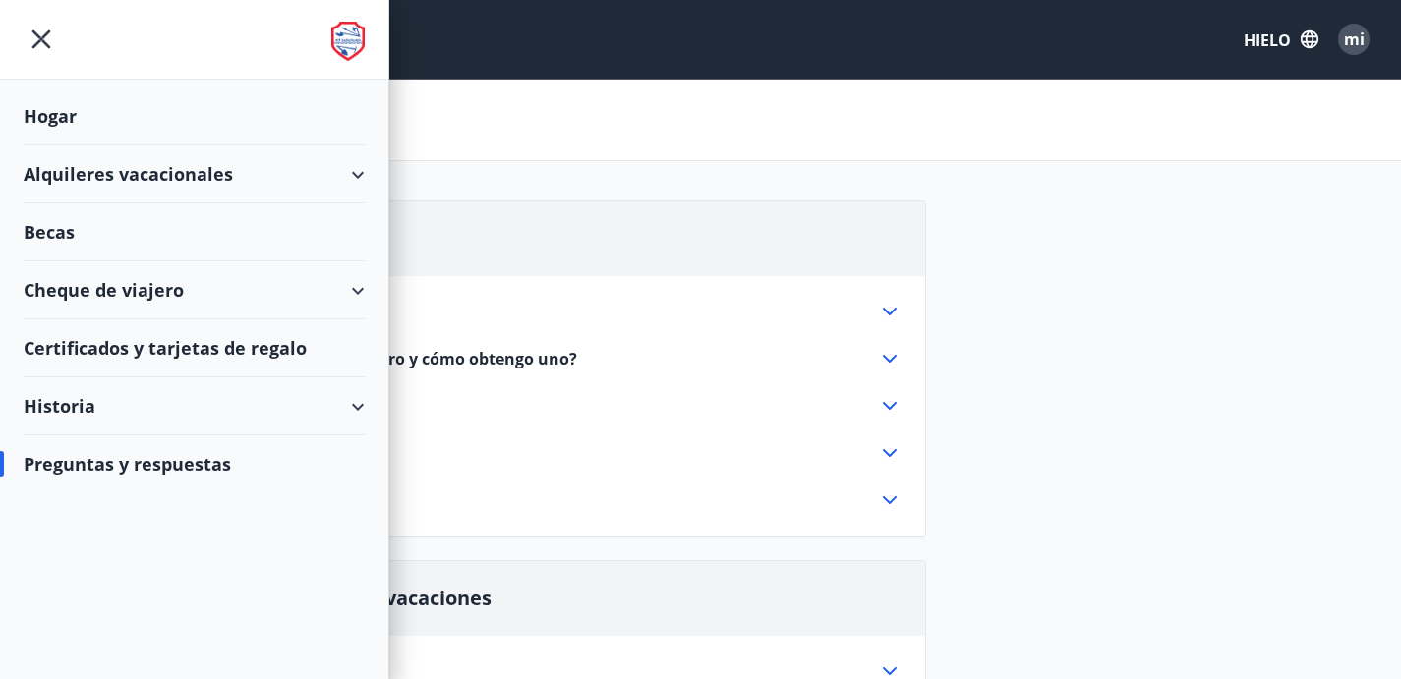
scroll to position [0, 0]
click at [340, 167] on div "Alquileres vacacionales" at bounding box center [194, 175] width 341 height 58
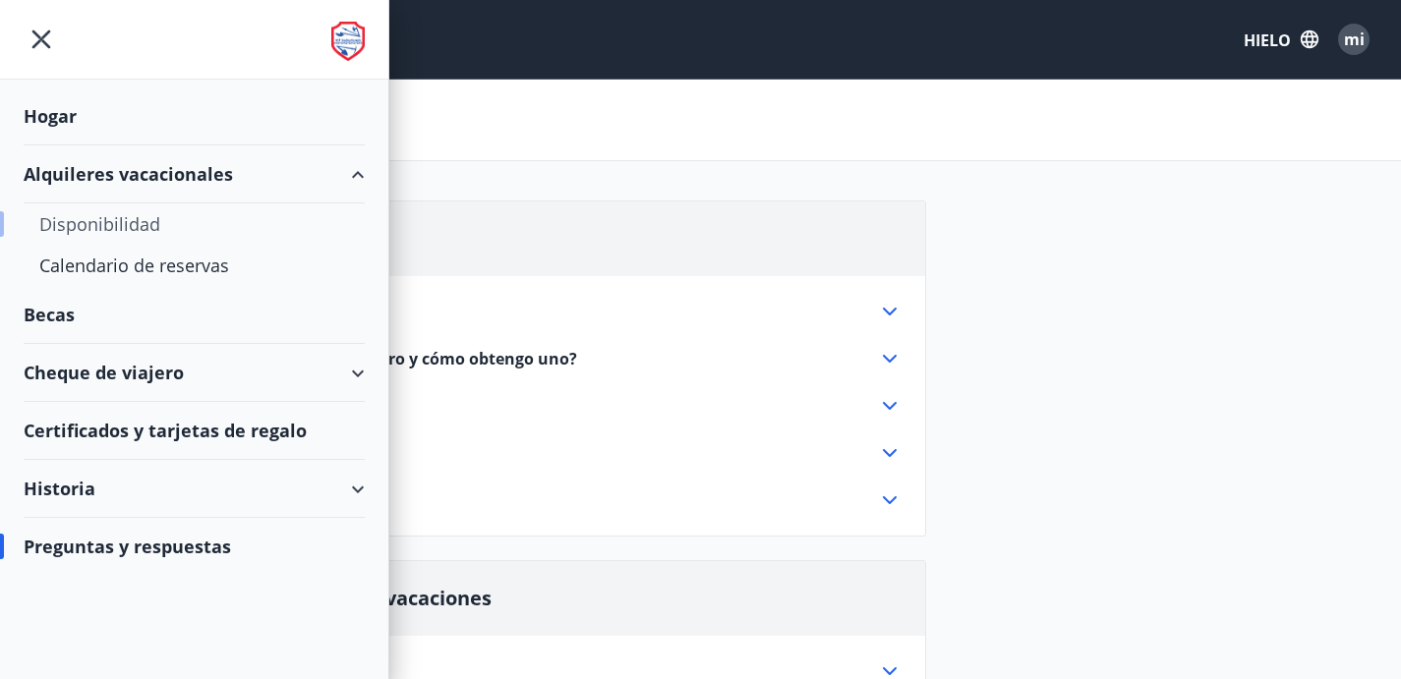
click at [147, 228] on font "Disponibilidad" at bounding box center [99, 224] width 121 height 24
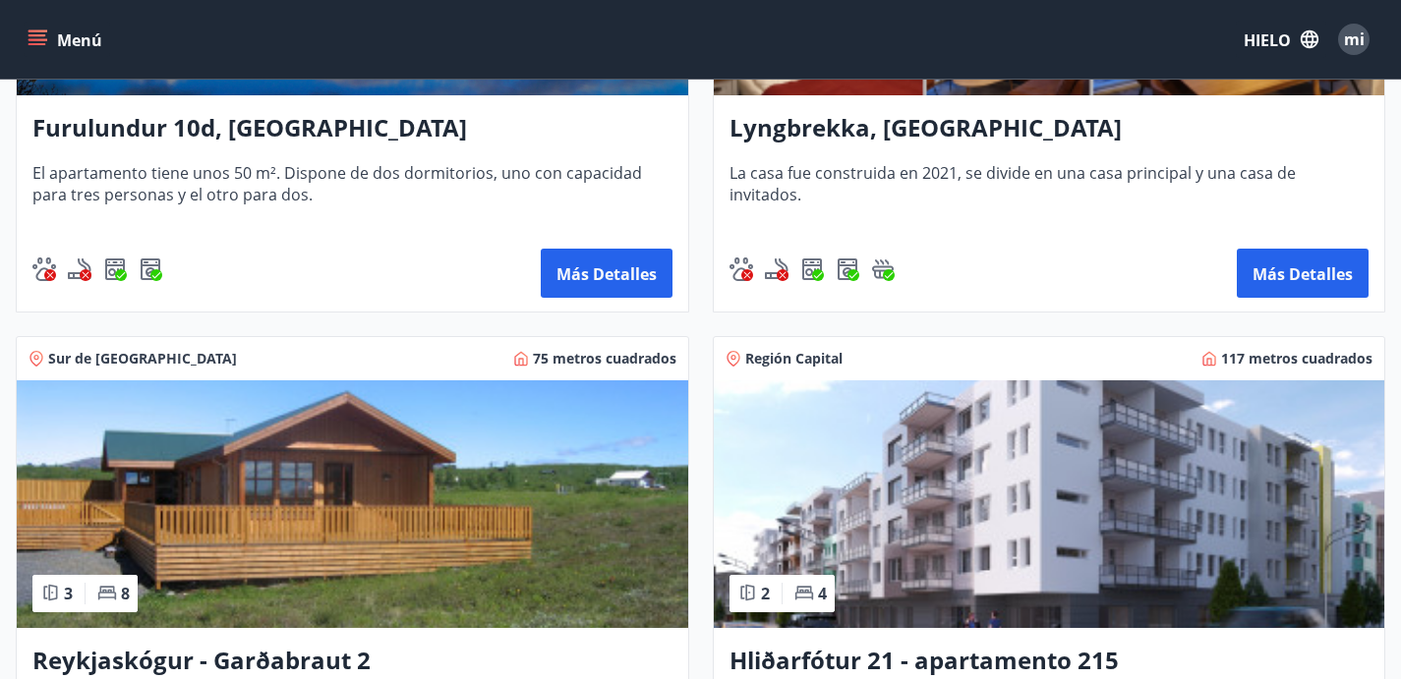
scroll to position [111, 0]
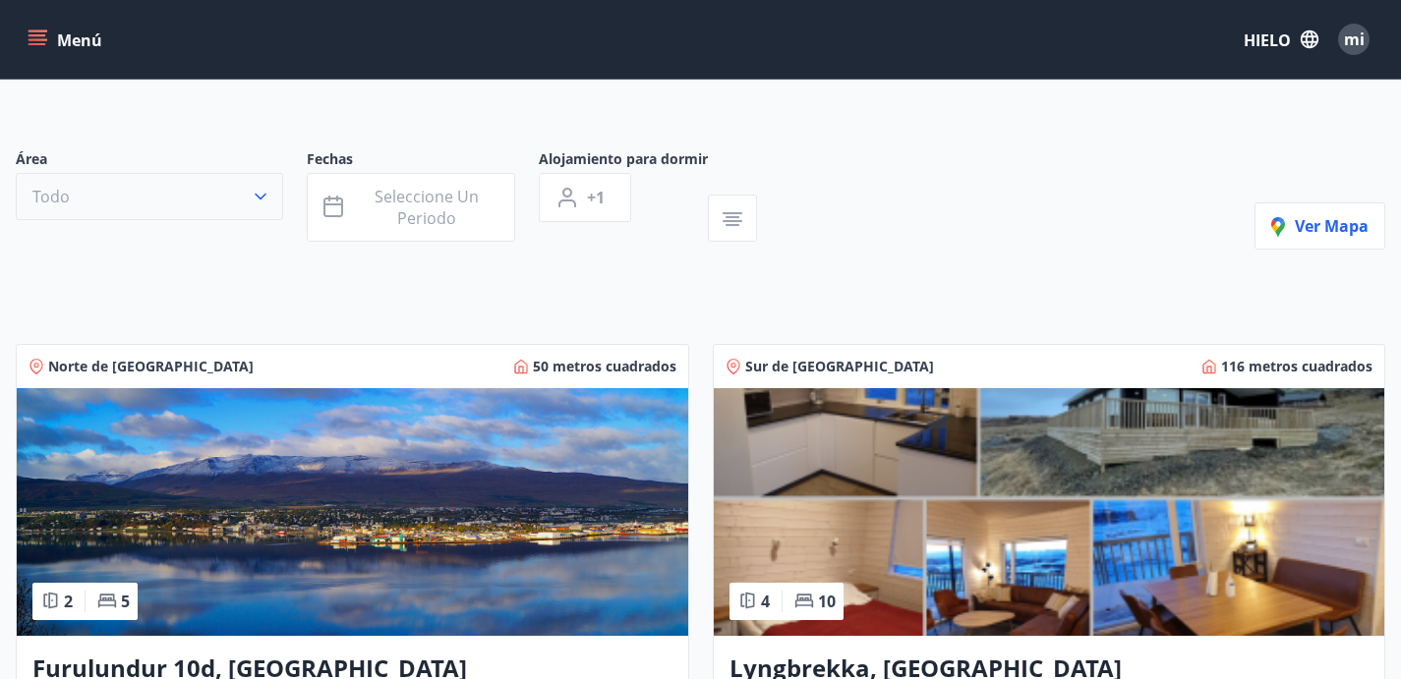
click at [239, 218] on button "Todo" at bounding box center [149, 196] width 267 height 47
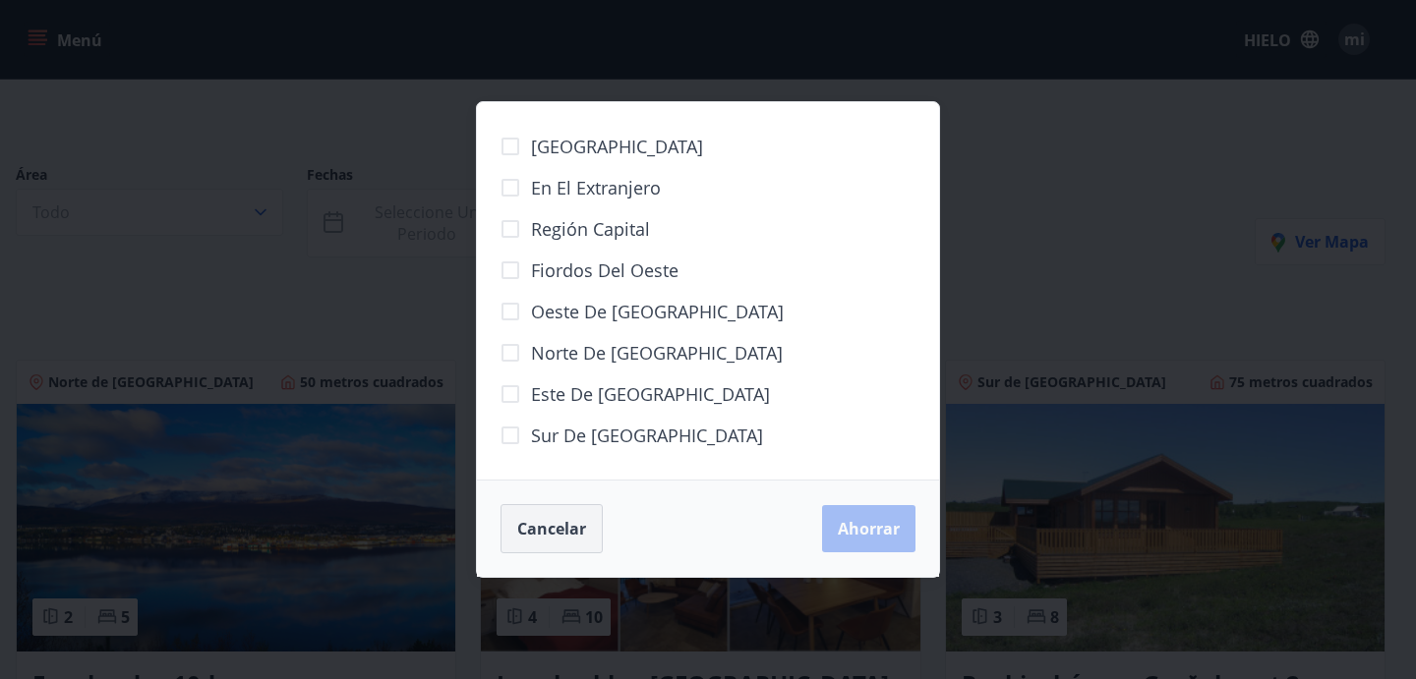
click at [568, 516] on button "Cancelar" at bounding box center [552, 528] width 102 height 49
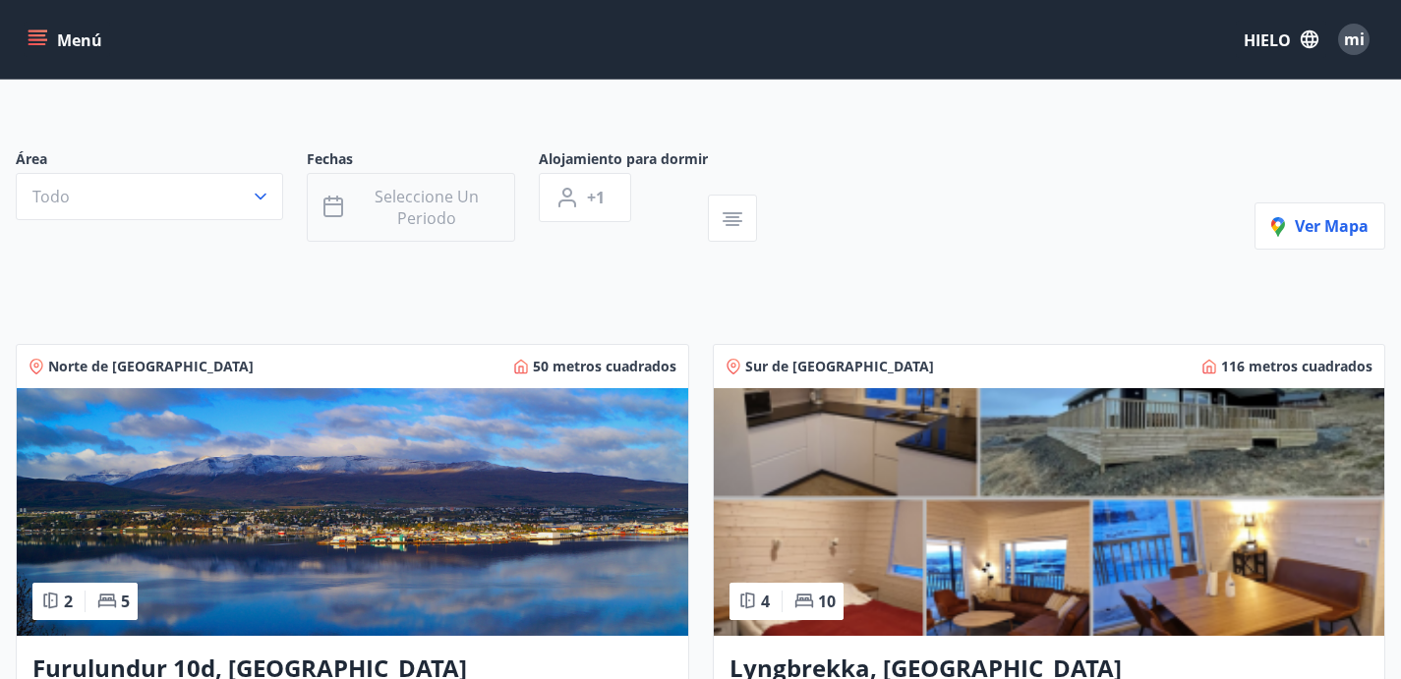
click at [448, 221] on font "Seleccione un periodo" at bounding box center [427, 207] width 104 height 43
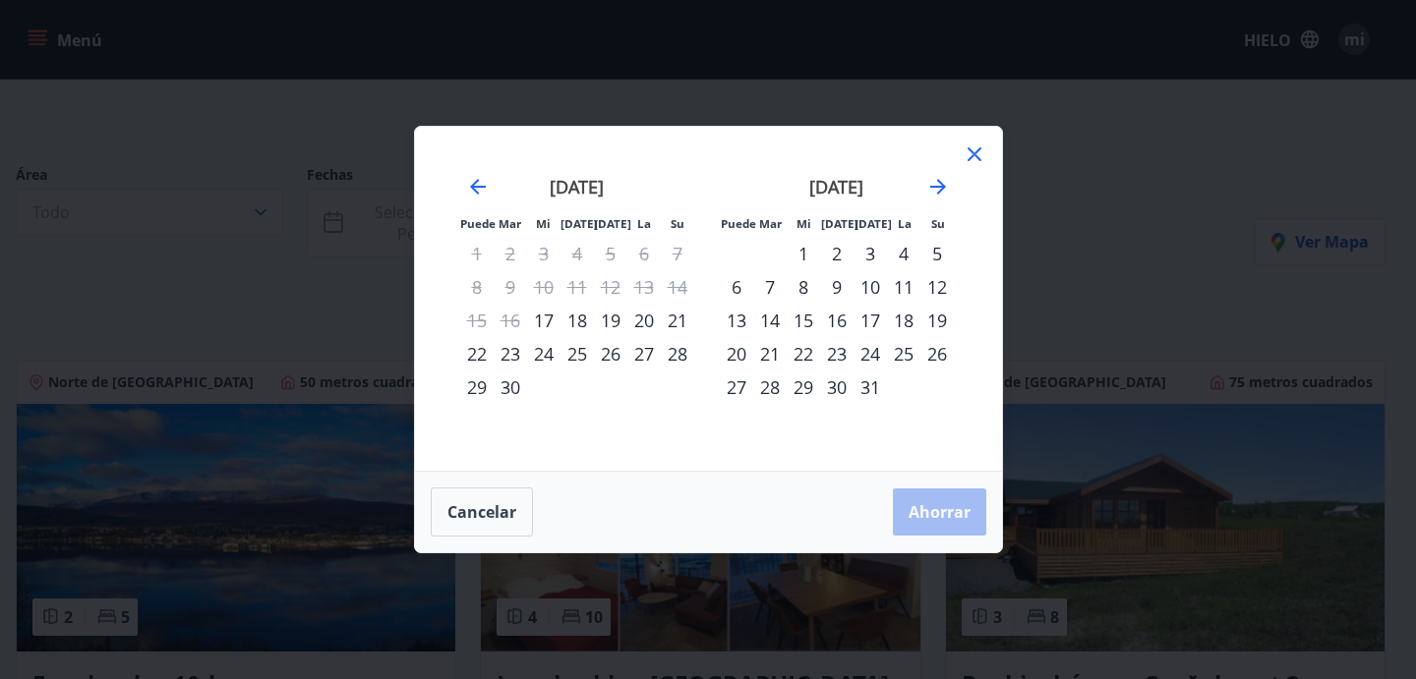
click at [803, 254] on font "1" at bounding box center [803, 254] width 10 height 24
click at [902, 256] on font "4" at bounding box center [904, 254] width 10 height 24
click at [970, 515] on button "Ahorrar" at bounding box center [939, 512] width 93 height 47
